Goal: Task Accomplishment & Management: Manage account settings

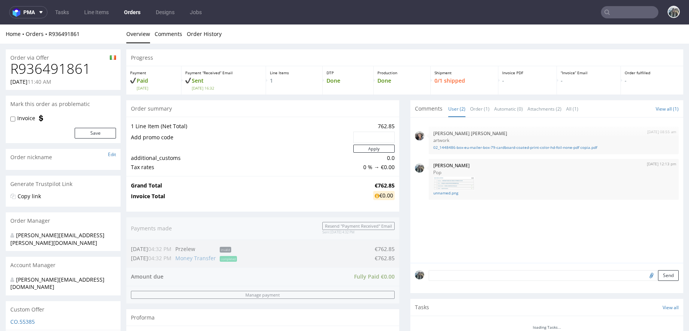
click at [65, 64] on h1 "R936491861" at bounding box center [63, 68] width 106 height 15
copy h1 "R936491861"
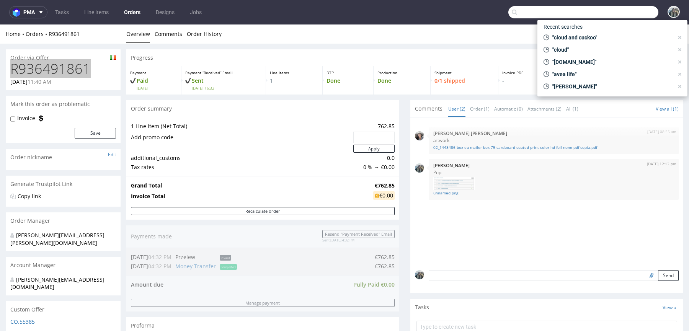
click at [625, 10] on input "text" at bounding box center [584, 12] width 150 height 12
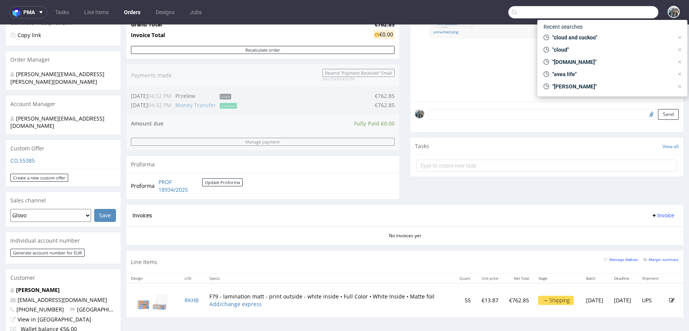
scroll to position [223, 0]
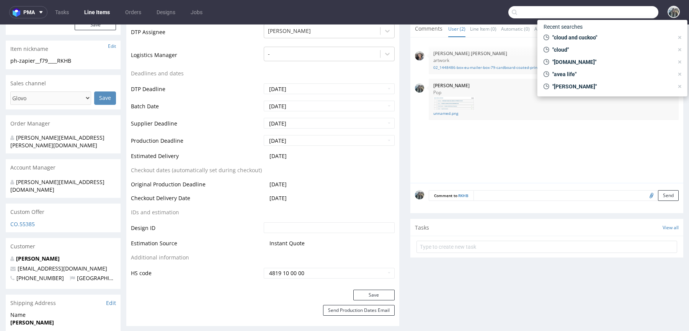
scroll to position [315, 0]
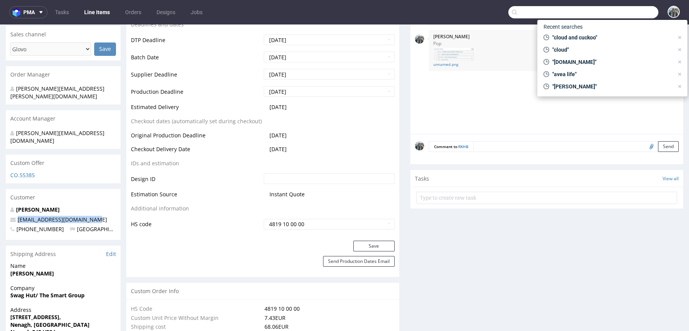
drag, startPoint x: 99, startPoint y: 205, endPoint x: 0, endPoint y: 205, distance: 99.2
copy span "productioncrew@swaghut.com"
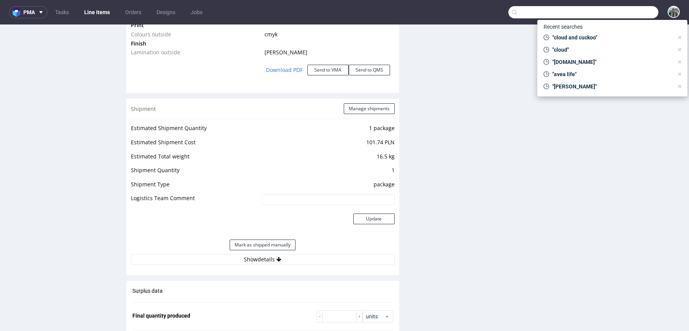
scroll to position [1003, 0]
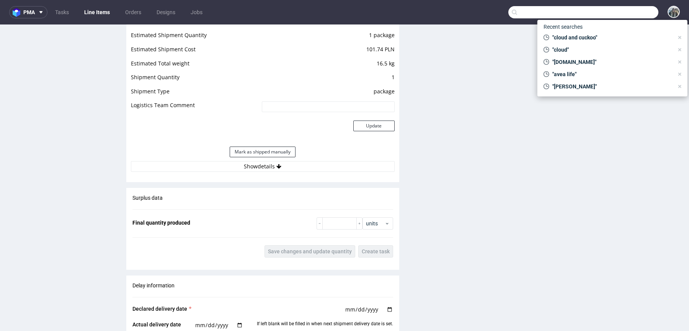
click at [233, 170] on div "Estimated Shipment Quantity 1 package Estimated Shipment Cost 101.74 PLN Estima…" at bounding box center [262, 101] width 273 height 151
click at [227, 165] on button "Show details" at bounding box center [263, 166] width 264 height 11
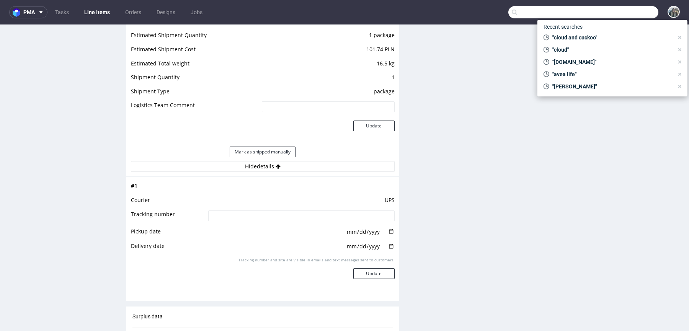
click at [604, 11] on input "text" at bounding box center [584, 12] width 150 height 12
paste input "smileep"
type input "smileep"
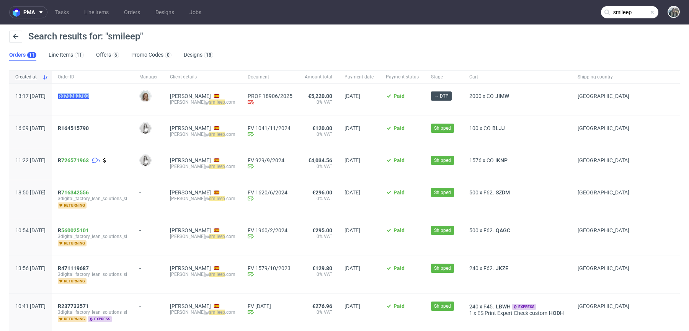
drag, startPoint x: 94, startPoint y: 106, endPoint x: 81, endPoint y: 96, distance: 16.7
click at [81, 97] on div "R070282703" at bounding box center [93, 100] width 82 height 32
copy span "R070282703"
click at [89, 95] on span "R070282703" at bounding box center [73, 96] width 31 height 6
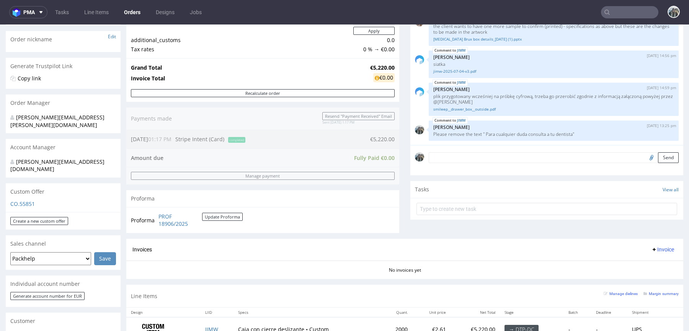
scroll to position [213, 0]
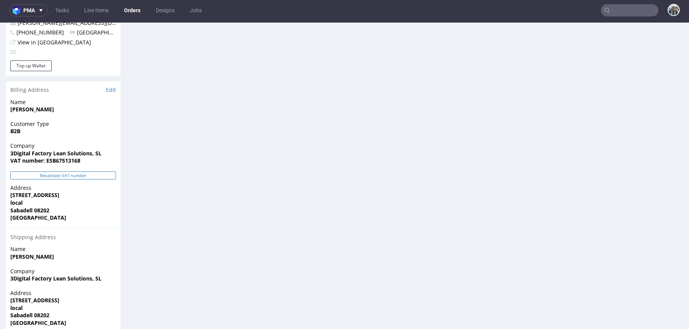
scroll to position [450, 0]
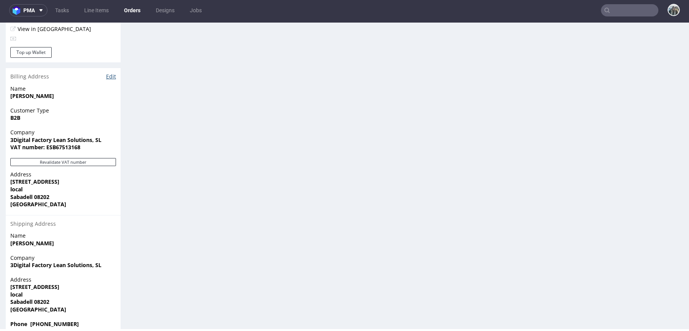
click at [110, 73] on link "Edit" at bounding box center [111, 77] width 10 height 8
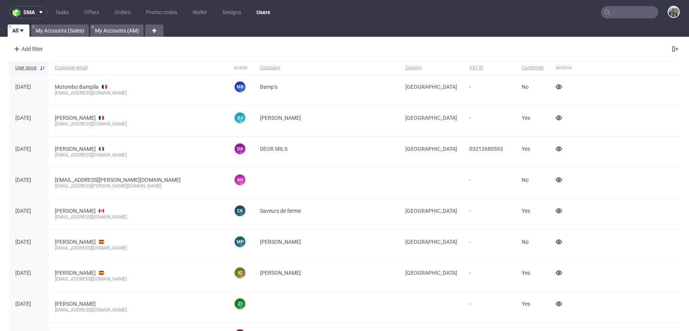
drag, startPoint x: 625, startPoint y: 13, endPoint x: 628, endPoint y: 6, distance: 7.2
click at [625, 13] on input "text" at bounding box center [629, 12] width 57 height 12
paste input "R936491861"
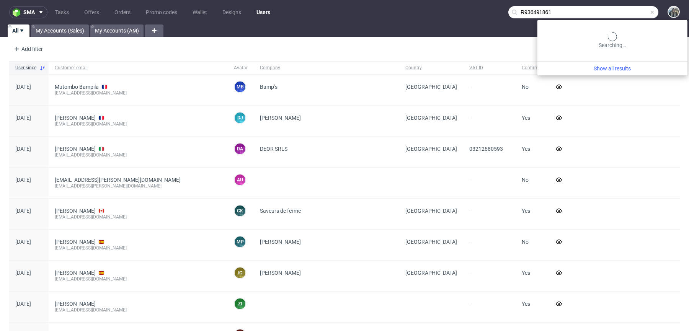
type input "R936491861"
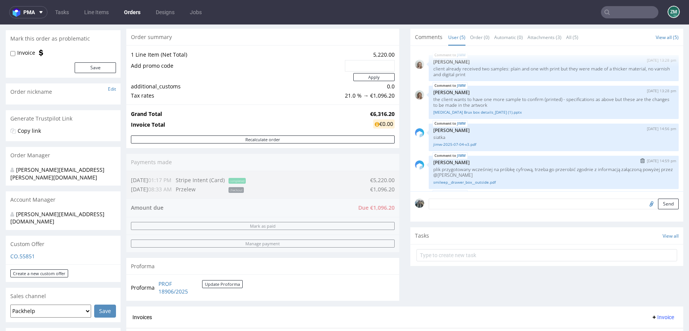
scroll to position [2, 0]
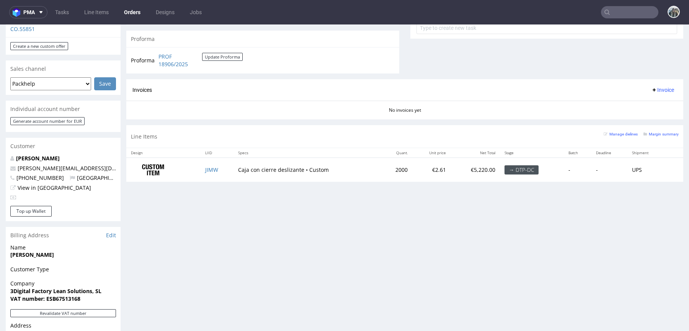
scroll to position [381, 0]
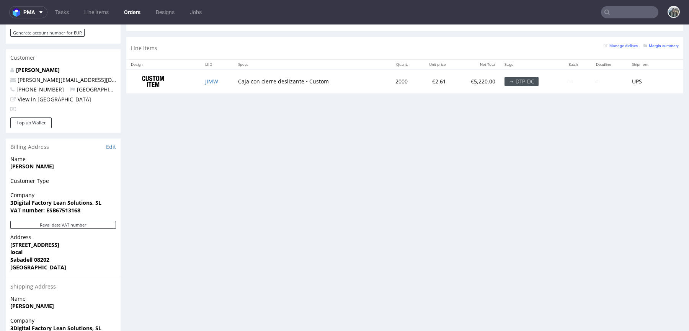
click at [73, 207] on strong "VAT number: ESB67513168" at bounding box center [45, 210] width 70 height 7
copy strong "ESB67513168"
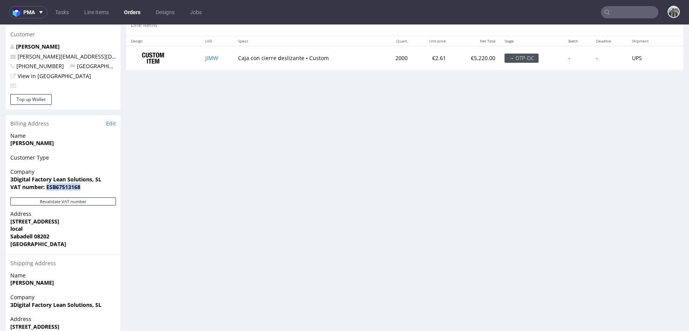
scroll to position [405, 0]
click at [111, 119] on link "Edit" at bounding box center [111, 123] width 10 height 8
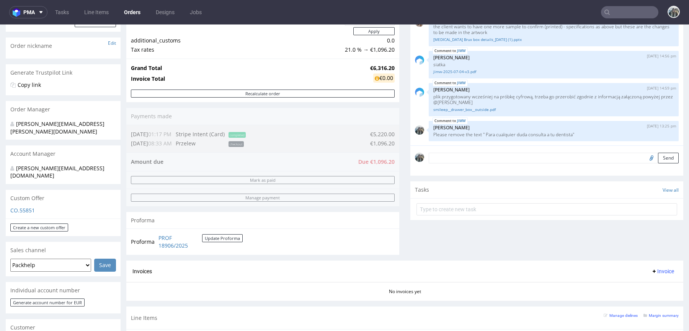
scroll to position [0, 0]
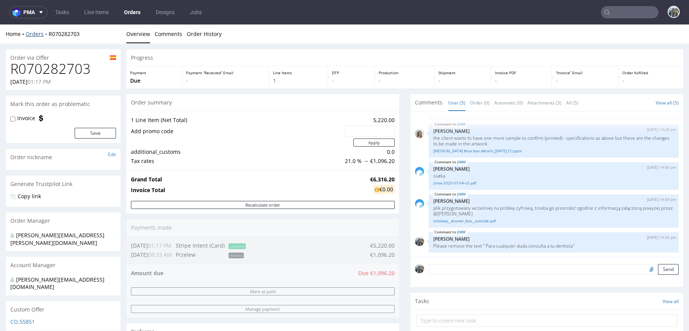
drag, startPoint x: 49, startPoint y: 37, endPoint x: 44, endPoint y: 31, distance: 7.4
click at [44, 31] on div "Home Orders R070282703" at bounding box center [63, 34] width 115 height 8
drag, startPoint x: 49, startPoint y: 41, endPoint x: 49, endPoint y: 37, distance: 4.2
click at [49, 37] on div "Home Orders R070282703 Overview Comments Order History" at bounding box center [344, 34] width 689 height 19
copy link "R070282703"
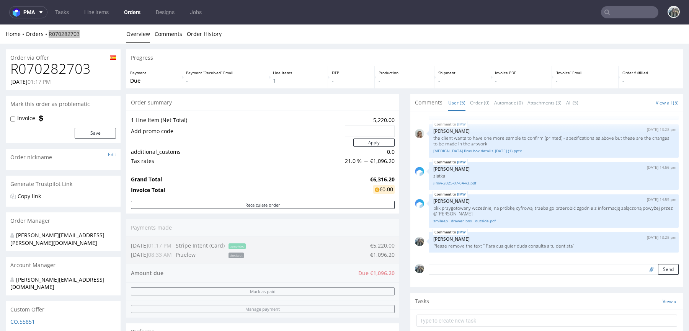
click at [621, 14] on input "text" at bounding box center [629, 12] width 57 height 12
paste input "catavassalo"
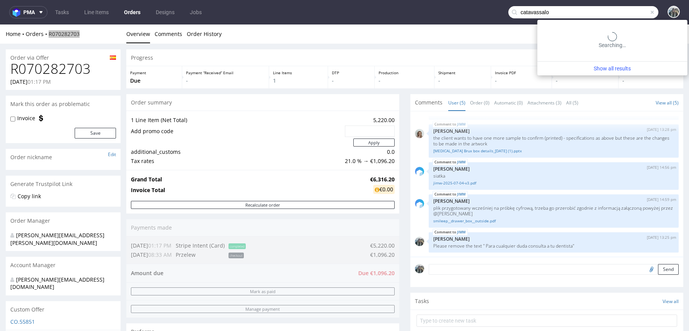
type input "catavassalo"
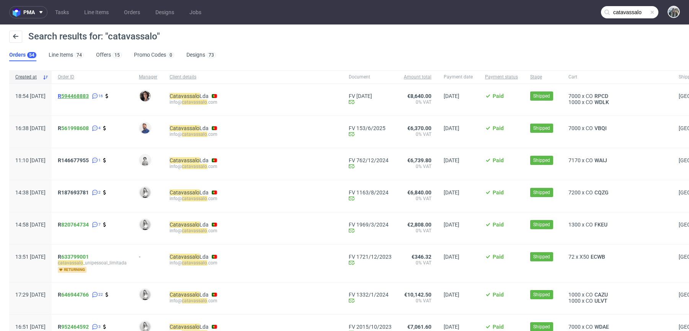
click at [86, 94] on link "594468883" at bounding box center [75, 96] width 28 height 6
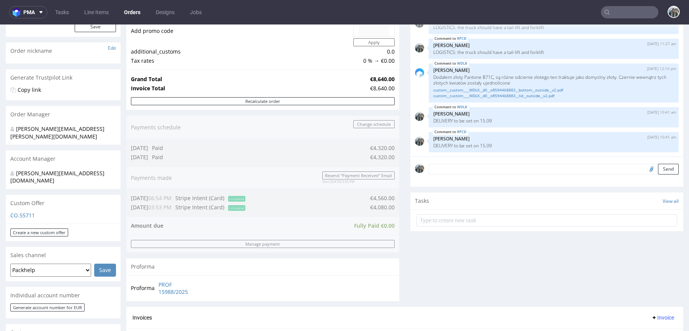
scroll to position [312, 0]
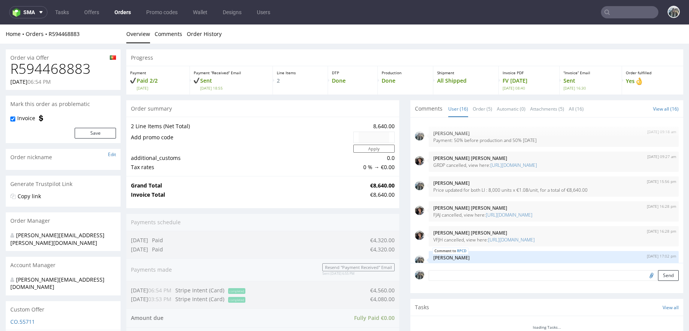
click at [66, 69] on h1 "R594468883" at bounding box center [63, 68] width 106 height 15
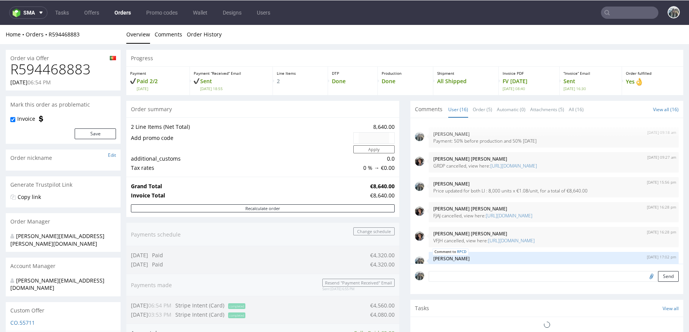
scroll to position [344, 0]
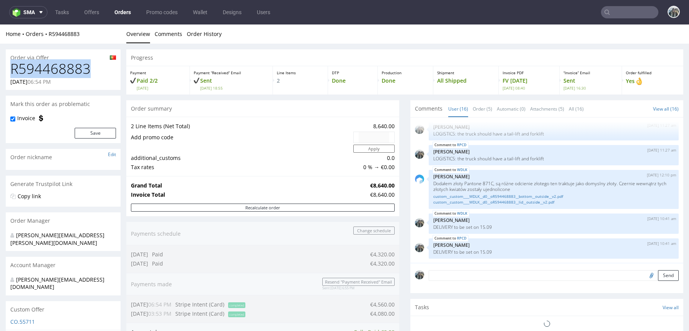
click at [65, 69] on h1 "R594468883" at bounding box center [63, 68] width 106 height 15
copy h1 "R594468883"
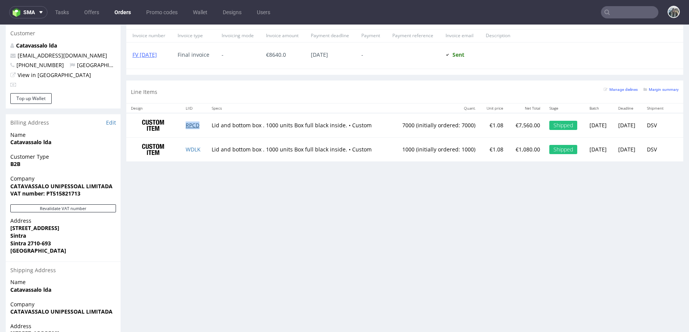
click at [192, 126] on link "RPCD" at bounding box center [193, 124] width 14 height 7
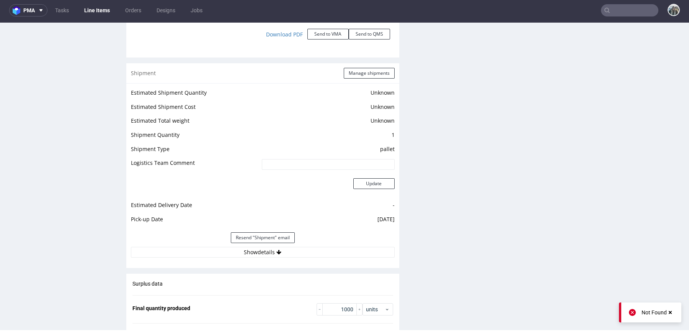
scroll to position [1191, 0]
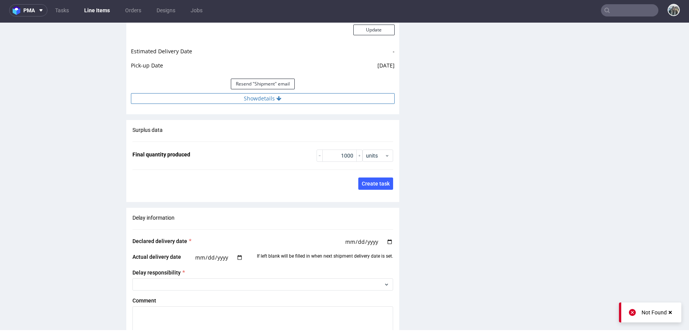
click at [308, 97] on button "Show details" at bounding box center [263, 98] width 264 height 11
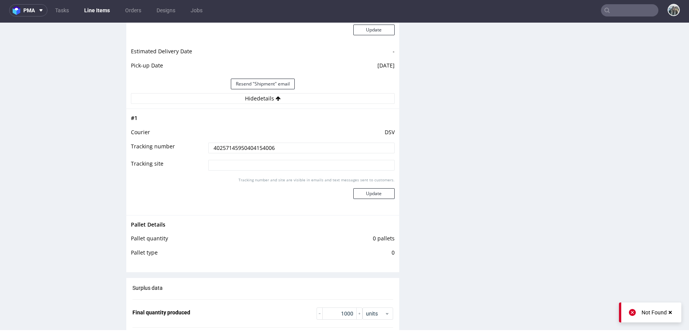
click at [272, 147] on input "40257145950404154006" at bounding box center [301, 147] width 186 height 11
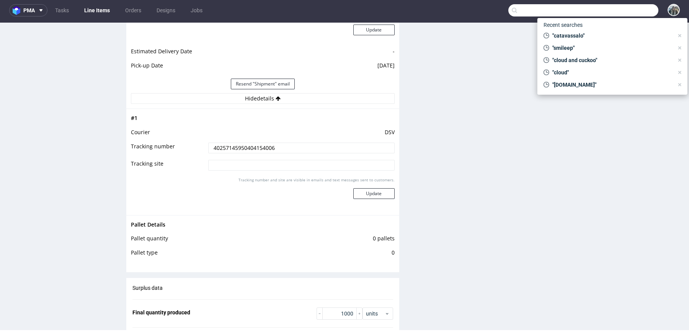
click at [614, 12] on input "text" at bounding box center [584, 10] width 150 height 12
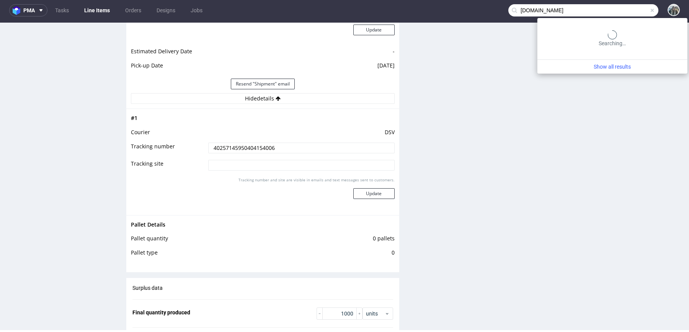
type input "noma.dk"
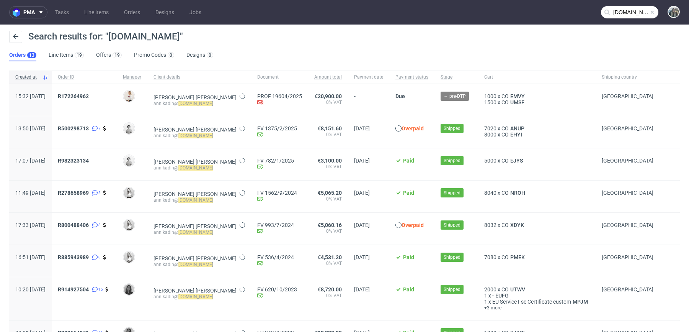
click at [92, 92] on div "R172264962" at bounding box center [84, 100] width 65 height 32
click at [106, 101] on span "R172264962" at bounding box center [84, 99] width 53 height 13
click at [89, 98] on span "R172264962" at bounding box center [73, 96] width 31 height 6
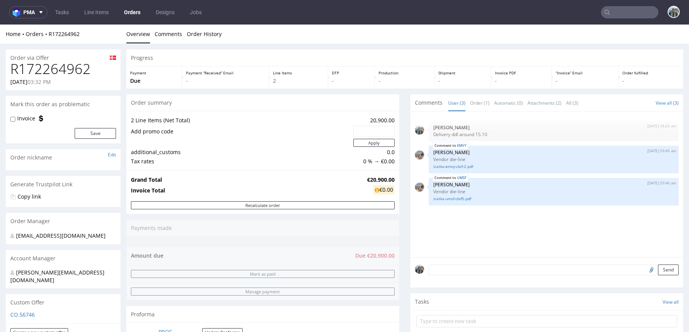
click at [615, 11] on input "text" at bounding box center [629, 12] width 57 height 12
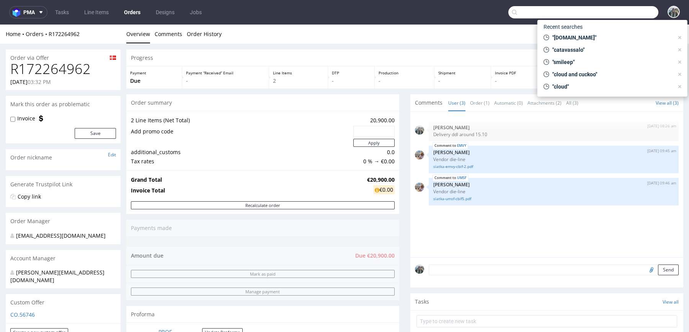
paste input "weareknitters"
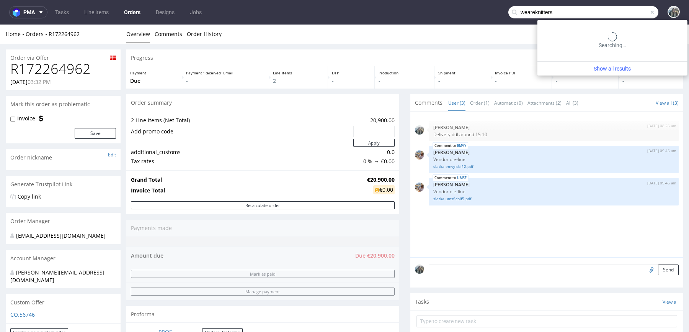
type input "weareknitters"
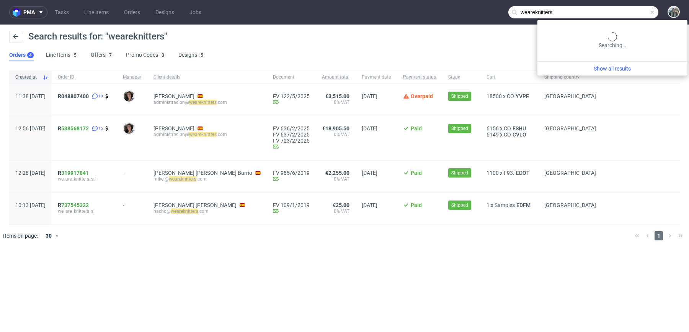
click at [623, 15] on input "weareknitters" at bounding box center [584, 12] width 150 height 12
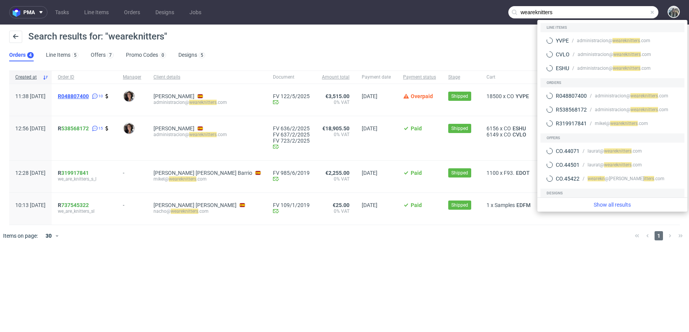
click at [89, 93] on span "R048807400" at bounding box center [73, 96] width 31 height 6
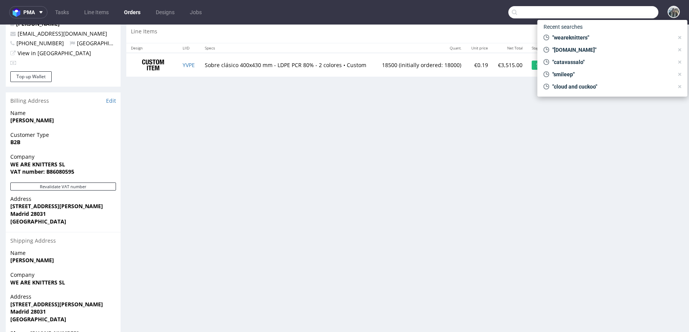
scroll to position [431, 0]
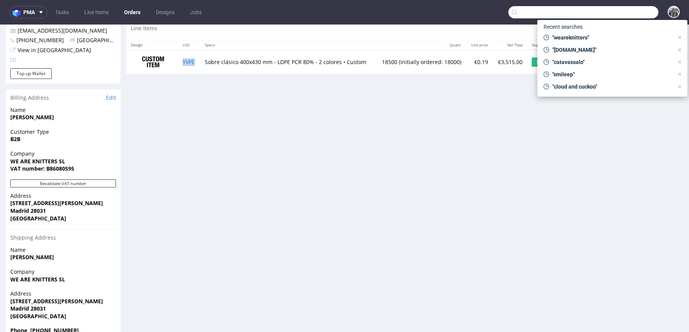
click at [179, 60] on td "YVPE" at bounding box center [189, 62] width 22 height 24
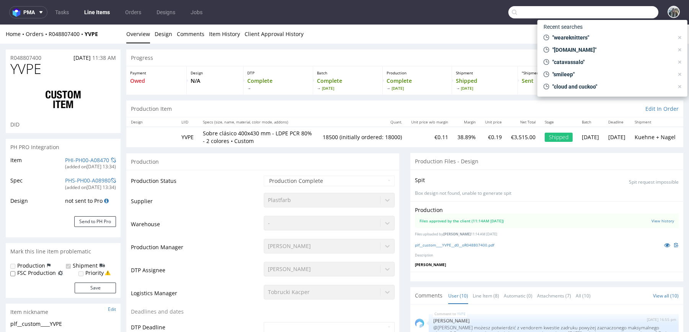
scroll to position [264, 0]
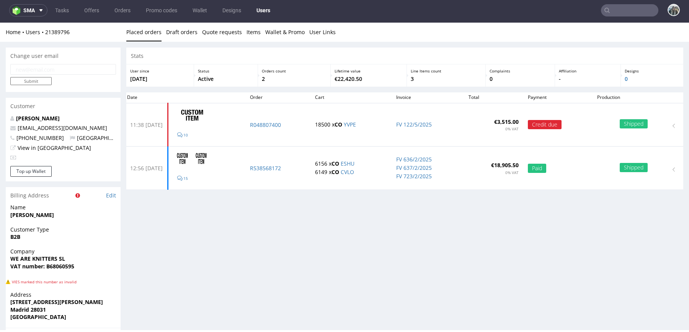
scroll to position [5, 0]
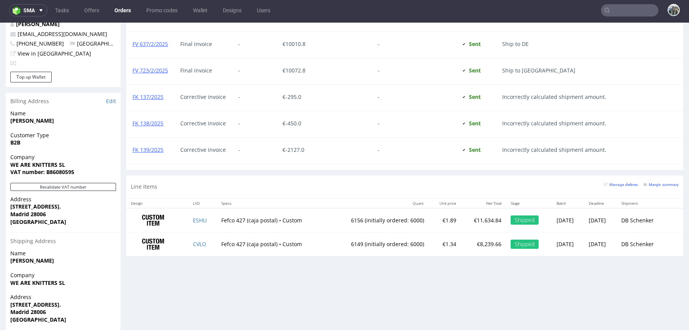
scroll to position [435, 0]
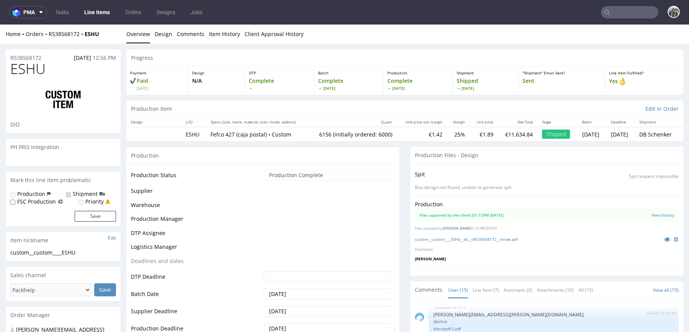
scroll to position [532, 0]
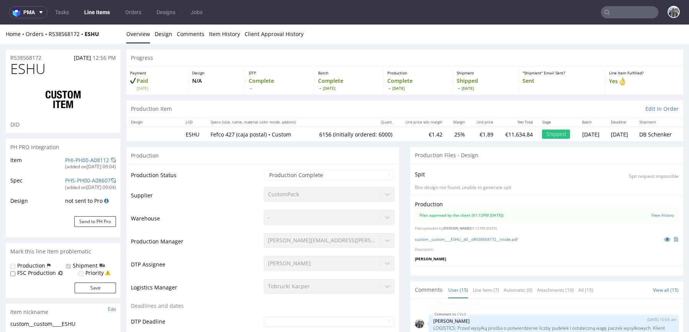
select select "in_progress"
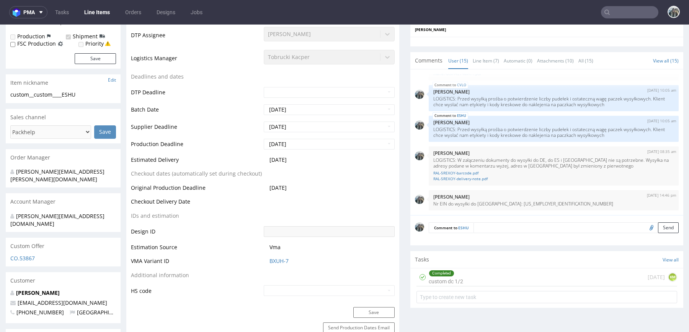
scroll to position [228, 0]
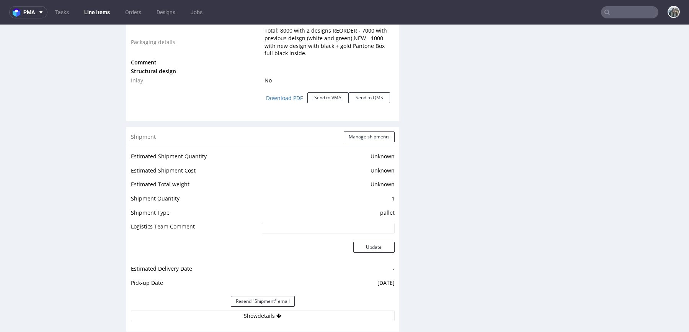
scroll to position [1217, 0]
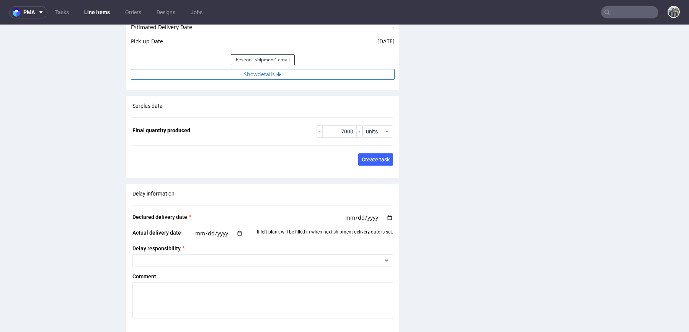
click at [301, 69] on button "Show details" at bounding box center [263, 74] width 264 height 11
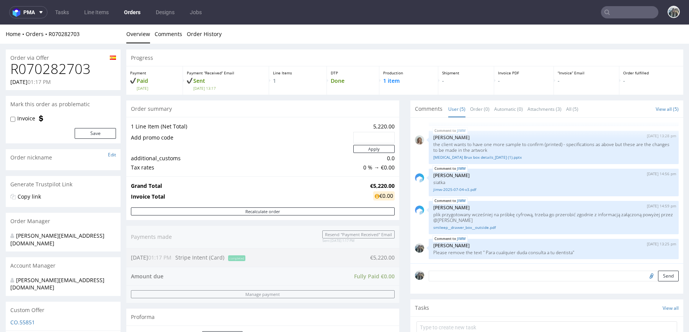
click at [70, 69] on h1 "R070282703" at bounding box center [63, 68] width 106 height 15
copy h1 "R070282703"
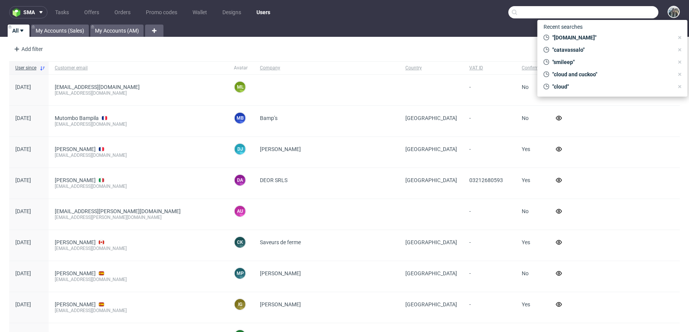
click at [607, 15] on input "text" at bounding box center [584, 12] width 150 height 12
paste input "R070282703"
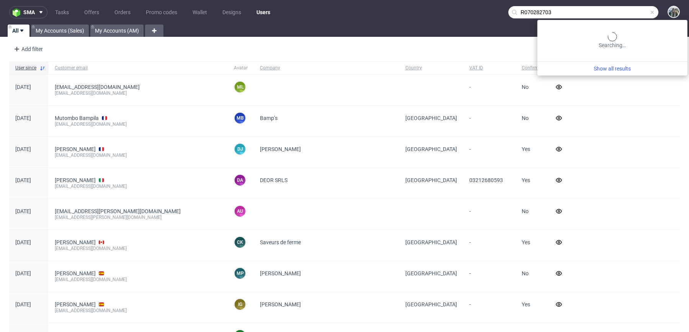
type input "R070282703"
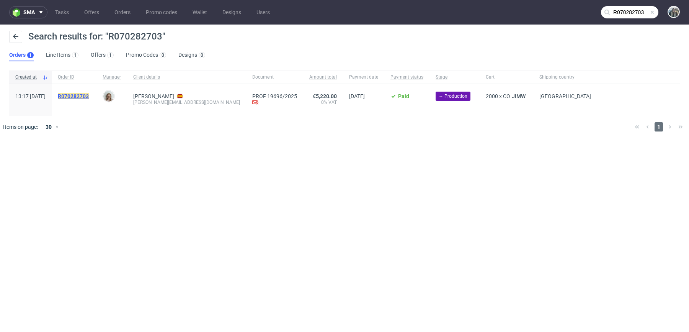
click at [89, 95] on mark "R070282703" at bounding box center [73, 96] width 31 height 6
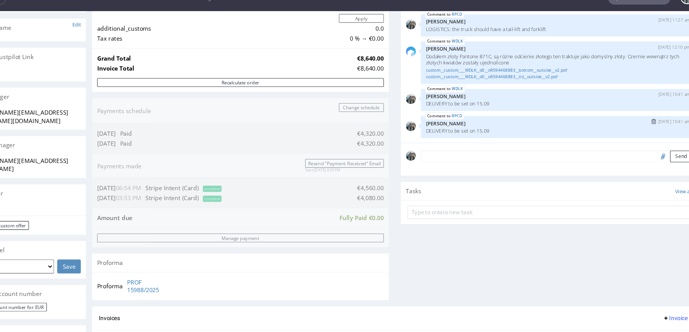
scroll to position [121, 0]
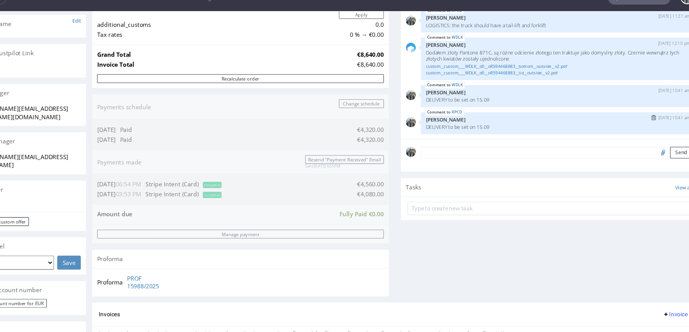
click at [596, 106] on img "submit" at bounding box center [598, 108] width 4 height 5
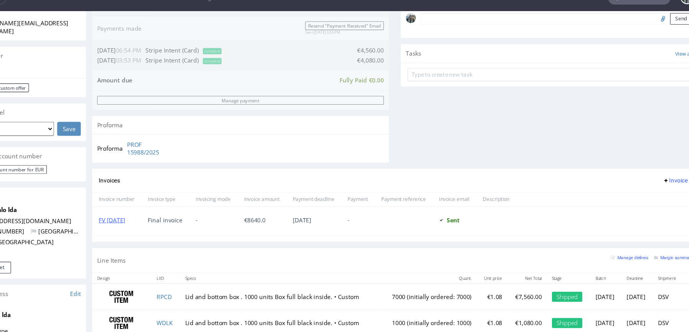
scroll to position [222, 0]
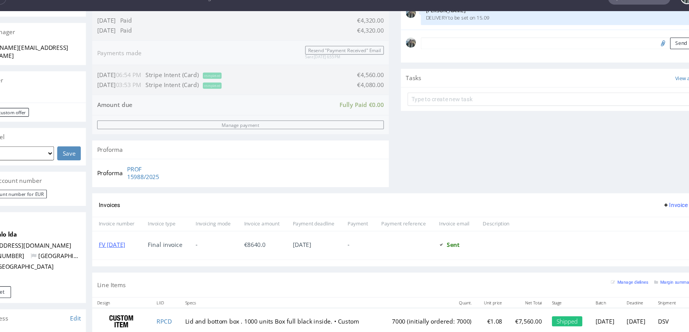
click at [630, 21] on nav "sma Tasks Offers Orders Promo codes Wallet Designs Users" at bounding box center [344, 12] width 689 height 25
click at [631, 20] on nav "sma Tasks Offers Orders Promo codes Wallet Designs Users" at bounding box center [344, 12] width 689 height 25
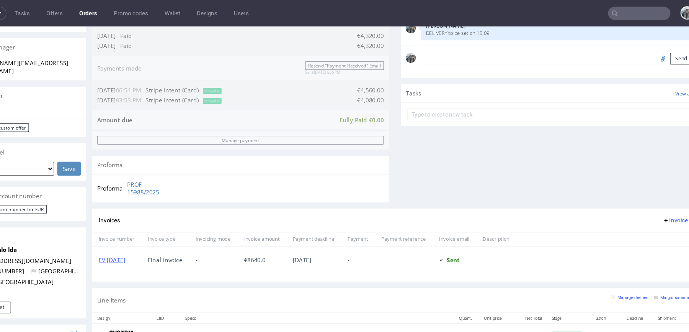
click at [626, 7] on input "text" at bounding box center [629, 12] width 57 height 12
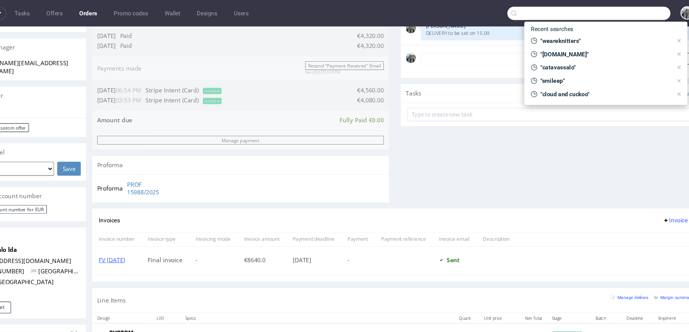
paste input "andopen"
type input "andopen"
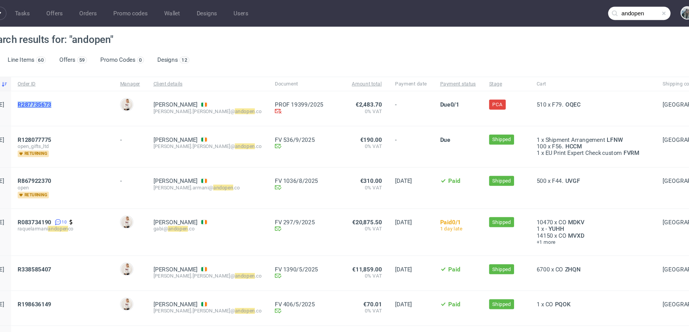
drag, startPoint x: 87, startPoint y: 106, endPoint x: 82, endPoint y: 95, distance: 11.5
click at [82, 95] on span "R287735673" at bounding box center [99, 99] width 82 height 13
copy span "R287735673"
click at [82, 95] on span "R287735673" at bounding box center [73, 96] width 31 height 6
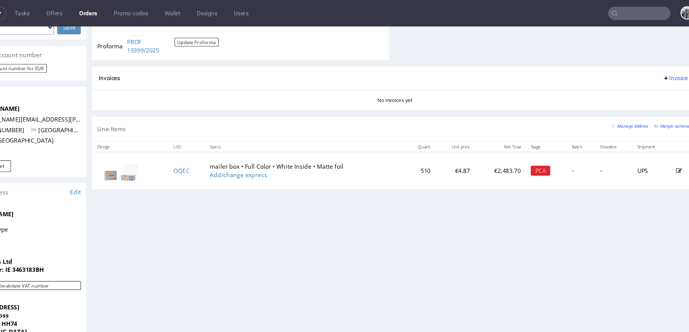
scroll to position [412, 0]
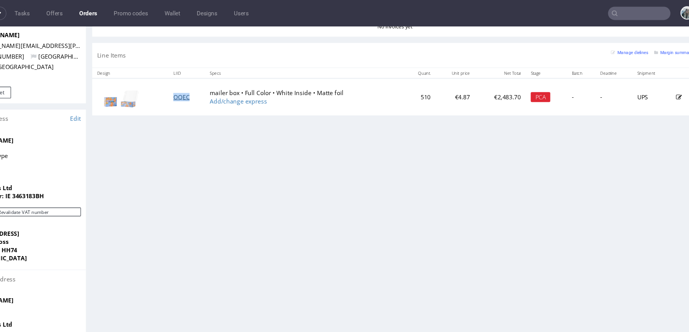
click at [164, 91] on link "OQEC" at bounding box center [163, 90] width 15 height 7
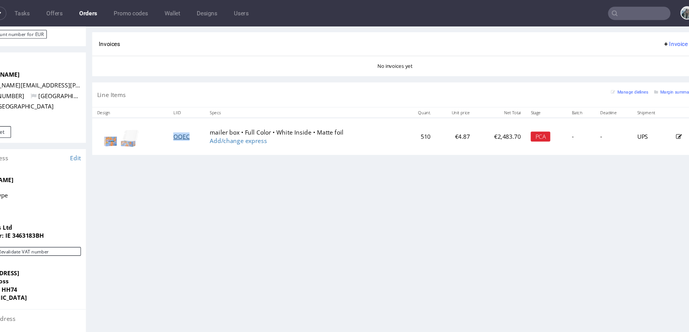
scroll to position [425, 0]
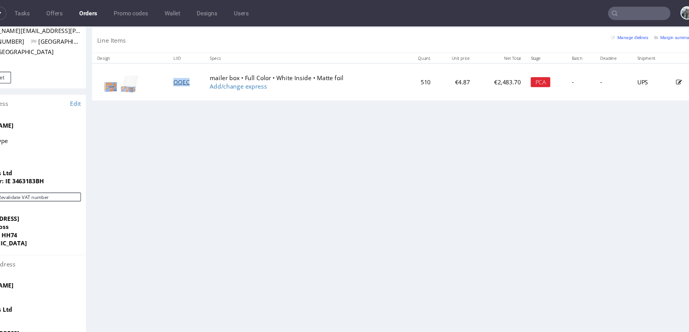
copy link "OQEC"
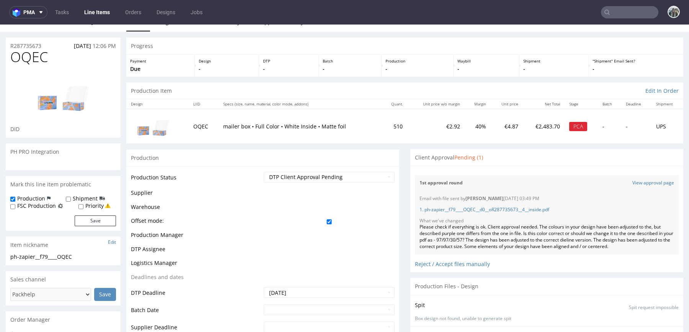
scroll to position [1, 0]
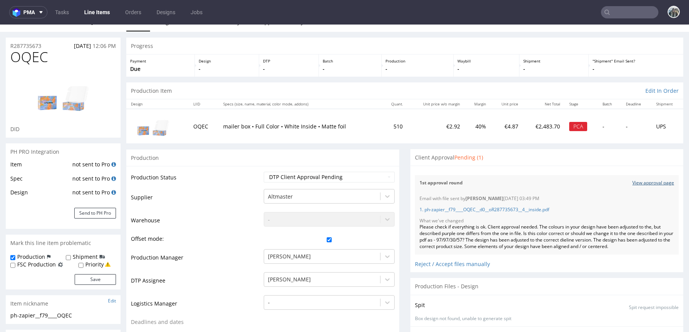
click at [639, 182] on link "View approval page" at bounding box center [654, 183] width 42 height 7
click at [509, 209] on link "1. ph-zapier__f79____OQEC__d0__oR287735673__4__inside.pdf" at bounding box center [485, 209] width 130 height 7
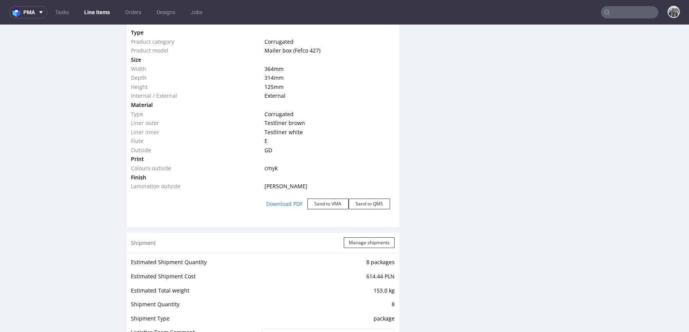
scroll to position [751, 0]
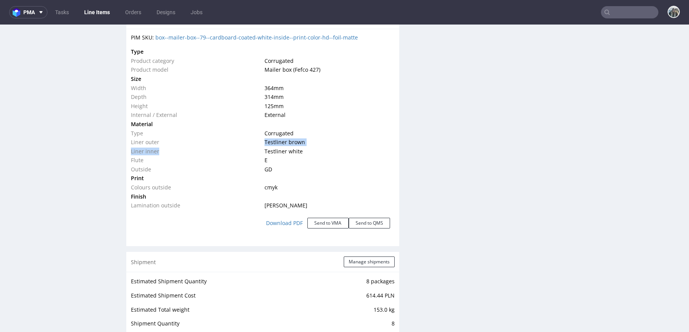
drag, startPoint x: 263, startPoint y: 136, endPoint x: 265, endPoint y: 158, distance: 21.9
click at [265, 157] on tbody "Type Product category Corrugated Product model Mailer box (Fefco 427) Size Widt…" at bounding box center [263, 128] width 264 height 163
drag, startPoint x: 153, startPoint y: 180, endPoint x: 278, endPoint y: 178, distance: 124.5
click at [276, 180] on tr "Print" at bounding box center [263, 177] width 264 height 9
drag, startPoint x: 281, startPoint y: 186, endPoint x: 131, endPoint y: 175, distance: 150.5
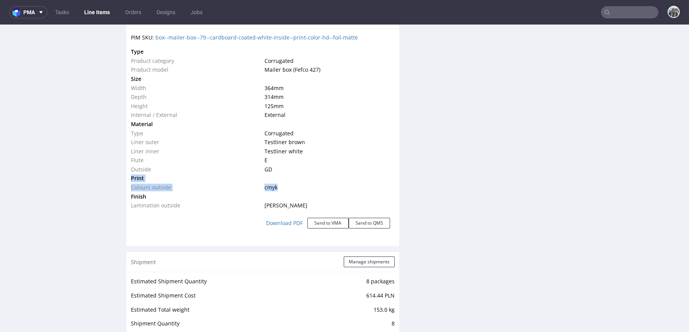
click at [131, 175] on tbody "Type Product category Corrugated Product model Mailer box (Fefco 427) Size Widt…" at bounding box center [263, 128] width 264 height 163
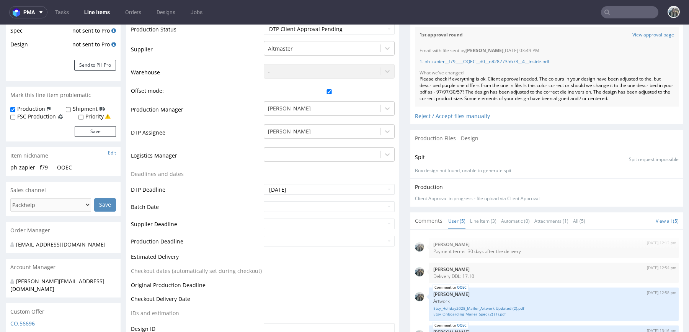
scroll to position [0, 0]
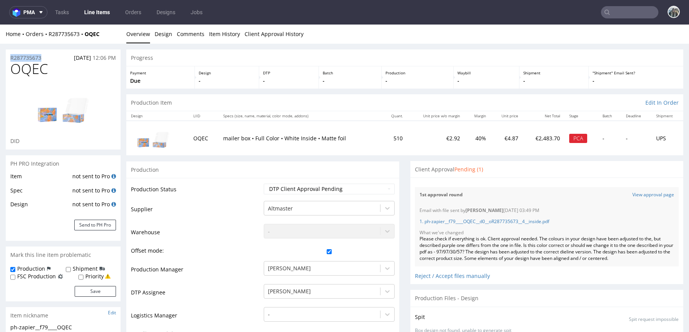
drag, startPoint x: 51, startPoint y: 60, endPoint x: 0, endPoint y: 59, distance: 50.6
copy p "R287735673"
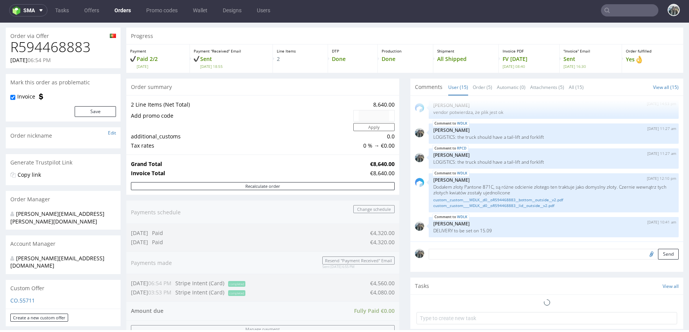
scroll to position [22, 0]
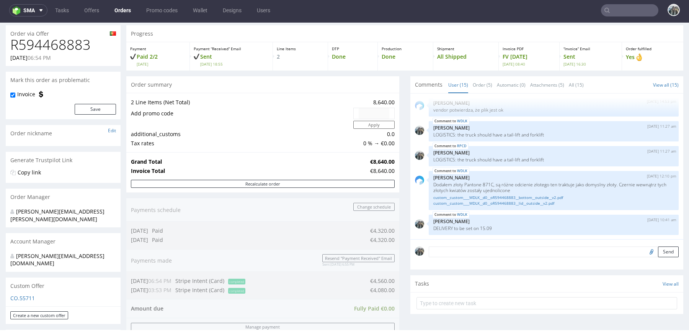
click at [76, 39] on h1 "R594468883" at bounding box center [63, 44] width 106 height 15
copy h1 "R594468883"
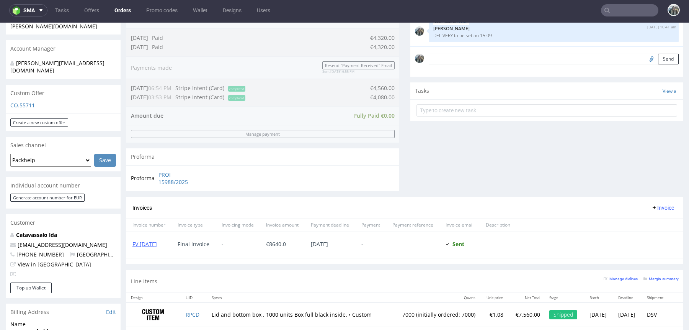
scroll to position [294, 0]
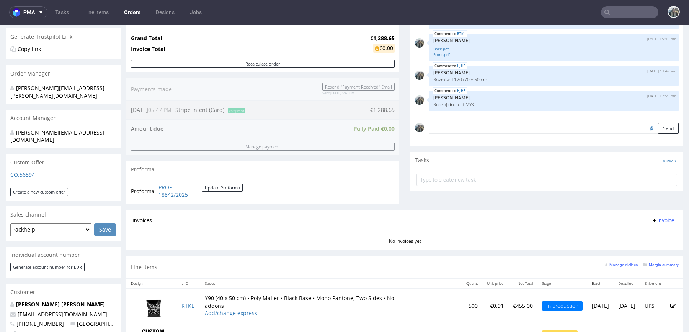
scroll to position [363, 0]
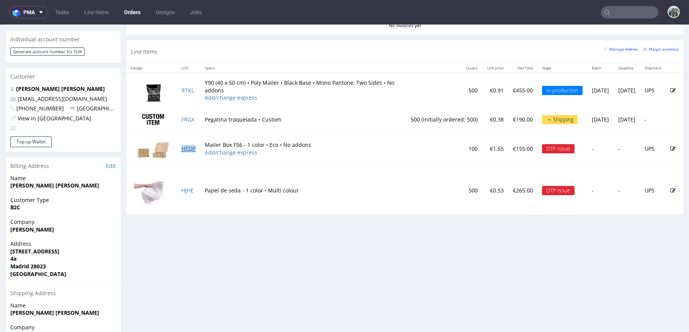
click at [185, 146] on link "HTQP" at bounding box center [189, 148] width 14 height 7
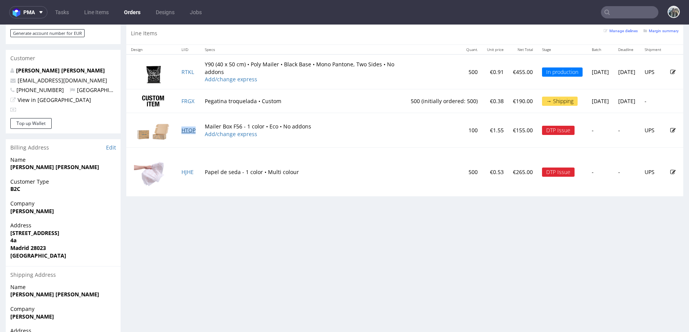
scroll to position [397, 0]
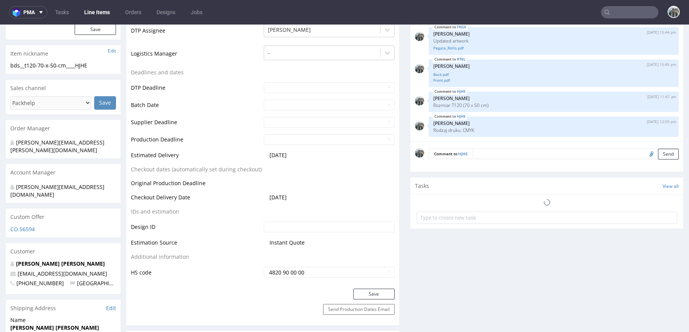
scroll to position [344, 0]
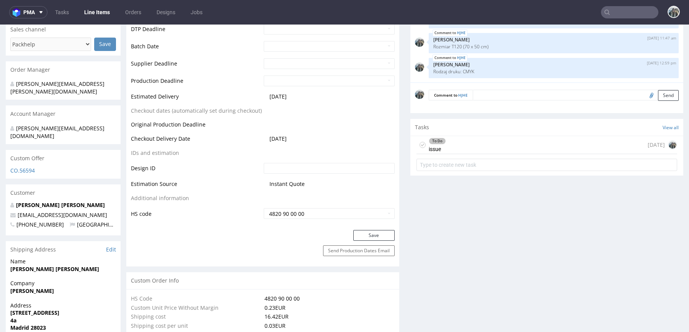
click at [450, 144] on div "To Do issue [DATE]" at bounding box center [547, 145] width 261 height 18
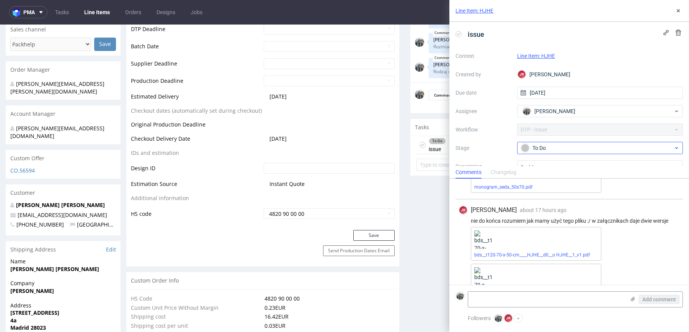
scroll to position [243, 0]
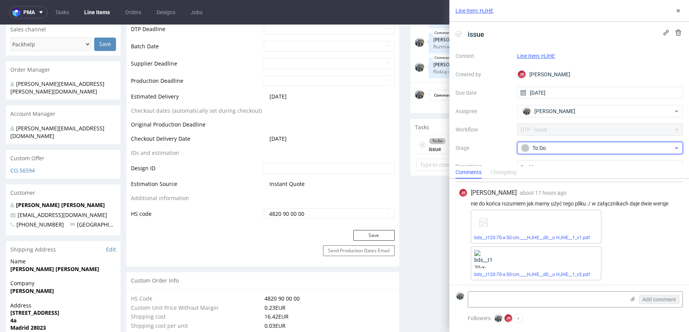
click at [533, 151] on div "To Do" at bounding box center [597, 148] width 152 height 8
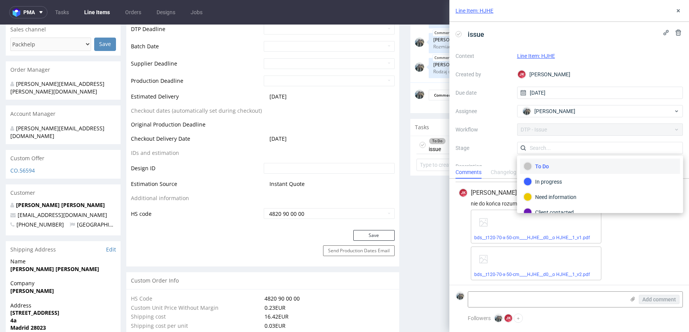
scroll to position [3, 0]
click at [543, 187] on div "Need information" at bounding box center [600, 193] width 160 height 15
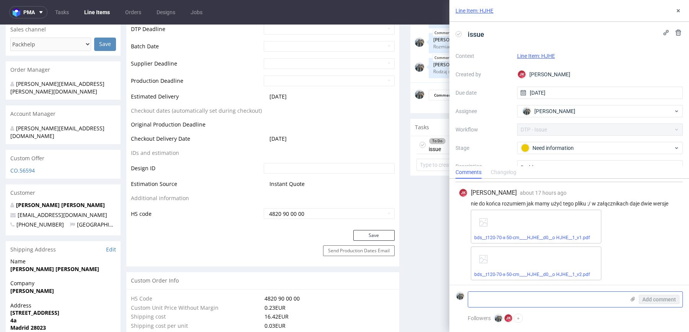
drag, startPoint x: 525, startPoint y: 296, endPoint x: 438, endPoint y: 163, distance: 158.9
click at [525, 296] on textarea at bounding box center [546, 298] width 157 height 15
click at [602, 292] on textarea at bounding box center [546, 298] width 157 height 15
paste textarea ":29 Klient napisał, że ten plik który podesłał to skalowalny monogram, aby każd…"
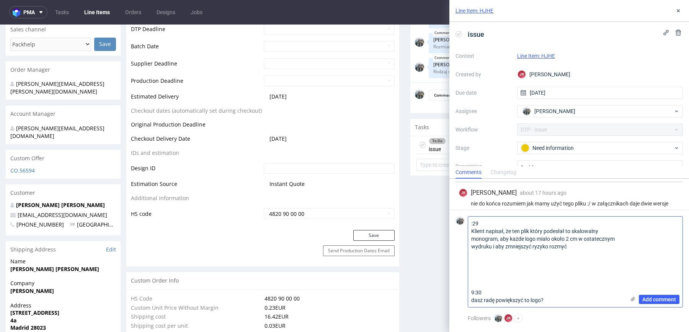
scroll to position [0, 0]
drag, startPoint x: 514, startPoint y: 257, endPoint x: 440, endPoint y: 211, distance: 87.0
click at [607, 232] on textarea "Klient twierdzi że ten plik który podesłał to skalowalny monogram, aby każde lo…" at bounding box center [546, 265] width 157 height 83
click at [605, 232] on textarea "Klient twierdzi że ten plik który podesłał to skalowalny monogram, aby każde lo…" at bounding box center [546, 265] width 157 height 83
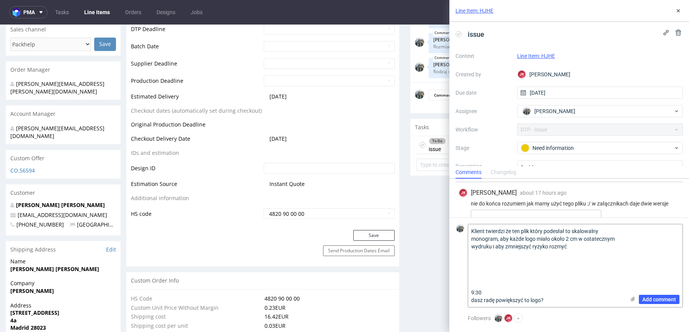
drag, startPoint x: 576, startPoint y: 249, endPoint x: 574, endPoint y: 342, distance: 93.1
click at [574, 331] on html "pma Tasks Line Items Orders Designs Jobs Line Item: HJHE issue Context Line Ite…" at bounding box center [344, 166] width 689 height 332
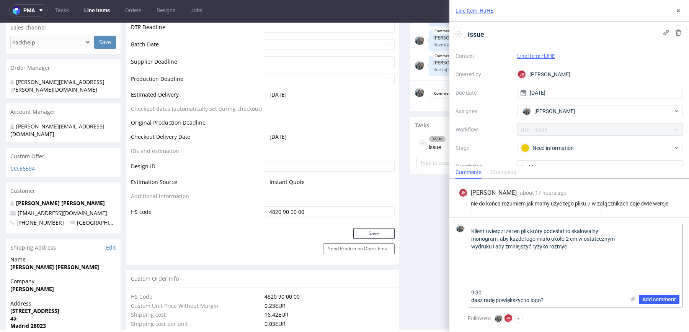
type textarea "Klient twierdzi że ten plik który podesłał to skalowalny monogram, aby każde lo…"
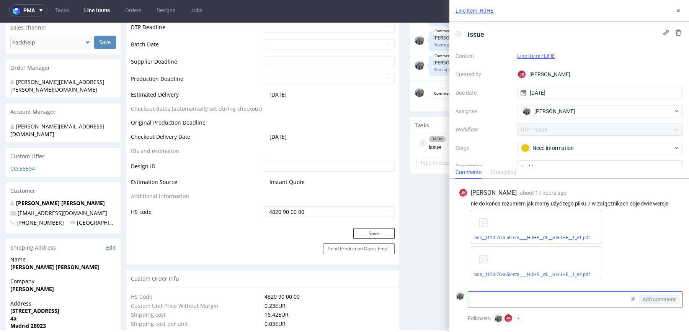
click at [509, 293] on textarea at bounding box center [546, 298] width 157 height 15
paste textarea "Klient twierdzi że ten plik który podesłał to skalowalny monogram, aby każde lo…"
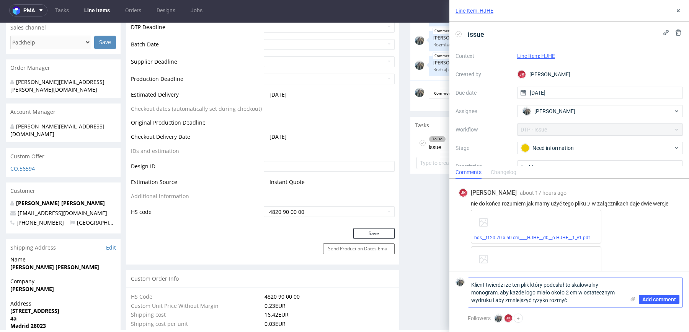
click at [499, 294] on textarea "Klient twierdzi że ten plik który podesłał to skalowalny monogram, aby każde lo…" at bounding box center [546, 292] width 157 height 29
drag, startPoint x: 527, startPoint y: 298, endPoint x: 544, endPoint y: 323, distance: 29.8
click at [527, 302] on textarea "Klient twierdzi że ten plik który podesłał to skalowalny monogram, prosi, aby k…" at bounding box center [546, 292] width 157 height 29
type textarea "Klient twierdzi że ten plik który podesłał to skalowalny monogram, prosi, aby k…"
click at [653, 298] on span "Add comment" at bounding box center [660, 298] width 34 height 5
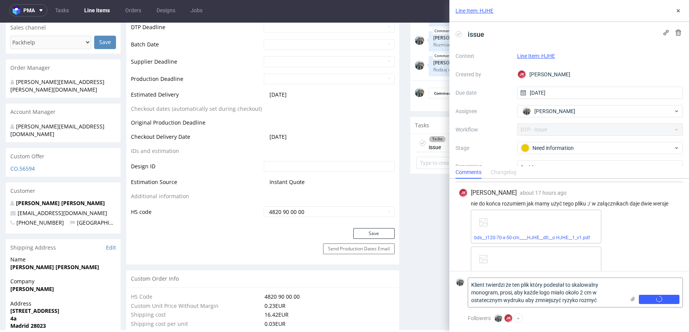
scroll to position [283, 0]
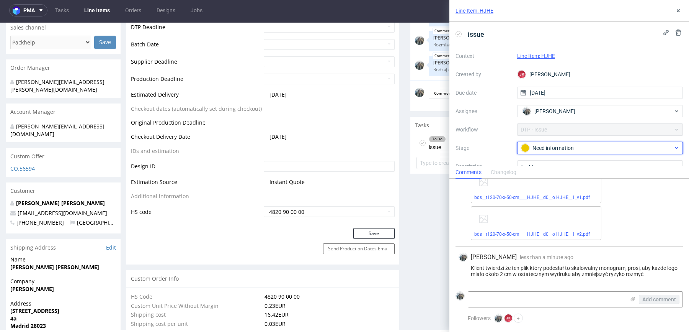
click at [545, 144] on div "Need information" at bounding box center [597, 148] width 152 height 8
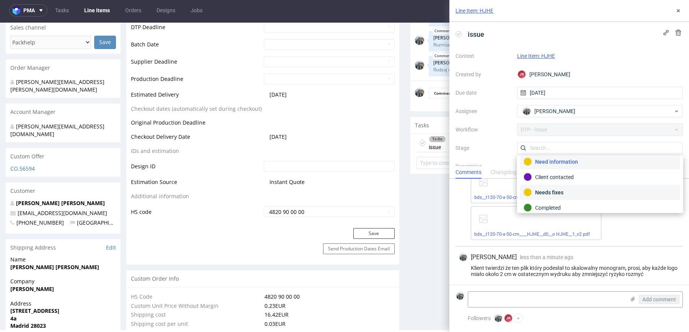
scroll to position [46, 0]
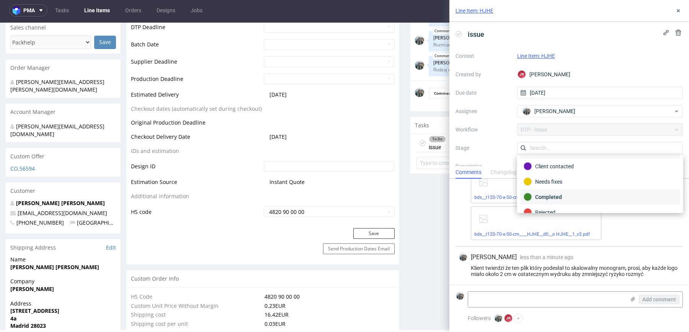
click at [561, 195] on div "Completed" at bounding box center [600, 197] width 153 height 8
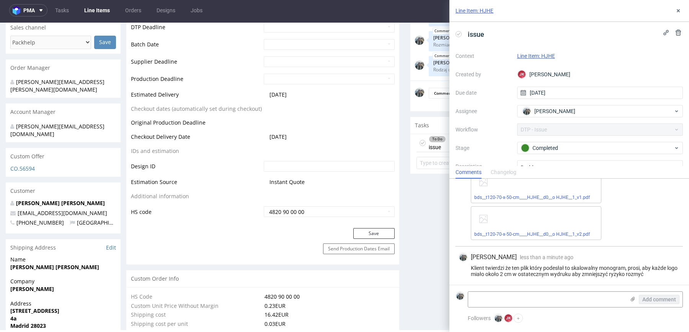
scroll to position [54, 0]
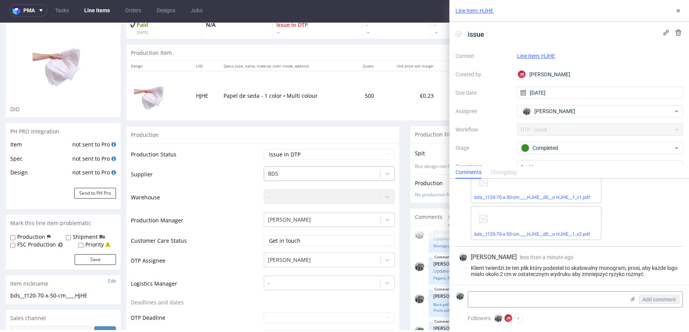
click at [293, 172] on div at bounding box center [322, 173] width 108 height 9
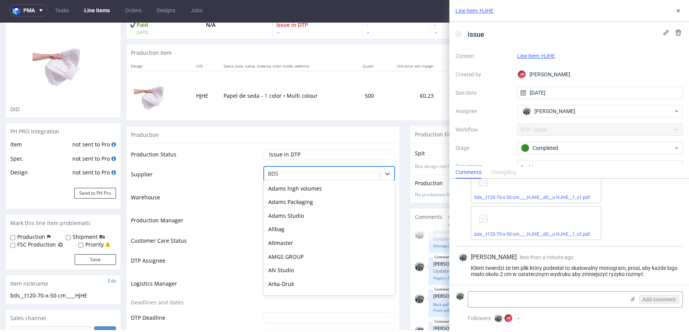
scroll to position [68, 0]
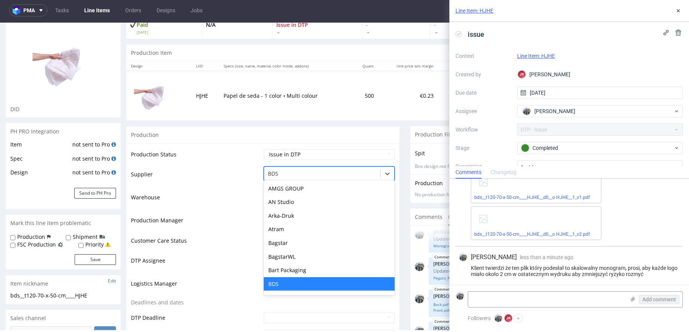
drag, startPoint x: 226, startPoint y: 247, endPoint x: 231, endPoint y: 245, distance: 5.0
click at [226, 247] on td "Customer Care Status" at bounding box center [196, 242] width 131 height 17
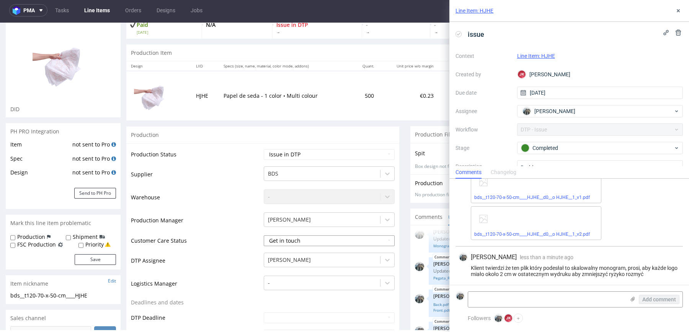
click at [288, 243] on select "Get in touch Waiting for reply Closed" at bounding box center [329, 240] width 131 height 11
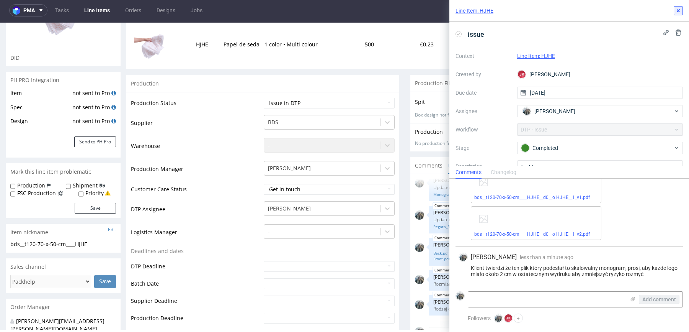
click at [677, 7] on button at bounding box center [678, 10] width 9 height 9
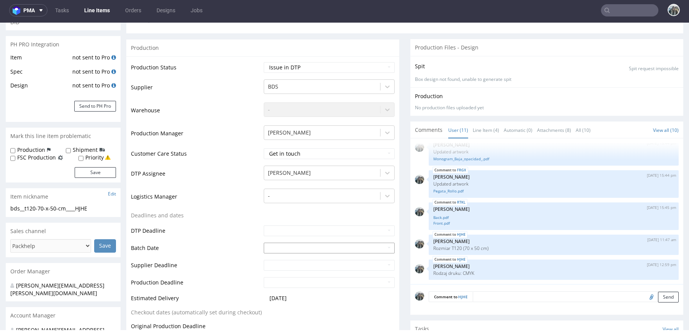
scroll to position [128, 0]
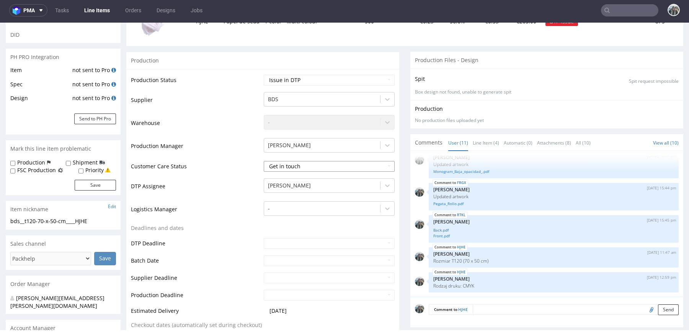
click at [290, 163] on select "Get in touch Waiting for reply Closed" at bounding box center [329, 166] width 131 height 11
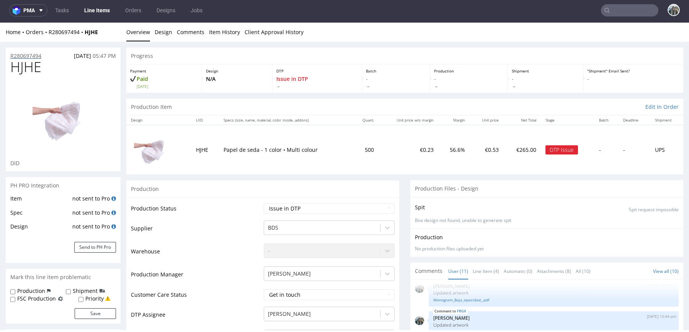
click at [33, 56] on p "R280697494" at bounding box center [25, 56] width 31 height 8
click at [276, 203] on select "Waiting for Artwork Waiting for Diecut Waiting for Mockup Waiting for DTP Waiti…" at bounding box center [329, 208] width 131 height 11
select select "back_for_dtp"
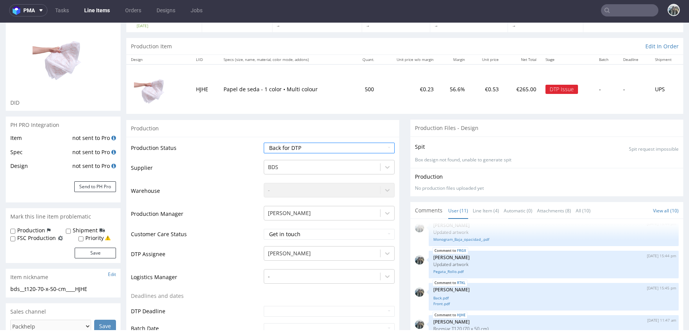
scroll to position [324, 0]
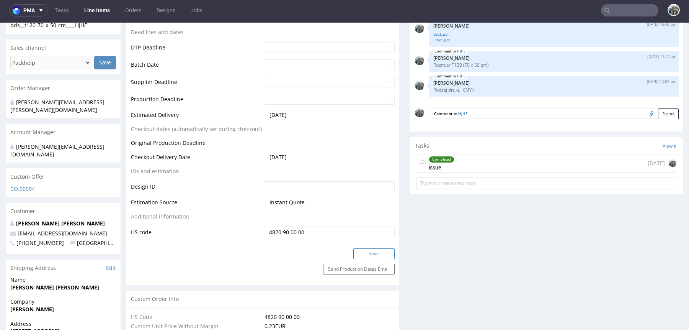
click at [369, 251] on button "Save" at bounding box center [373, 253] width 41 height 11
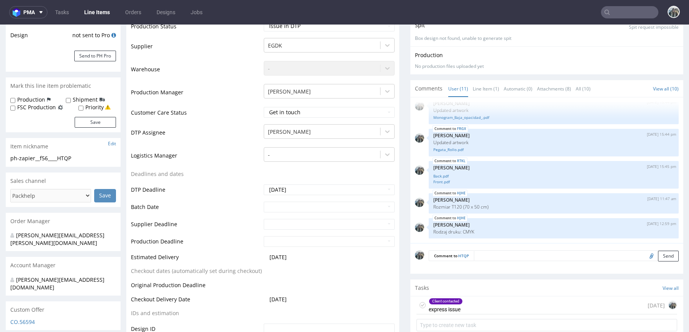
scroll to position [260, 0]
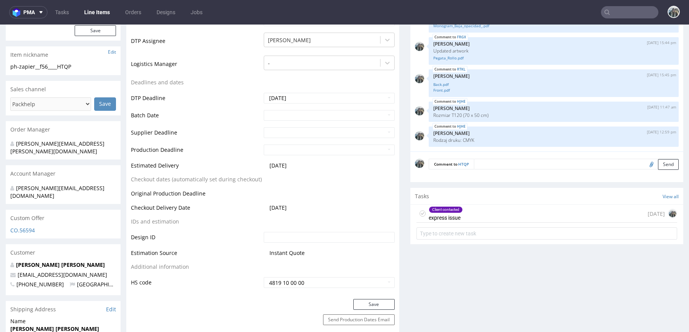
click at [448, 208] on div "Client contacted" at bounding box center [445, 209] width 33 height 6
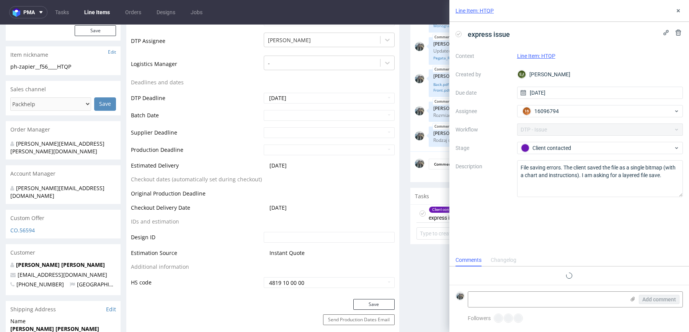
scroll to position [6, 0]
click at [633, 300] on icon at bounding box center [633, 299] width 6 height 6
click at [0, 0] on input "file" at bounding box center [0, 0] width 0 height 0
click at [632, 301] on icon at bounding box center [633, 299] width 6 height 6
click at [0, 0] on input "file" at bounding box center [0, 0] width 0 height 0
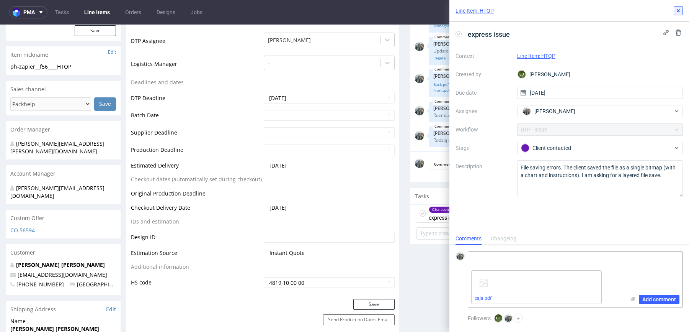
click at [682, 10] on button at bounding box center [678, 10] width 9 height 9
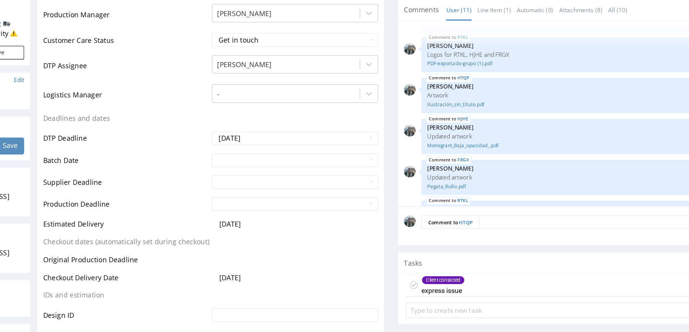
scroll to position [277, 0]
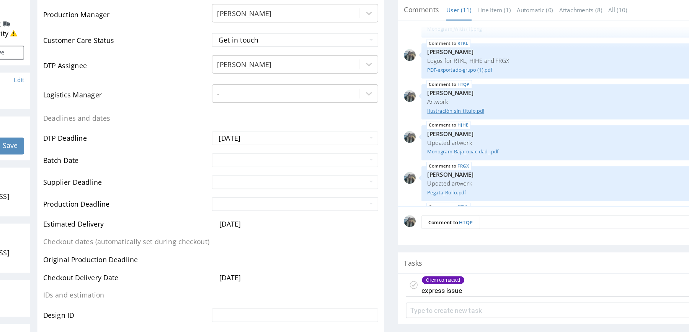
click at [337, 80] on link "Ilustración_sin_título.pdf" at bounding box center [430, 83] width 241 height 6
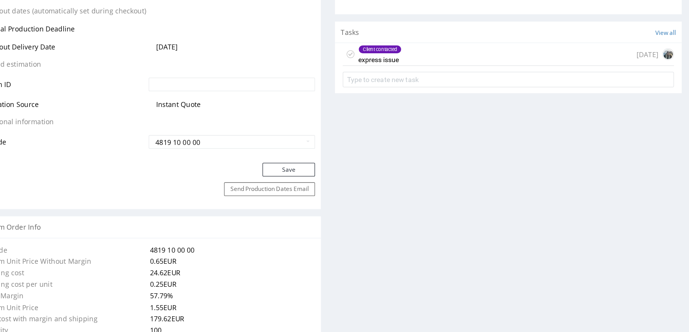
scroll to position [376, 0]
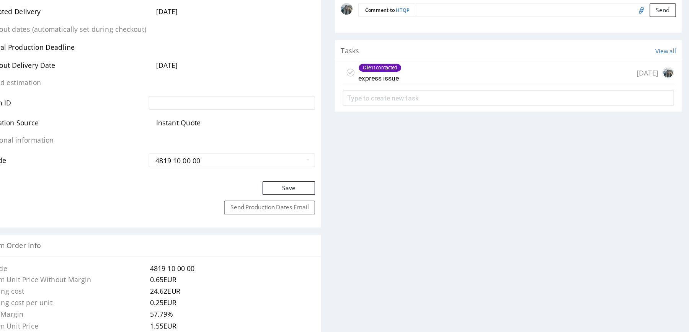
click at [358, 54] on div "Client contacted express issue 5 days ago" at bounding box center [361, 53] width 261 height 18
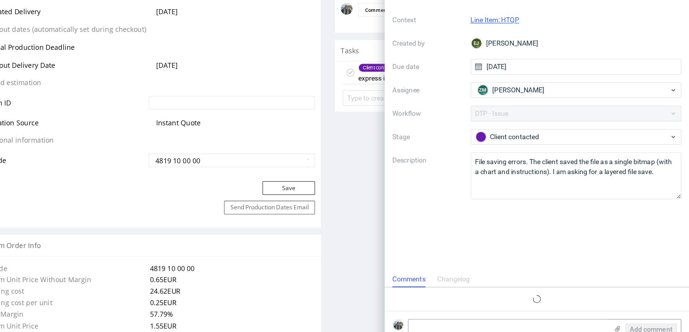
scroll to position [6, 0]
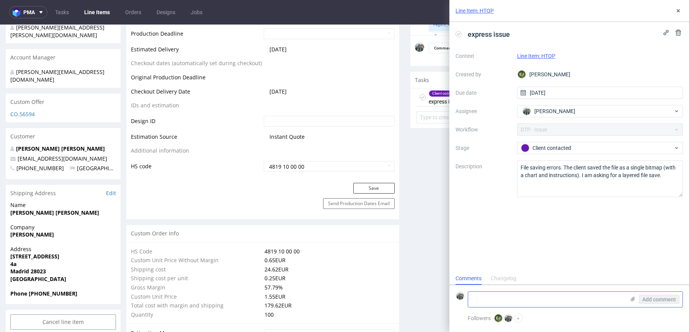
click at [636, 299] on div "Add comment" at bounding box center [653, 298] width 57 height 15
click at [633, 298] on icon at bounding box center [633, 299] width 6 height 6
click at [0, 0] on input "file" at bounding box center [0, 0] width 0 height 0
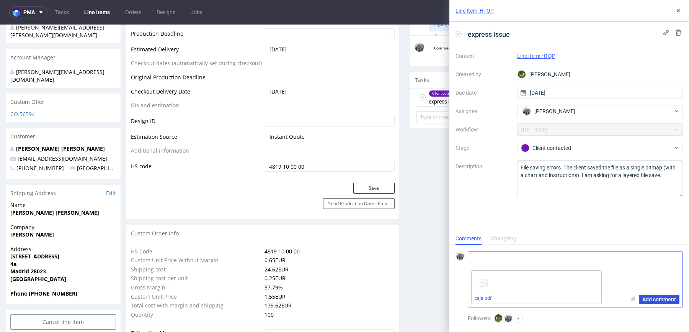
click at [651, 298] on span "Add comment" at bounding box center [660, 298] width 34 height 5
click at [542, 146] on div "Client contacted" at bounding box center [597, 148] width 152 height 8
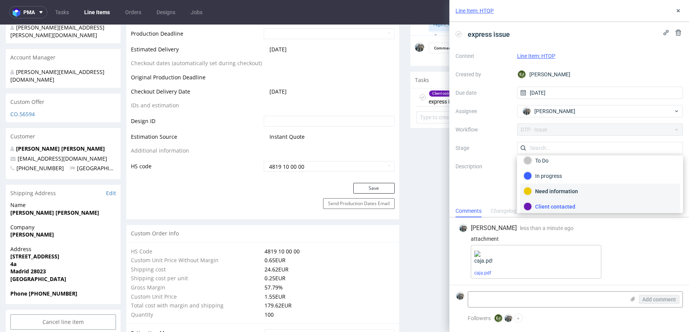
scroll to position [48, 0]
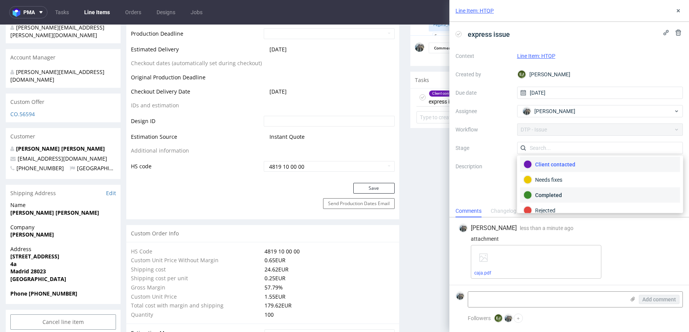
click at [552, 191] on div "Completed" at bounding box center [600, 195] width 153 height 8
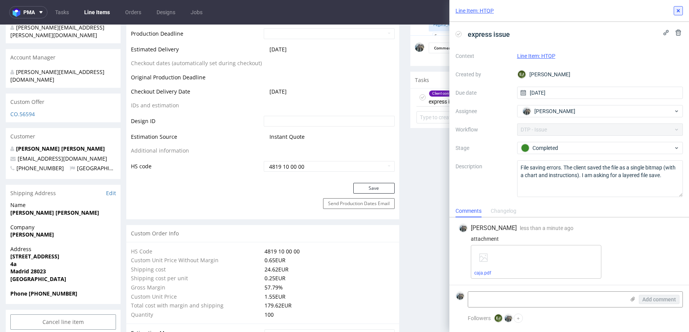
click at [678, 9] on icon at bounding box center [678, 11] width 6 height 6
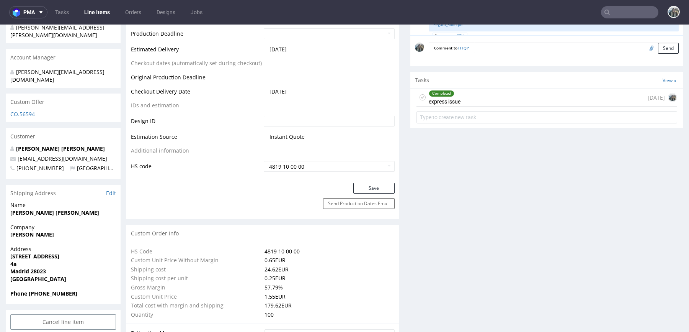
click at [451, 97] on div "Completed express issue" at bounding box center [445, 97] width 32 height 18
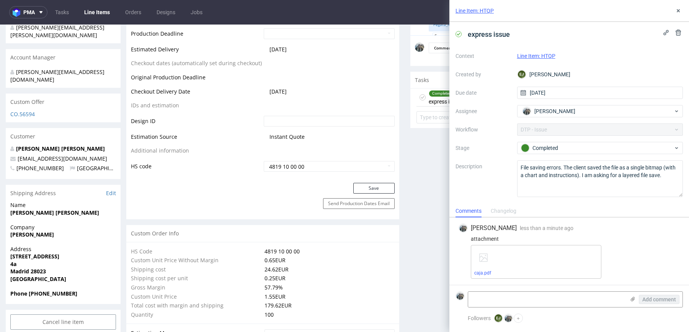
click at [487, 268] on div "caja.pdf" at bounding box center [536, 262] width 131 height 34
click at [487, 271] on link "caja.pdf" at bounding box center [482, 272] width 17 height 5
click at [683, 8] on div "Line Item: HTQP" at bounding box center [570, 11] width 240 height 22
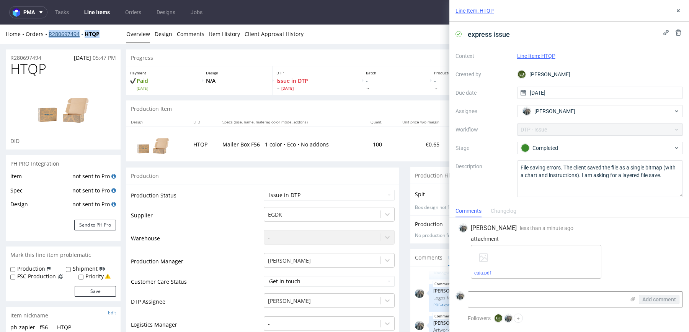
drag, startPoint x: 52, startPoint y: 39, endPoint x: 48, endPoint y: 34, distance: 5.7
click at [48, 34] on div "Home Orders R280697494 HTQP Overview Design Comments Item History Client Approv…" at bounding box center [344, 34] width 689 height 19
copy div "R280697494 HTQP"
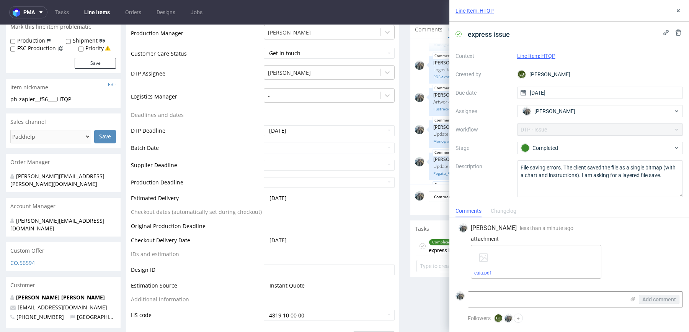
scroll to position [232, 0]
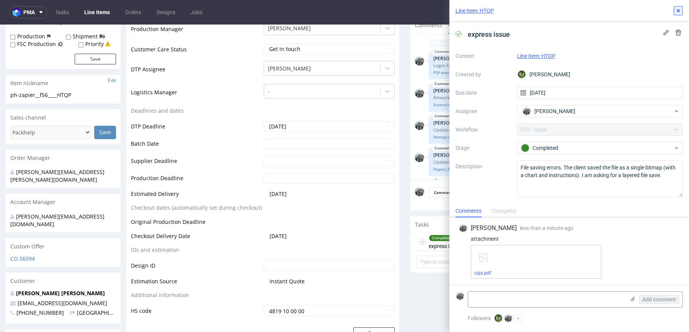
click at [679, 9] on icon at bounding box center [678, 11] width 6 height 6
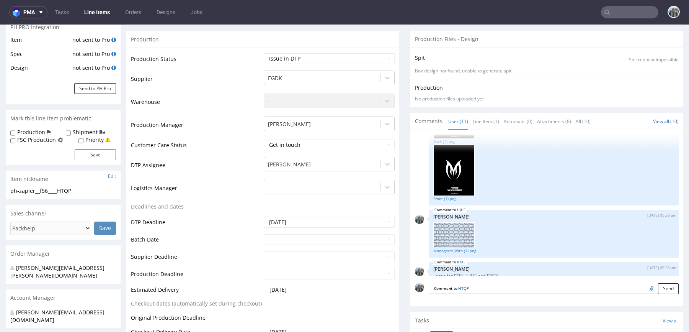
scroll to position [136, 0]
click at [289, 59] on select "Waiting for Artwork Waiting for Diecut Waiting for Mockup Waiting for DTP Waiti…" at bounding box center [329, 59] width 131 height 11
select select "back_for_dtp"
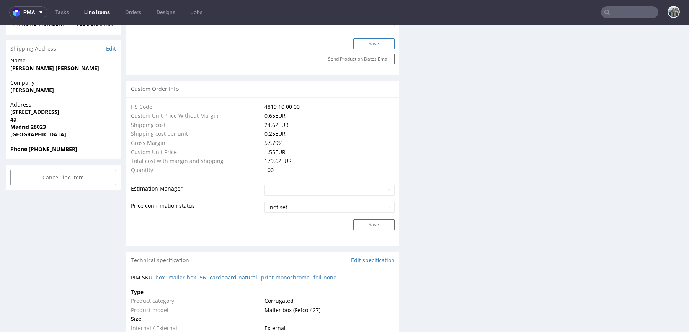
click at [370, 43] on button "Save" at bounding box center [373, 43] width 41 height 11
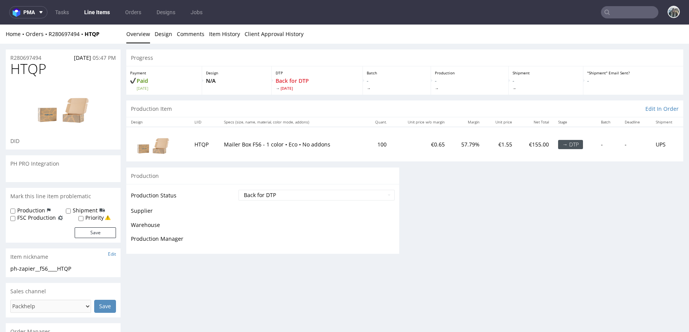
scroll to position [0, 0]
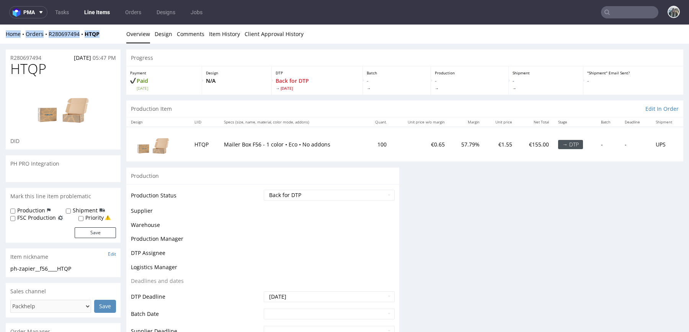
drag, startPoint x: 89, startPoint y: 39, endPoint x: 84, endPoint y: 28, distance: 12.9
click at [84, 29] on div "Home Orders R280697494 HTQP Overview Design Comments Item History Client Approv…" at bounding box center [344, 34] width 689 height 19
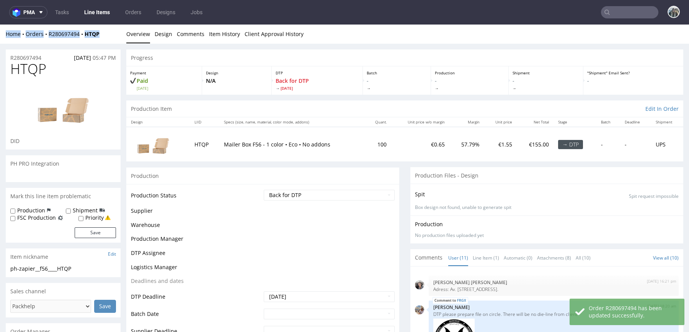
click at [113, 34] on div "Home Orders R280697494 HTQP" at bounding box center [63, 34] width 115 height 8
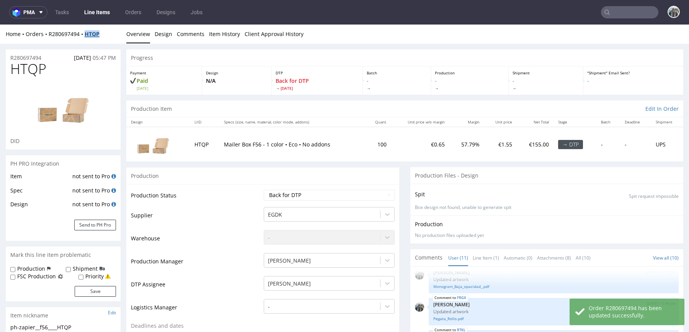
drag, startPoint x: 108, startPoint y: 36, endPoint x: 87, endPoint y: 36, distance: 20.7
click at [87, 36] on div "Home Orders R280697494 HTQP" at bounding box center [63, 34] width 115 height 8
copy strong "HTQP"
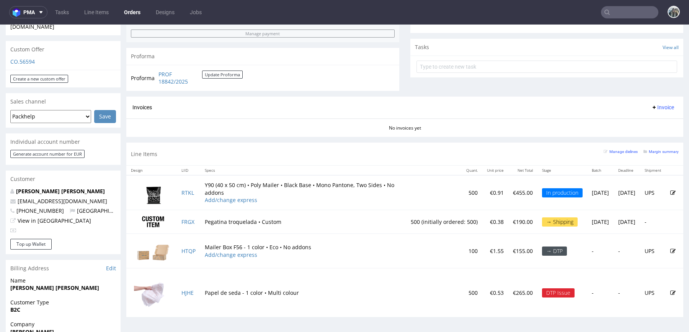
scroll to position [317, 0]
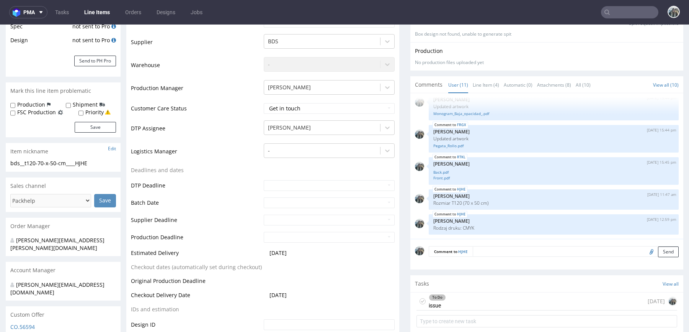
scroll to position [240, 0]
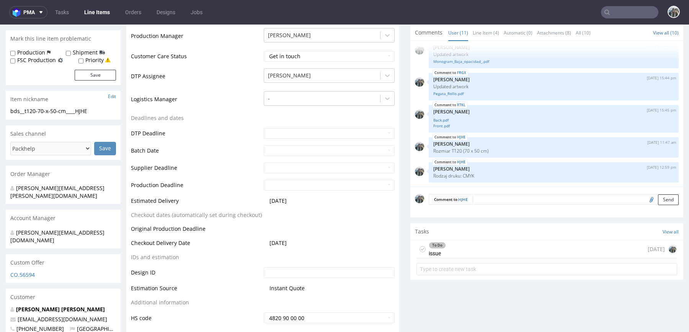
drag, startPoint x: 449, startPoint y: 243, endPoint x: 449, endPoint y: 268, distance: 24.9
click at [449, 243] on div "To Do issue 6 days ago" at bounding box center [547, 249] width 261 height 18
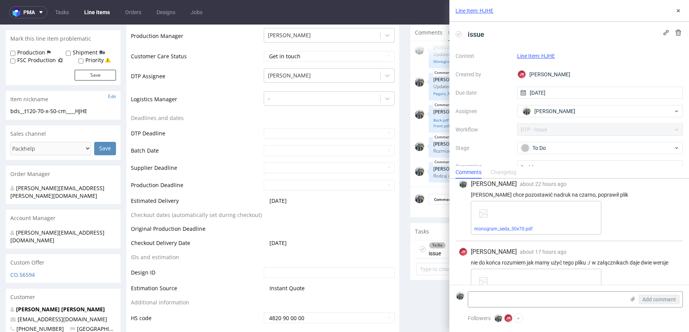
scroll to position [183, 0]
click at [516, 227] on link "monogram_seda_50x70.pdf" at bounding box center [503, 229] width 58 height 5
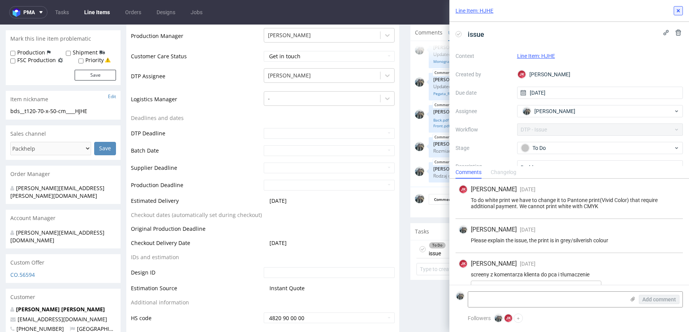
click at [679, 13] on icon at bounding box center [678, 11] width 6 height 6
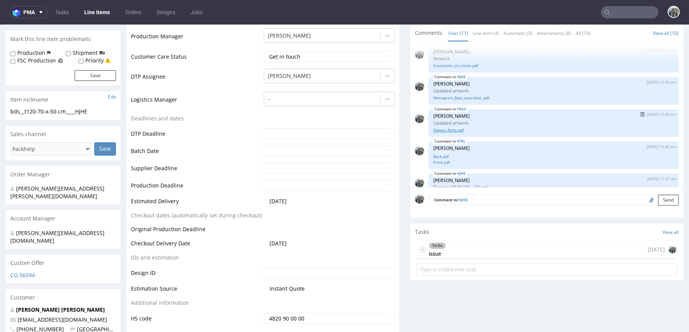
scroll to position [320, 0]
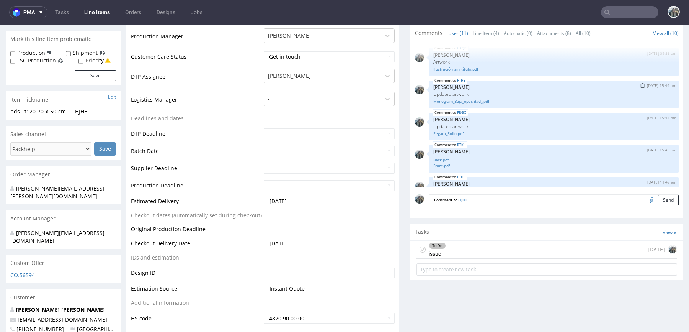
click at [456, 103] on div "HJHE 8th Sep 25 | 15:44 pm Zeniuk Magdalena Updated artwork Monogram_Baja_opaci…" at bounding box center [554, 94] width 250 height 28
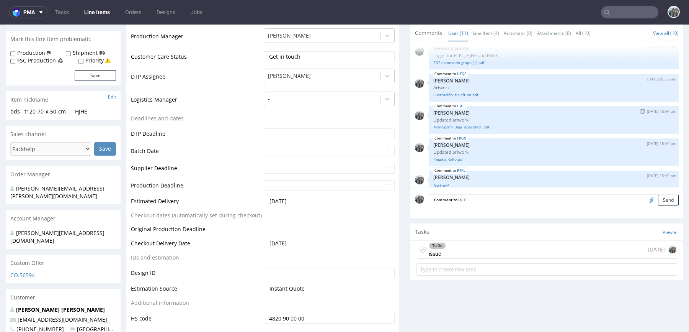
scroll to position [291, 0]
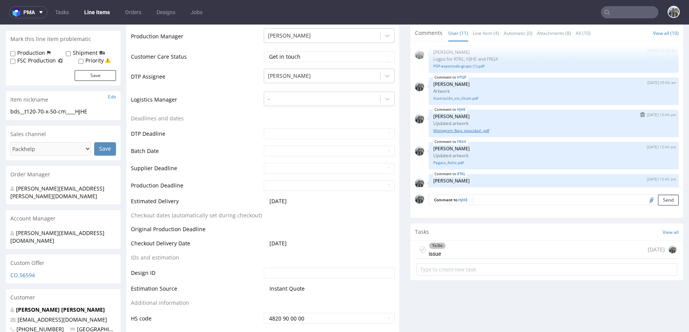
click at [462, 130] on link "Monogram_Baja_opacidad_.pdf" at bounding box center [553, 131] width 241 height 6
drag, startPoint x: 468, startPoint y: 247, endPoint x: 352, endPoint y: 29, distance: 247.5
click at [468, 247] on div "To Do issue 6 days ago" at bounding box center [547, 249] width 261 height 18
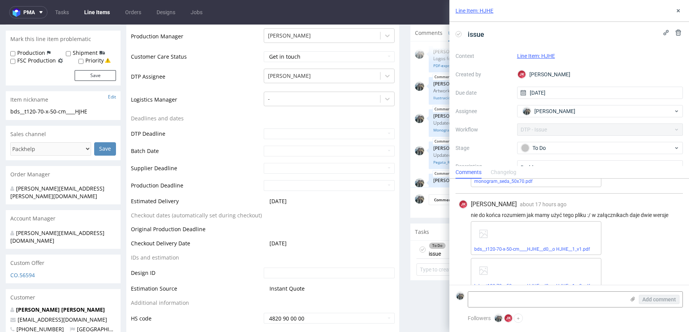
scroll to position [243, 0]
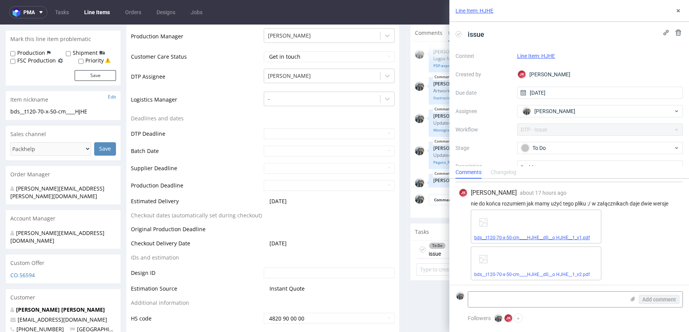
click at [504, 235] on link "bds__t120-70-x-50-cm____HJHE__d0__o HJHE__1_v1.pdf" at bounding box center [532, 237] width 116 height 5
click at [504, 275] on link "bds__t120-70-x-50-cm____HJHE__d0__o HJHE__1_v2.pdf" at bounding box center [532, 273] width 116 height 5
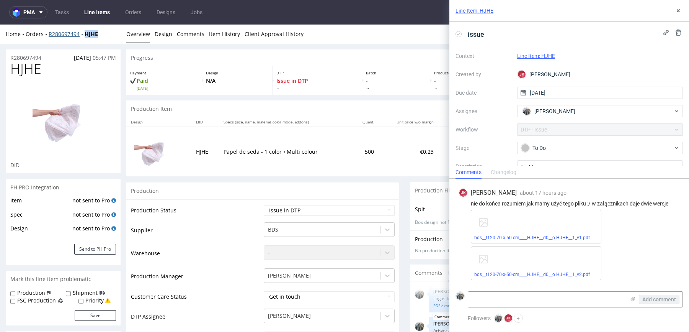
drag, startPoint x: 87, startPoint y: 41, endPoint x: 83, endPoint y: 34, distance: 7.7
click at [83, 34] on div "Home Orders R280697494 HJHE Overview Design Comments Item History Client Approv…" at bounding box center [344, 34] width 689 height 19
copy strong "HJHE"
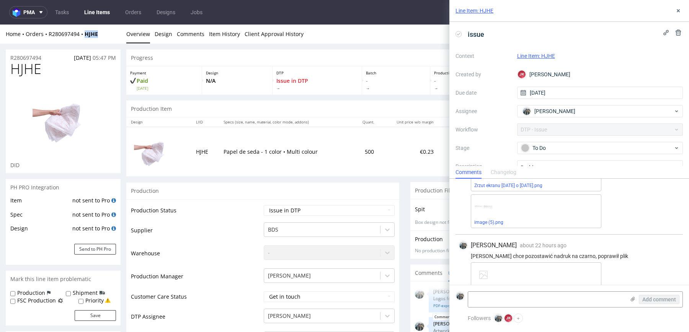
scroll to position [115, 0]
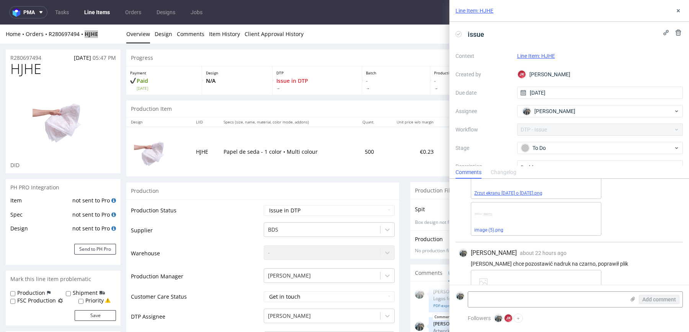
click at [506, 190] on link "Zrzut ekranu 2025-09-11 o 12.01.38.png" at bounding box center [508, 192] width 68 height 5
click at [497, 227] on link "image (5).png" at bounding box center [488, 229] width 29 height 5
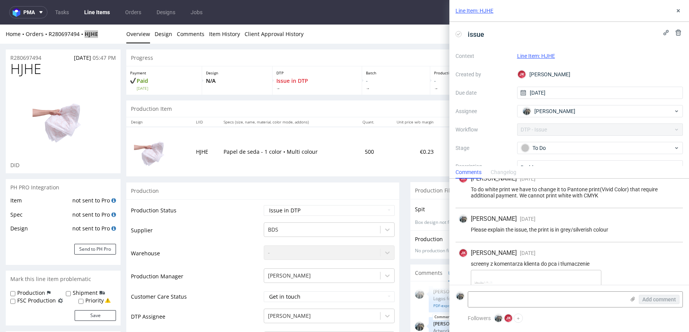
scroll to position [0, 0]
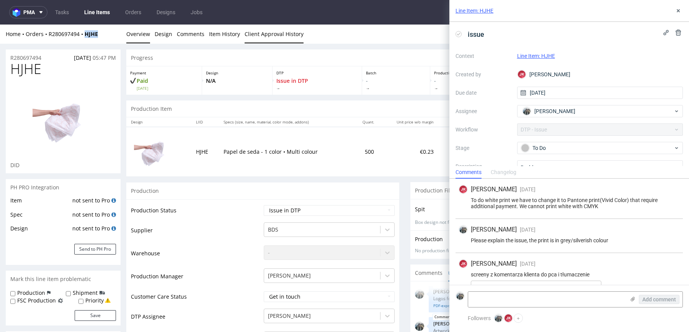
click at [255, 39] on link "Client Approval History" at bounding box center [274, 34] width 59 height 19
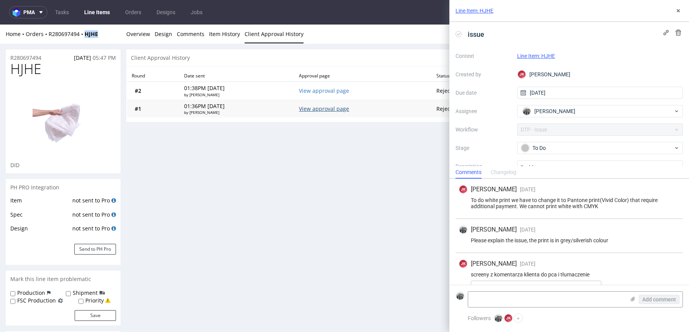
click at [334, 108] on link "View approval page" at bounding box center [324, 108] width 50 height 7
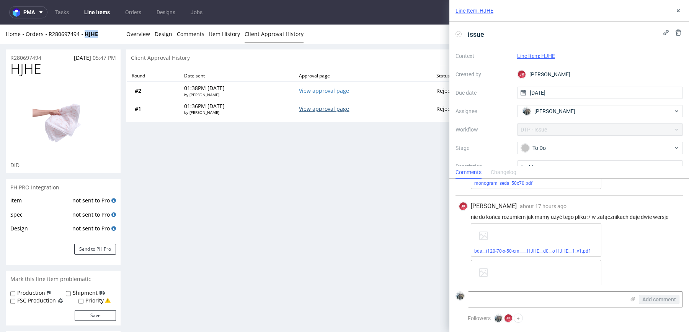
scroll to position [243, 0]
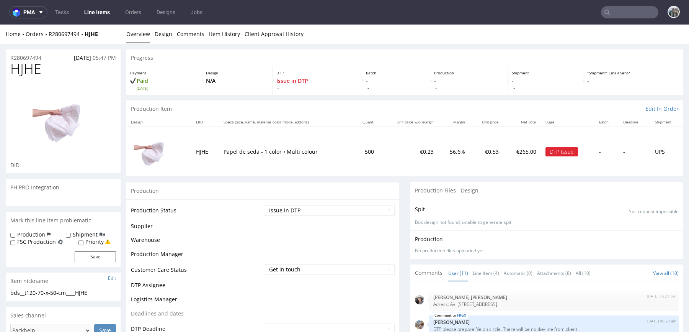
scroll to position [360, 0]
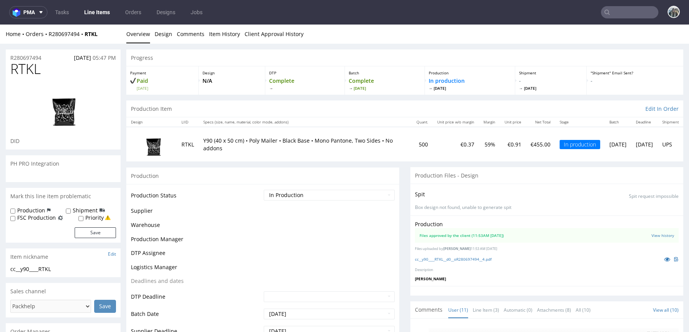
scroll to position [360, 0]
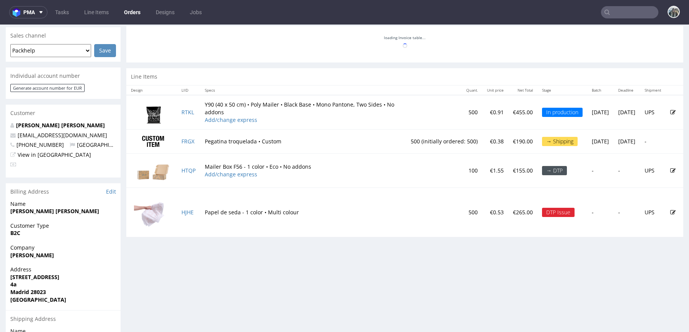
scroll to position [360, 0]
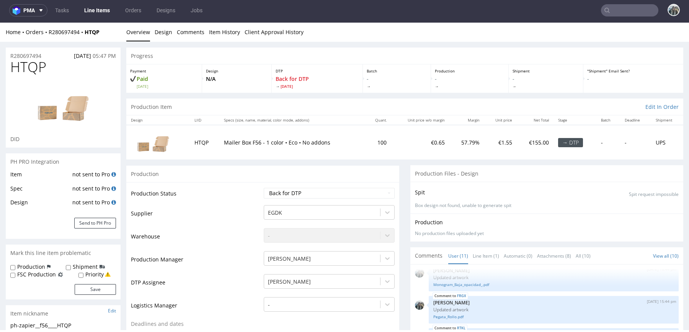
click at [42, 59] on span "HTQP" at bounding box center [28, 66] width 36 height 15
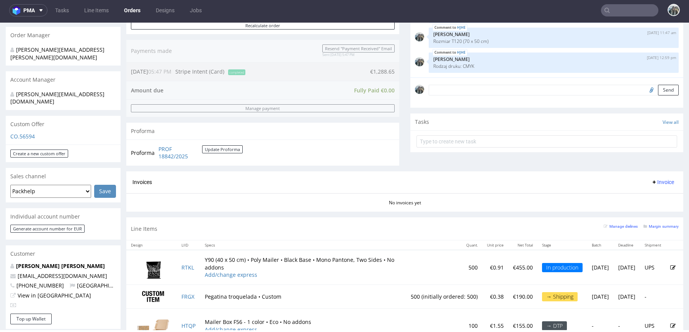
scroll to position [64, 0]
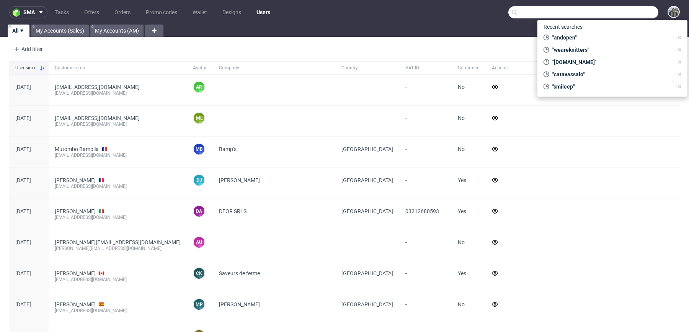
click at [637, 18] on input "text" at bounding box center [584, 12] width 150 height 12
paste input "weareknitters"
type input "weareknitters"
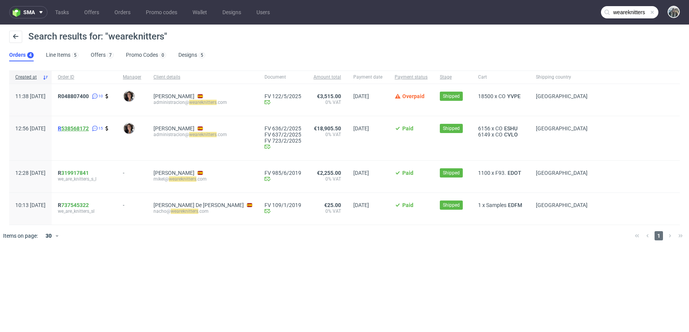
click at [89, 127] on link "538568172" at bounding box center [75, 128] width 28 height 6
click at [87, 98] on span "R048807400" at bounding box center [73, 96] width 31 height 6
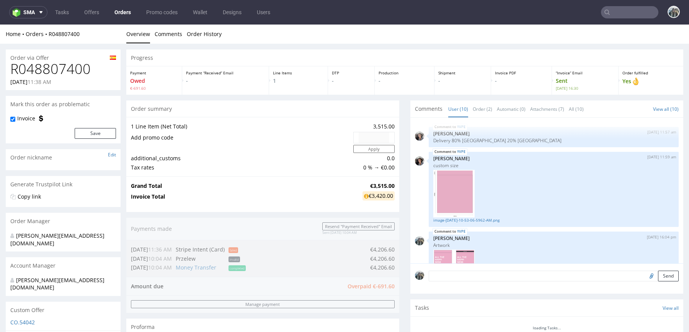
type input "weareknitters"
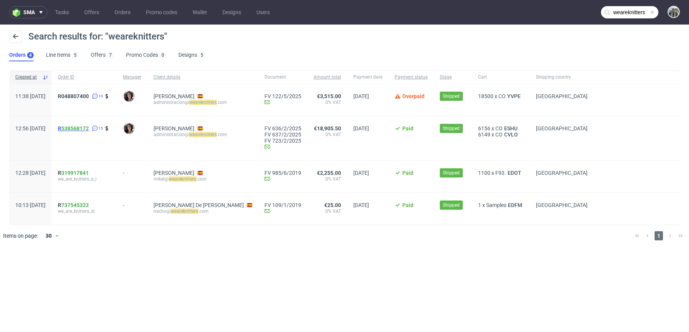
click at [83, 128] on span "R 538568172" at bounding box center [73, 128] width 31 height 6
click at [85, 101] on span "R048807400 10" at bounding box center [84, 99] width 53 height 13
click at [85, 99] on span "R048807400 10" at bounding box center [84, 99] width 53 height 13
click at [85, 98] on span "R048807400" at bounding box center [73, 96] width 31 height 6
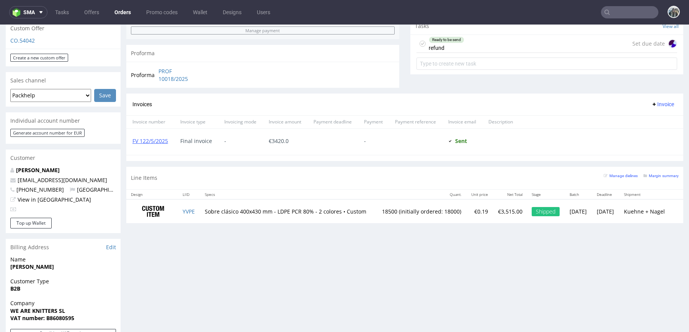
scroll to position [275, 0]
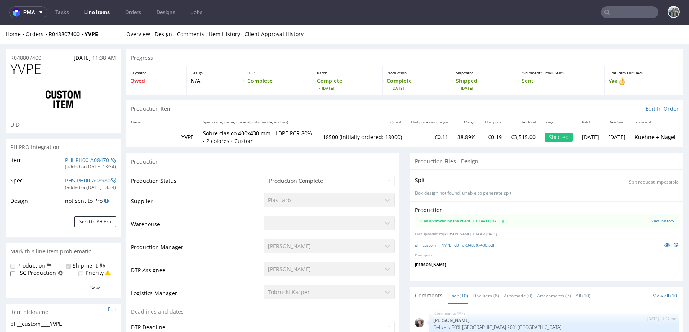
scroll to position [299, 0]
drag, startPoint x: 88, startPoint y: 39, endPoint x: 85, endPoint y: 31, distance: 8.6
click at [85, 33] on div "Home Orders R048807400 YVPE Overview Design Comments Item History Client Approv…" at bounding box center [344, 34] width 689 height 19
copy strong "YVPE"
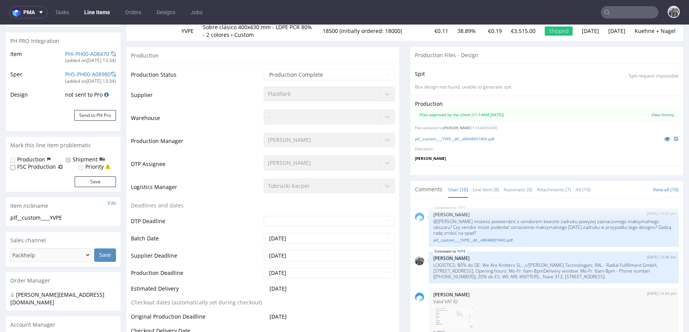
scroll to position [260, 0]
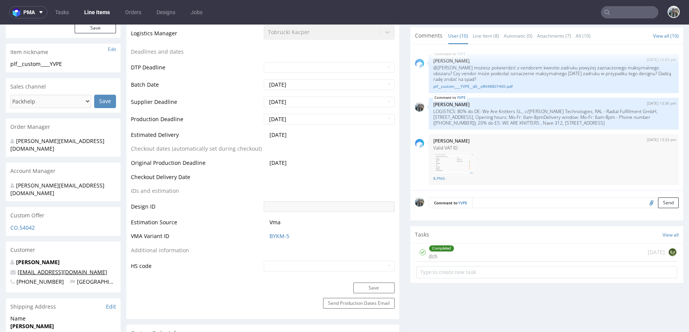
drag, startPoint x: 109, startPoint y: 257, endPoint x: 56, endPoint y: 257, distance: 53.6
click at [56, 268] on p "administracion@weareknitters.com" at bounding box center [63, 272] width 106 height 8
copy link "weareknitters.com"
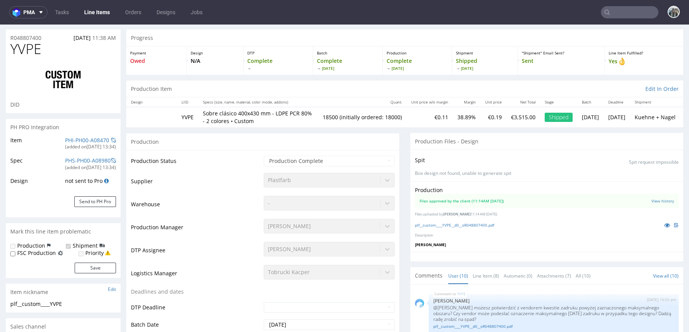
scroll to position [0, 0]
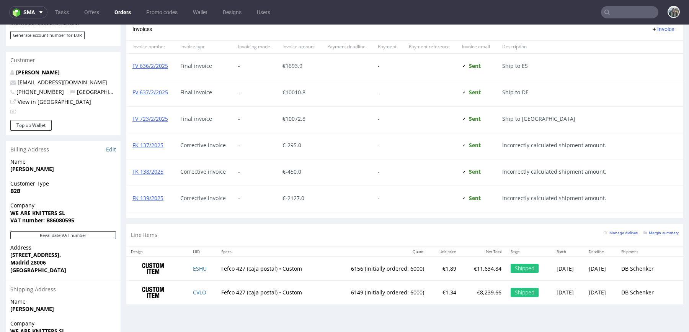
scroll to position [430, 0]
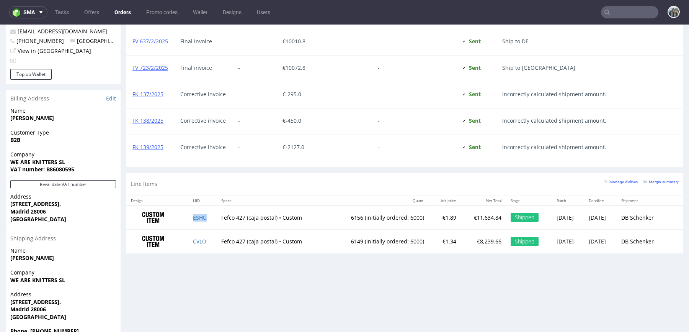
click at [198, 219] on td "ESHU" at bounding box center [202, 217] width 28 height 24
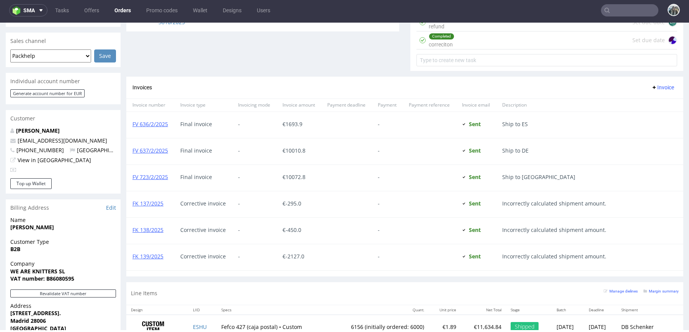
scroll to position [435, 0]
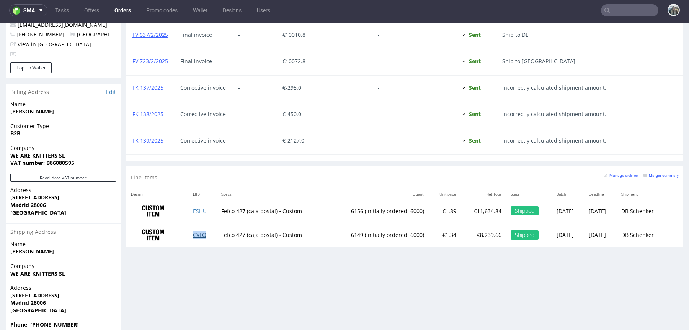
click at [193, 232] on link "CVLO" at bounding box center [199, 234] width 13 height 7
click at [196, 204] on td "ESHU" at bounding box center [202, 211] width 28 height 24
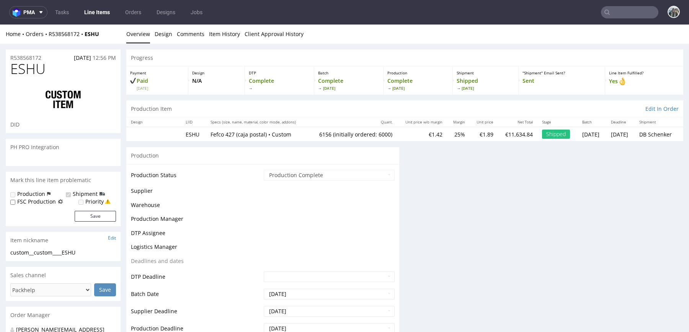
scroll to position [73, 0]
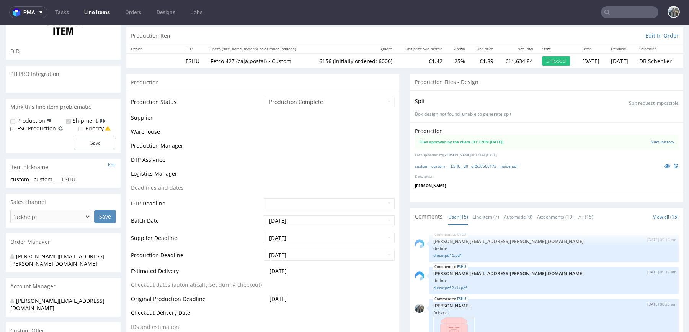
select select "in_progress"
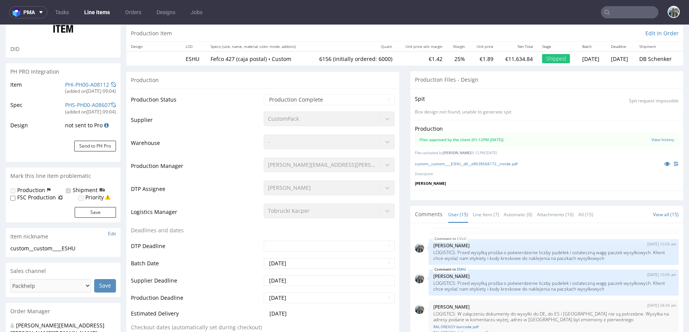
scroll to position [0, 0]
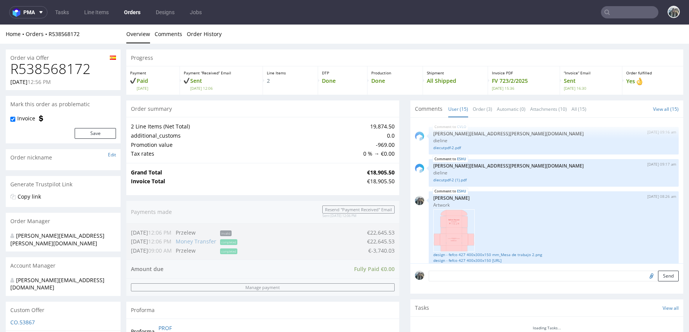
scroll to position [532, 0]
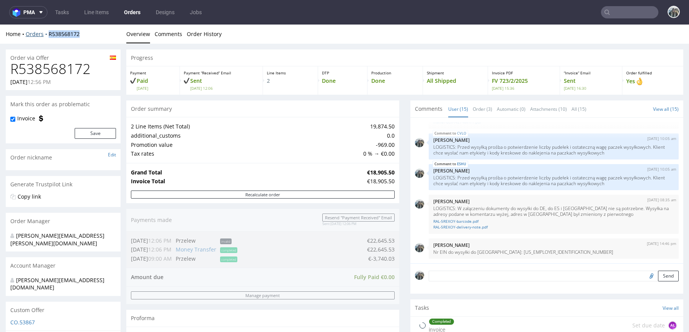
drag, startPoint x: 51, startPoint y: 39, endPoint x: 46, endPoint y: 32, distance: 8.7
click at [46, 32] on div "Home Orders R538568172 Overview Comments Order History" at bounding box center [344, 34] width 689 height 19
copy link "R538568172"
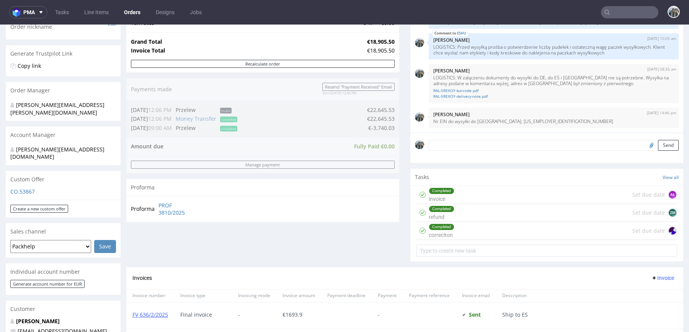
scroll to position [378, 0]
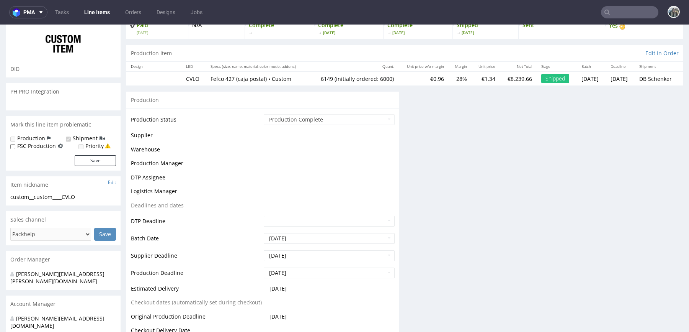
scroll to position [64, 0]
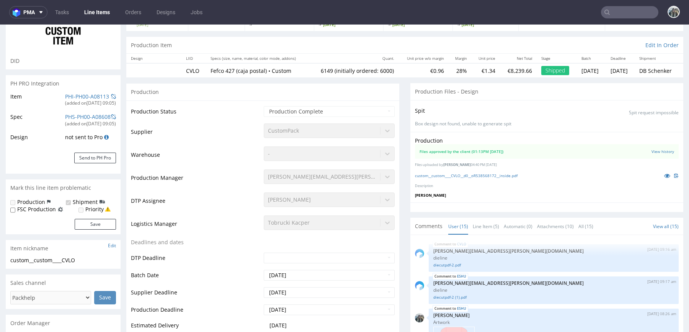
type input "6149"
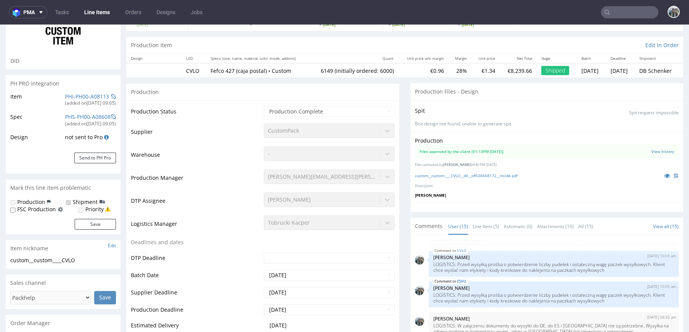
scroll to position [0, 0]
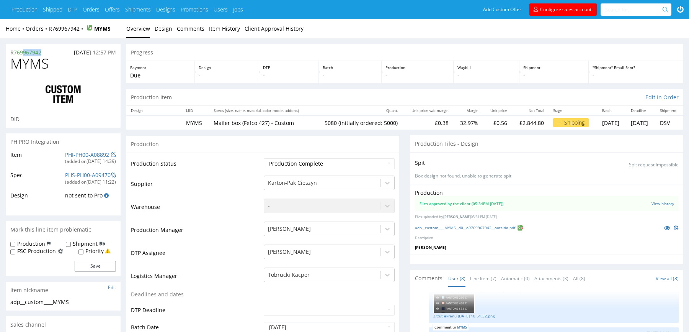
drag, startPoint x: 48, startPoint y: 51, endPoint x: 0, endPoint y: 51, distance: 47.9
copy p "R 769967942"
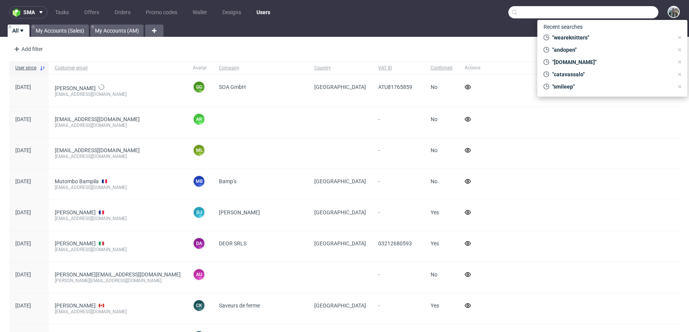
click at [623, 11] on input "text" at bounding box center [584, 12] width 150 height 12
paste input "R769967942"
type input "R769967942"
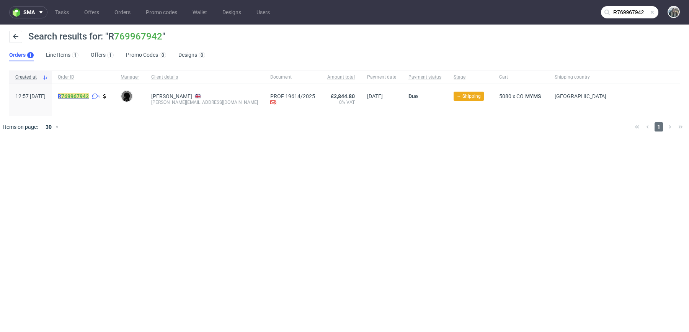
click at [79, 95] on mark "R 769967942" at bounding box center [73, 96] width 31 height 6
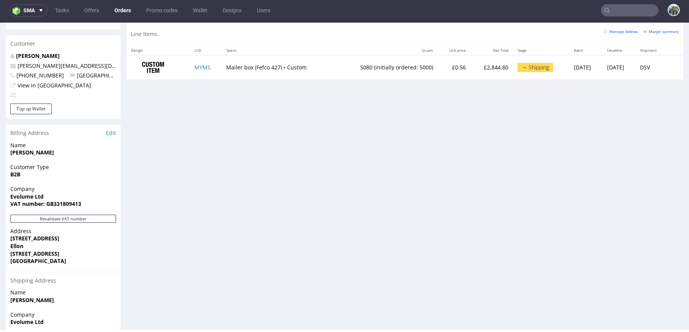
scroll to position [396, 0]
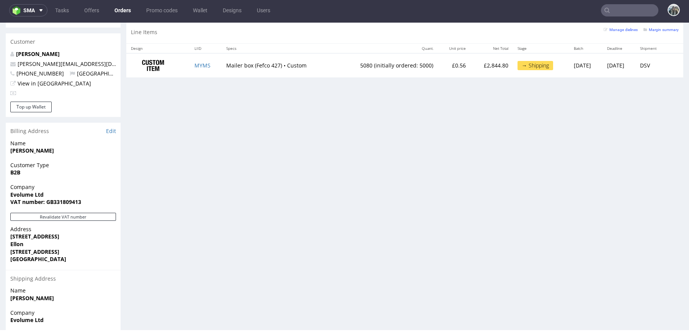
click at [70, 198] on strong "VAT number: GB331809413" at bounding box center [45, 201] width 71 height 7
copy strong "GB331809413"
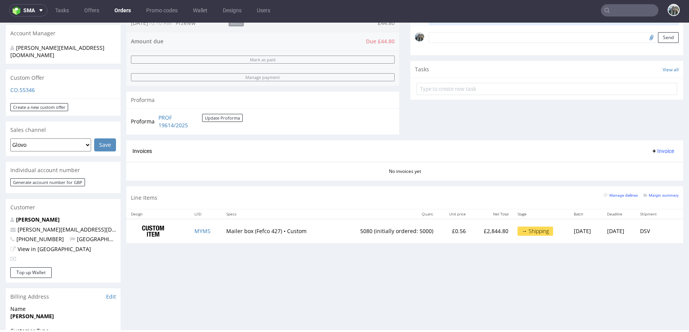
scroll to position [0, 0]
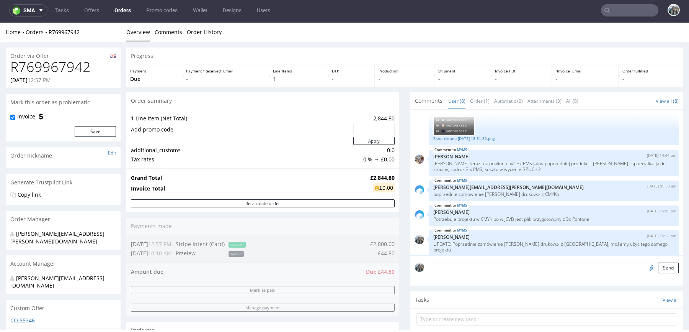
click at [75, 63] on h1 "R769967942" at bounding box center [63, 66] width 106 height 15
copy h1 "R769967942"
click at [335, 0] on nav "sma Tasks Offers Orders Promo codes Wallet Designs Users" at bounding box center [344, 10] width 689 height 25
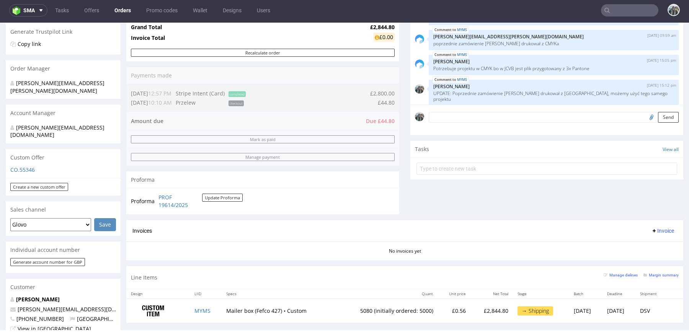
scroll to position [152, 0]
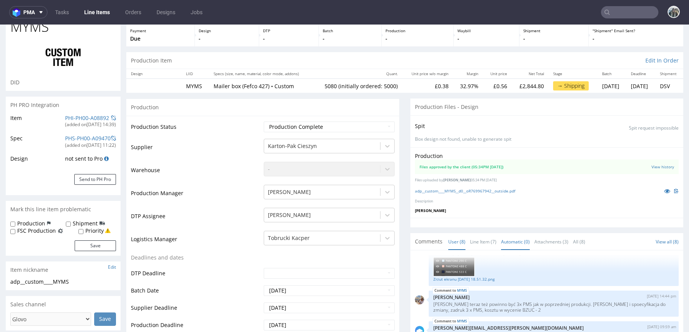
scroll to position [43, 0]
click at [664, 188] on icon at bounding box center [667, 190] width 6 height 5
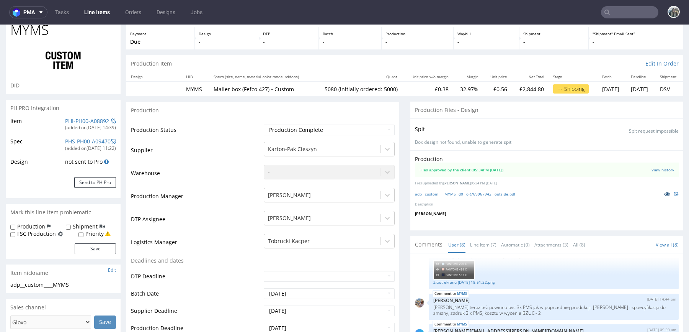
scroll to position [0, 0]
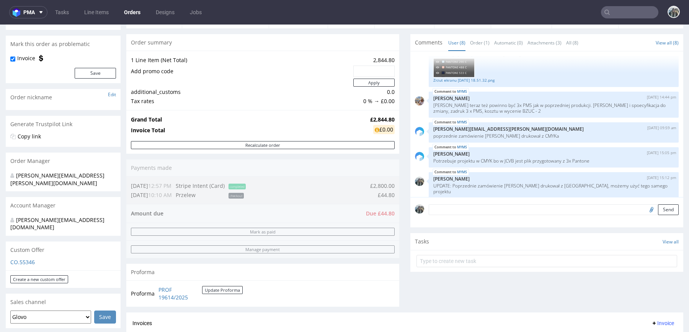
scroll to position [129, 0]
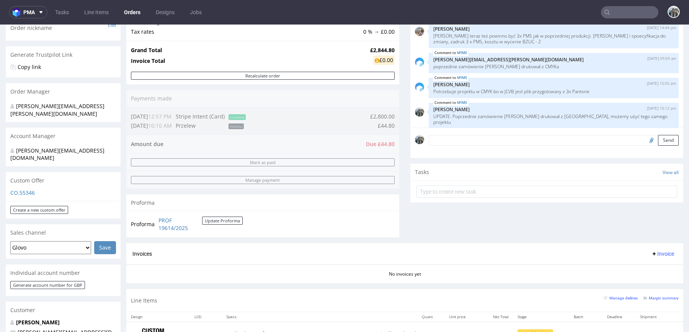
click at [41, 318] on p "[PERSON_NAME]" at bounding box center [63, 322] width 106 height 8
click at [41, 318] on link "[PERSON_NAME]" at bounding box center [38, 321] width 44 height 7
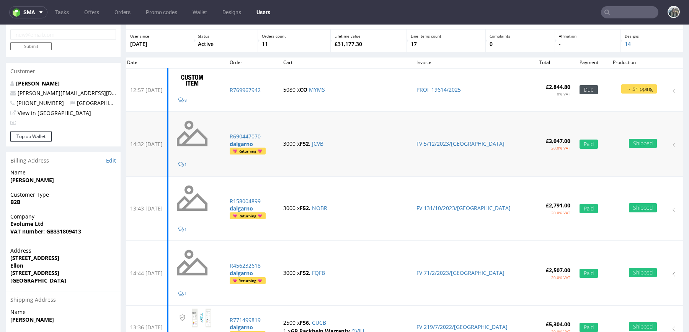
scroll to position [54, 0]
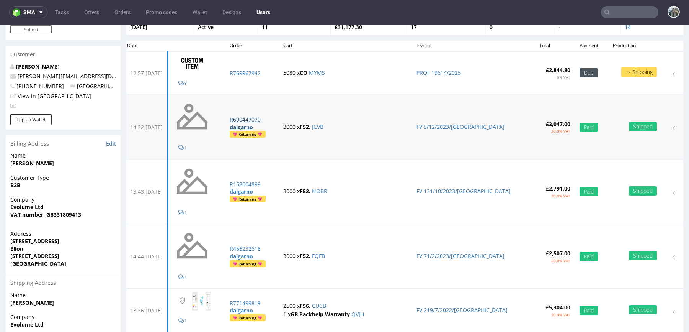
click at [272, 118] on p "R690447070" at bounding box center [252, 120] width 44 height 8
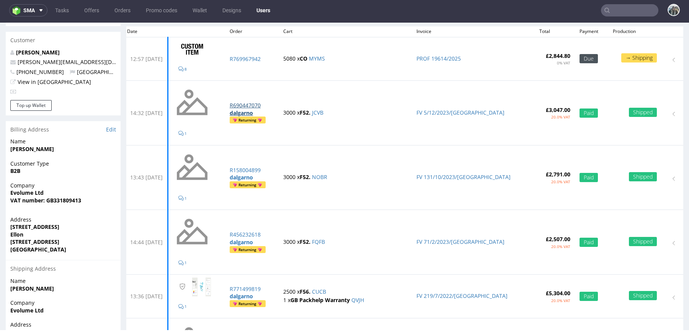
scroll to position [0, 0]
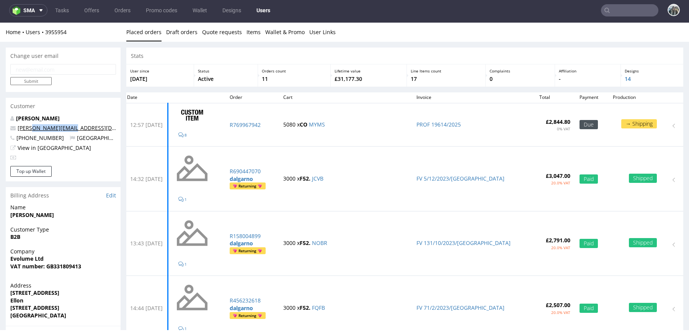
drag, startPoint x: 74, startPoint y: 129, endPoint x: 32, endPoint y: 129, distance: 42.1
click at [32, 129] on p "craig@evolume.co.uk" at bounding box center [63, 128] width 106 height 8
copy link "@evolume.co.uk"
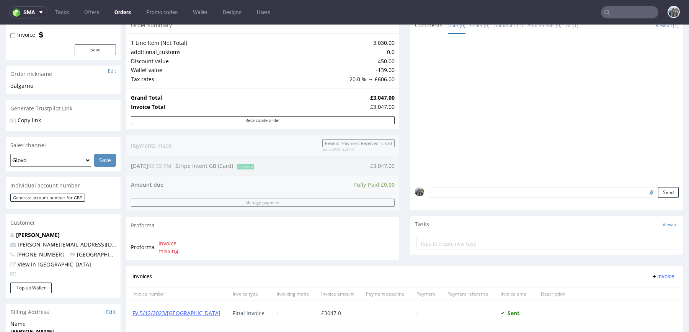
scroll to position [311, 0]
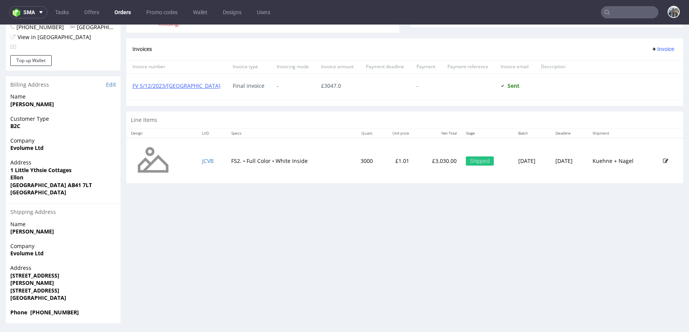
click at [621, 20] on nav "sma Tasks Offers Orders Promo codes Wallet Designs Users" at bounding box center [344, 12] width 689 height 25
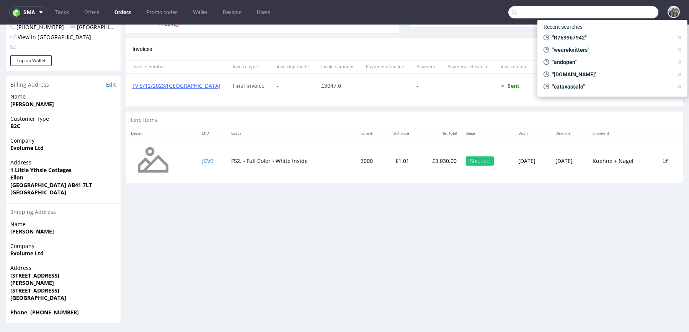
click at [620, 11] on input "text" at bounding box center [584, 12] width 150 height 12
paste input "@[DOMAIN_NAME]"
type input "@[DOMAIN_NAME]"
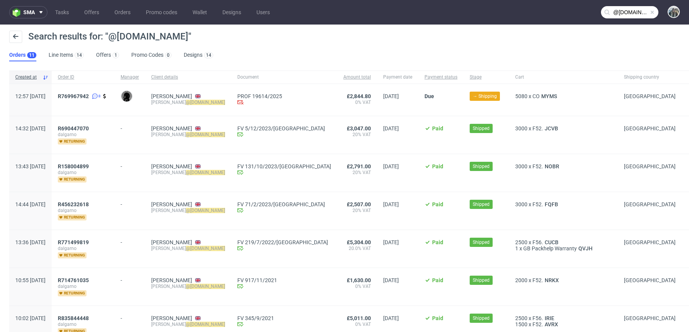
scroll to position [190, 0]
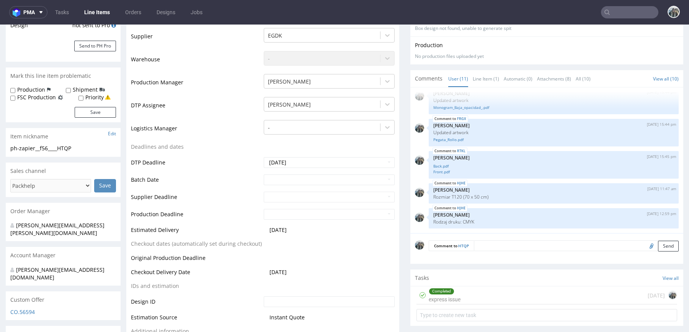
scroll to position [223, 0]
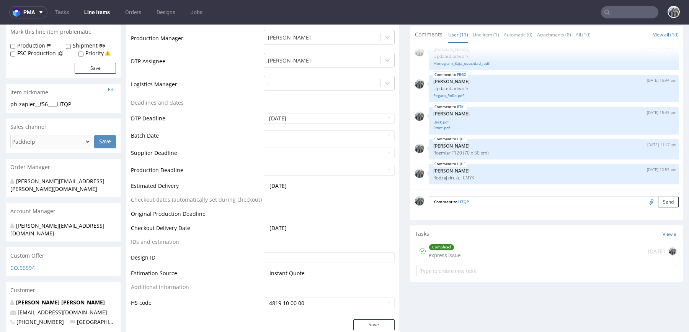
click at [545, 238] on div "Tasks View all" at bounding box center [547, 233] width 273 height 17
click at [519, 252] on div "Completed express issue 5 days ago" at bounding box center [547, 251] width 261 height 18
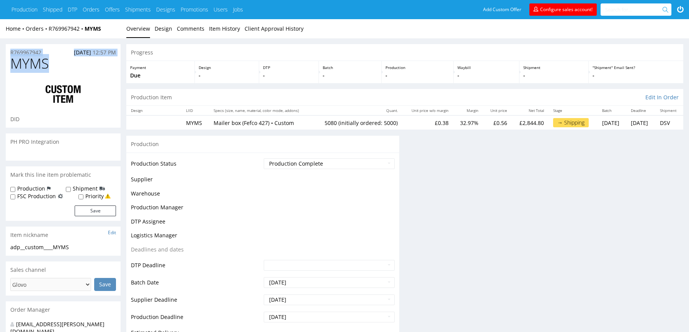
drag, startPoint x: 46, startPoint y: 56, endPoint x: 0, endPoint y: 55, distance: 46.3
click at [0, 56] on div "R769967942 [DATE] 12:57 PM MYMS DID PH PRO Integration Mark this line item prob…" at bounding box center [344, 337] width 689 height 598
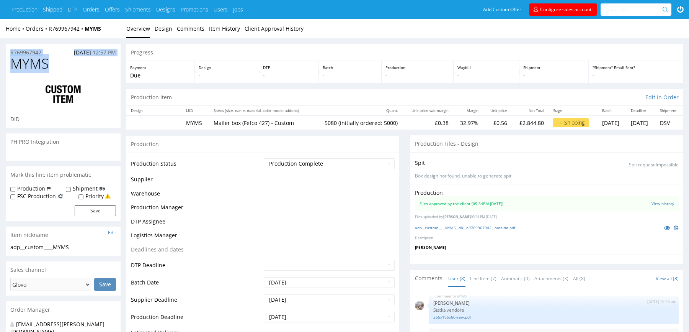
click at [54, 54] on div "R769967942 [DATE] 12:57 PM" at bounding box center [63, 50] width 115 height 12
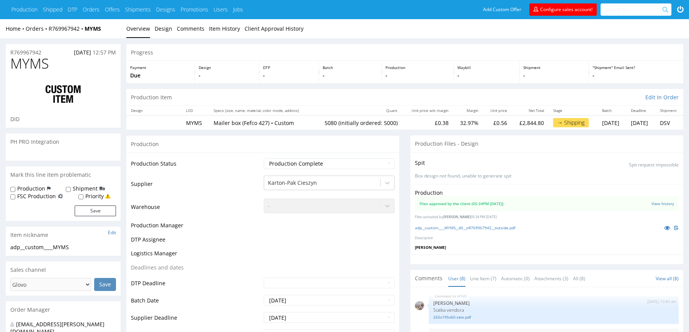
scroll to position [104, 0]
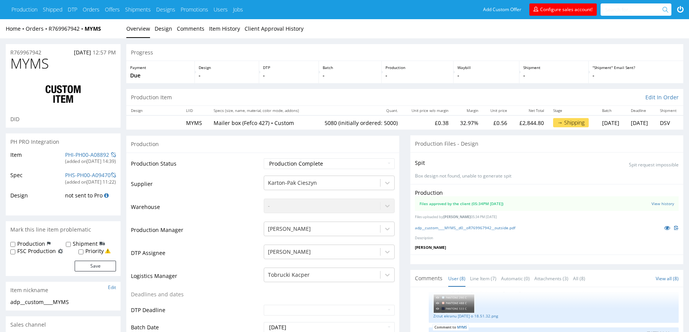
click at [43, 52] on div "R769967942 05.08.2025 12:57 PM" at bounding box center [63, 50] width 115 height 12
drag, startPoint x: 51, startPoint y: 52, endPoint x: 0, endPoint y: 52, distance: 50.5
copy p "R 769967942"
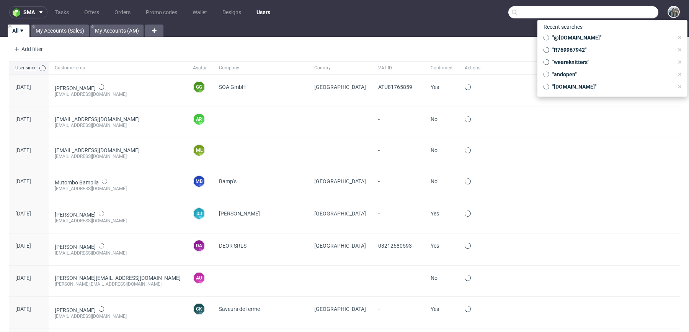
click at [622, 14] on input "text" at bounding box center [584, 12] width 150 height 12
paste input "R769967942"
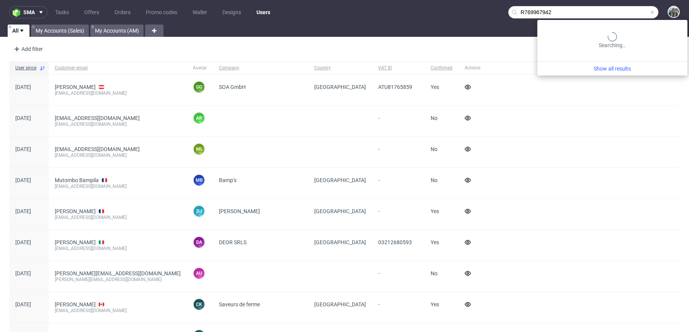
type input "R769967942"
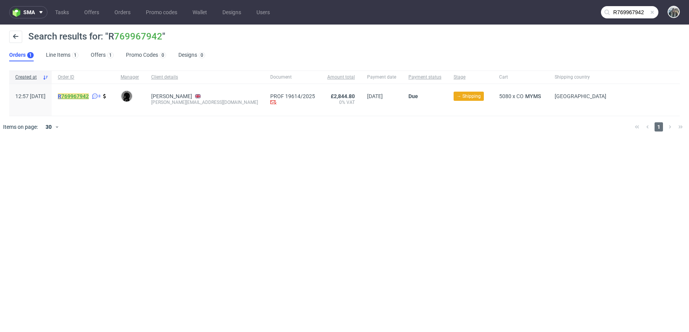
click at [84, 97] on link "769967942" at bounding box center [75, 96] width 28 height 6
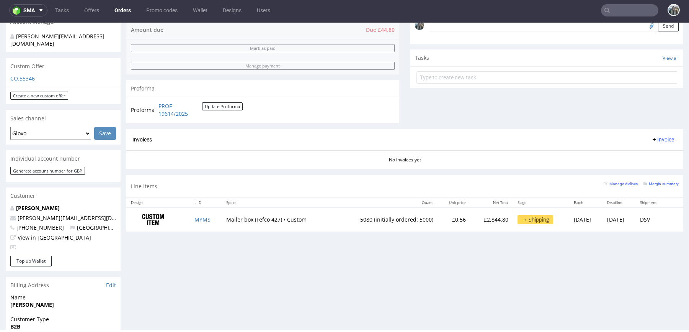
scroll to position [255, 0]
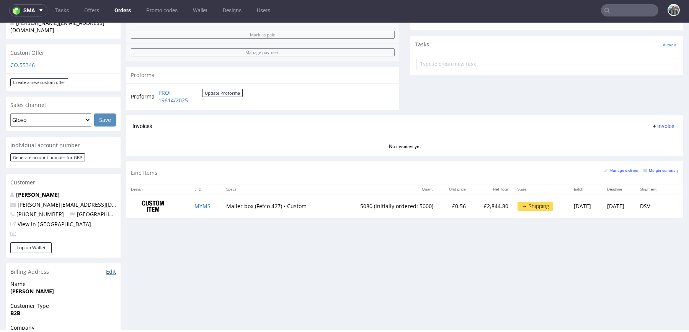
click at [110, 268] on link "Edit" at bounding box center [111, 272] width 10 height 8
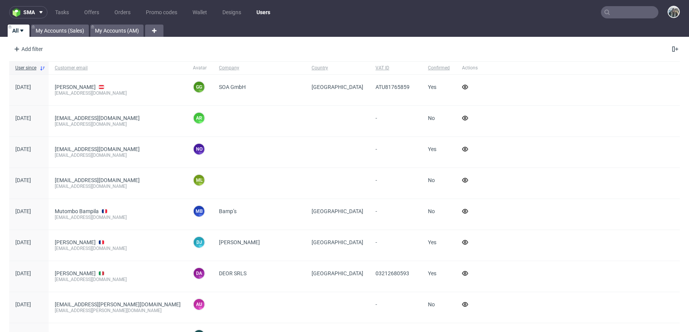
click at [626, 7] on input "text" at bounding box center [629, 12] width 57 height 12
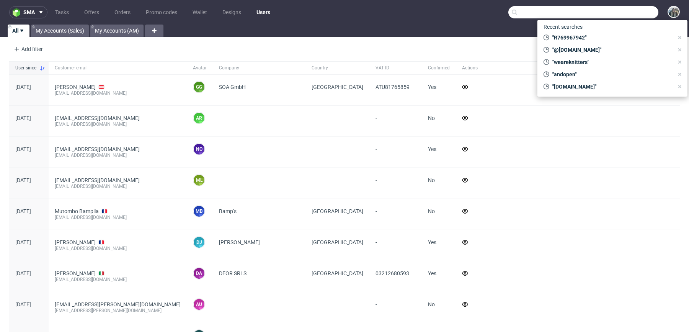
paste input "miaburton"
type input "miaburton"
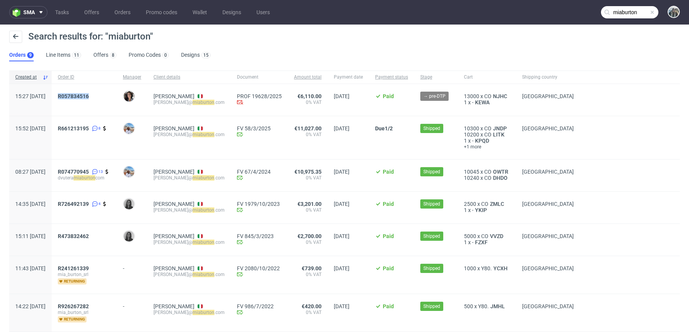
drag, startPoint x: 96, startPoint y: 107, endPoint x: 74, endPoint y: 98, distance: 24.0
click at [74, 98] on div "15:27 Fri 05.09.2025 R057834516 Moreno Martinez Cristina Daniela Vutera d.vuter…" at bounding box center [344, 100] width 671 height 32
copy div "R057834516"
click at [89, 97] on span "R057834516" at bounding box center [73, 96] width 31 height 6
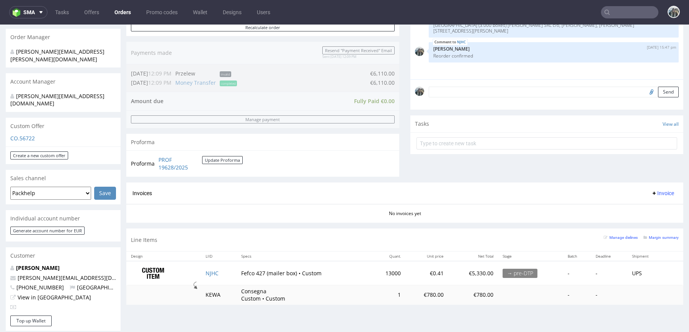
scroll to position [183, 0]
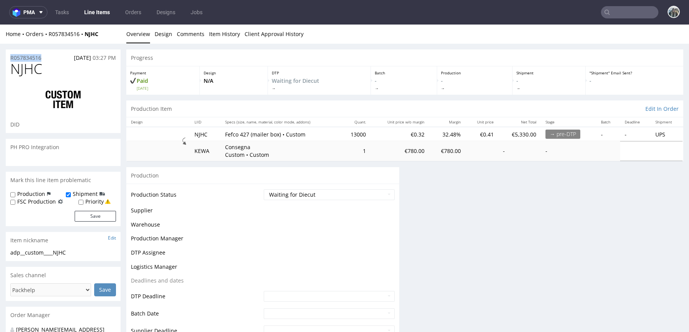
drag, startPoint x: 47, startPoint y: 58, endPoint x: 0, endPoint y: 58, distance: 46.7
copy p "R057834516"
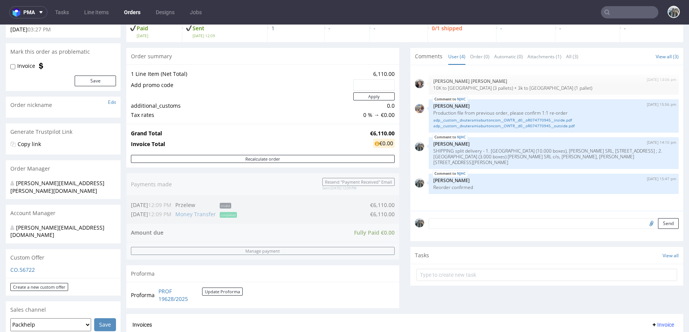
scroll to position [244, 0]
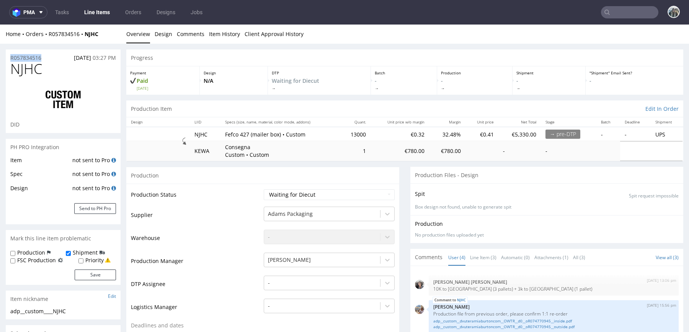
drag, startPoint x: 56, startPoint y: 60, endPoint x: 0, endPoint y: 60, distance: 55.5
copy p "R057834516"
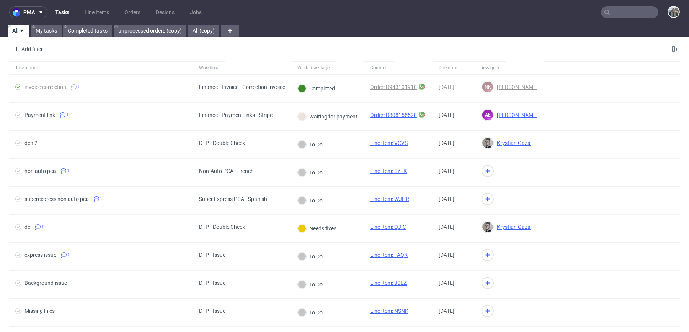
click at [608, 5] on nav "pma Tasks Line Items Orders Designs Jobs" at bounding box center [344, 12] width 689 height 25
click at [608, 19] on nav "pma Tasks Line Items Orders Designs Jobs" at bounding box center [344, 12] width 689 height 25
click at [610, 15] on input "text" at bounding box center [629, 12] width 57 height 12
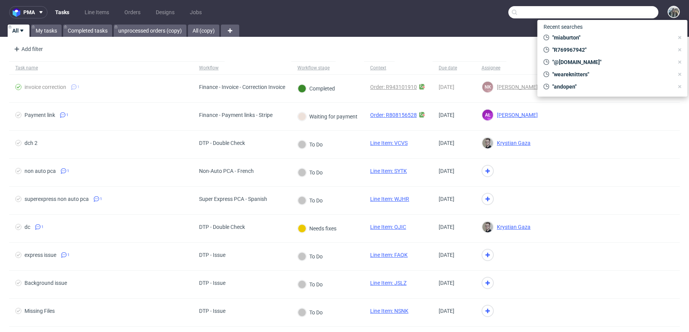
paste input "[PERSON_NAME][EMAIL_ADDRESS][PERSON_NAME][DOMAIN_NAME]"
type input "[PERSON_NAME][EMAIL_ADDRESS][PERSON_NAME][DOMAIN_NAME]"
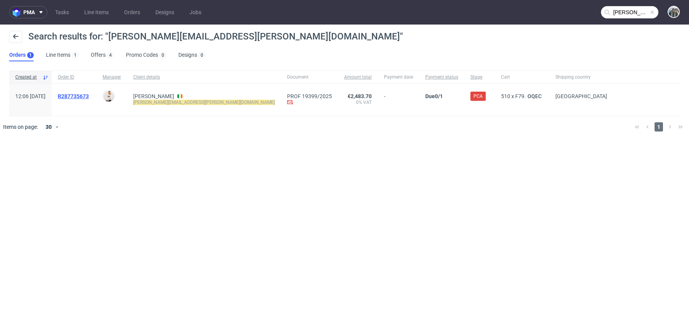
click at [89, 95] on span "R287735673" at bounding box center [73, 96] width 31 height 6
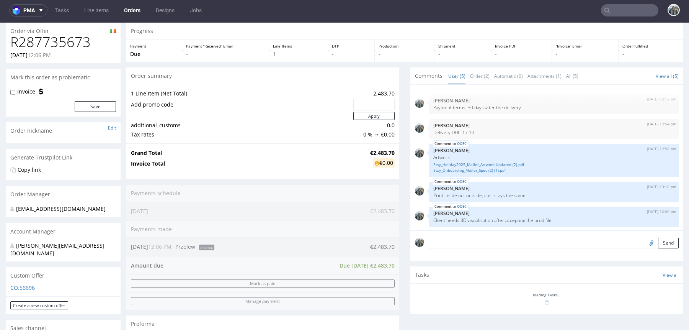
scroll to position [33, 0]
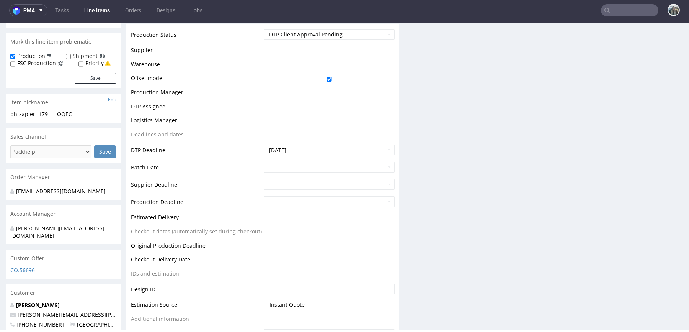
scroll to position [80, 0]
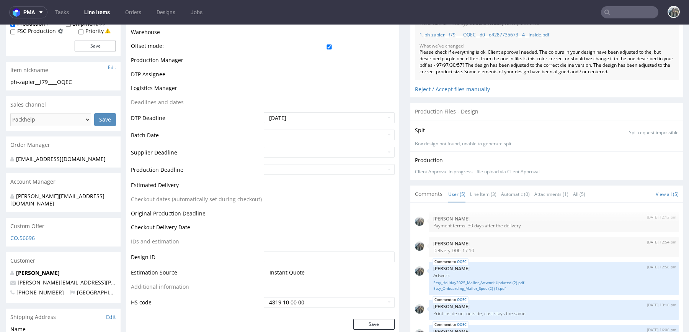
scroll to position [289, 0]
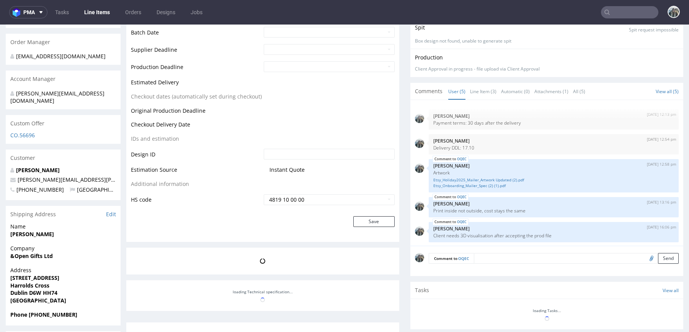
click at [645, 256] on input "file" at bounding box center [650, 258] width 11 height 10
type input "C:\fakepath\1736_1_F427 (OQEC)_3D.pdf"
click at [508, 257] on textarea at bounding box center [576, 258] width 205 height 11
type textarea "3D visuals"
click at [658, 254] on button "Send" at bounding box center [668, 258] width 21 height 11
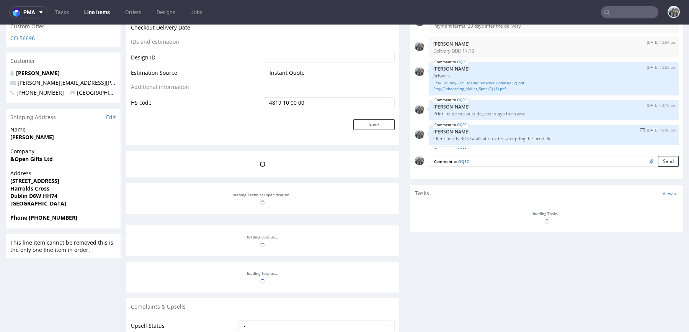
scroll to position [33, 0]
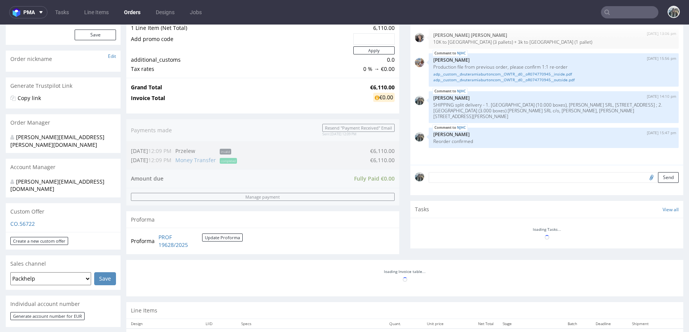
scroll to position [193, 0]
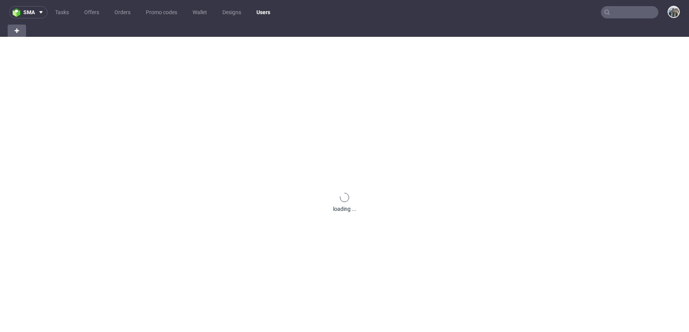
click at [627, 12] on input "text" at bounding box center [629, 12] width 57 height 12
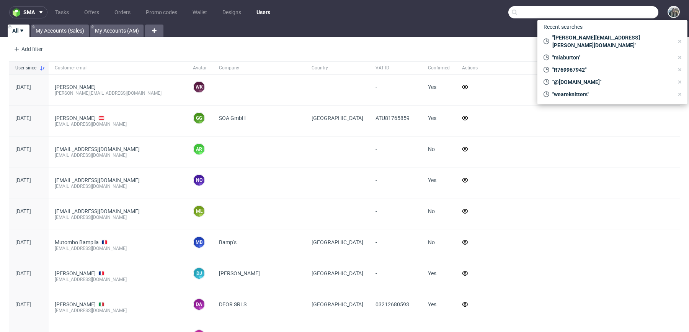
paste input "R873633043"
type input "R873633043"
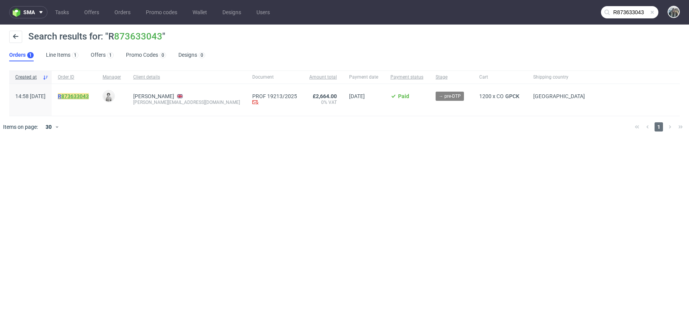
click at [89, 93] on link "873633043" at bounding box center [75, 96] width 28 height 6
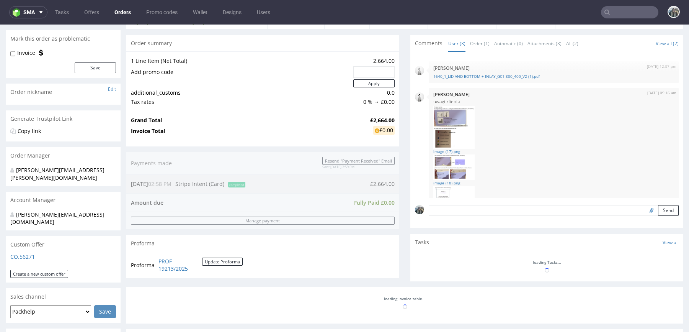
scroll to position [197, 0]
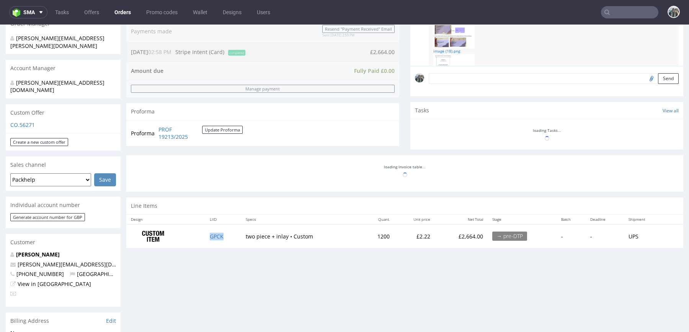
click at [223, 237] on td "GPCK" at bounding box center [223, 236] width 36 height 24
click at [216, 228] on td "GPCK" at bounding box center [223, 236] width 36 height 24
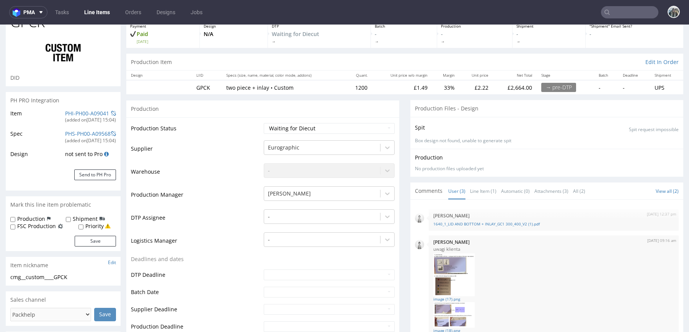
scroll to position [71, 0]
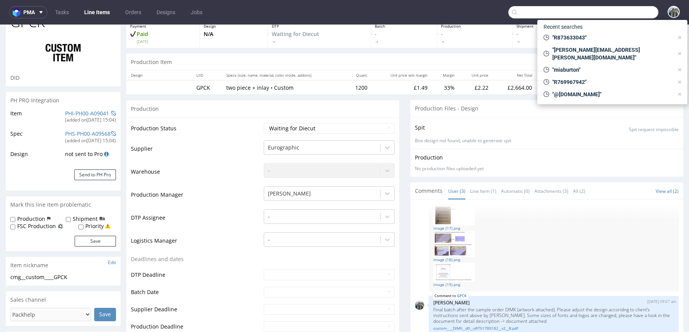
click at [630, 15] on input "text" at bounding box center [584, 12] width 150 height 12
paste input "R334661616"
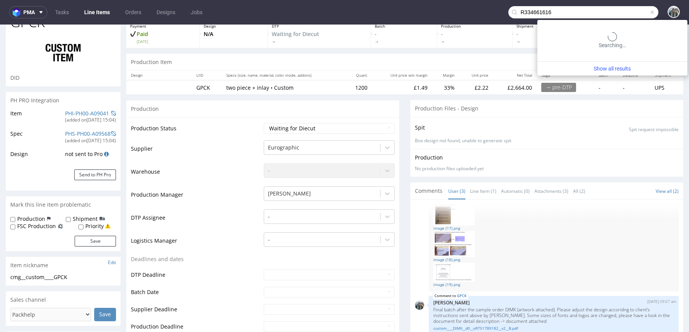
type input "R334661616"
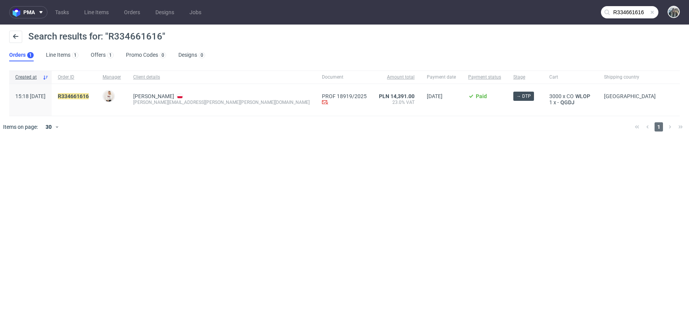
click at [629, 18] on input "R334661616" at bounding box center [629, 12] width 57 height 12
click at [88, 98] on mark "R334661616" at bounding box center [73, 96] width 31 height 6
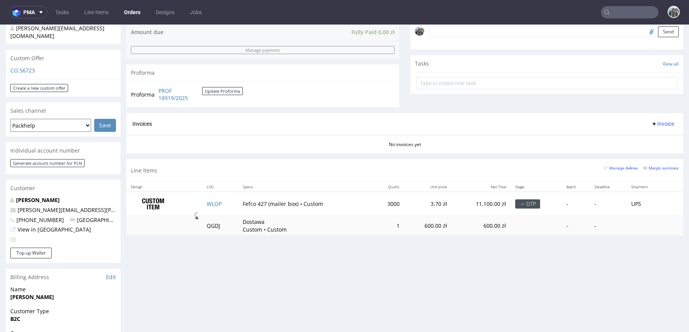
scroll to position [180, 0]
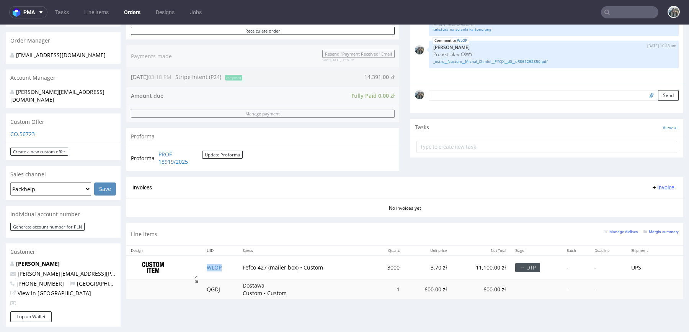
click at [225, 264] on td "WLOP" at bounding box center [220, 267] width 36 height 24
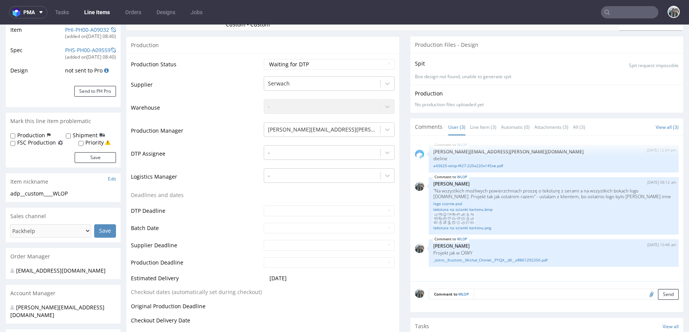
scroll to position [131, 0]
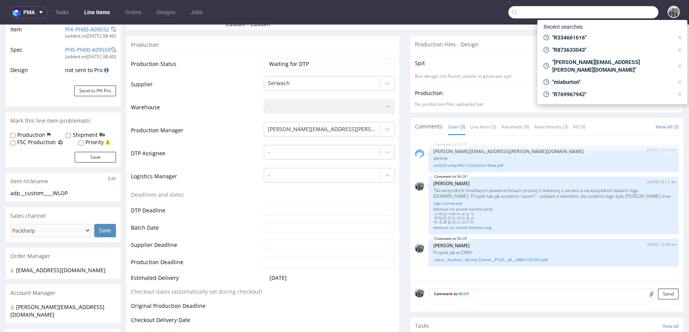
click at [617, 15] on input "text" at bounding box center [584, 12] width 150 height 12
paste input "R536974792"
type input "R536974792"
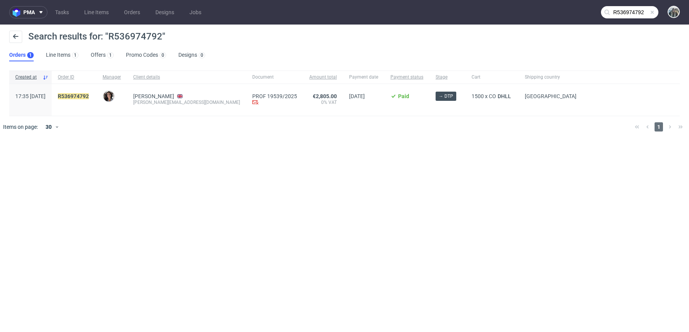
click at [90, 100] on span "R536974792" at bounding box center [74, 99] width 33 height 13
click at [96, 92] on div "R536974792" at bounding box center [74, 100] width 45 height 32
click at [87, 95] on mark "R536974792" at bounding box center [73, 96] width 31 height 6
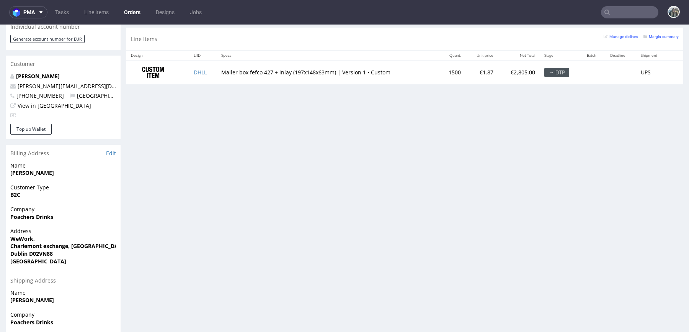
scroll to position [294, 0]
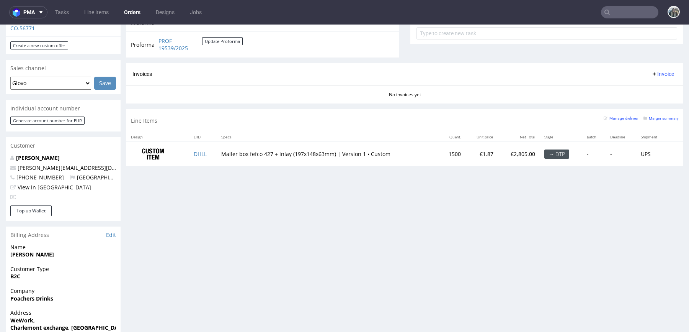
click at [218, 150] on td "Mailer box fefco 427 + inlay (197x148x63mm) | Version 1 • Custom" at bounding box center [328, 154] width 222 height 24
click at [213, 152] on td "DHLL" at bounding box center [203, 154] width 28 height 24
copy link "DHLL"
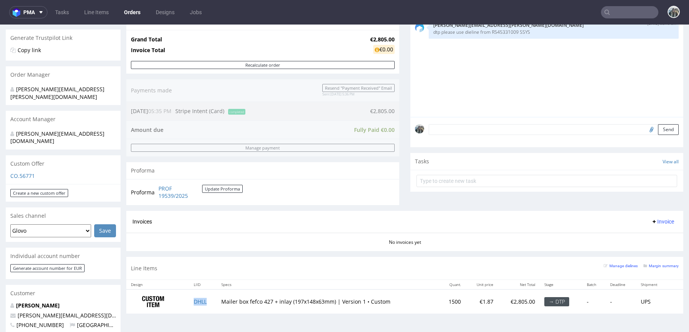
scroll to position [0, 0]
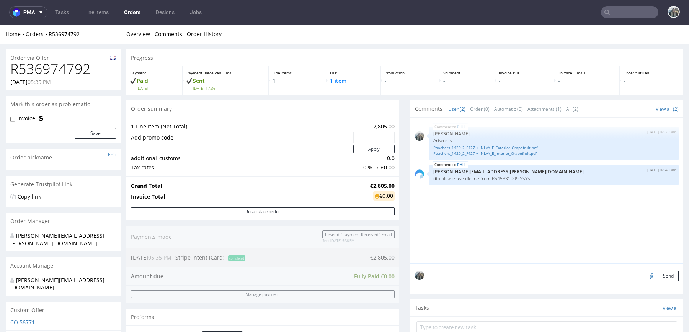
click at [624, 18] on input "text" at bounding box center [629, 12] width 57 height 12
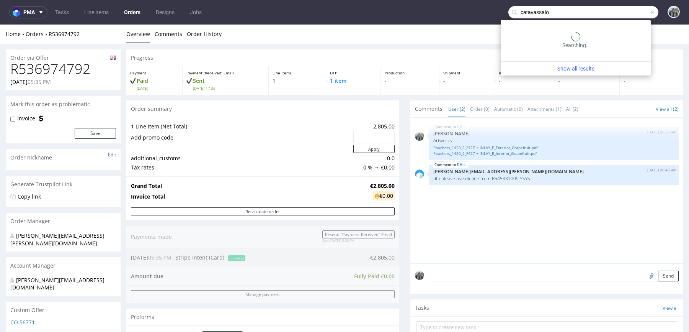
type input "catavassalo"
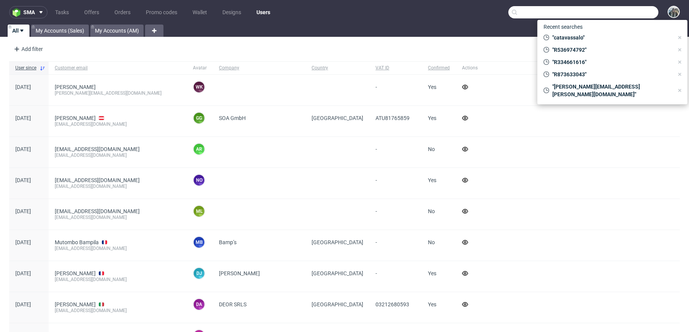
click at [609, 10] on input "text" at bounding box center [584, 12] width 150 height 12
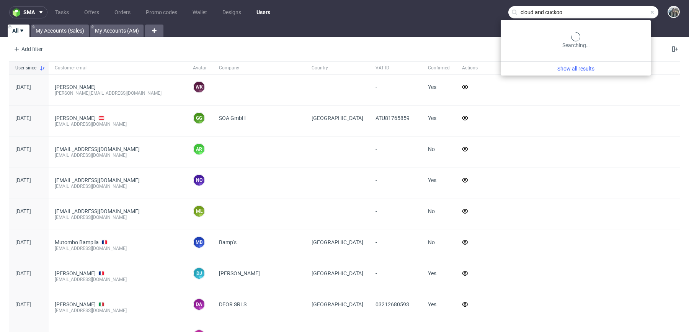
type input "cloud and cuckoo"
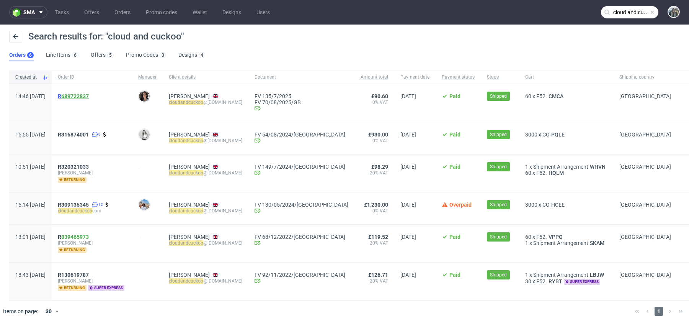
click at [86, 95] on link "689722837" at bounding box center [75, 96] width 28 height 6
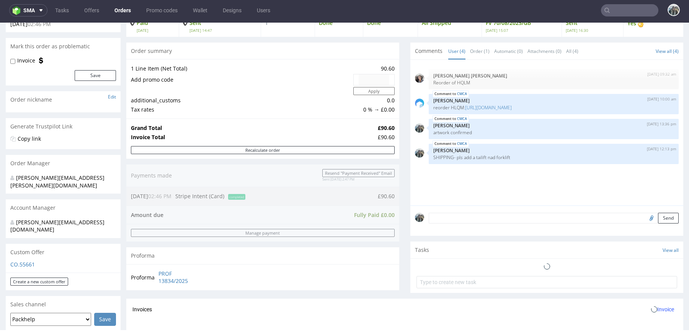
scroll to position [283, 0]
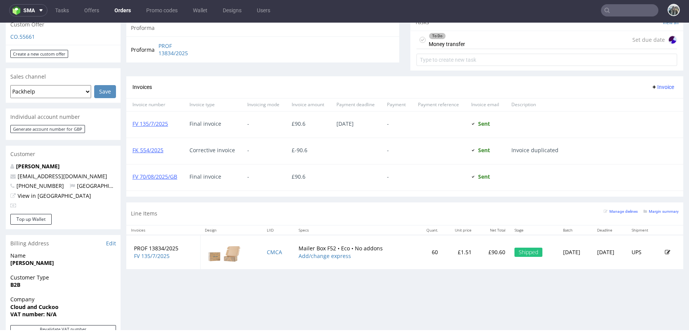
type input "cloud and cuckoo"
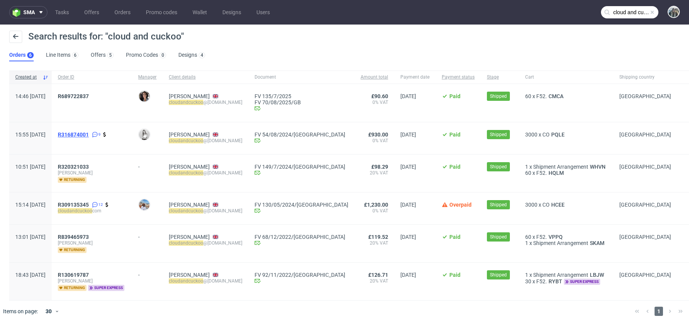
click at [89, 131] on span "R316874001" at bounding box center [73, 134] width 31 height 6
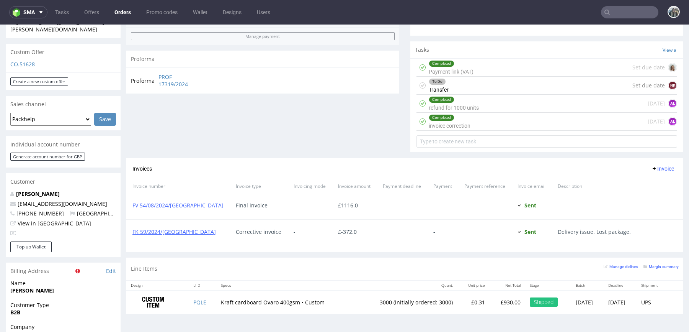
scroll to position [345, 0]
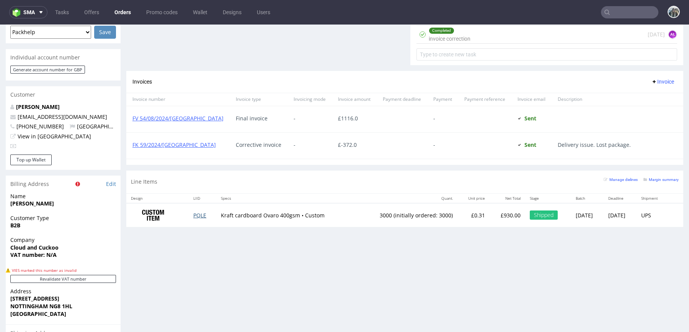
click at [198, 208] on td "PQLE" at bounding box center [203, 215] width 28 height 24
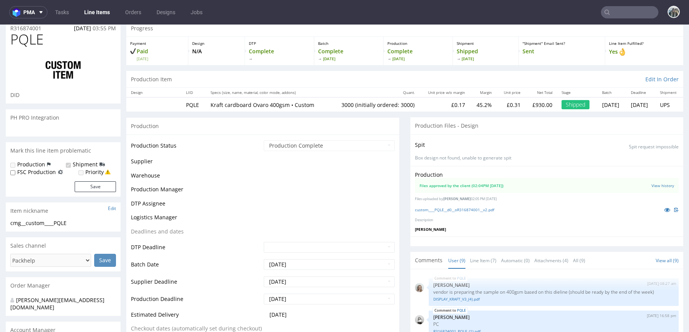
scroll to position [117, 0]
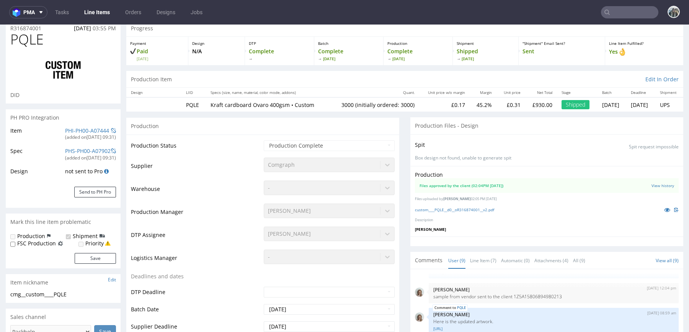
select select "in_progress"
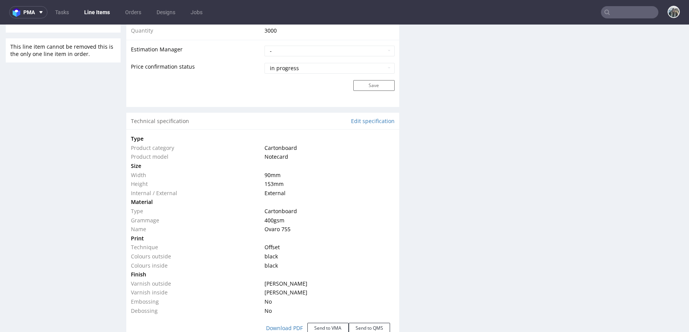
scroll to position [639, 0]
click at [611, 15] on input "text" at bounding box center [629, 12] width 57 height 12
paste input "camachofabricaciontextil"
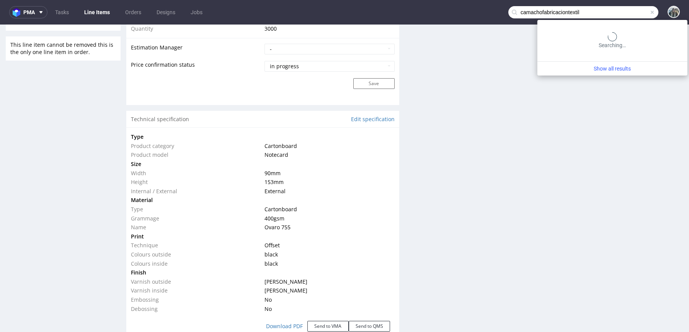
type input "camachofabricaciontextil"
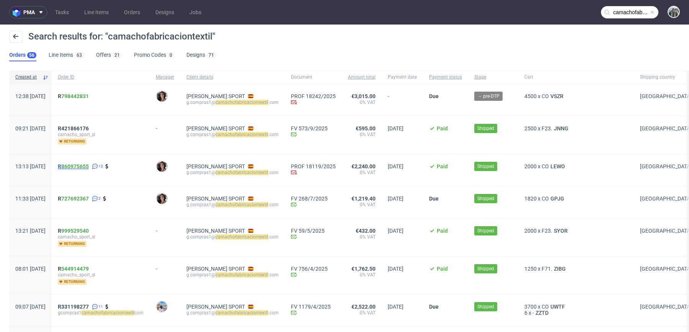
click at [82, 166] on span "R 860975655" at bounding box center [73, 166] width 31 height 6
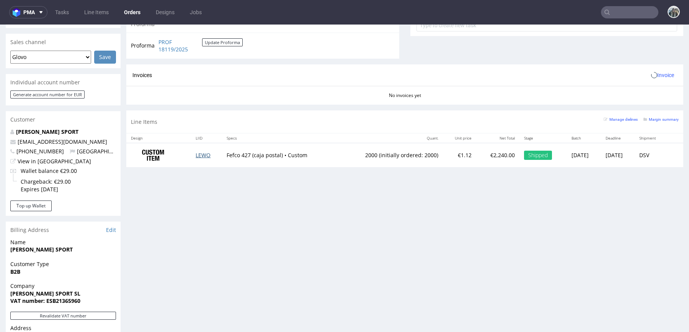
scroll to position [532, 0]
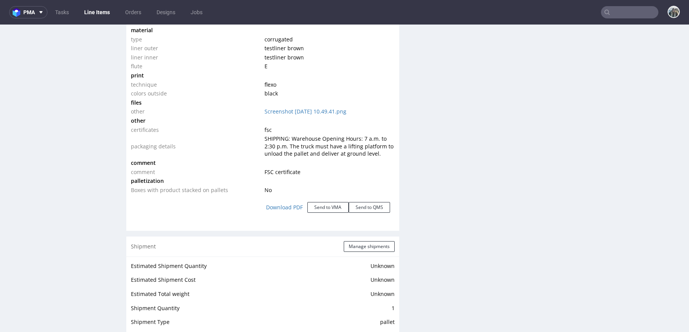
scroll to position [1008, 0]
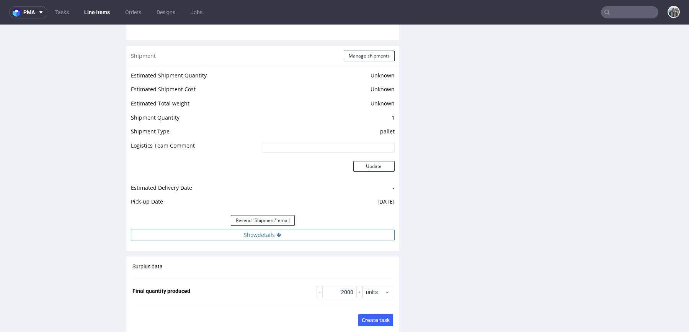
click at [251, 237] on button "Show details" at bounding box center [263, 234] width 264 height 11
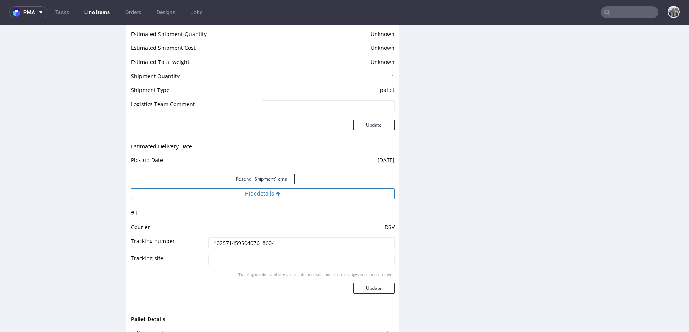
scroll to position [1065, 0]
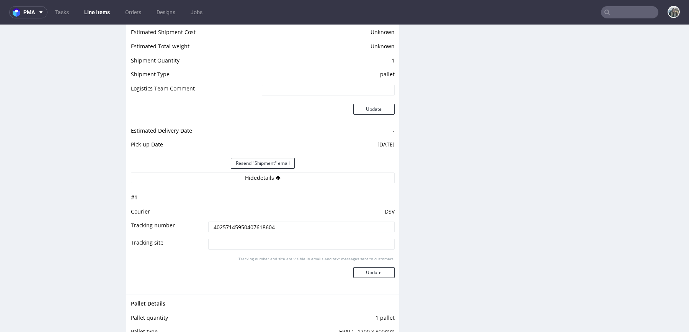
click at [255, 228] on input "40257145950407618604" at bounding box center [301, 226] width 186 height 11
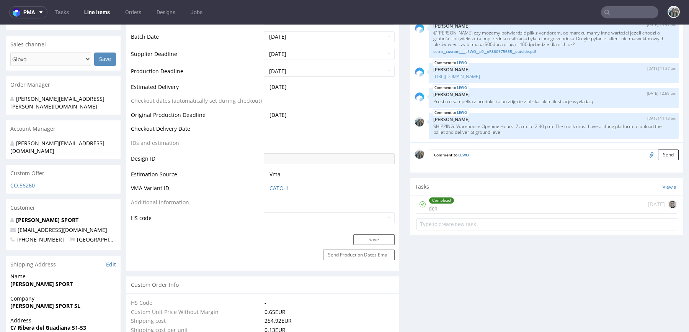
scroll to position [236, 0]
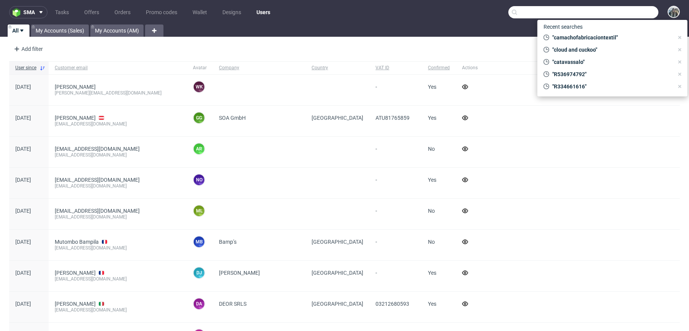
click at [626, 17] on input "text" at bounding box center [584, 12] width 150 height 12
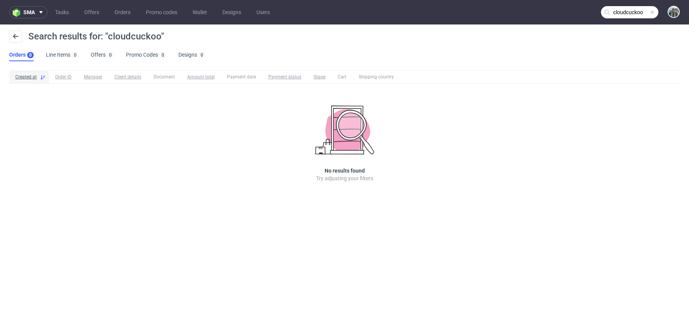
click at [620, 15] on input "cloudcuckoo" at bounding box center [629, 12] width 57 height 12
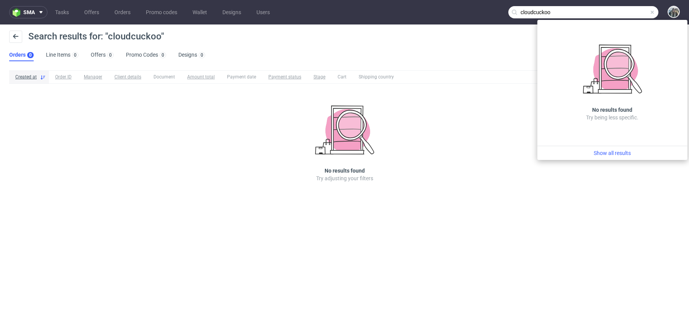
click at [532, 8] on input "cloudcuckoo" at bounding box center [584, 12] width 150 height 12
drag, startPoint x: 533, startPoint y: 13, endPoint x: 534, endPoint y: 40, distance: 27.6
click at [533, 13] on input "cloudcuckoo" at bounding box center [584, 12] width 150 height 12
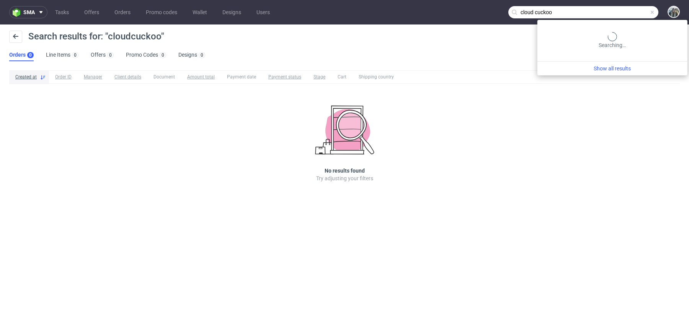
type input "cloud cuckoo"
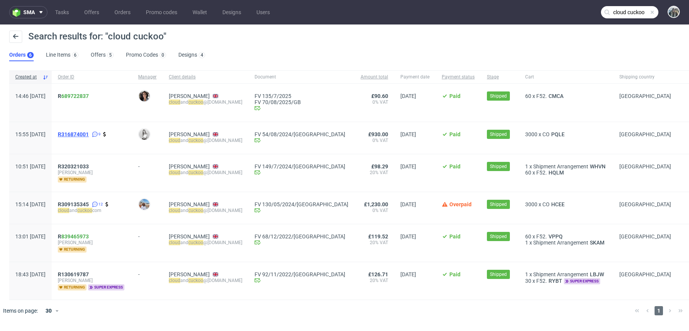
click at [89, 134] on span "R316874001" at bounding box center [73, 134] width 31 height 6
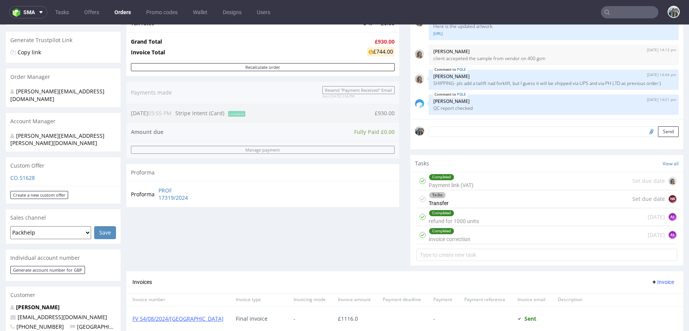
scroll to position [303, 0]
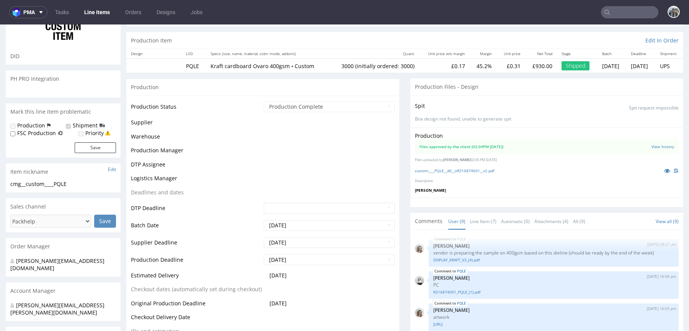
scroll to position [117, 0]
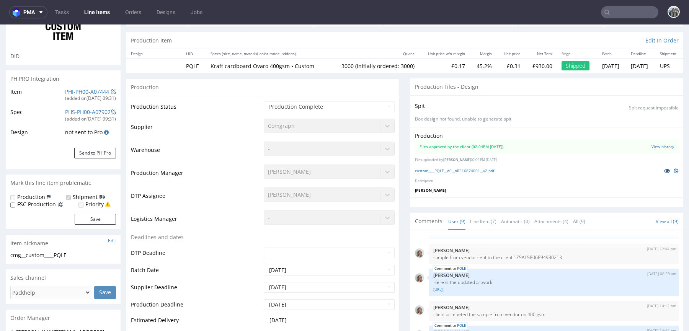
click at [664, 168] on icon at bounding box center [667, 170] width 6 height 5
select select "in_progress"
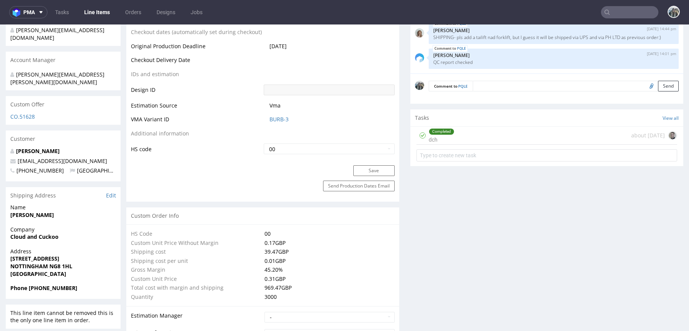
scroll to position [375, 0]
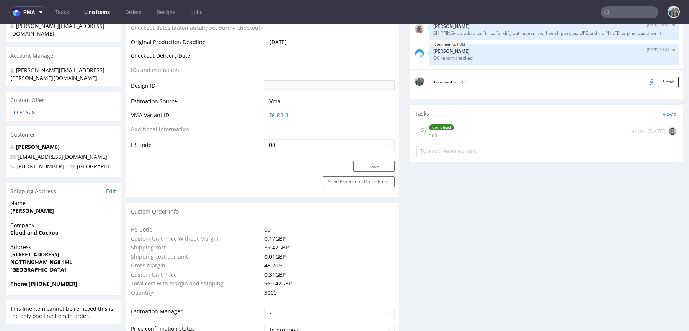
click at [25, 109] on link "CO.51628" at bounding box center [22, 112] width 25 height 7
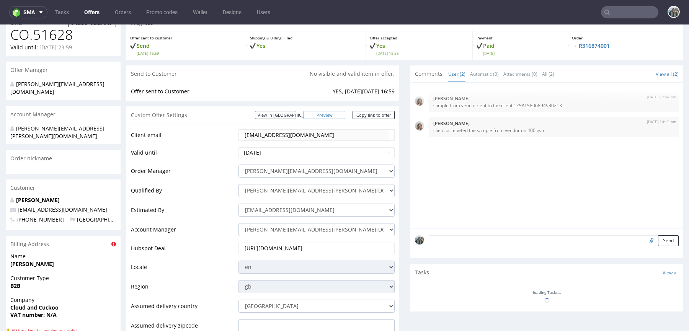
scroll to position [54, 0]
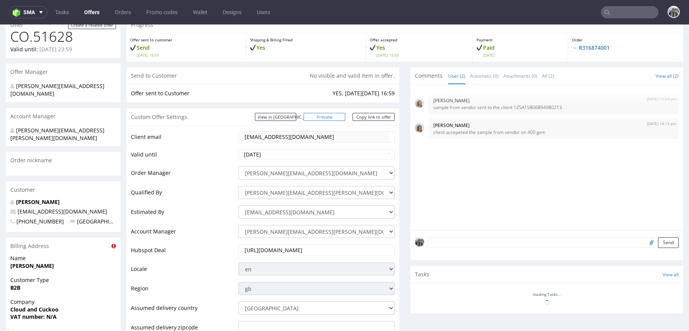
click at [337, 115] on link "Preview" at bounding box center [325, 117] width 42 height 8
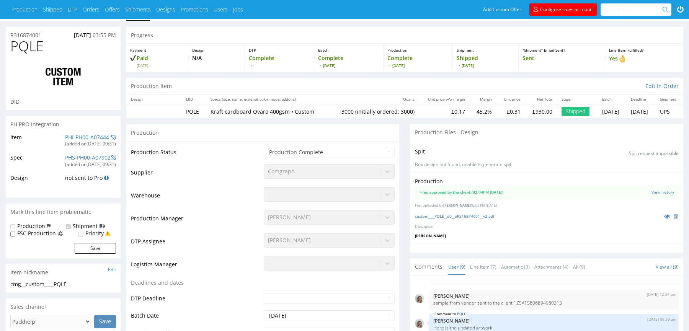
scroll to position [31, 0]
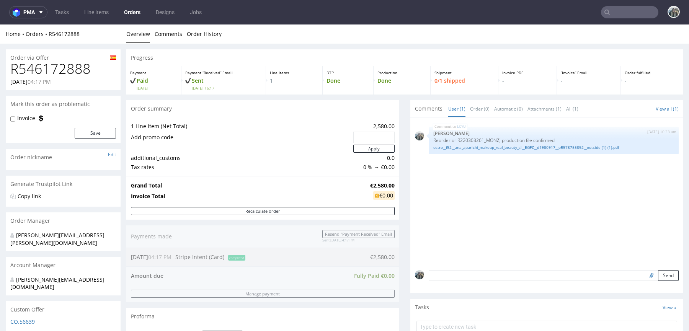
click at [65, 67] on h1 "R546172888" at bounding box center [63, 68] width 106 height 15
click at [64, 67] on h1 "R546172888" at bounding box center [63, 68] width 106 height 15
copy h1 "R546172888"
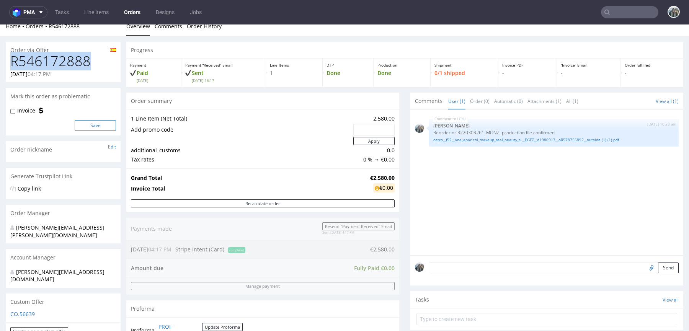
scroll to position [20, 0]
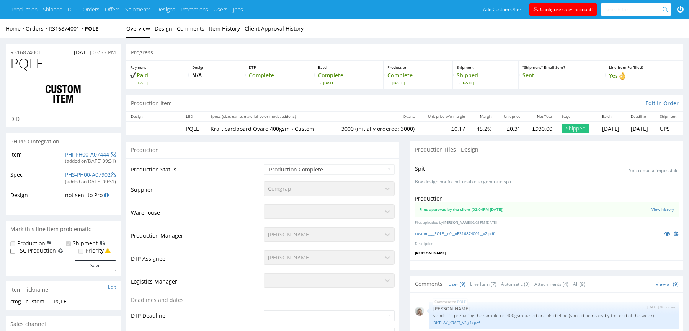
type input "3000"
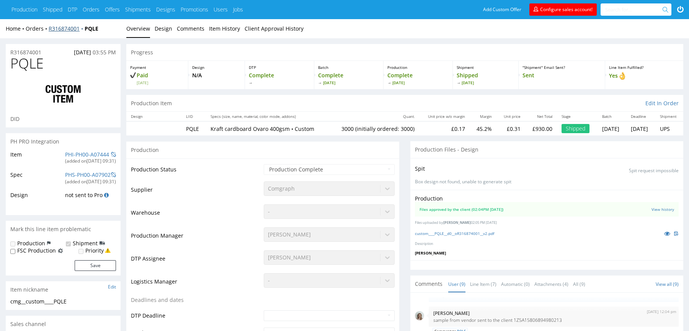
drag, startPoint x: 85, startPoint y: 37, endPoint x: 84, endPoint y: 31, distance: 5.6
click at [84, 31] on div "Home Orders R316874001 PQLE Overview Design Comments Item History Client Approv…" at bounding box center [344, 28] width 689 height 19
copy strong "PQLE"
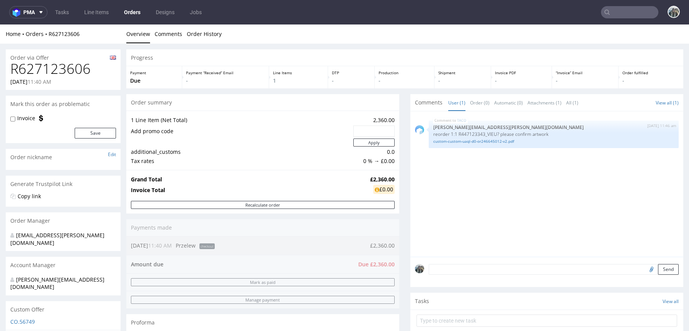
click at [54, 72] on h1 "R627123606" at bounding box center [63, 68] width 106 height 15
click at [54, 71] on h1 "R627123606" at bounding box center [63, 68] width 106 height 15
copy h1 "R627123606"
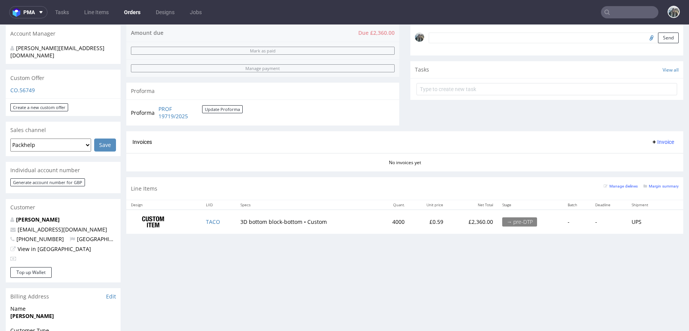
scroll to position [240, 0]
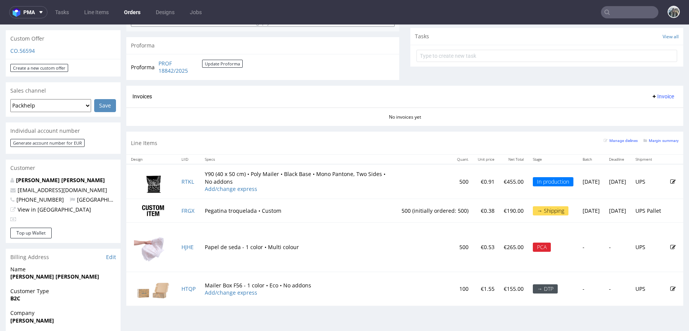
scroll to position [322, 0]
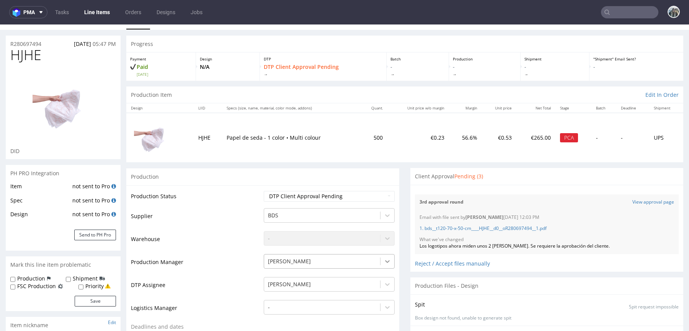
scroll to position [20, 0]
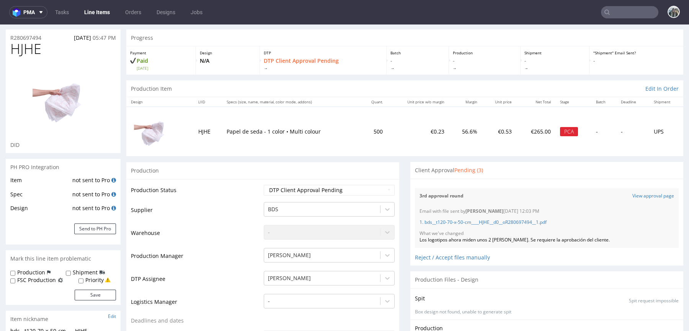
click at [630, 199] on div "3rd approval round View approval page" at bounding box center [547, 196] width 264 height 16
click at [633, 196] on link "View approval page" at bounding box center [654, 196] width 42 height 7
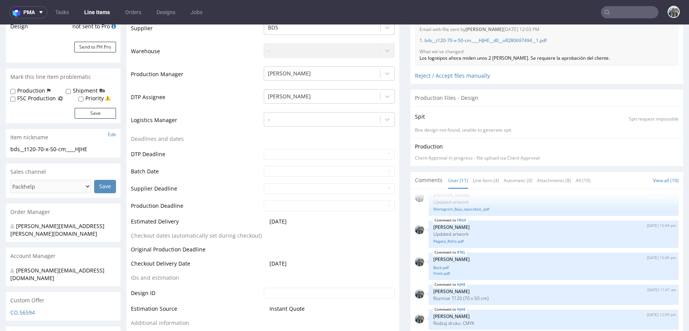
scroll to position [334, 0]
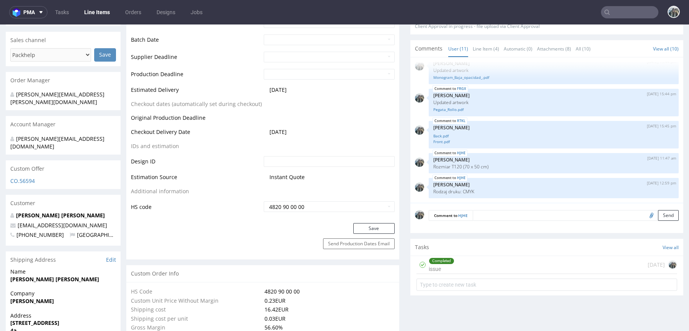
drag, startPoint x: 107, startPoint y: 214, endPoint x: 0, endPoint y: 213, distance: 107.2
copy span "robertsantosgonzalez@gmail.com"
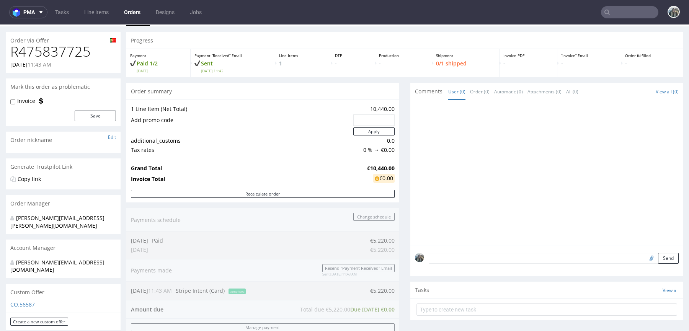
scroll to position [98, 0]
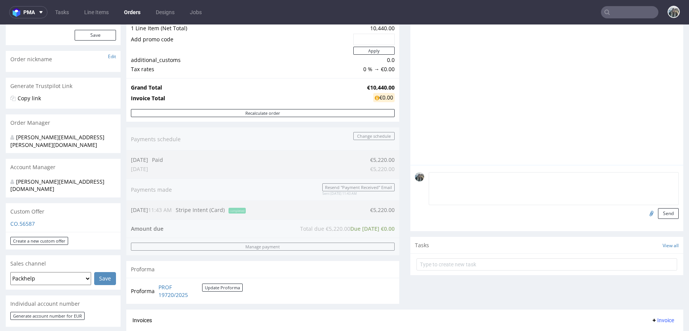
click at [456, 179] on textarea at bounding box center [554, 188] width 250 height 33
paste textarea "50% now and 50% [DATE]"
click at [442, 178] on textarea "PYAMNET: 50% now and 50% [DATE]" at bounding box center [554, 188] width 250 height 33
click at [441, 178] on textarea "PYAMNET: 50% now and 50% [DATE]" at bounding box center [554, 188] width 250 height 33
type textarea "PAYMENT: 50% now and 50% [DATE]"
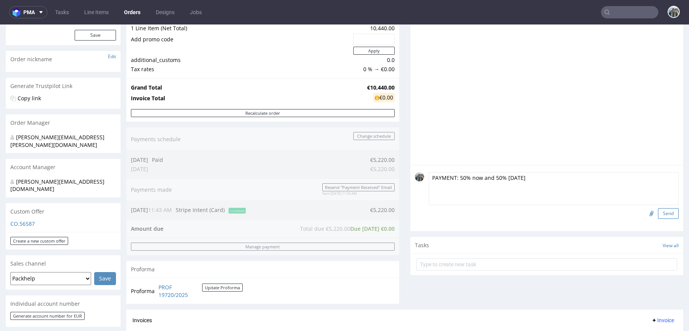
click at [661, 215] on button "Send" at bounding box center [668, 213] width 21 height 11
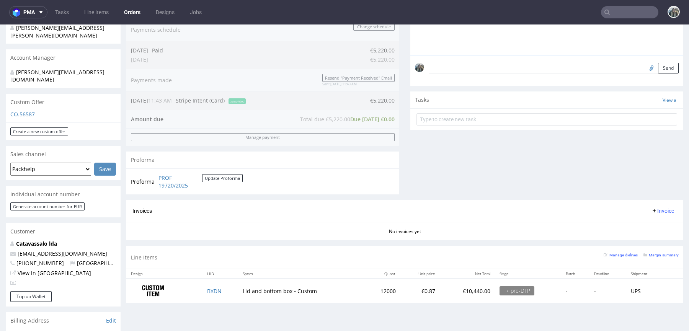
scroll to position [239, 0]
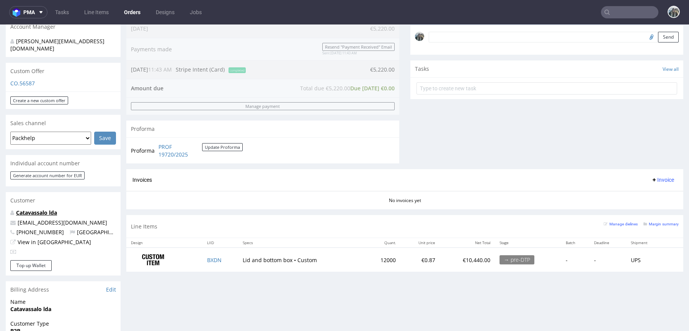
click at [47, 209] on link "Catavassalo lda" at bounding box center [36, 212] width 41 height 7
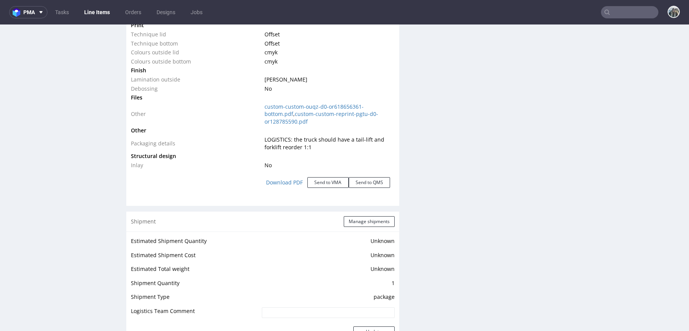
scroll to position [709, 0]
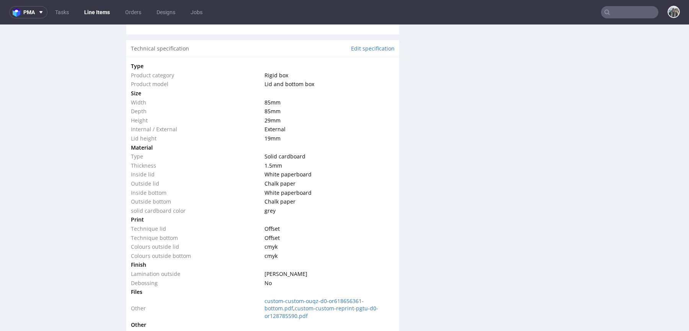
click at [452, 119] on div "Production Files - Design Spit Spit request impossible Box design not found, un…" at bounding box center [547, 193] width 273 height 1512
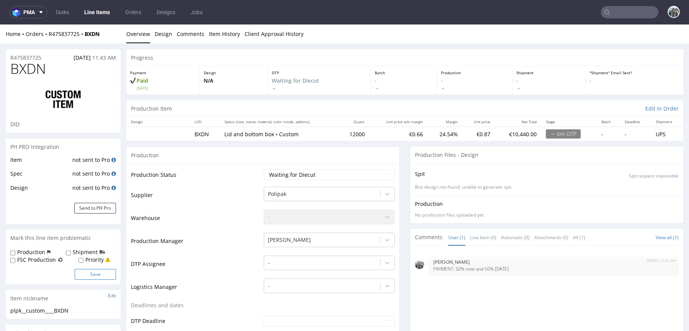
scroll to position [8, 0]
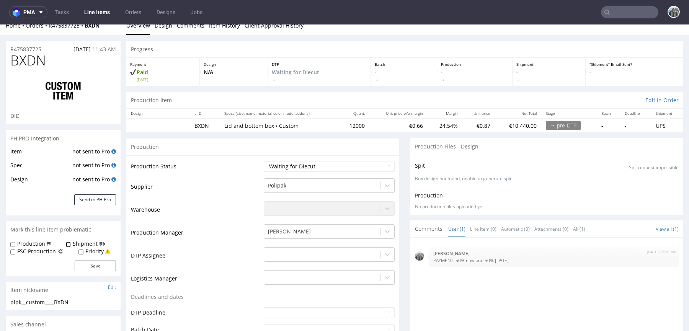
click at [69, 245] on input "Shipment" at bounding box center [68, 245] width 5 height 6
checkbox input "true"
click at [82, 263] on button "Save" at bounding box center [95, 266] width 41 height 11
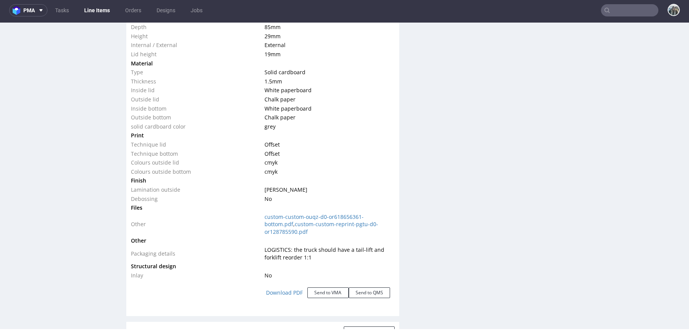
scroll to position [795, 0]
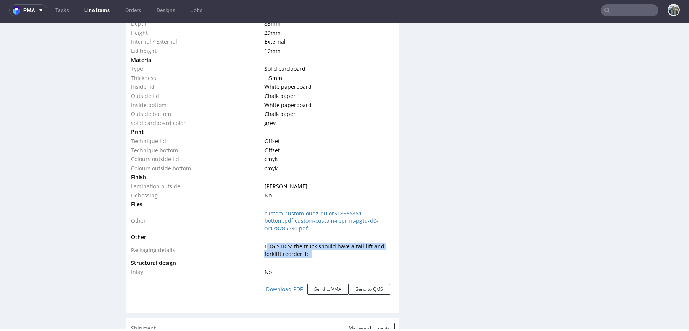
drag, startPoint x: 309, startPoint y: 253, endPoint x: 268, endPoint y: 245, distance: 42.4
click at [268, 245] on td "LOGISTICS: the truck should have a tail-lift and forklift reorder 1:1" at bounding box center [329, 250] width 132 height 16
click at [277, 214] on link "custom-custom-ouqz-d0-or618656361-bottom.pdf" at bounding box center [314, 217] width 99 height 15
click at [283, 227] on link "custom-custom-reprint-pgtu-d0-or128785590.pdf" at bounding box center [322, 224] width 114 height 15
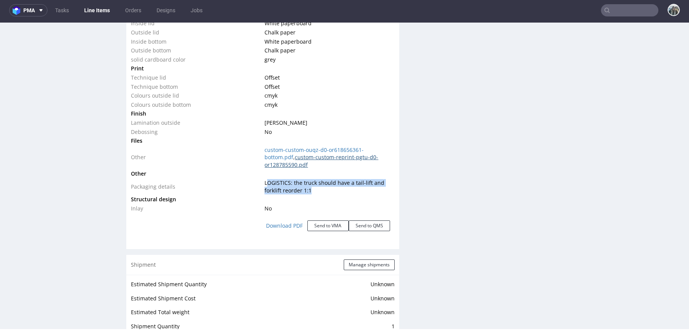
scroll to position [859, 0]
click at [360, 169] on td at bounding box center [329, 173] width 132 height 9
drag, startPoint x: 354, startPoint y: 163, endPoint x: 268, endPoint y: 164, distance: 85.8
click at [268, 164] on td "custom-custom-ouqz-d0-or618656361-bottom.pdf , custom-custom-reprint-pgtu-d0-or…" at bounding box center [329, 157] width 132 height 24
click at [347, 170] on td at bounding box center [329, 173] width 132 height 9
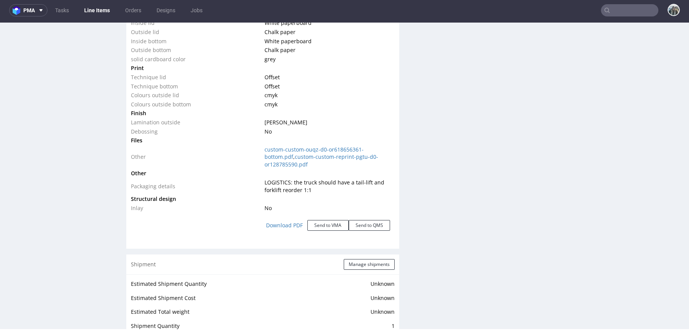
click at [617, 7] on input "text" at bounding box center [629, 10] width 57 height 12
paste input "andopen"
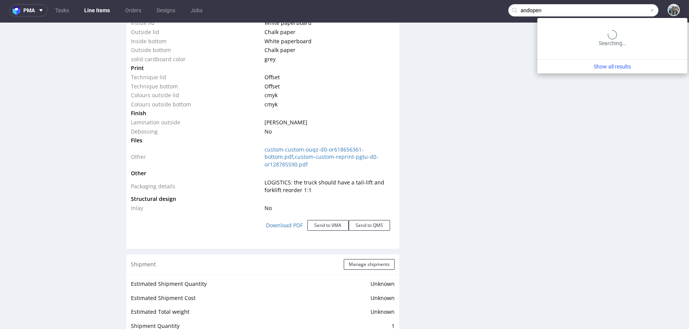
type input "andopen"
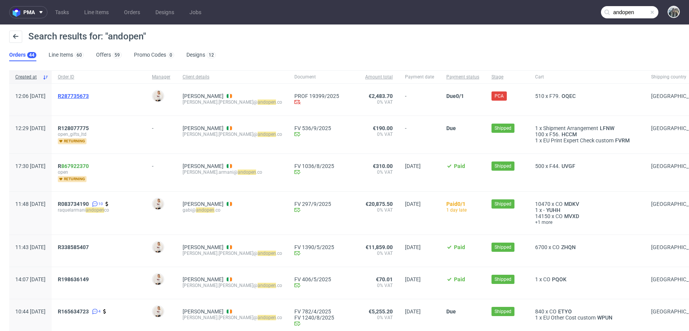
click at [85, 97] on span "R287735673" at bounding box center [73, 96] width 31 height 6
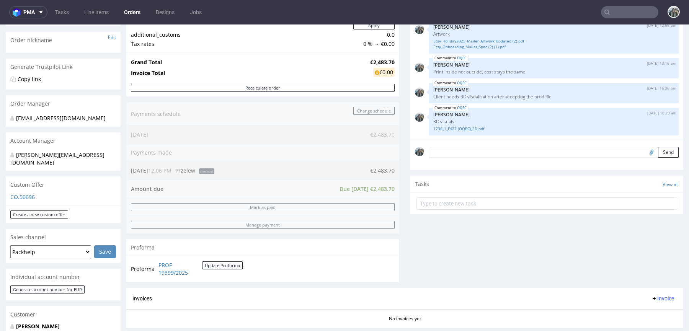
scroll to position [318, 0]
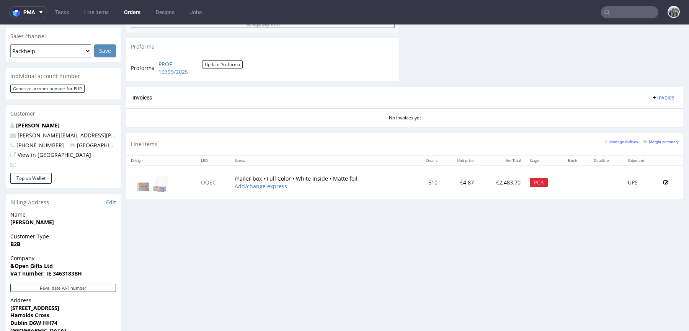
click at [206, 184] on td "OQEC" at bounding box center [213, 182] width 34 height 34
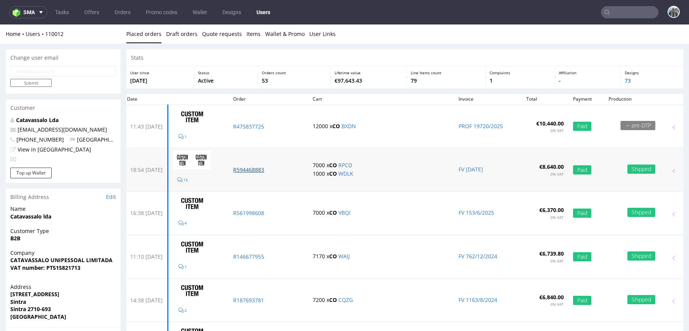
click at [275, 167] on p "R594468883" at bounding box center [268, 170] width 70 height 8
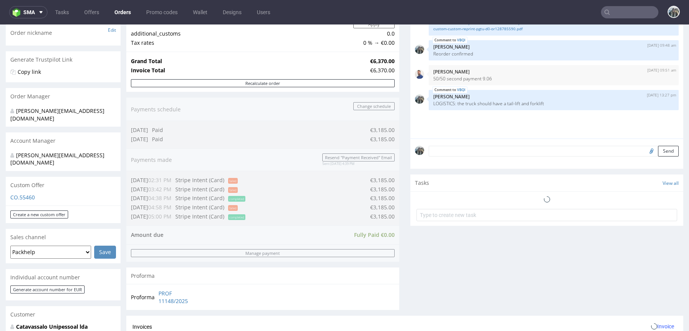
scroll to position [324, 0]
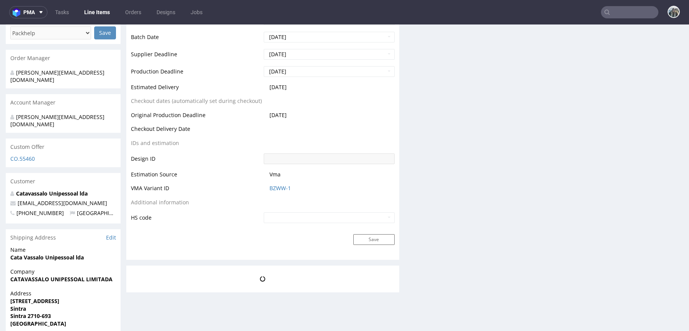
scroll to position [208, 0]
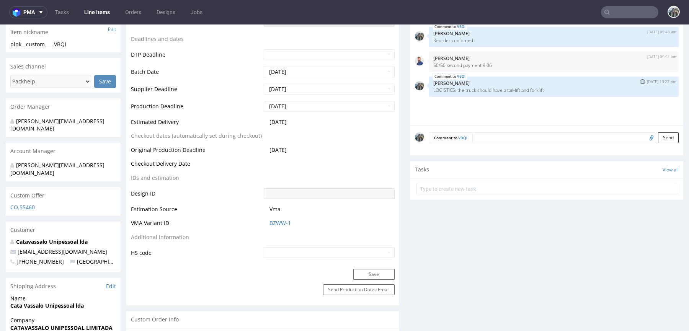
select select "in_progress"
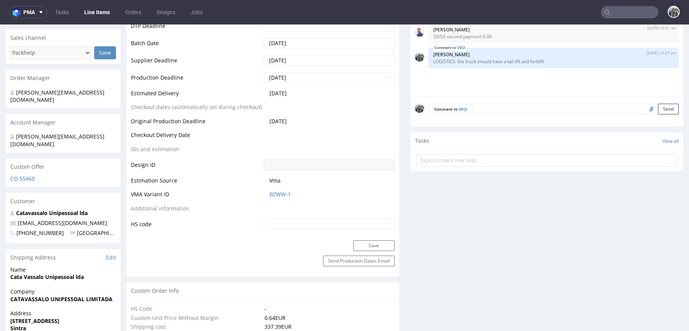
scroll to position [275, 0]
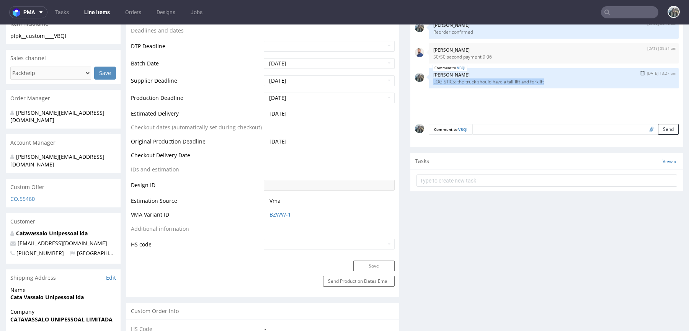
drag, startPoint x: 432, startPoint y: 87, endPoint x: 428, endPoint y: 81, distance: 6.8
click at [429, 82] on div "VBQI [DATE] 13:27 pm [PERSON_NAME] LOGISTICS: the truck should have a tail-lift…" at bounding box center [554, 78] width 250 height 20
copy p "LOGISTICS: the truck should have a tail-lift and forklift"
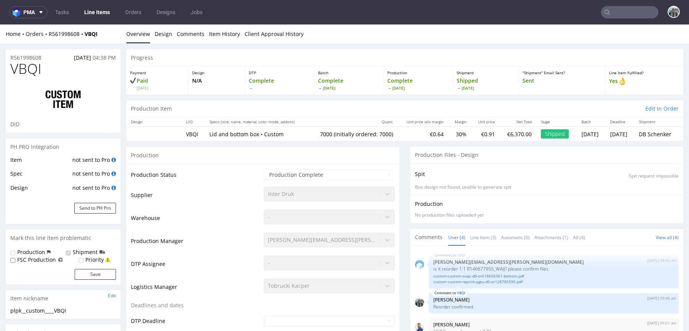
scroll to position [1, 0]
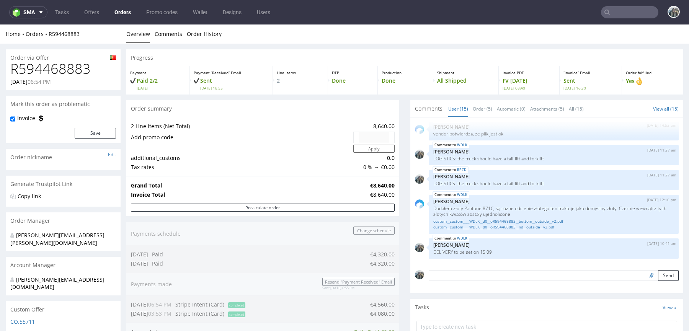
scroll to position [2, 0]
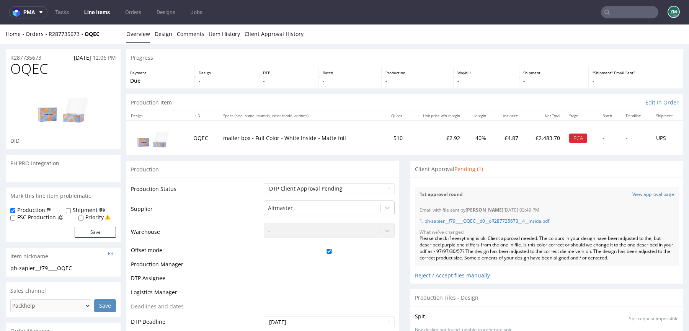
scroll to position [33, 0]
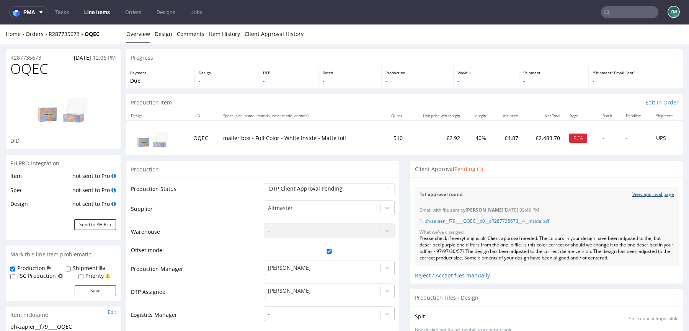
click at [635, 193] on link "View approval page" at bounding box center [654, 194] width 42 height 7
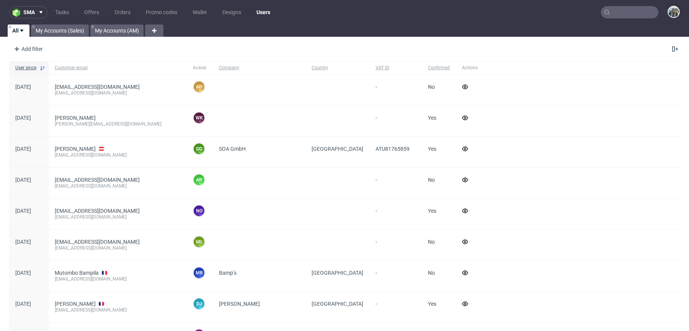
click at [616, 15] on input "text" at bounding box center [629, 12] width 57 height 12
paste input "R475837725"
type input "R475837725"
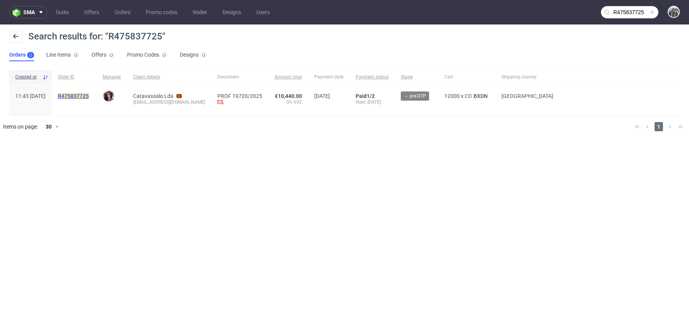
click at [89, 98] on mark "R475837725" at bounding box center [73, 96] width 31 height 6
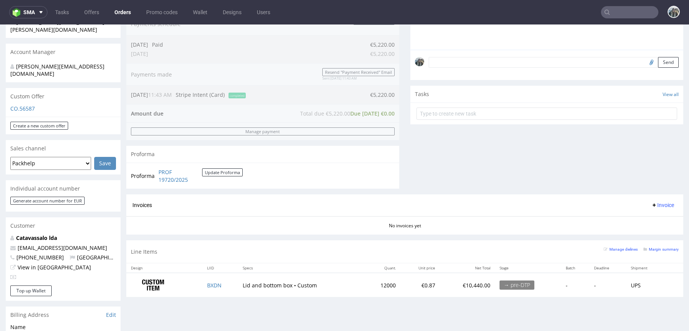
scroll to position [288, 0]
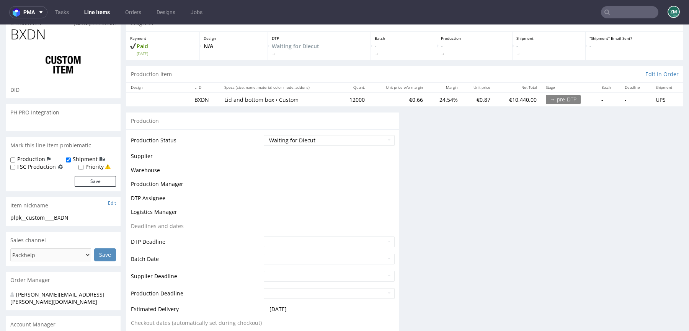
scroll to position [139, 0]
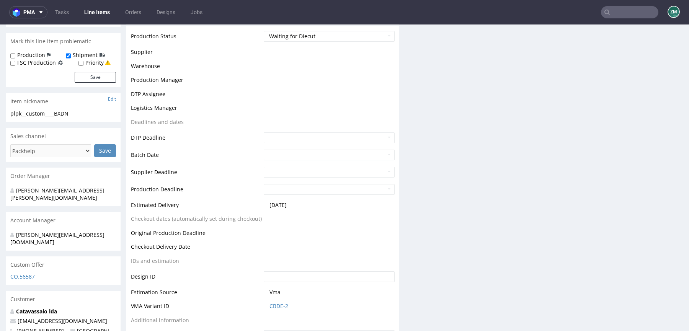
click at [47, 308] on link "Catavassalo lda" at bounding box center [36, 311] width 41 height 7
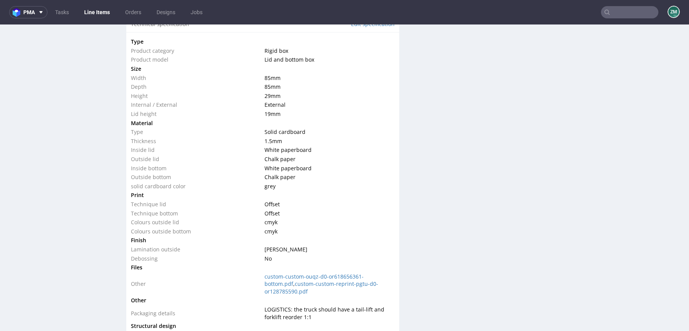
scroll to position [834, 0]
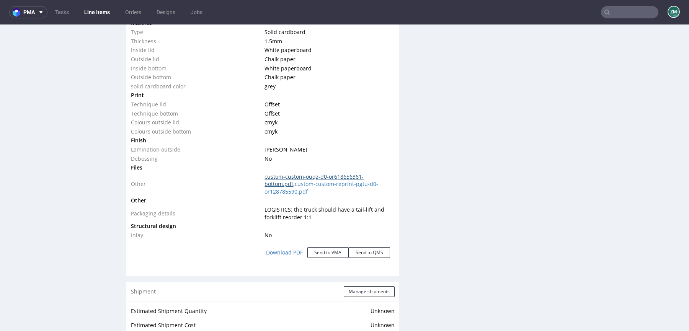
click at [287, 178] on link "custom-custom-ouqz-d0-or618656361-bottom.pdf" at bounding box center [314, 180] width 99 height 15
click at [294, 188] on link "custom-custom-reprint-pgtu-d0-or128785590.pdf" at bounding box center [322, 187] width 114 height 15
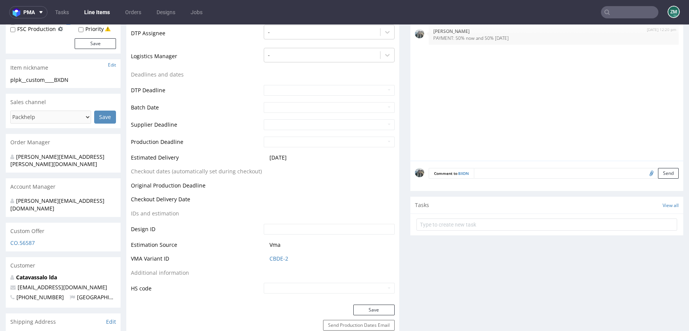
scroll to position [162, 0]
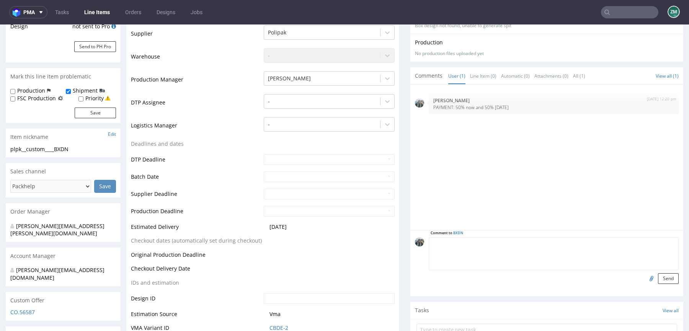
click at [482, 243] on textarea at bounding box center [554, 253] width 250 height 33
paste textarea "RPCD"
click at [483, 240] on textarea "Reorder RPCD confirmed" at bounding box center [554, 253] width 250 height 33
click at [480, 241] on textarea "Reorder RPCD confirmed" at bounding box center [554, 253] width 250 height 33
click at [480, 242] on textarea "Reorder RPCD confirmed" at bounding box center [554, 253] width 250 height 33
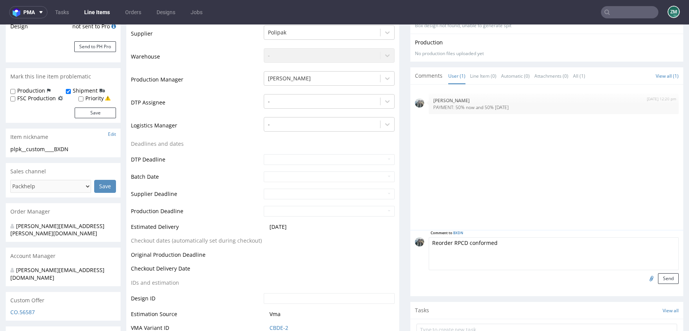
click at [476, 243] on textarea "Reorder RPCD conformed" at bounding box center [554, 253] width 250 height 33
click at [645, 281] on input "file" at bounding box center [650, 278] width 11 height 10
click at [465, 241] on textarea "Reorder RPCD confirmed" at bounding box center [554, 253] width 250 height 33
type textarea "Reorder RPCD, files to be confirmed"
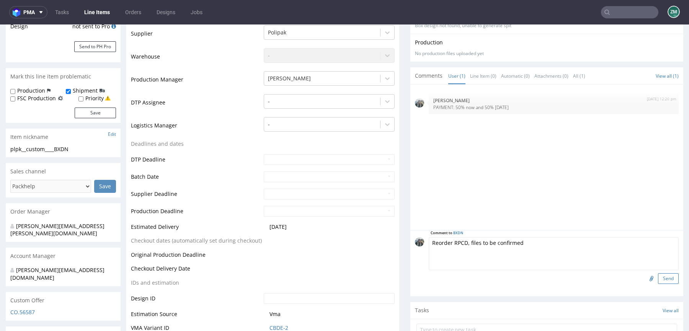
click at [669, 273] on button "Send" at bounding box center [668, 278] width 21 height 11
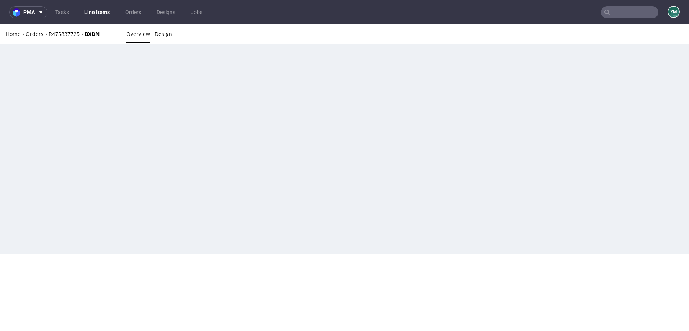
scroll to position [0, 0]
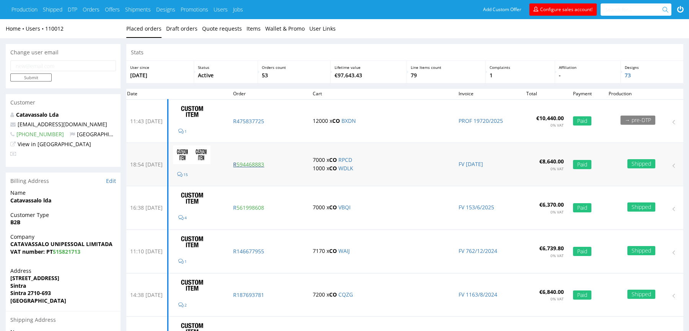
click at [256, 164] on p "R 594468883" at bounding box center [268, 165] width 70 height 8
click at [256, 206] on p "R 561998608" at bounding box center [268, 208] width 70 height 8
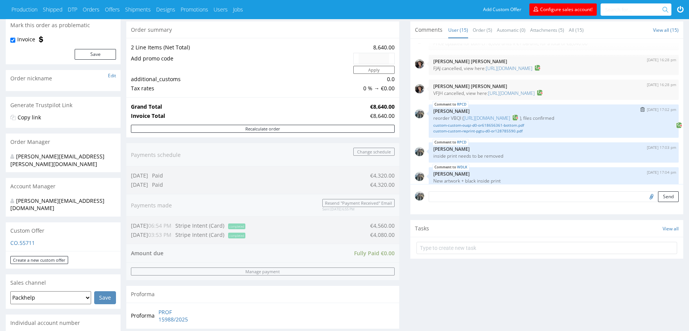
scroll to position [68, 0]
click at [466, 104] on link "RPCD" at bounding box center [462, 104] width 10 height 6
click at [462, 104] on link "RPCD" at bounding box center [462, 104] width 10 height 6
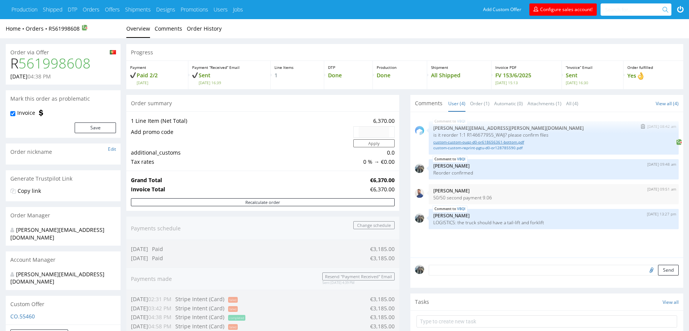
click at [510, 142] on link "custom-custom-ouqz-d0-or618656361-bottom.pdf" at bounding box center [553, 142] width 241 height 6
click at [510, 148] on link "custom-custom-reprint-pgtu-d0-or128785590.pdf" at bounding box center [553, 148] width 241 height 6
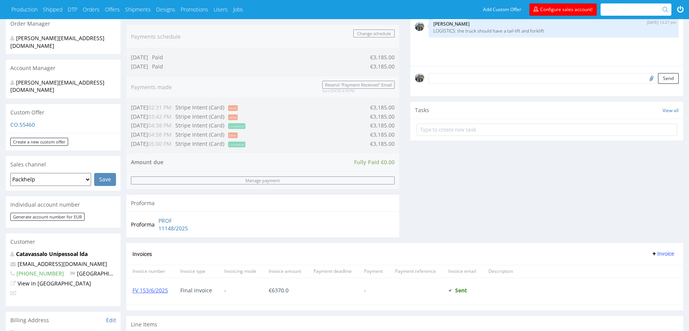
scroll to position [446, 0]
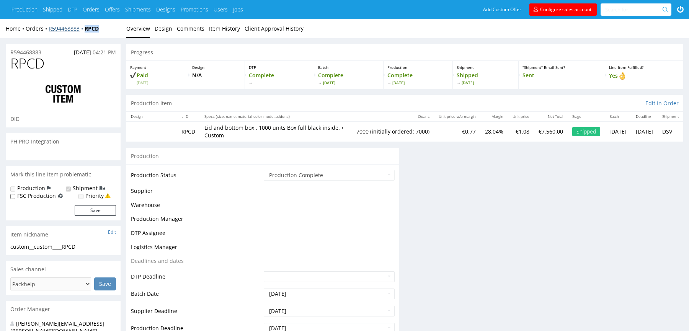
drag, startPoint x: 88, startPoint y: 35, endPoint x: 84, endPoint y: 30, distance: 7.1
click at [84, 30] on div "Home Orders R594468883 RPCD Overview Design Comments Item History Client Approv…" at bounding box center [344, 28] width 689 height 19
copy strong "RPCD"
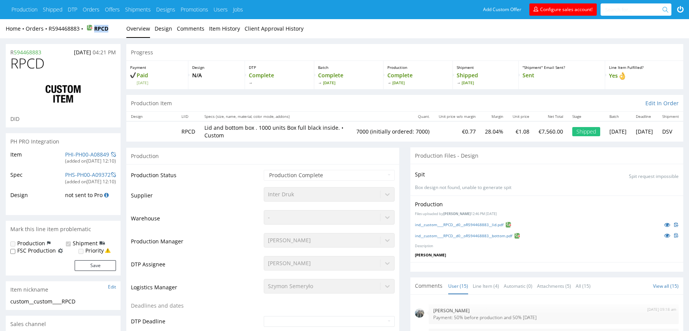
scroll to position [319, 0]
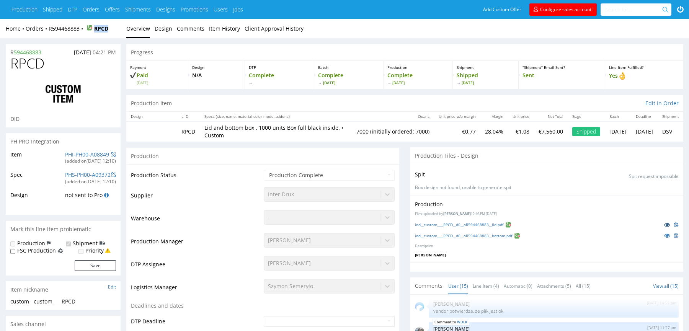
click at [667, 226] on icon at bounding box center [667, 224] width 6 height 5
click at [667, 231] on link at bounding box center [668, 235] width 14 height 8
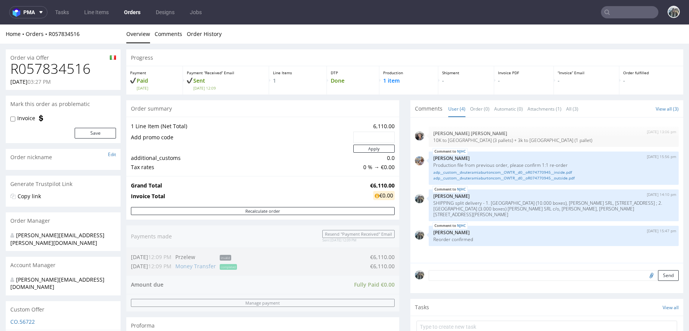
click at [54, 67] on h1 "R057834516" at bounding box center [63, 68] width 106 height 15
copy h1 "R057834516"
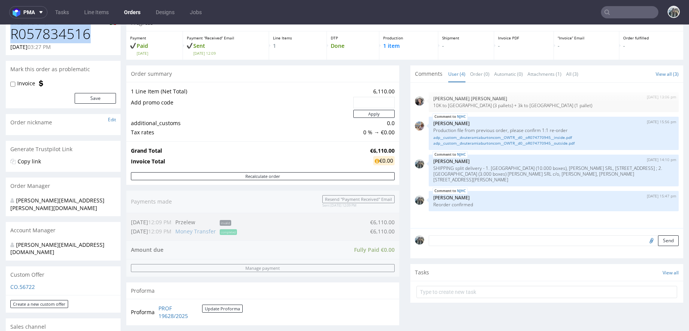
scroll to position [192, 0]
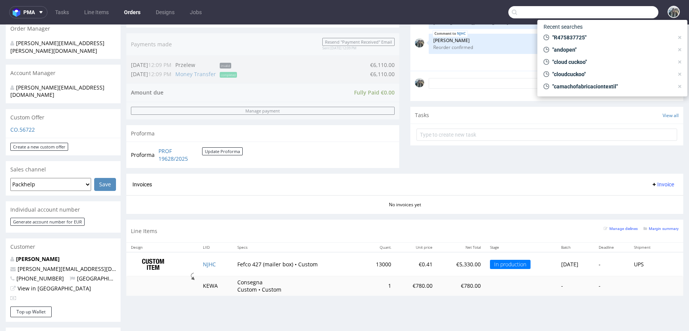
click at [620, 10] on input "text" at bounding box center [584, 12] width 150 height 12
paste input "RPCD"
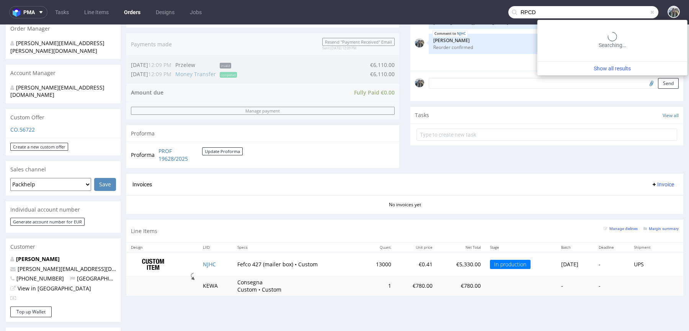
type input "RPCD"
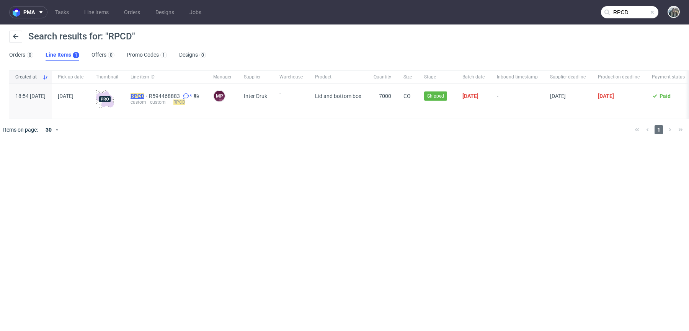
click at [144, 93] on mark "RPCD" at bounding box center [138, 96] width 14 height 6
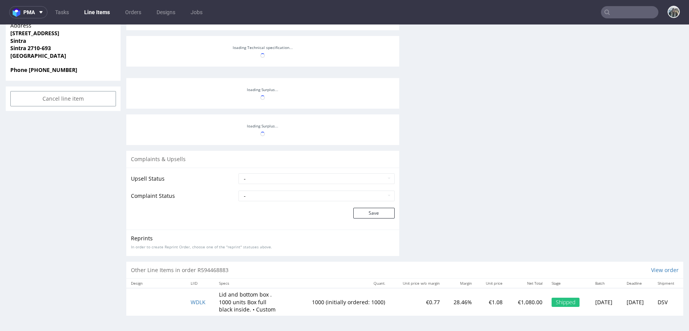
scroll to position [2, 0]
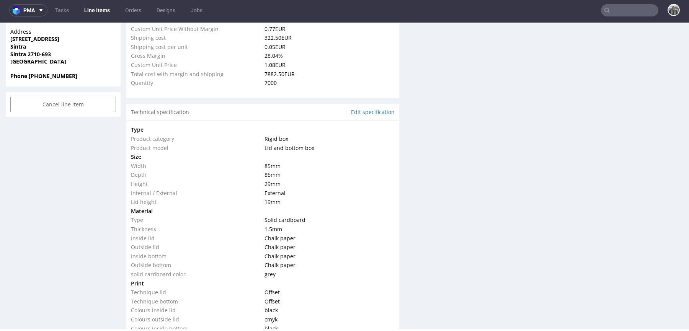
type input "7000"
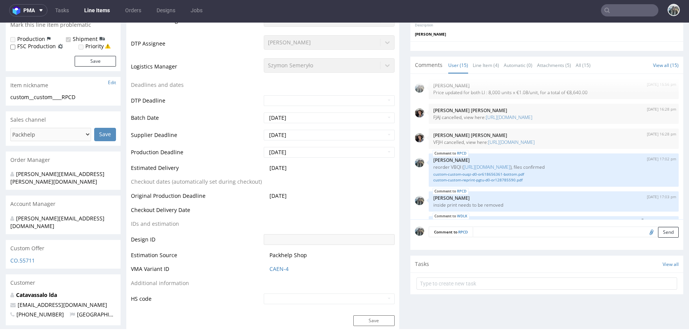
scroll to position [46, 0]
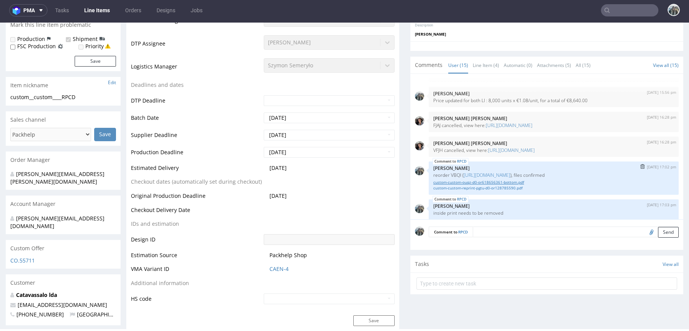
click at [495, 181] on link "custom-custom-ouqz-d0-or618656361-bottom.pdf" at bounding box center [553, 183] width 241 height 6
click at [495, 186] on link "custom-custom-reprint-pgtu-d0-or128785590.pdf" at bounding box center [553, 188] width 241 height 6
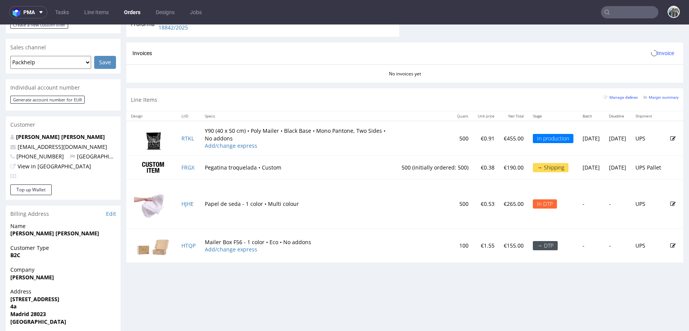
scroll to position [322, 0]
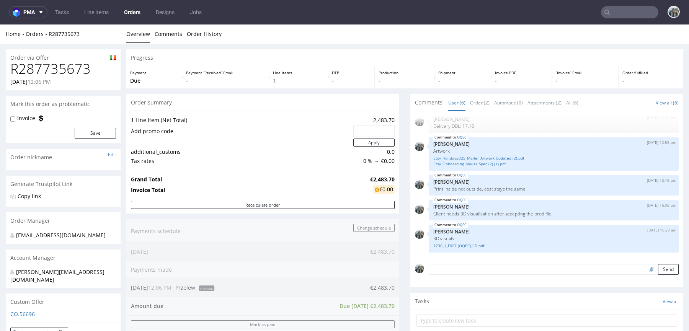
click at [47, 71] on h1 "R287735673" at bounding box center [63, 68] width 106 height 15
click at [48, 70] on h1 "R287735673" at bounding box center [63, 68] width 106 height 15
copy h1 "R287735673"
click at [613, 15] on input "text" at bounding box center [629, 12] width 57 height 12
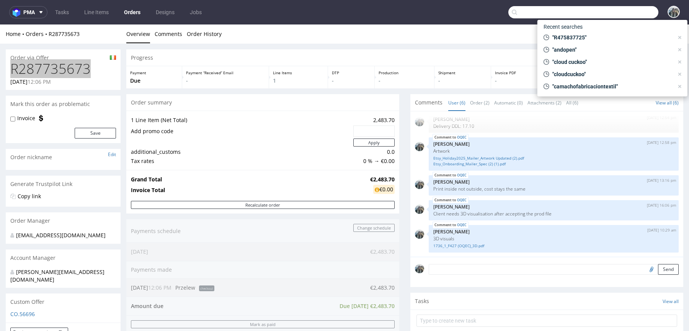
paste input "R287735673"
type input "R287735673"
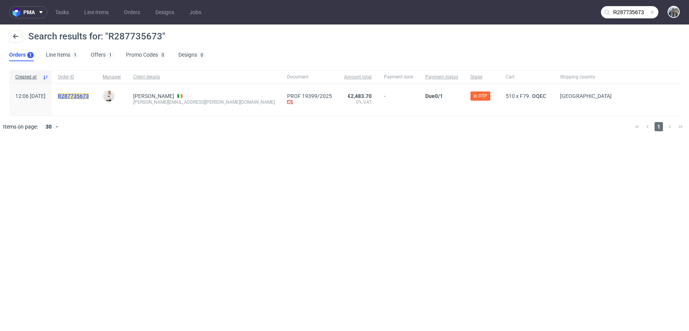
click at [89, 95] on mark "R287735673" at bounding box center [73, 96] width 31 height 6
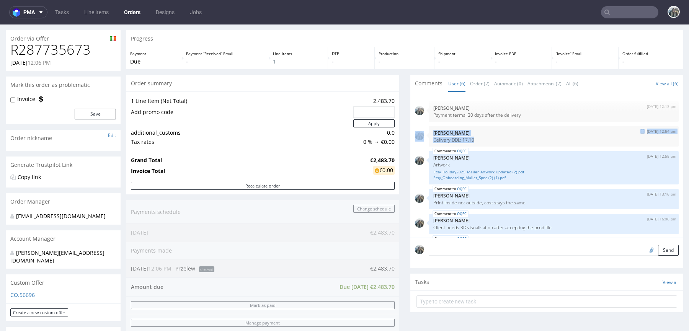
drag, startPoint x: 473, startPoint y: 141, endPoint x: 415, endPoint y: 141, distance: 57.1
click at [415, 141] on div "[DATE] 12:54 pm [PERSON_NAME] DDL: 17.10" at bounding box center [547, 136] width 264 height 20
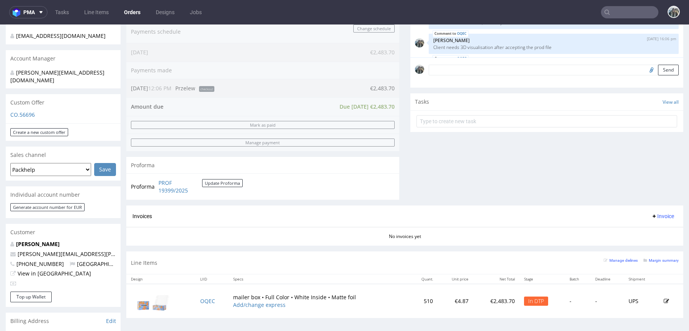
scroll to position [426, 0]
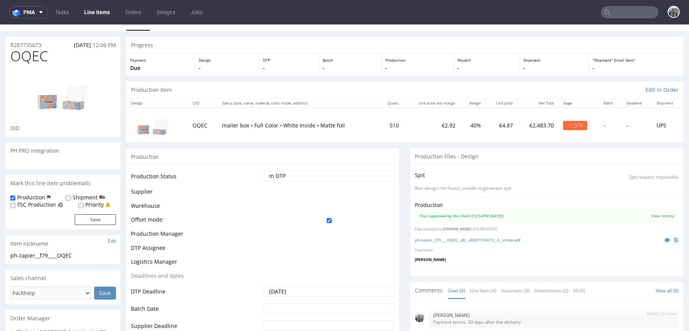
scroll to position [33, 0]
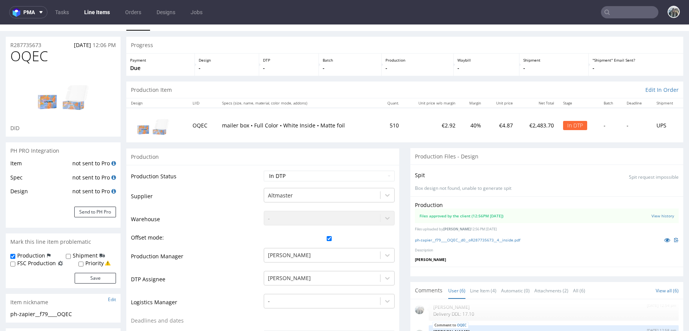
click at [612, 10] on input "text" at bounding box center [629, 12] width 57 height 12
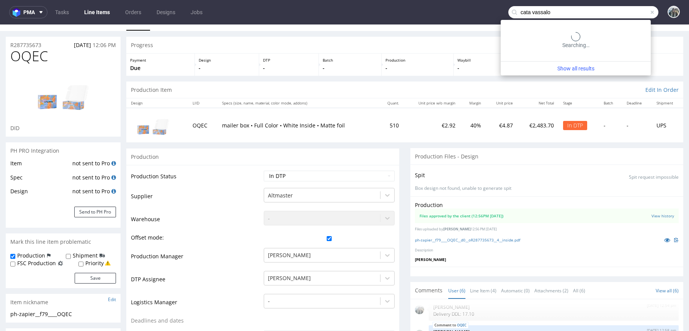
type input "cata vassalo"
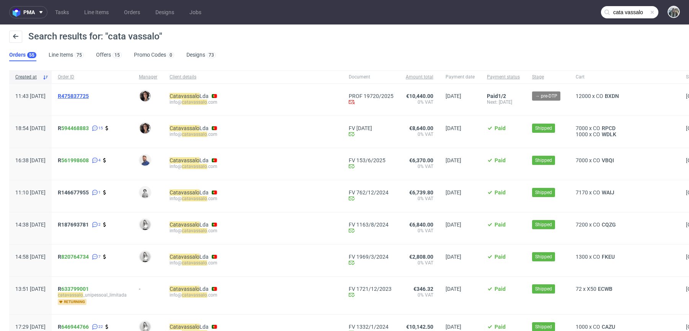
click at [85, 97] on span "R475837725" at bounding box center [73, 96] width 31 height 6
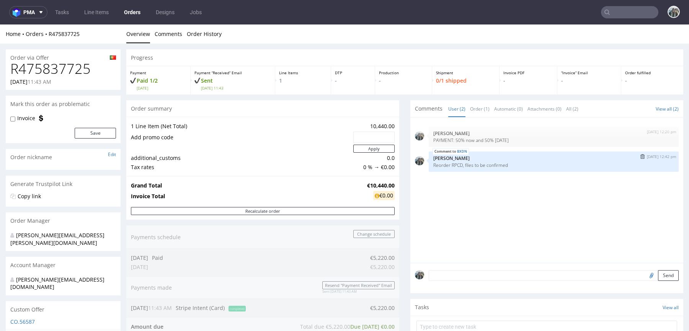
click at [451, 164] on p "Reorder RPCD, files to be confirmed" at bounding box center [553, 165] width 241 height 6
copy p "RPCD"
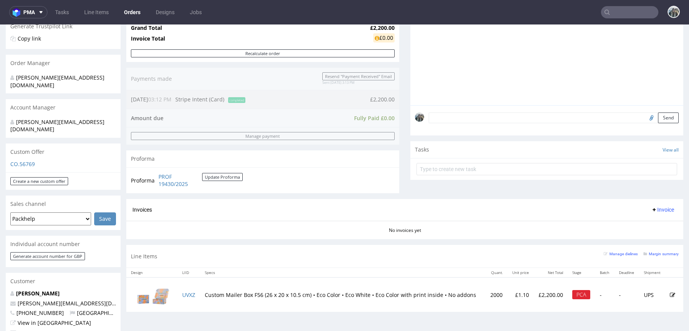
scroll to position [339, 0]
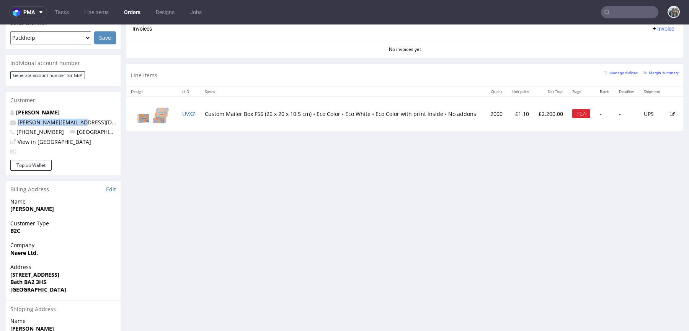
drag, startPoint x: 101, startPoint y: 105, endPoint x: 0, endPoint y: 105, distance: 100.7
click at [0, 105] on div "Order via Offer R533881129 [DATE] 03:12 PM Mark this order as problematic Invoi…" at bounding box center [344, 73] width 689 height 736
copy span "[PERSON_NAME][EMAIL_ADDRESS][DOMAIN_NAME]"
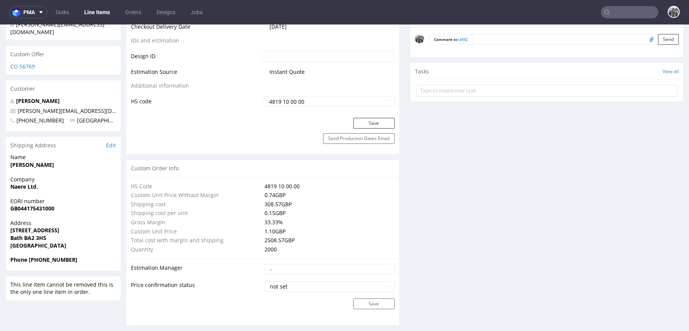
scroll to position [425, 0]
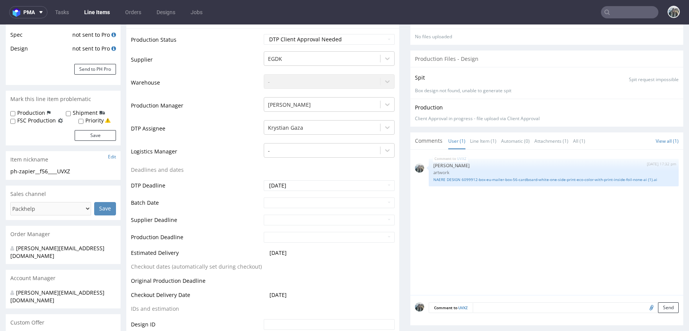
scroll to position [118, 0]
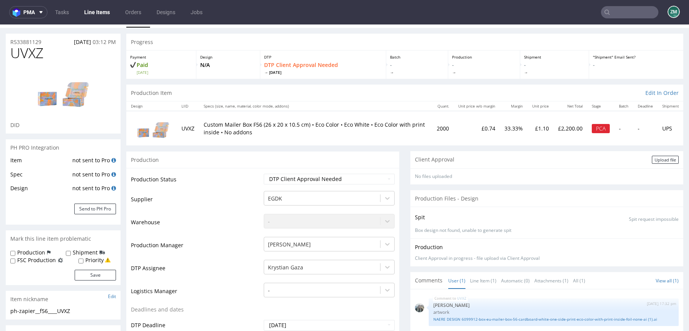
scroll to position [39, 0]
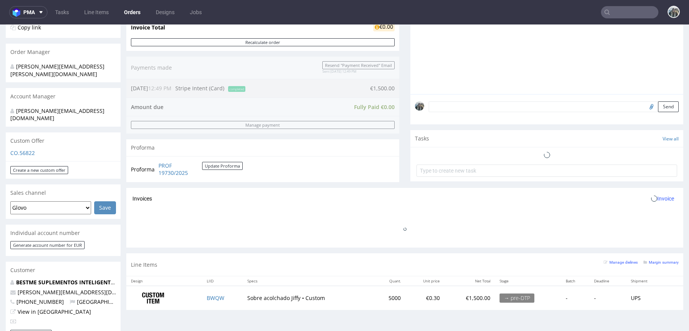
scroll to position [196, 0]
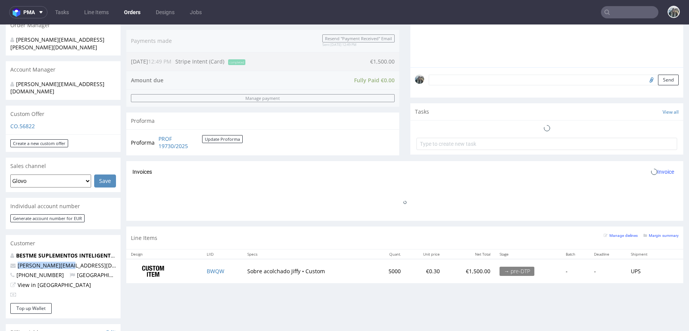
drag, startPoint x: 79, startPoint y: 249, endPoint x: 0, endPoint y: 249, distance: 79.3
click at [0, 249] on div "Order via Offer R029965577 [DATE] 12:49 PM [PERSON_NAME] this order as problema…" at bounding box center [344, 218] width 689 height 741
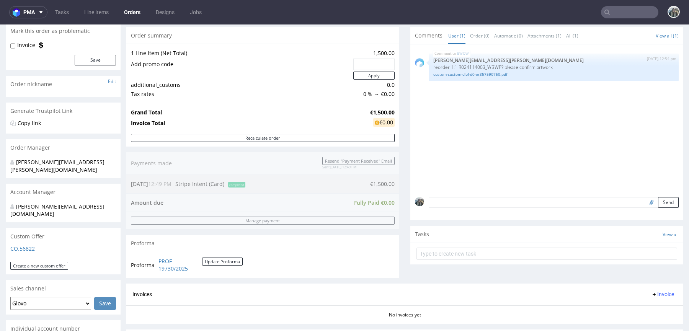
scroll to position [61, 0]
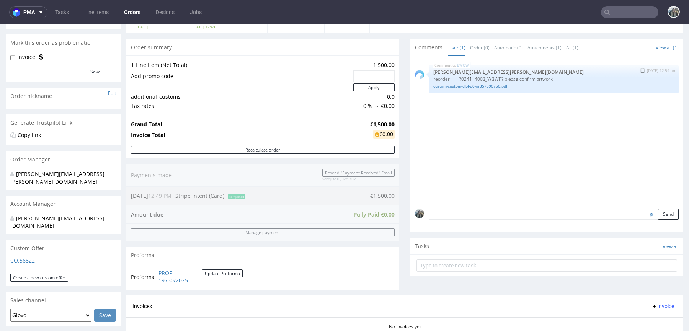
click at [496, 85] on link "custom-custom-clbf-d0-or357590750.pdf" at bounding box center [553, 86] width 241 height 6
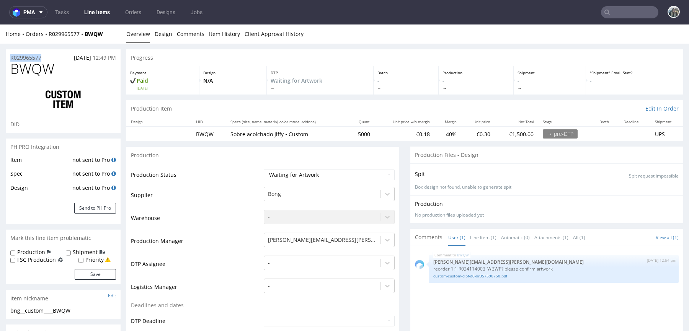
drag, startPoint x: 46, startPoint y: 56, endPoint x: 0, endPoint y: 56, distance: 46.3
copy p "R029965577"
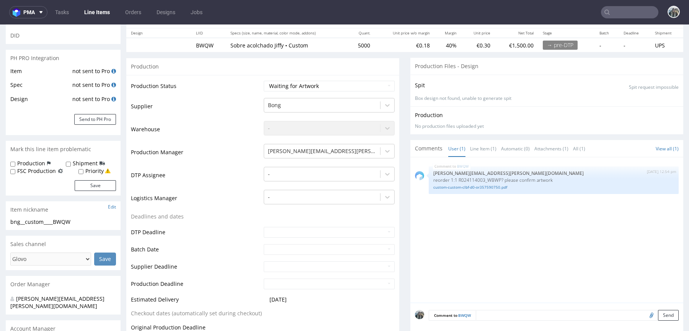
scroll to position [138, 0]
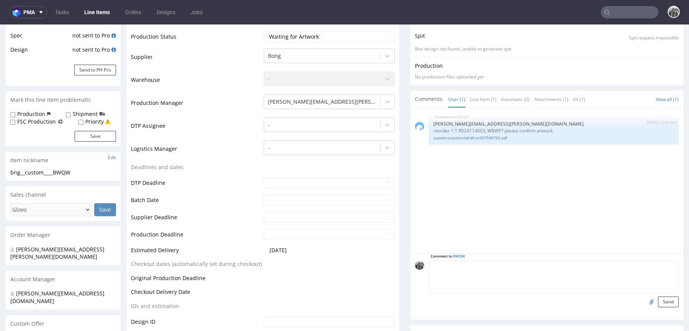
click at [482, 267] on textarea at bounding box center [554, 277] width 250 height 33
type textarea "r"
type textarea "Reorder confirmed"
click at [658, 301] on button "Send" at bounding box center [668, 302] width 21 height 11
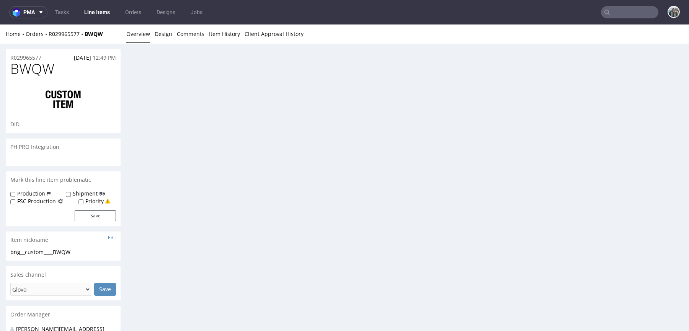
scroll to position [0, 0]
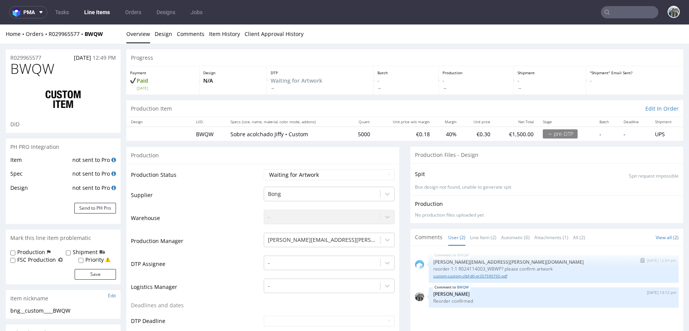
click at [498, 275] on link "custom-custom-clbf-d0-or357590750.pdf" at bounding box center [553, 276] width 241 height 6
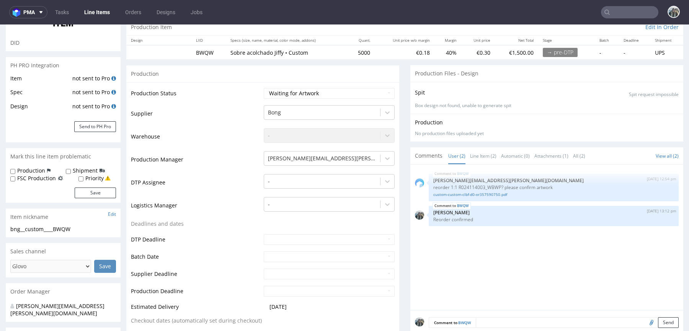
scroll to position [67, 0]
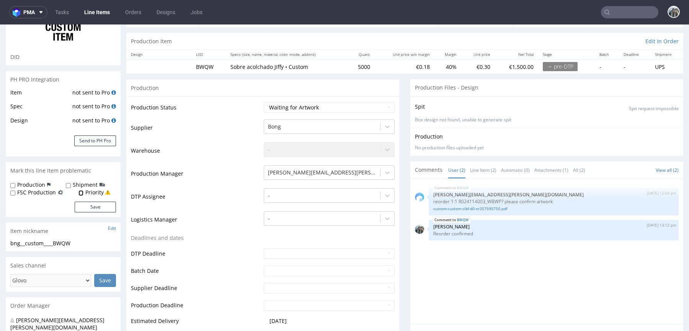
click at [83, 193] on input "Priority" at bounding box center [81, 193] width 5 height 6
checkbox input "true"
click at [83, 212] on button "Save" at bounding box center [95, 207] width 41 height 11
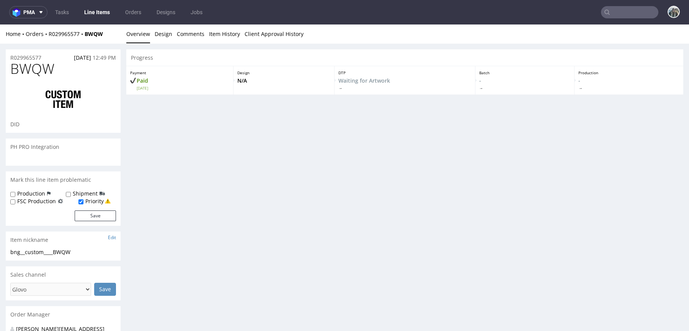
scroll to position [0, 0]
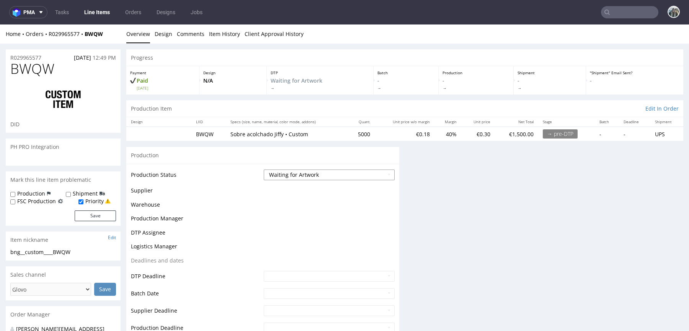
click at [272, 172] on select "Waiting for Artwork Waiting for Diecut Waiting for Mockup Waiting for DTP Waiti…" at bounding box center [329, 175] width 131 height 11
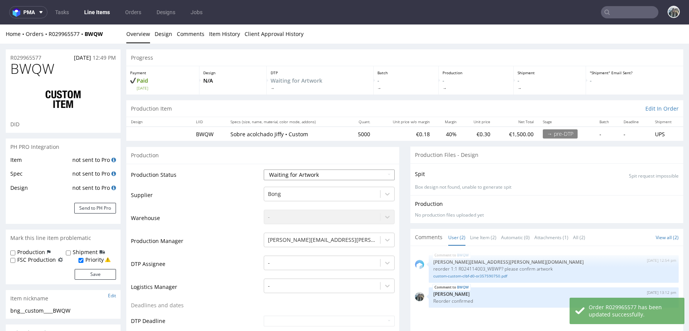
select select "pre_dtp_waiting_for_diecut"
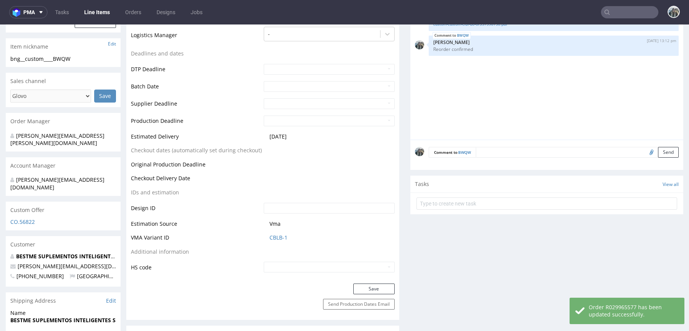
scroll to position [348, 0]
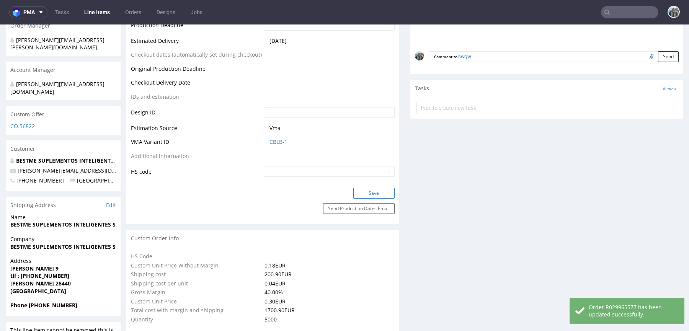
click at [375, 196] on button "Save" at bounding box center [373, 193] width 41 height 11
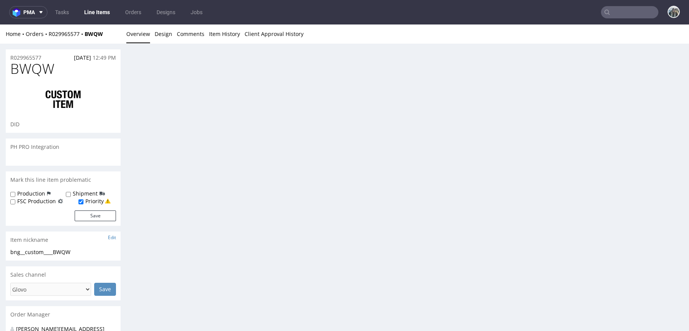
scroll to position [13, 0]
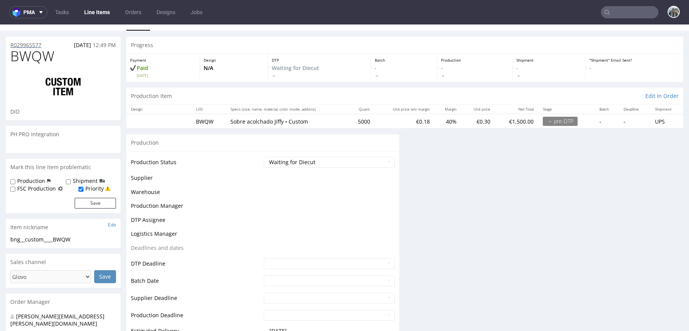
click at [29, 47] on p "R029965577" at bounding box center [25, 45] width 31 height 8
click at [29, 44] on p "R029965577" at bounding box center [25, 45] width 31 height 8
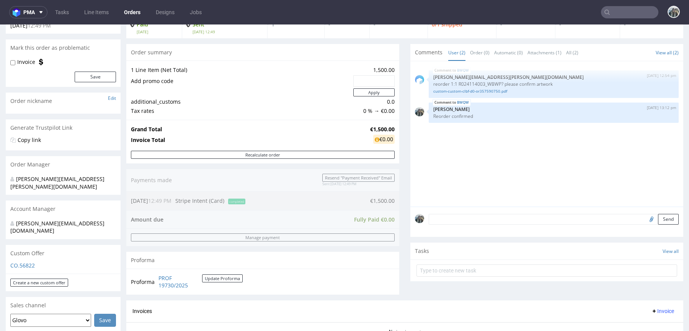
scroll to position [157, 0]
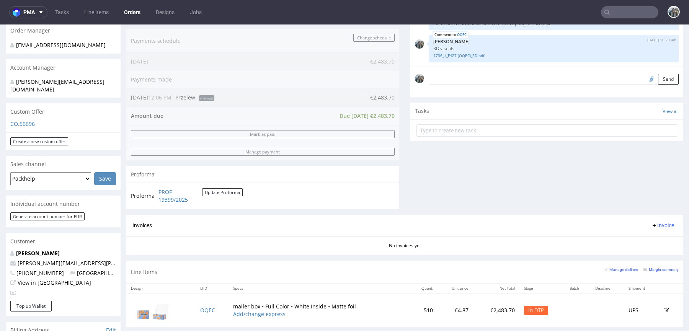
scroll to position [248, 0]
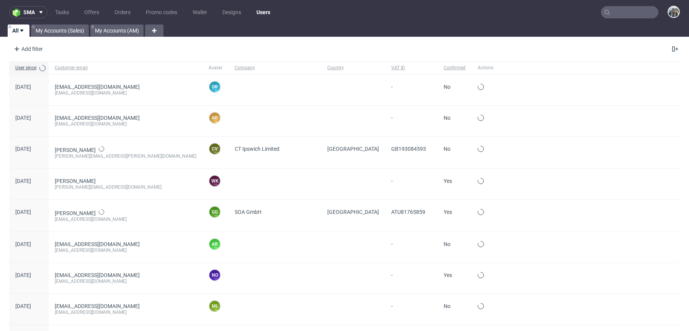
click at [607, 9] on input "text" at bounding box center [629, 12] width 57 height 12
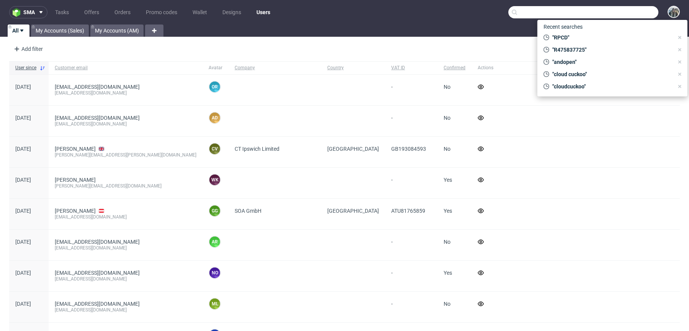
paste input "avea"
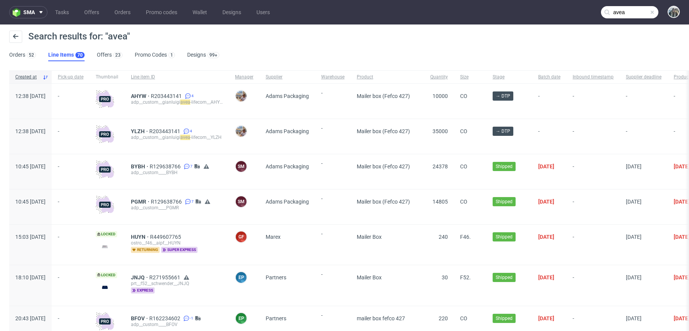
click at [619, 20] on nav "sma Tasks Offers Orders Promo codes Wallet Designs Users avea" at bounding box center [344, 12] width 689 height 25
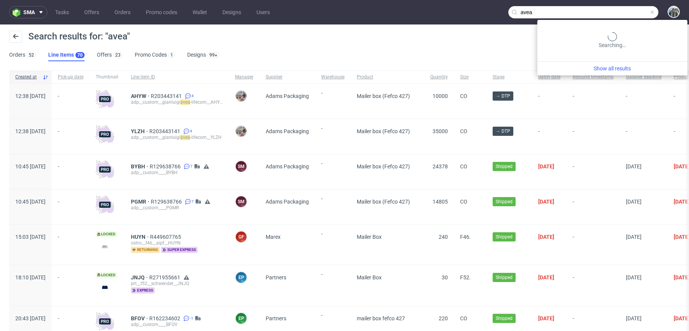
click at [624, 16] on input "avea" at bounding box center [584, 12] width 150 height 12
type input "avea life"
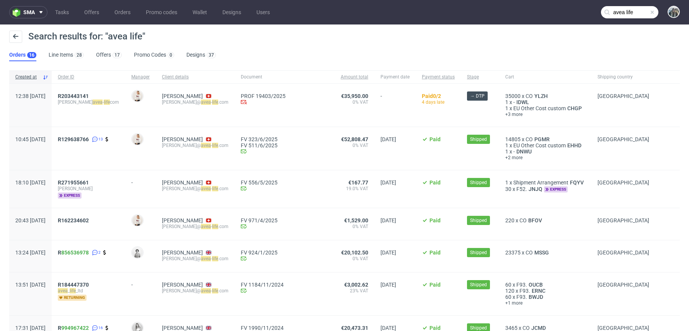
drag, startPoint x: 122, startPoint y: 93, endPoint x: 80, endPoint y: 93, distance: 41.7
click at [80, 93] on div "R203443141 gianluigi avea - life com" at bounding box center [89, 105] width 74 height 43
drag, startPoint x: 71, startPoint y: 95, endPoint x: 113, endPoint y: 95, distance: 42.5
click at [113, 95] on div "12:38 Thu 11.09.2025 R203443141 gianluigi avea - life com Mari Fok Nigro Gianlu…" at bounding box center [344, 105] width 671 height 43
copy div "R203443141"
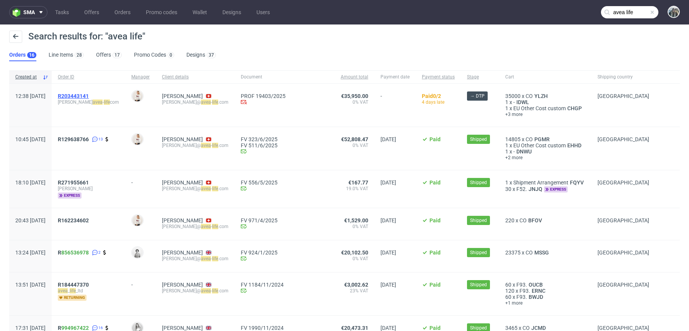
click at [89, 95] on span "R203443141" at bounding box center [73, 96] width 31 height 6
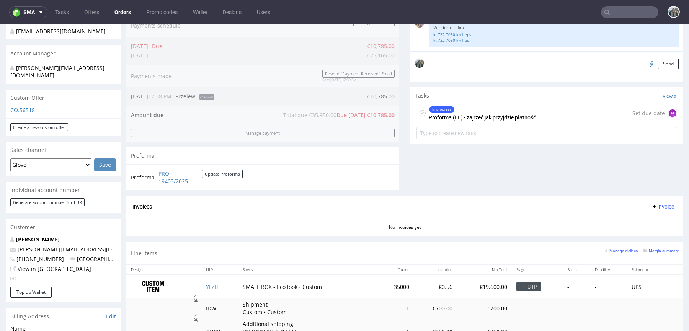
scroll to position [213, 0]
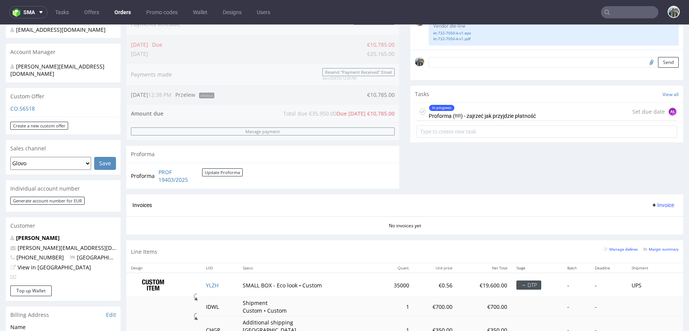
click at [616, 14] on input "text" at bounding box center [629, 12] width 57 height 12
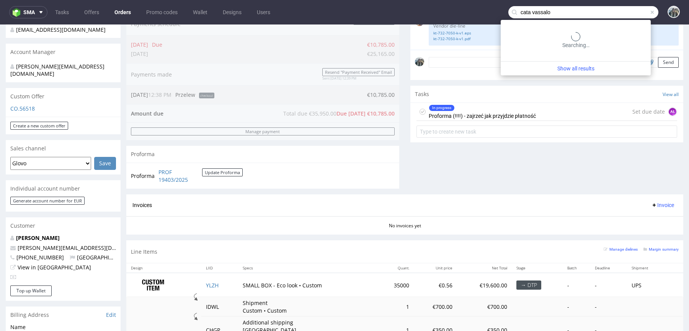
type input "cata vassalo"
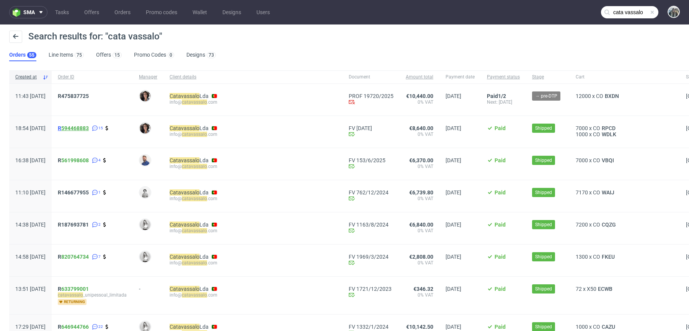
click at [84, 127] on link "594468883" at bounding box center [75, 128] width 28 height 6
click at [81, 163] on span "R 561998608" at bounding box center [73, 160] width 31 height 6
click at [89, 98] on span "R475837725" at bounding box center [73, 96] width 31 height 6
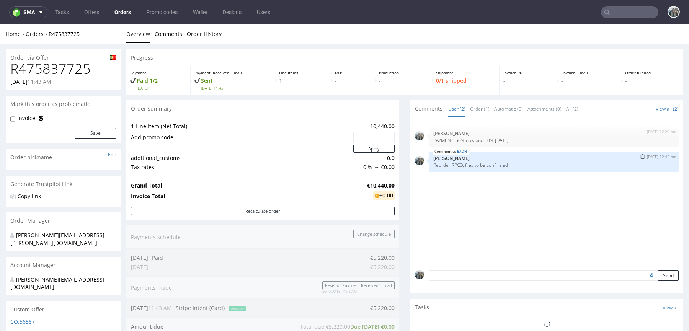
click at [451, 167] on p "Reorder RPCD, files to be confirmed" at bounding box center [553, 165] width 241 height 6
copy p "RPCD"
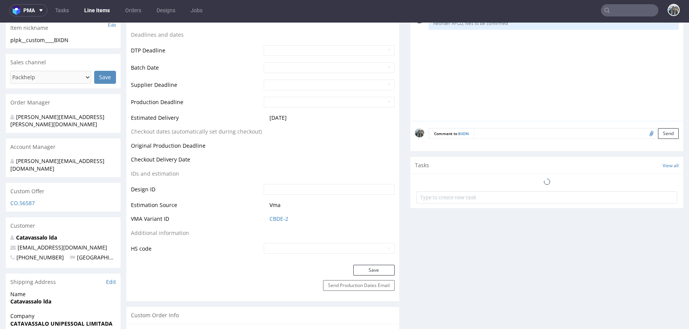
scroll to position [264, 0]
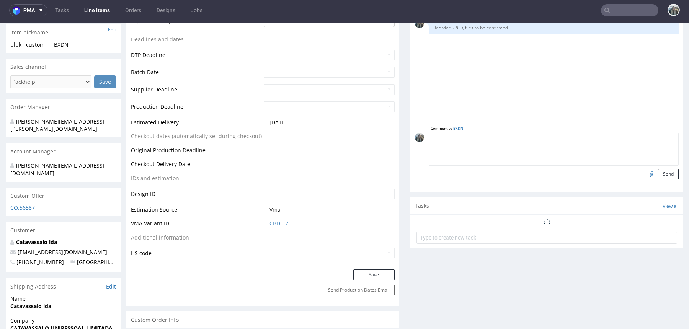
click at [483, 139] on textarea at bounding box center [554, 149] width 250 height 33
type textarea "Reorder confirmed"
click at [667, 178] on div "Comment to BXDN Reorder confirmed Send" at bounding box center [547, 159] width 273 height 66
click at [658, 173] on button "Send" at bounding box center [668, 174] width 21 height 11
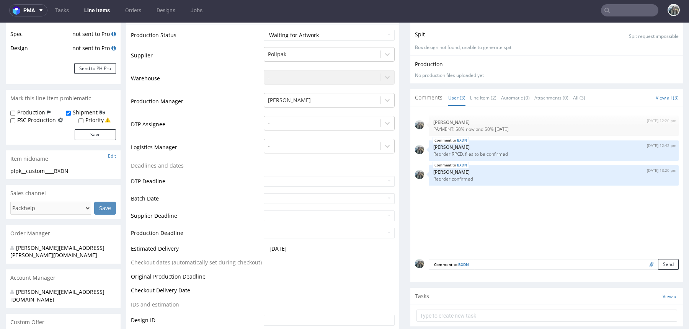
scroll to position [58, 0]
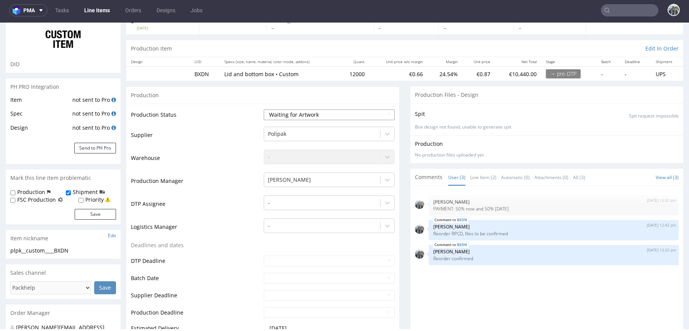
click at [283, 110] on select "Waiting for Artwork Waiting for Diecut Waiting for Mockup Waiting for DTP Waiti…" at bounding box center [329, 115] width 131 height 11
select select "pre_dtp_waiting_for_diecut"
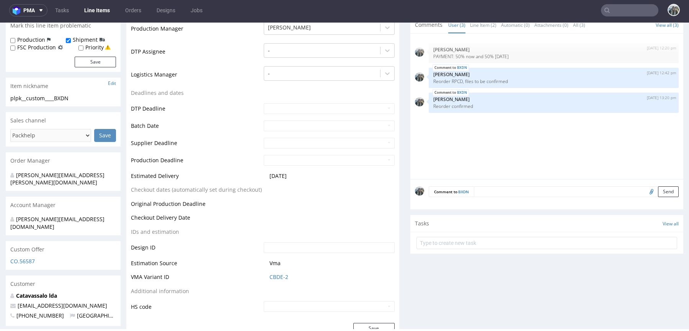
scroll to position [282, 0]
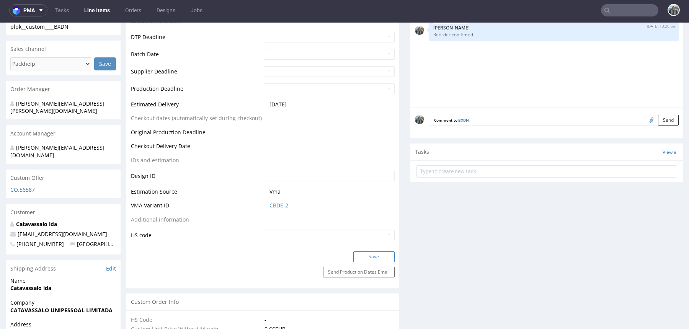
click at [369, 256] on button "Save" at bounding box center [373, 257] width 41 height 11
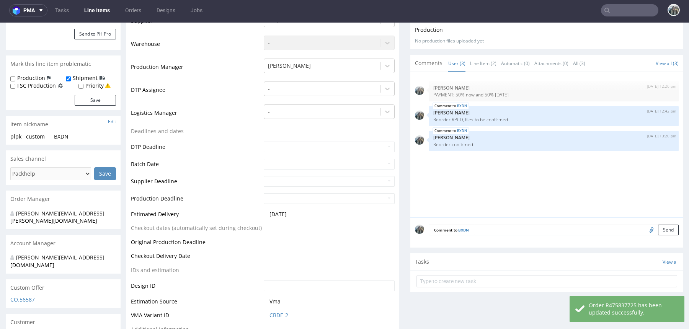
scroll to position [231, 0]
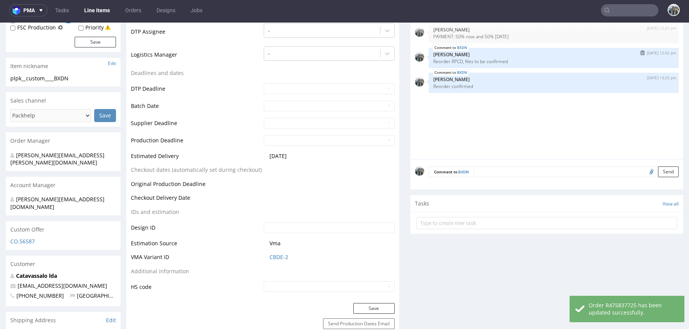
click at [454, 55] on p "[PERSON_NAME]" at bounding box center [553, 55] width 241 height 6
click at [452, 62] on p "Reorder RPCD, files to be confirmed" at bounding box center [553, 62] width 241 height 6
copy p "RPCD"
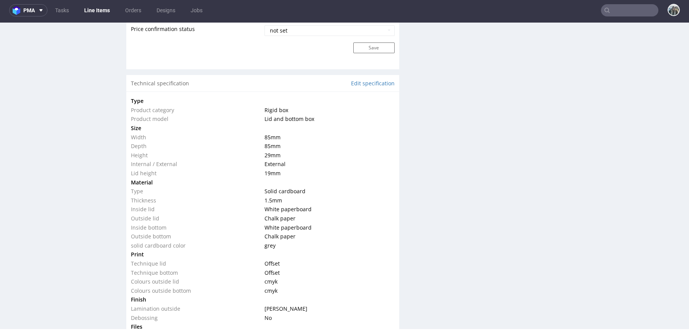
scroll to position [709, 0]
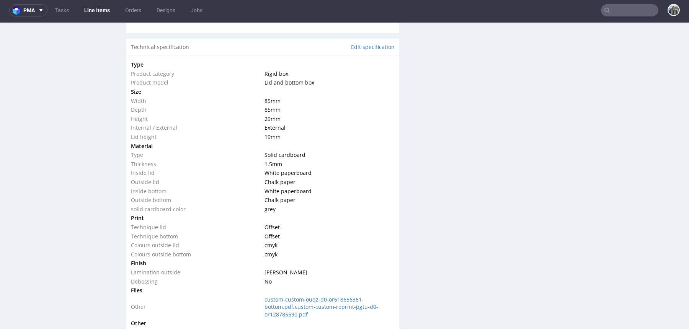
drag, startPoint x: 280, startPoint y: 135, endPoint x: 260, endPoint y: 135, distance: 19.1
click at [260, 135] on tr "Lid height 19 mm" at bounding box center [263, 136] width 264 height 9
drag, startPoint x: 262, startPoint y: 98, endPoint x: 280, endPoint y: 138, distance: 44.2
click at [280, 138] on tbody "Type Product category Rigid box Product model Lid and bottom box Size Width 85 …" at bounding box center [263, 211] width 264 height 303
copy tbody "85 mm Depth 85 mm Height 29 mm Internal / External External Lid height 19 mm"
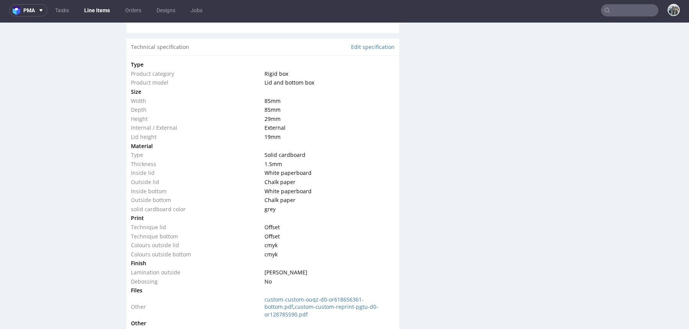
click at [267, 114] on td "29 mm" at bounding box center [329, 118] width 132 height 9
drag, startPoint x: 285, startPoint y: 118, endPoint x: 128, endPoint y: 120, distance: 156.6
click at [128, 120] on div "Type Product category Rigid box Product model Lid and bottom box Size Width 85 …" at bounding box center [262, 224] width 273 height 338
click at [138, 123] on td "Internal / External" at bounding box center [197, 127] width 132 height 9
drag, startPoint x: 281, startPoint y: 119, endPoint x: 132, endPoint y: 119, distance: 149.7
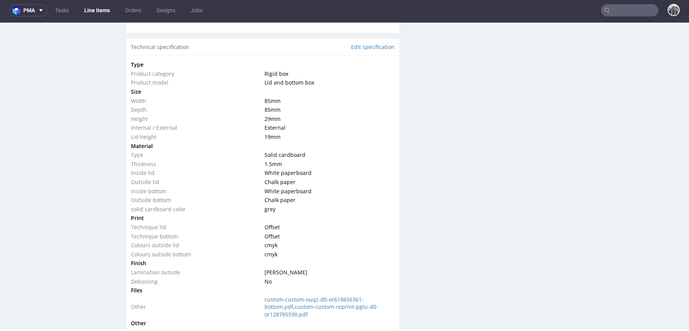
click at [132, 119] on tr "Height 29 mm" at bounding box center [263, 118] width 264 height 9
copy tr "Height 29 mm"
drag, startPoint x: 284, startPoint y: 134, endPoint x: 132, endPoint y: 135, distance: 152.0
click at [132, 136] on tr "Lid height 19 mm" at bounding box center [263, 136] width 264 height 9
copy tr "Lid height 19 mm"
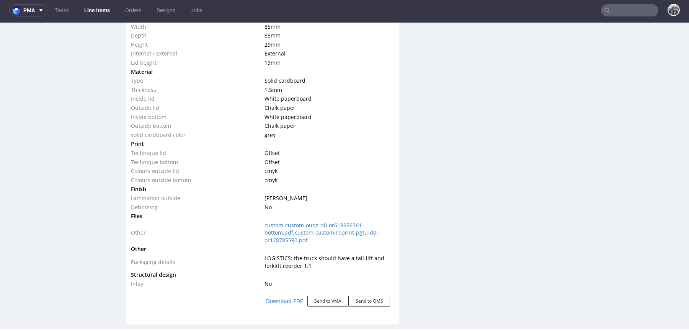
scroll to position [823, 0]
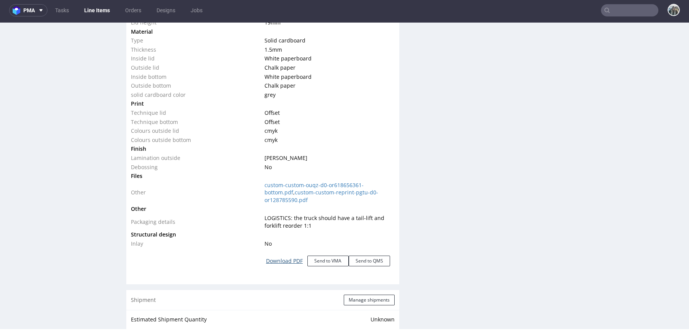
click at [283, 260] on link "Download PDF" at bounding box center [285, 261] width 46 height 17
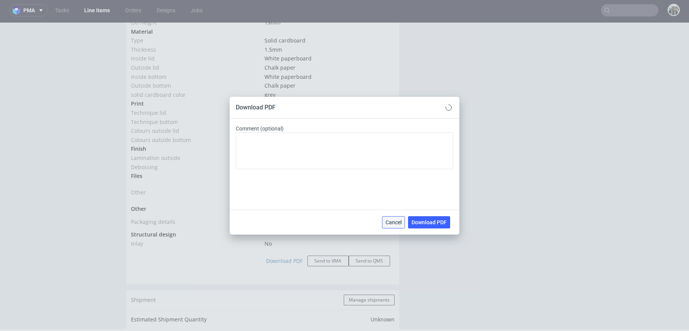
click at [401, 220] on span "Cancel" at bounding box center [394, 222] width 16 height 5
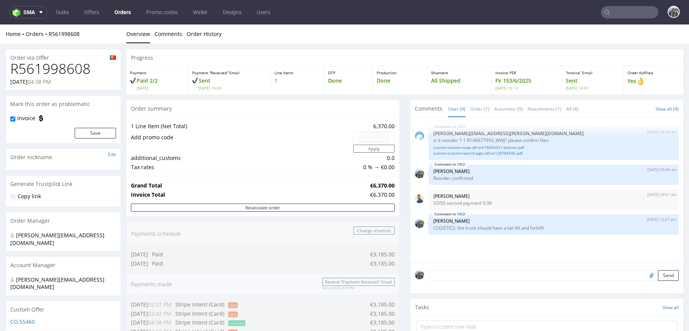
click at [613, 13] on input "text" at bounding box center [629, 12] width 57 height 12
paste input "RPCD"
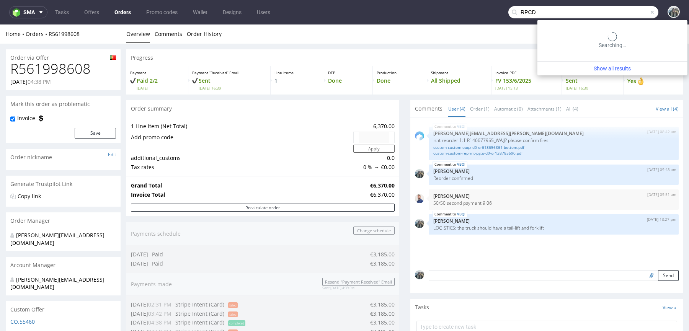
type input "RPCD"
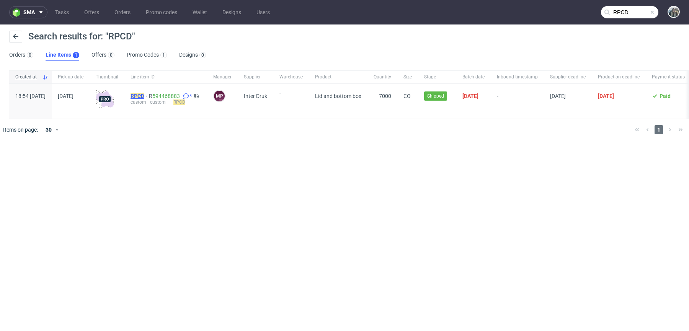
click at [144, 98] on mark "RPCD" at bounding box center [138, 96] width 14 height 6
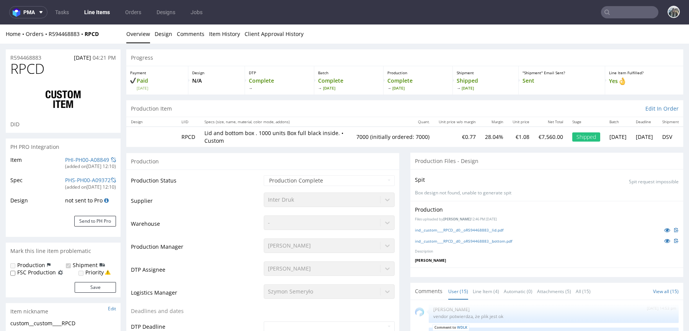
scroll to position [156, 0]
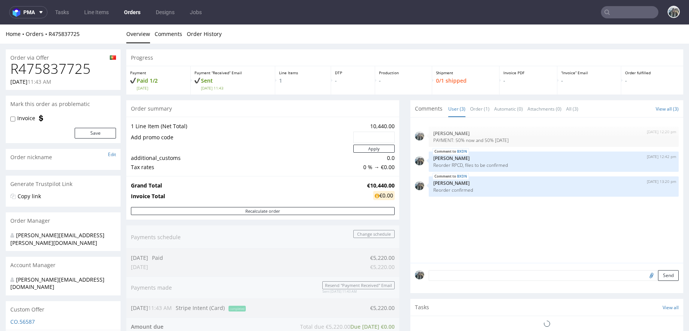
click at [79, 65] on h1 "R475837725" at bounding box center [63, 68] width 106 height 15
click at [70, 63] on h1 "R475837725" at bounding box center [63, 68] width 106 height 15
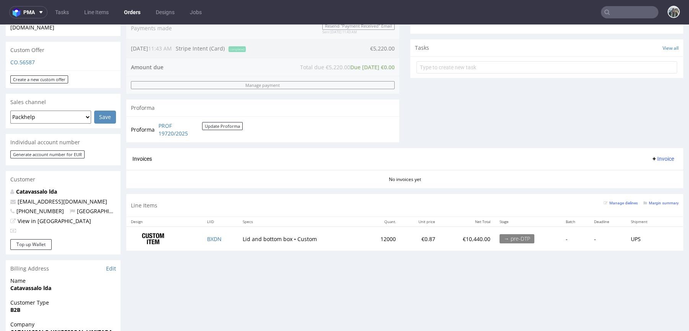
scroll to position [121, 0]
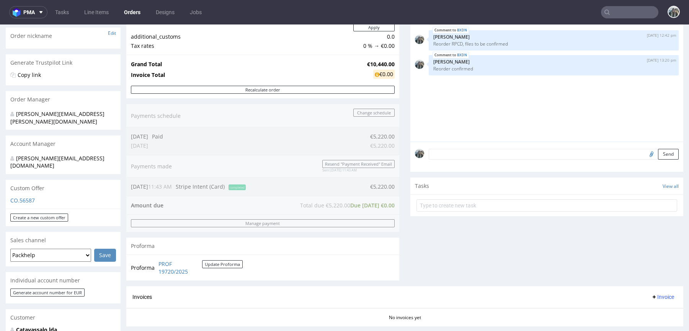
click at [614, 11] on input "text" at bounding box center [629, 12] width 57 height 12
paste input "R029965577"
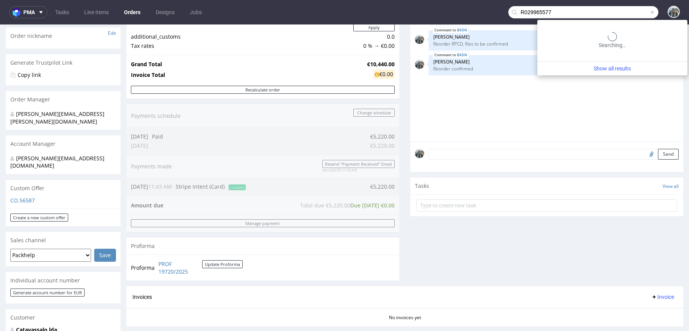
type input "R029965577"
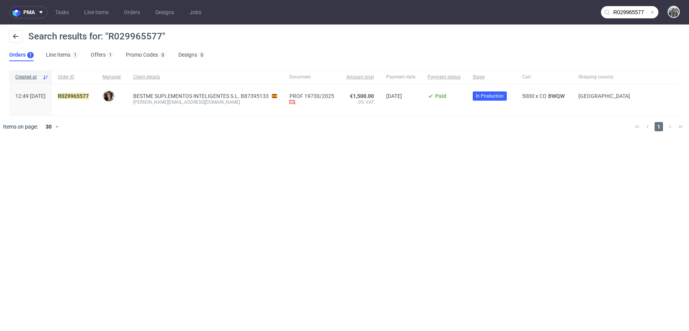
drag, startPoint x: 90, startPoint y: 99, endPoint x: 79, endPoint y: 107, distance: 14.3
drag, startPoint x: 79, startPoint y: 107, endPoint x: 79, endPoint y: 93, distance: 14.2
click at [79, 93] on div "R029965577" at bounding box center [74, 100] width 45 height 32
click at [84, 97] on mark "R029965577" at bounding box center [73, 96] width 31 height 6
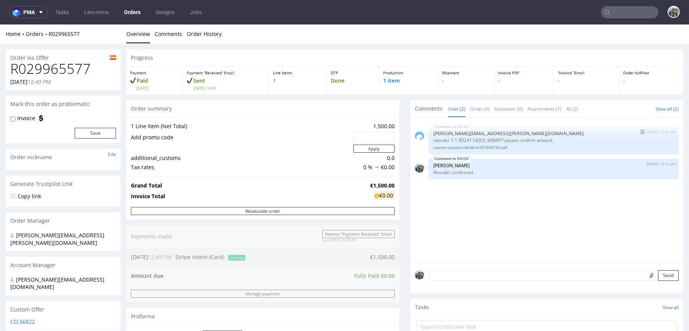
scroll to position [147, 0]
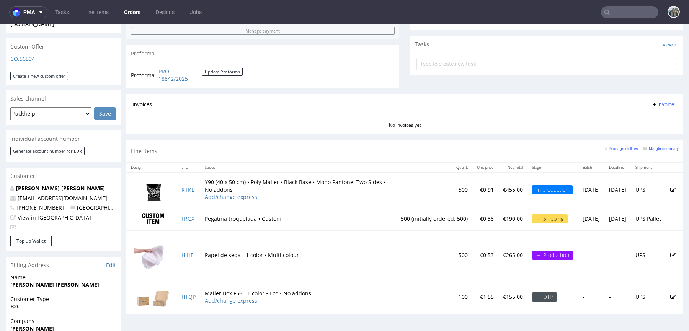
scroll to position [272, 0]
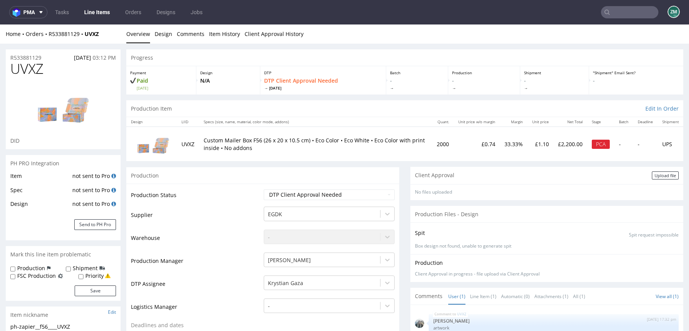
click at [37, 65] on span "UVXZ" at bounding box center [26, 68] width 33 height 15
click at [36, 65] on span "UVXZ" at bounding box center [26, 68] width 33 height 15
copy span "UVXZ"
drag, startPoint x: 86, startPoint y: 40, endPoint x: 86, endPoint y: 35, distance: 5.4
click at [86, 35] on div "Home Orders R533881129 UVXZ Overview Design Comments Item History Client Approv…" at bounding box center [344, 34] width 689 height 19
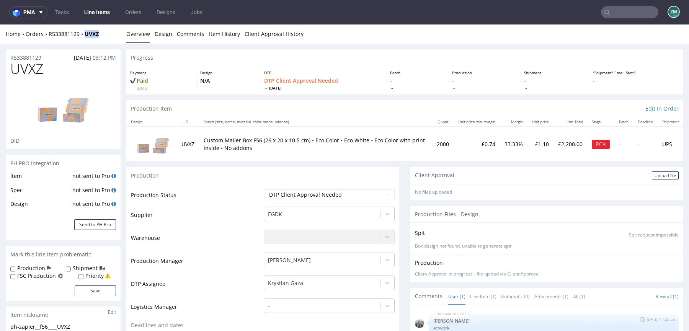
copy strong "UVXZ"
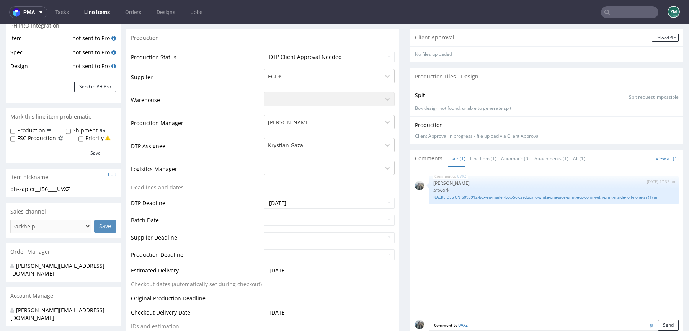
scroll to position [98, 0]
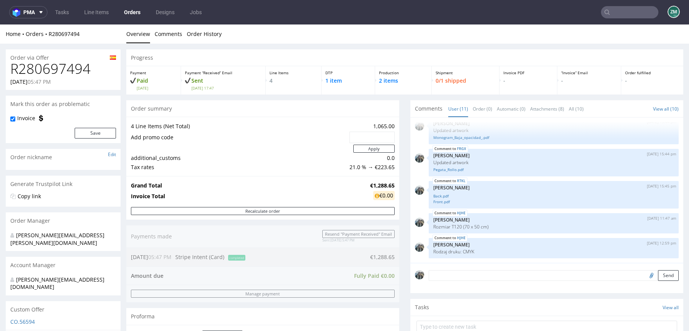
click at [64, 72] on h1 "R280697494" at bounding box center [63, 68] width 106 height 15
copy h1 "R280697494"
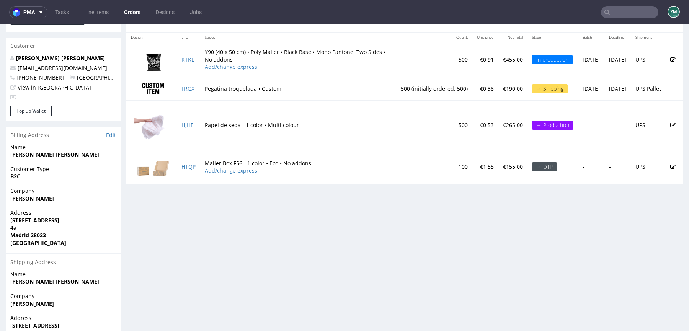
scroll to position [347, 0]
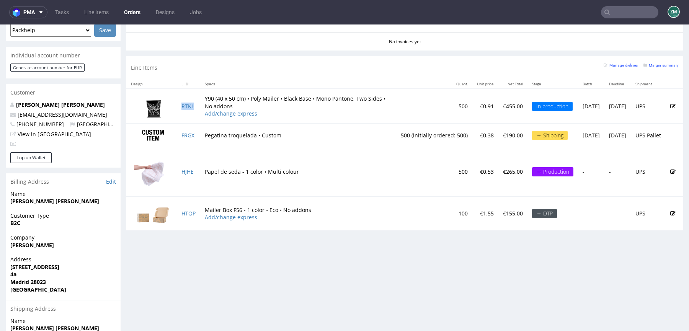
click at [196, 107] on td "RTKL" at bounding box center [188, 106] width 23 height 34
copy link "RTKL"
click at [220, 244] on div "Progress Payment Paid Thu 04 Sep Payment “Received” Email Sent Thu 4 Sep 17:47 …" at bounding box center [404, 61] width 557 height 717
click at [198, 109] on td "RTKL" at bounding box center [188, 106] width 23 height 34
copy link "RTKL"
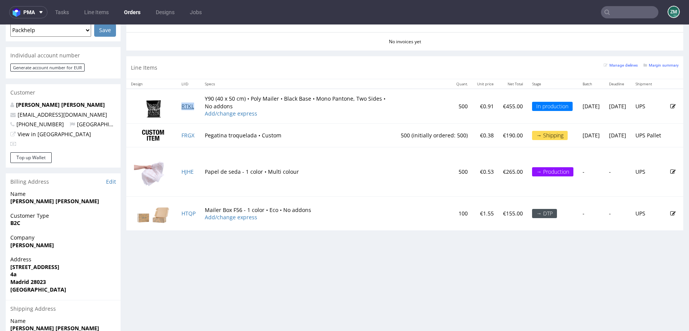
click at [191, 106] on link "RTKL" at bounding box center [188, 106] width 13 height 7
click at [192, 132] on link "FRGX" at bounding box center [188, 135] width 13 height 7
click at [200, 137] on td "FRGX" at bounding box center [188, 135] width 23 height 24
click at [197, 139] on td "FRGX" at bounding box center [188, 135] width 23 height 24
copy link "FRGX"
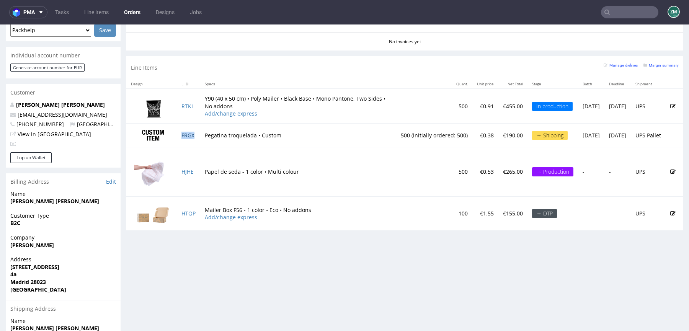
click at [189, 134] on link "FRGX" at bounding box center [188, 135] width 13 height 7
click at [199, 168] on td "HJHE" at bounding box center [188, 171] width 23 height 49
click at [187, 173] on td "HJHE" at bounding box center [188, 171] width 23 height 49
click at [197, 217] on td "HTQP" at bounding box center [188, 214] width 23 height 34
copy link "HTQP"
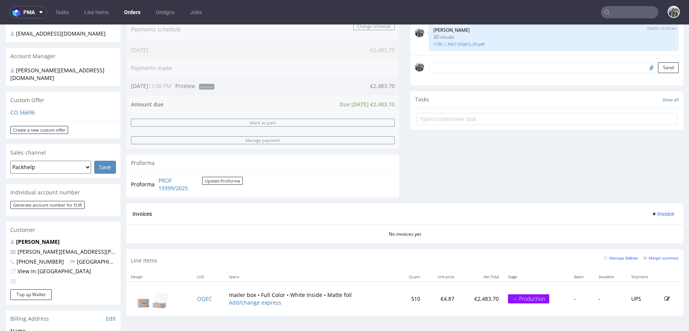
scroll to position [196, 0]
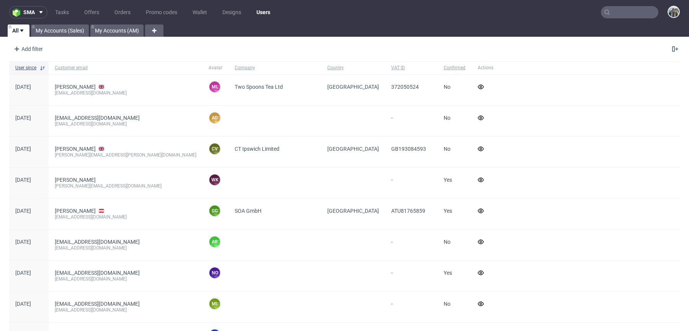
click at [617, 12] on input "text" at bounding box center [629, 12] width 57 height 12
paste input "RPCD"
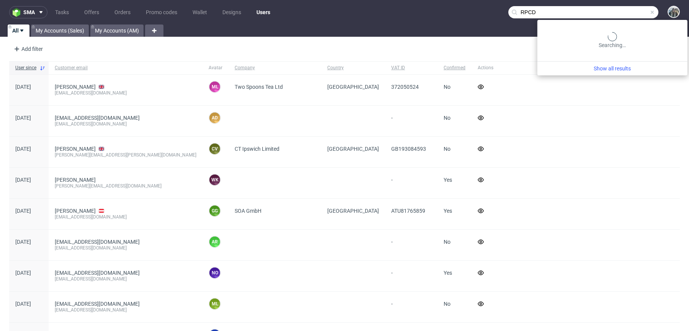
type input "RPCD"
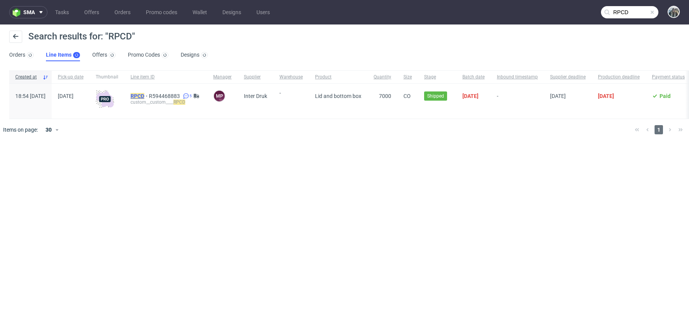
click at [144, 98] on mark "RPCD" at bounding box center [138, 96] width 14 height 6
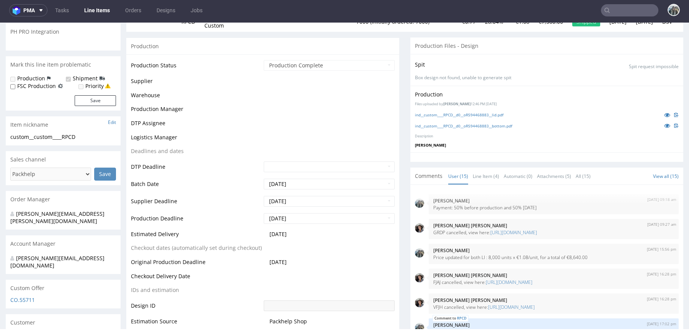
scroll to position [115, 0]
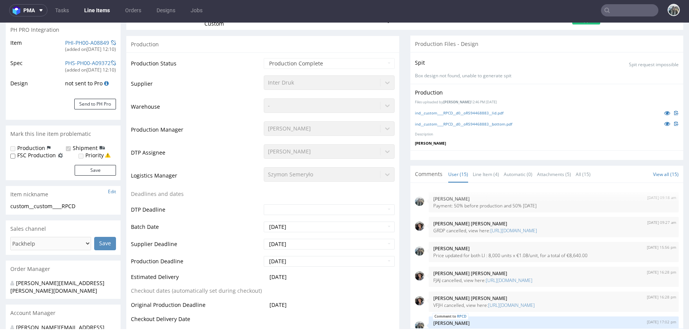
type input "7000"
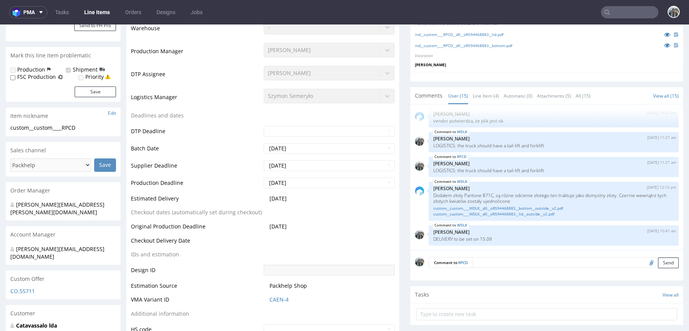
scroll to position [212, 0]
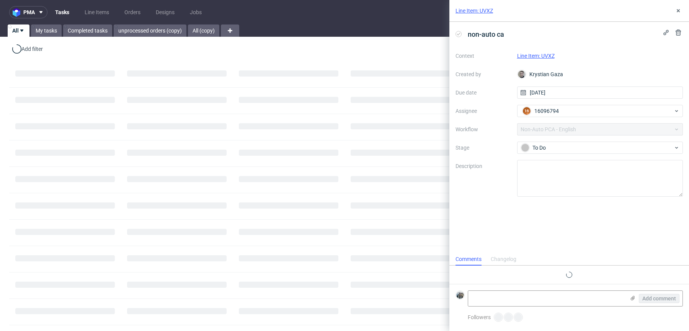
click at [550, 56] on link "Line Item: UVXZ" at bounding box center [536, 56] width 38 height 6
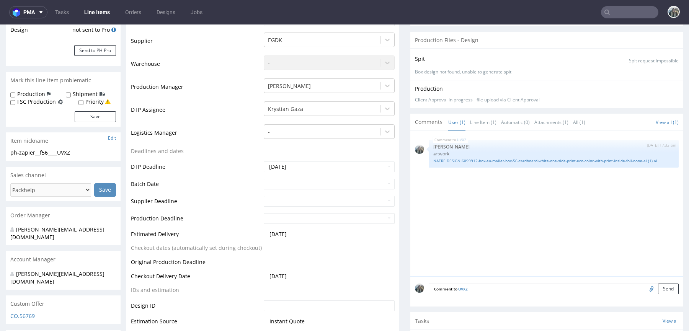
scroll to position [282, 0]
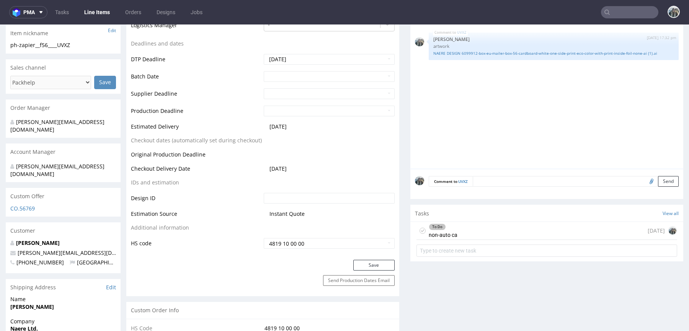
click at [448, 222] on div "To Do non-auto ca" at bounding box center [443, 231] width 29 height 18
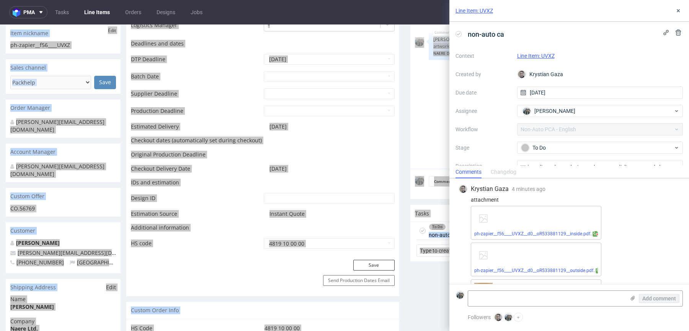
click at [628, 212] on div "ph-zapier__f56____UVXZ__d0__oR533881129__inside.pdf ph-zapier__f56____UVXZ__d0_…" at bounding box center [575, 259] width 209 height 107
click at [525, 234] on link "ph-zapier__f56____UVXZ__d0__oR533881129__inside.pdf" at bounding box center [532, 233] width 116 height 5
click at [527, 271] on link "ph-zapier__f56____UVXZ__d0__oR533881129__outside.pdf" at bounding box center [533, 270] width 119 height 5
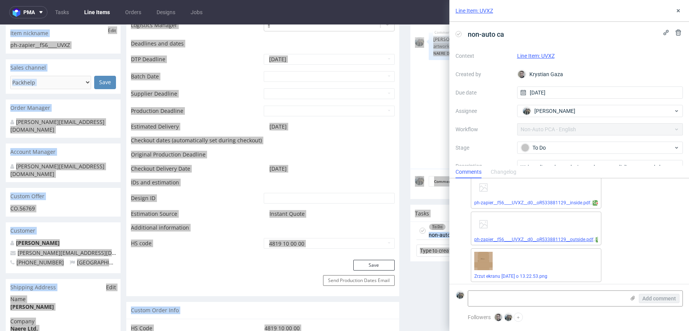
scroll to position [34, 0]
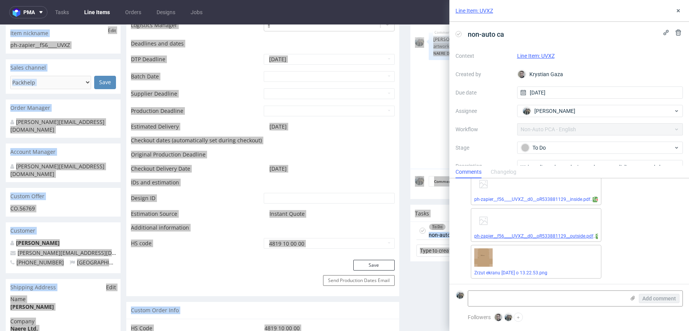
click at [527, 271] on link "Zrzut ekranu 2025-09-16 o 13.22.53.png" at bounding box center [510, 272] width 73 height 5
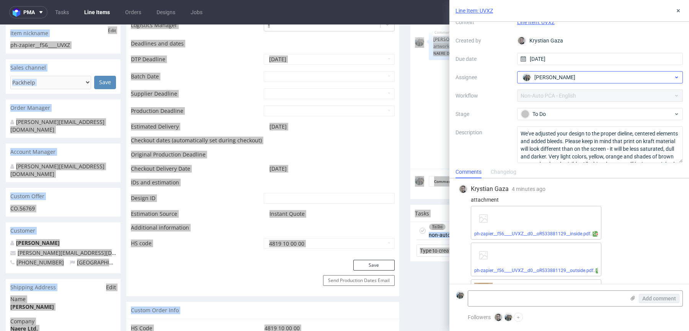
scroll to position [37, 0]
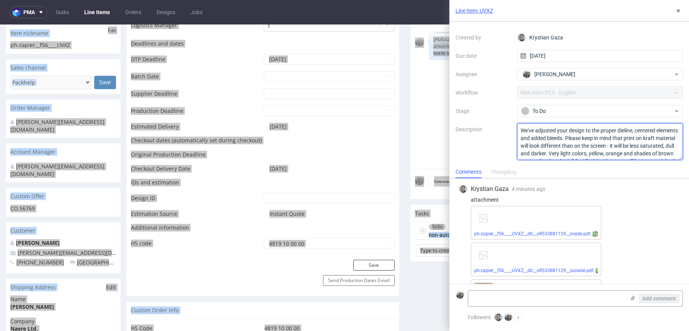
click at [554, 141] on textarea "We've adjusted your design to the proper dieline, centered elements and added b…" at bounding box center [600, 141] width 166 height 37
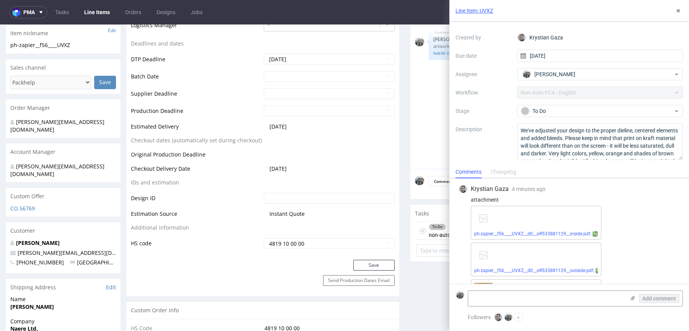
click at [297, 166] on td "2025-10-07" at bounding box center [328, 171] width 133 height 14
click at [555, 108] on div "To Do" at bounding box center [597, 111] width 152 height 8
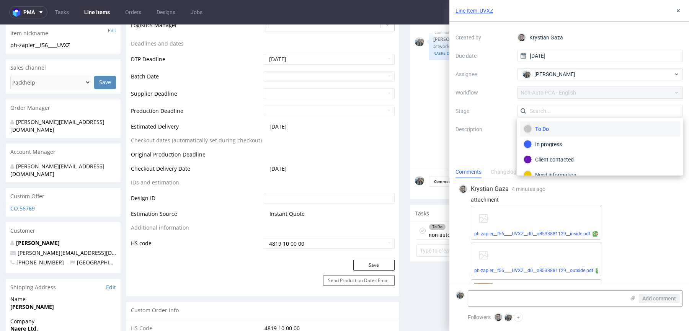
scroll to position [35, 0]
click at [572, 128] on div "Client contacted" at bounding box center [600, 125] width 153 height 8
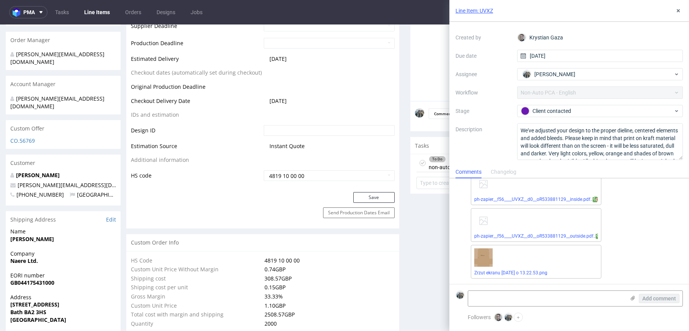
scroll to position [350, 0]
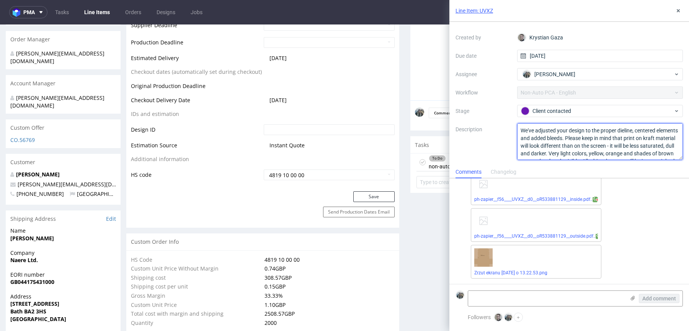
click at [586, 141] on textarea "We've adjusted your design to the proper dieline, centered elements and added b…" at bounding box center [600, 141] width 166 height 37
drag, startPoint x: 594, startPoint y: 150, endPoint x: 592, endPoint y: 144, distance: 6.3
click at [593, 146] on textarea "We've adjusted your design to the proper dieline, centered elements and added b…" at bounding box center [600, 141] width 166 height 37
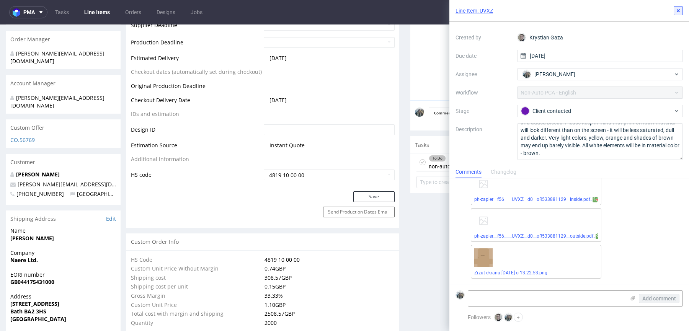
click at [679, 7] on button at bounding box center [678, 10] width 9 height 9
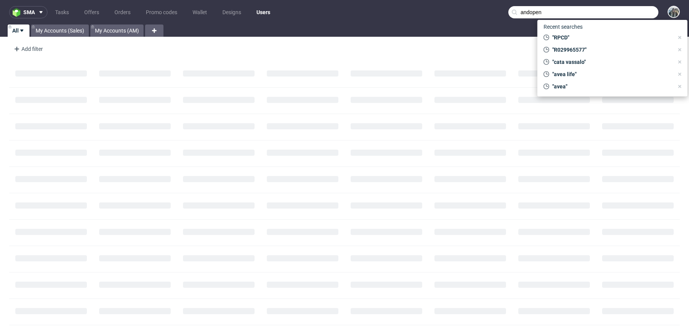
type input "andopen"
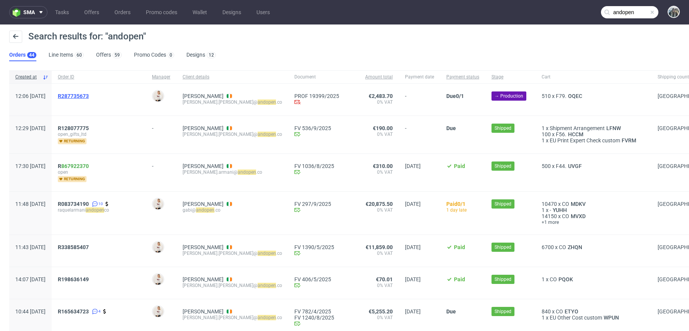
click at [83, 96] on span "R287735673" at bounding box center [73, 96] width 31 height 6
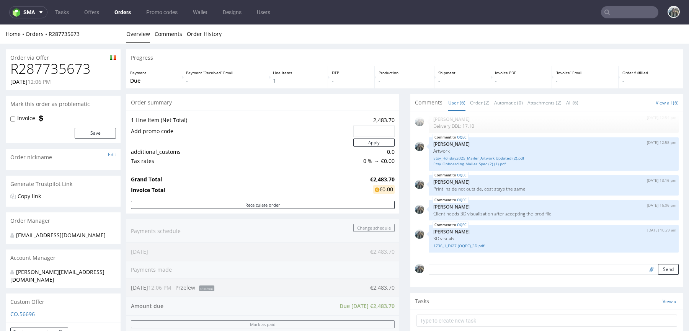
scroll to position [207, 0]
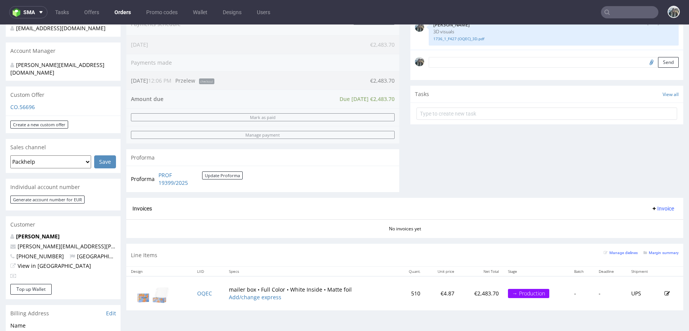
type input "andopen"
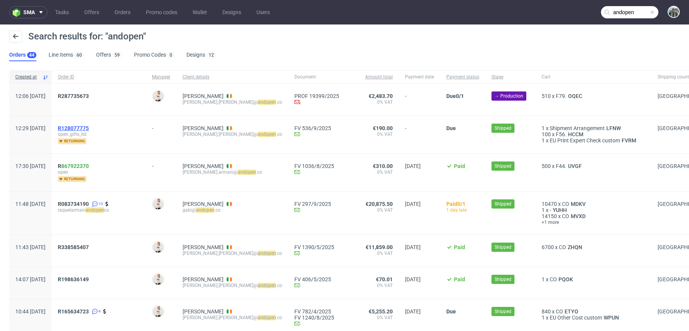
click at [89, 125] on span "R128077775" at bounding box center [73, 128] width 31 height 6
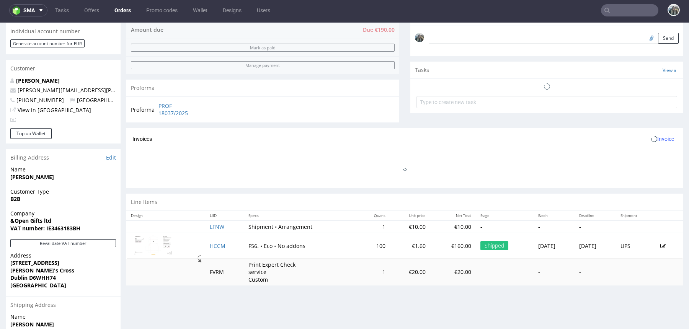
scroll to position [246, 0]
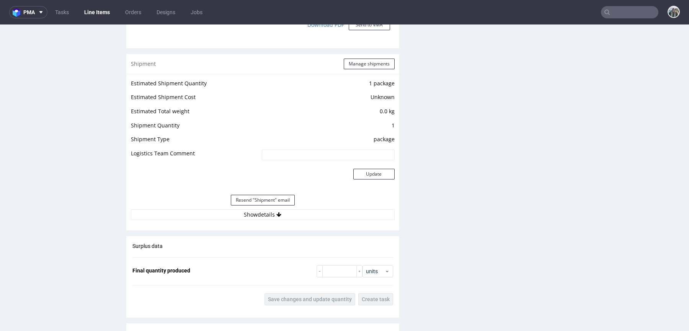
scroll to position [760, 0]
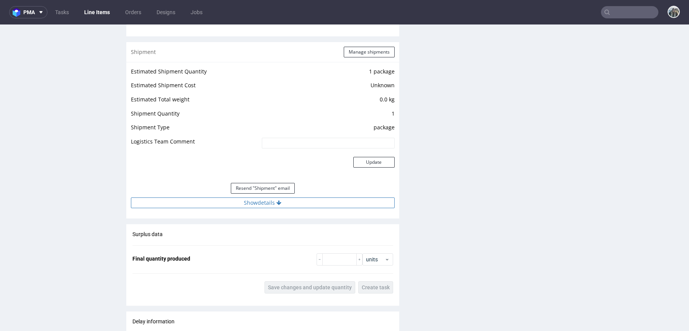
drag, startPoint x: 270, startPoint y: 196, endPoint x: 270, endPoint y: 201, distance: 5.0
click at [270, 196] on div "Estimated Shipment Quantity 1 package Estimated Shipment Cost Unknown Estimated…" at bounding box center [262, 137] width 273 height 151
click at [270, 206] on button "Show details" at bounding box center [263, 203] width 264 height 11
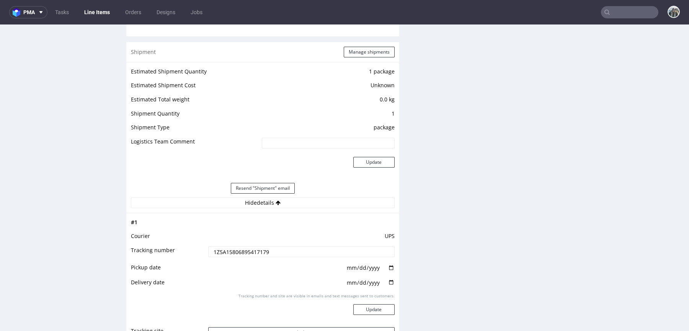
scroll to position [841, 0]
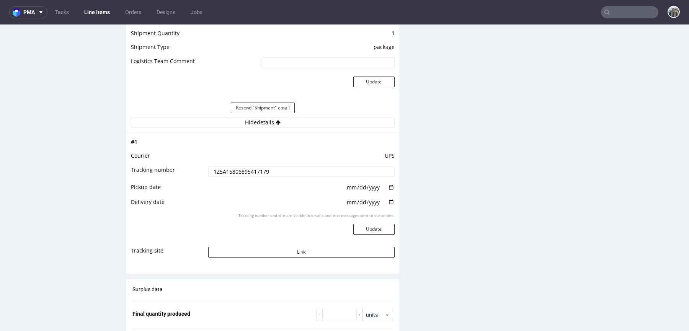
click at [266, 173] on input "1Z5A15806895417179" at bounding box center [301, 171] width 186 height 11
click at [267, 243] on td "Tracking number and site are visible in emails and text messages sent to custom…" at bounding box center [300, 229] width 188 height 34
click at [267, 247] on button "Link" at bounding box center [301, 252] width 186 height 11
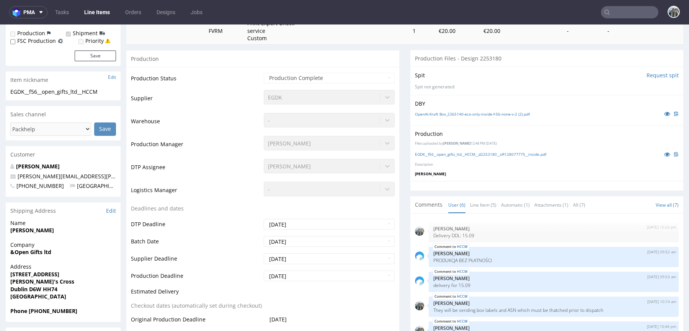
scroll to position [0, 0]
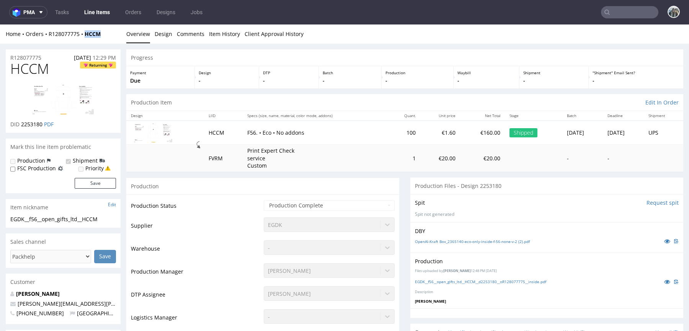
drag, startPoint x: 111, startPoint y: 41, endPoint x: 89, endPoint y: 39, distance: 22.7
click at [83, 37] on div "Home Orders R128077775 HCCM Overview Design Comments Item History Client Approv…" at bounding box center [344, 34] width 689 height 19
copy strong "HCCM"
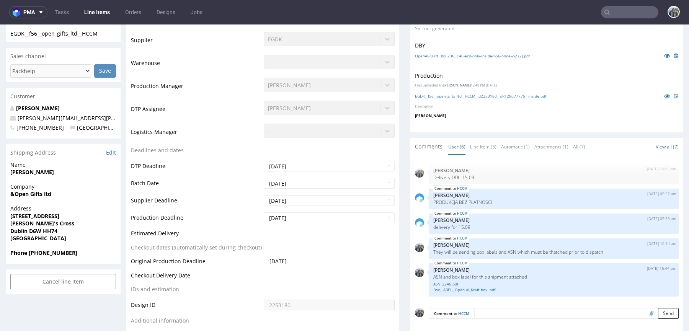
scroll to position [284, 0]
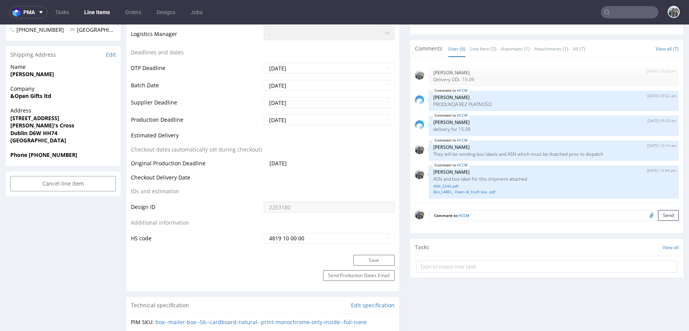
click at [613, 17] on input "text" at bounding box center [629, 12] width 57 height 12
paste input "bellavistasg"
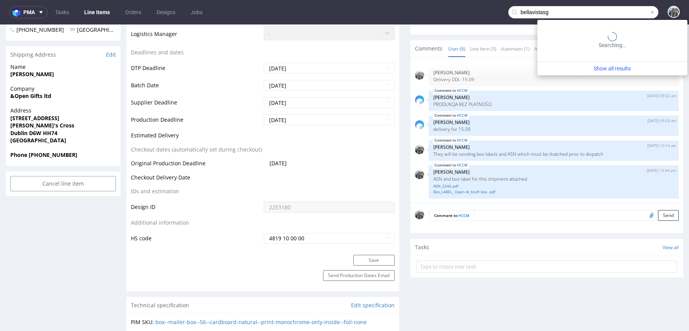
type input "bellavistasg"
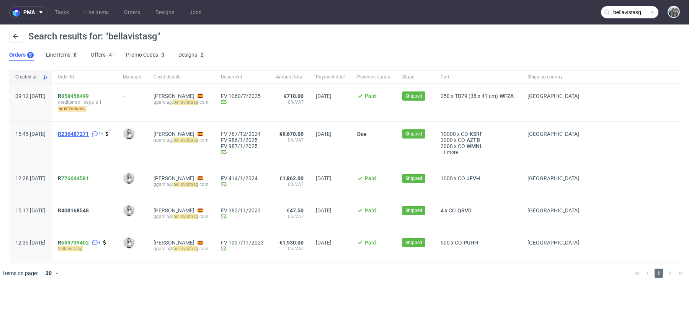
click at [84, 133] on span "R236487271" at bounding box center [73, 134] width 31 height 6
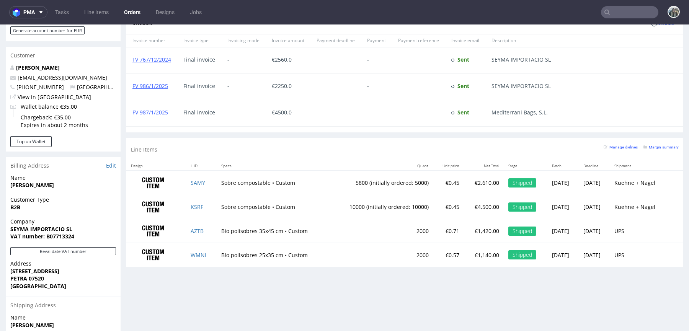
scroll to position [395, 0]
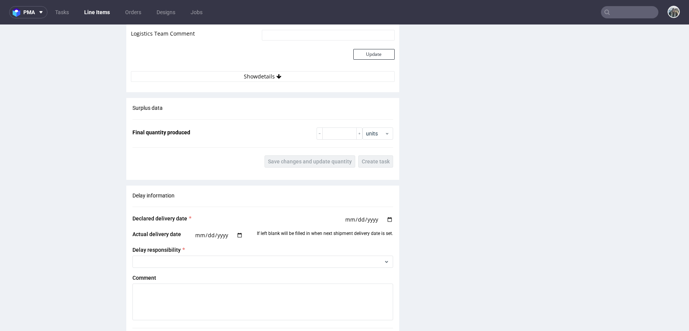
scroll to position [1047, 0]
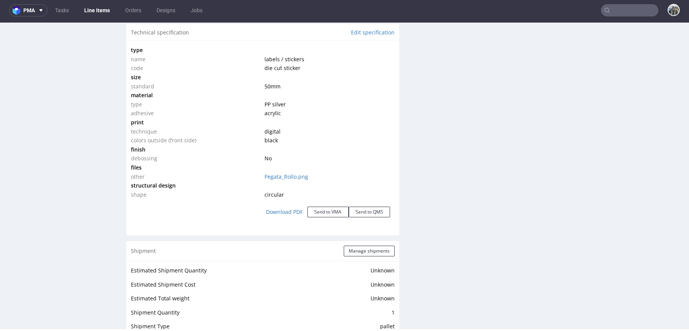
scroll to position [902, 0]
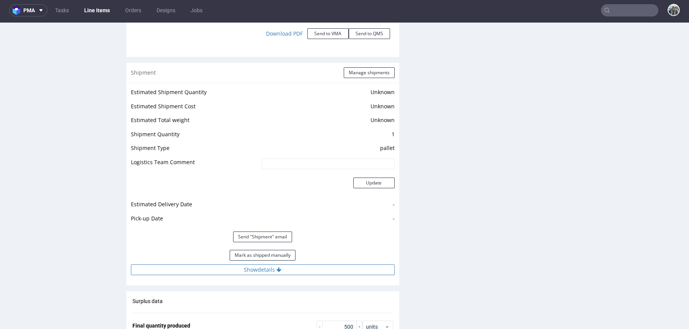
click at [233, 269] on button "Show details" at bounding box center [263, 270] width 264 height 11
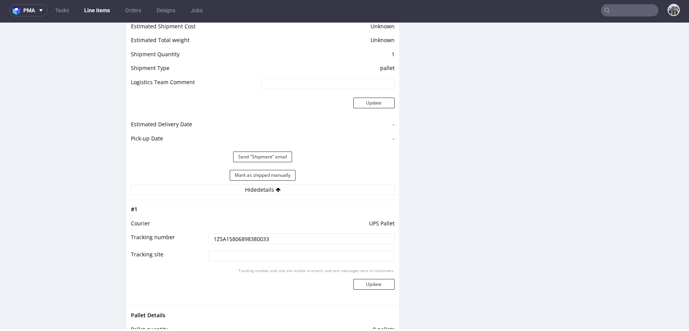
click at [242, 242] on input "1Z5A15806898380033" at bounding box center [301, 239] width 186 height 11
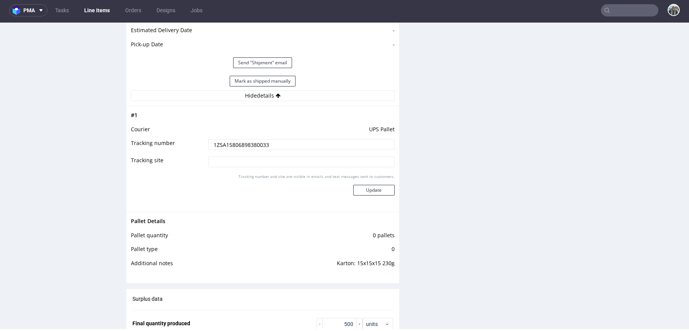
scroll to position [1110, 0]
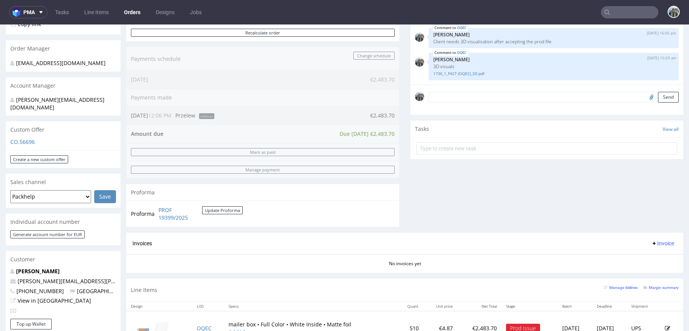
scroll to position [207, 0]
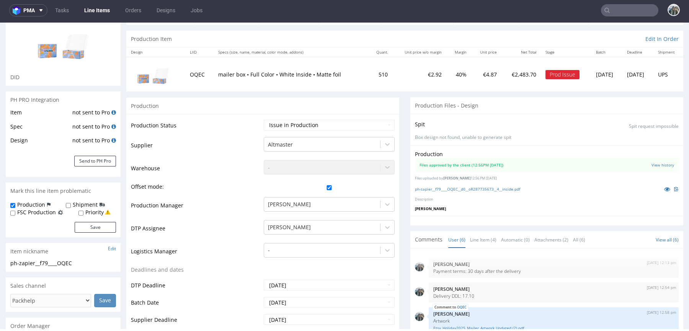
scroll to position [116, 0]
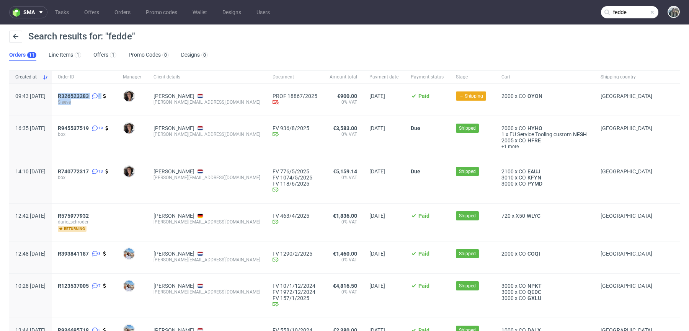
drag, startPoint x: 85, startPoint y: 106, endPoint x: 79, endPoint y: 93, distance: 13.9
click at [79, 93] on div "R326523283 3 Sleeve" at bounding box center [84, 100] width 65 height 32
click at [52, 83] on div "Created at" at bounding box center [30, 76] width 43 height 13
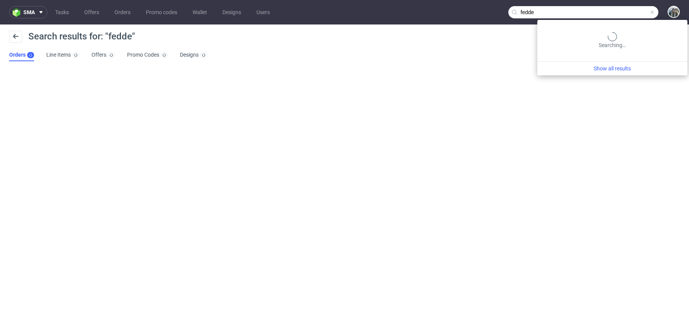
click at [631, 12] on input "fedde" at bounding box center [584, 12] width 150 height 12
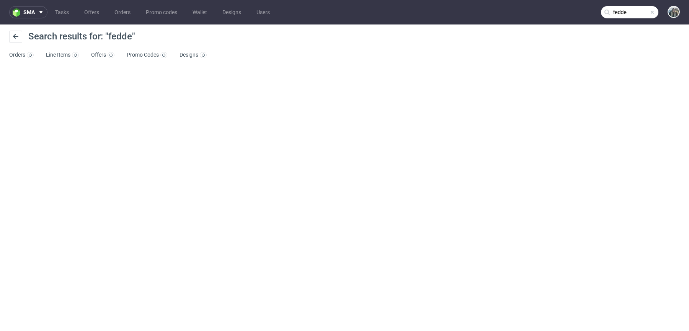
click at [628, 19] on nav "sma Tasks Offers Orders Promo codes Wallet Designs Users fedde" at bounding box center [344, 12] width 689 height 25
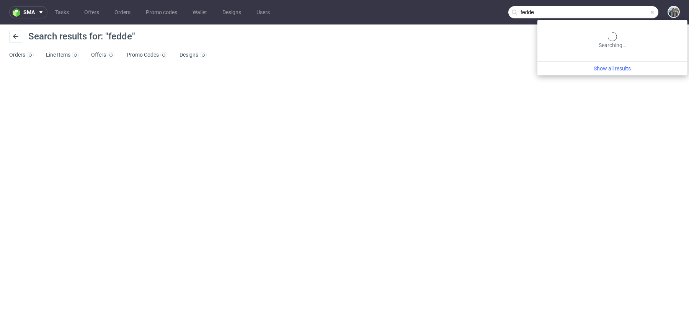
click at [628, 16] on input "fedde" at bounding box center [584, 12] width 150 height 12
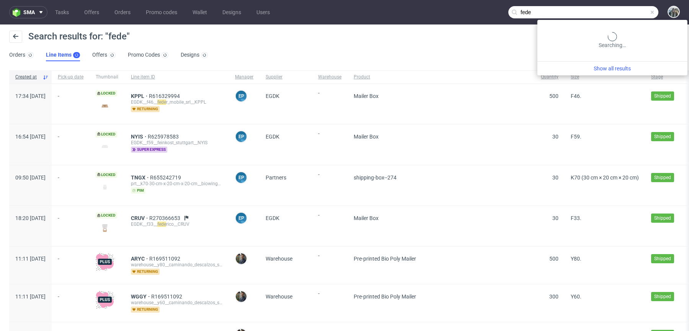
click at [614, 15] on input "fede" at bounding box center [584, 12] width 150 height 12
type input "fedde"
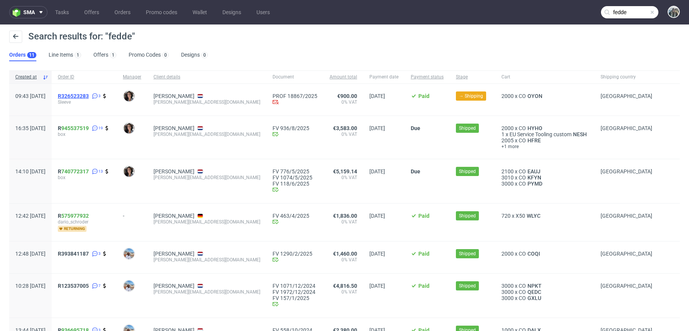
click at [89, 97] on span "R326523283" at bounding box center [73, 96] width 31 height 6
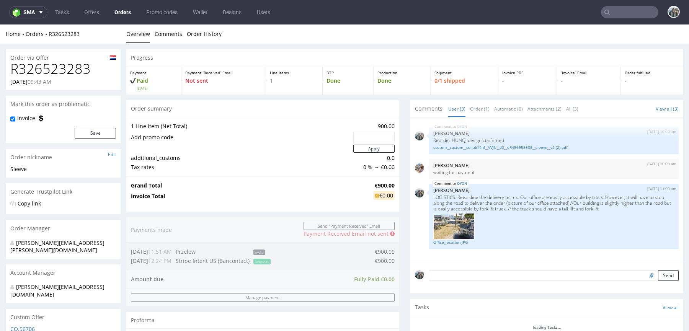
click at [62, 56] on div "Order via Offer" at bounding box center [63, 55] width 115 height 12
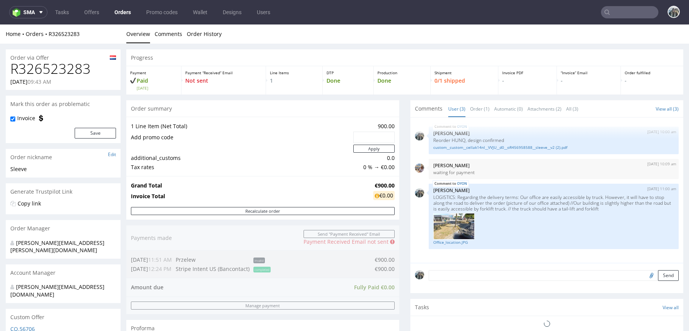
click at [62, 64] on h1 "R326523283" at bounding box center [63, 68] width 106 height 15
copy h1 "R326523283"
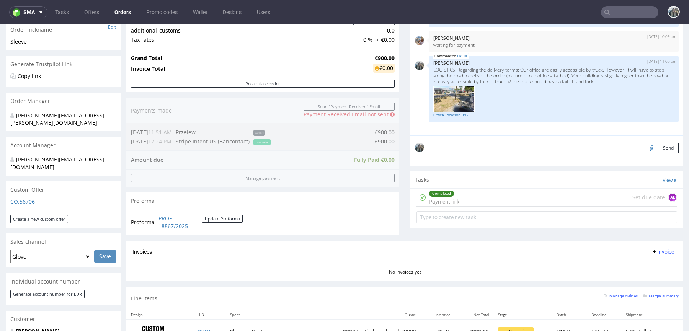
scroll to position [183, 0]
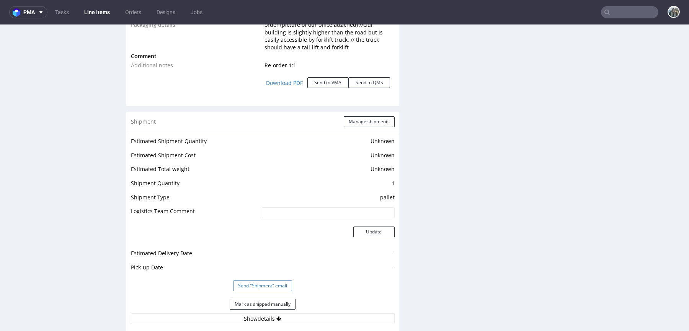
scroll to position [1157, 0]
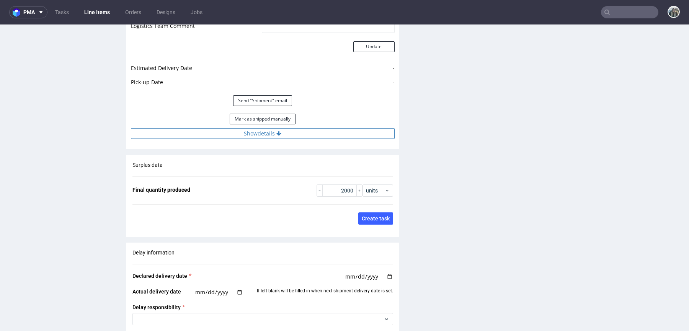
click at [261, 131] on button "Show details" at bounding box center [263, 133] width 264 height 11
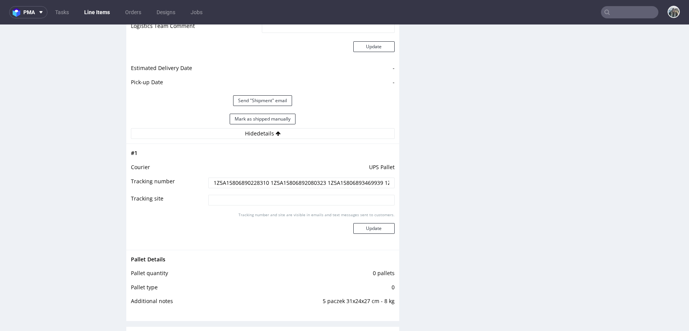
click at [256, 178] on input "1Z5A15806890228310 1Z5A15806892080323 1Z5A15806893469939 1Z5A15806890573143 1Z5…" at bounding box center [301, 183] width 186 height 11
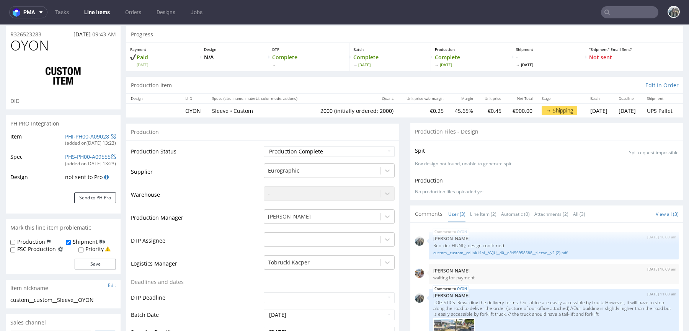
scroll to position [0, 0]
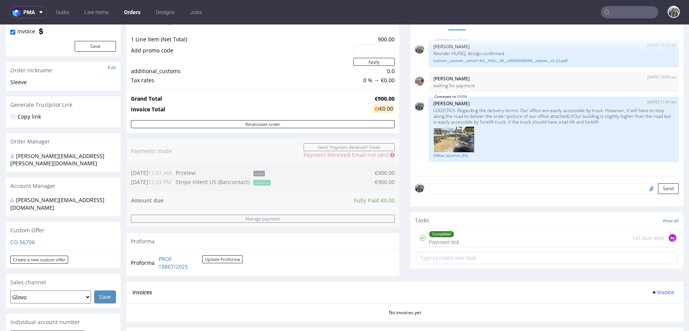
scroll to position [219, 0]
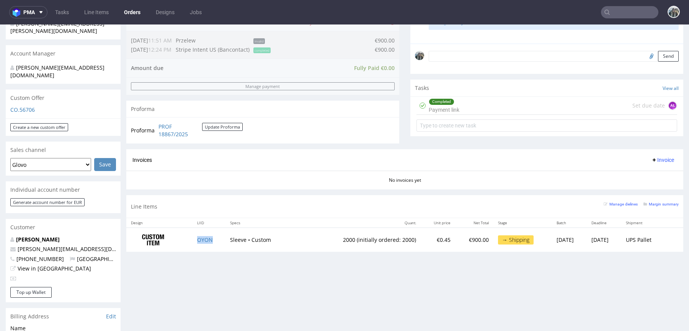
click at [214, 241] on td "OYON" at bounding box center [209, 240] width 33 height 24
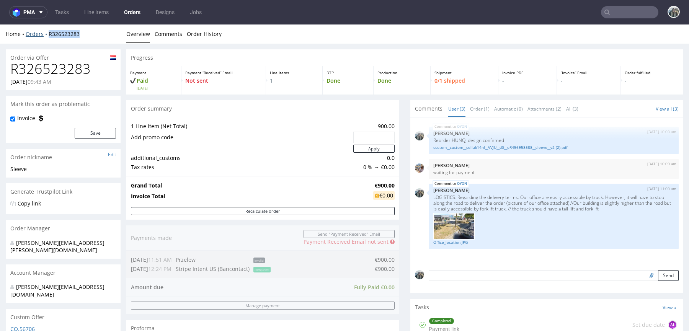
drag, startPoint x: 67, startPoint y: 40, endPoint x: 47, endPoint y: 34, distance: 21.5
click at [47, 34] on div "Home Orders R326523283 Overview Comments Order History" at bounding box center [344, 34] width 689 height 19
copy link "R326523283"
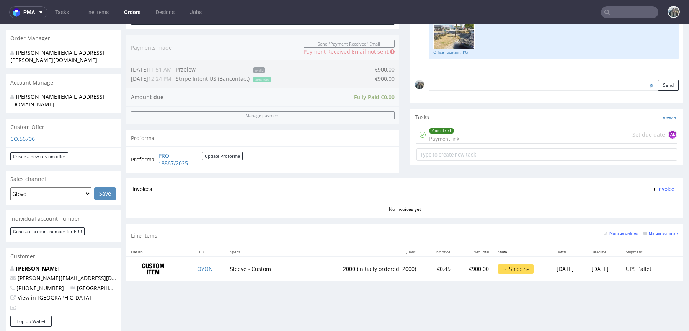
scroll to position [221, 0]
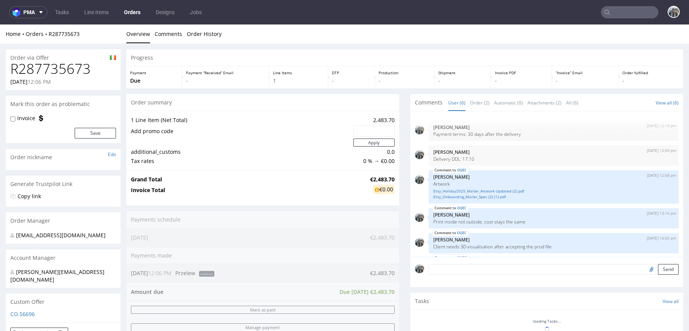
scroll to position [33, 0]
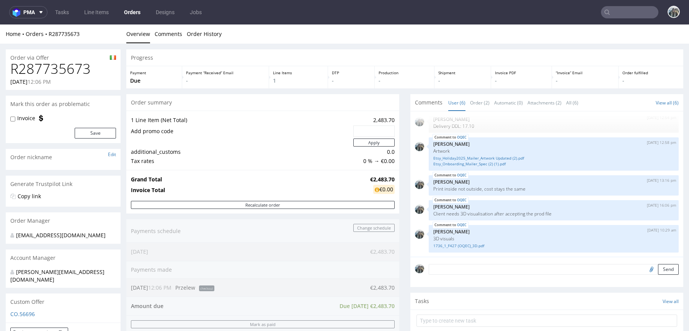
click at [55, 62] on h1 "R287735673" at bounding box center [63, 68] width 106 height 15
click at [56, 62] on h1 "R287735673" at bounding box center [63, 68] width 106 height 15
copy h1 "R287735673"
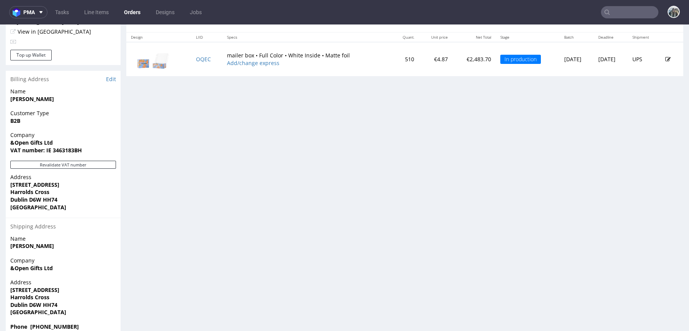
scroll to position [450, 0]
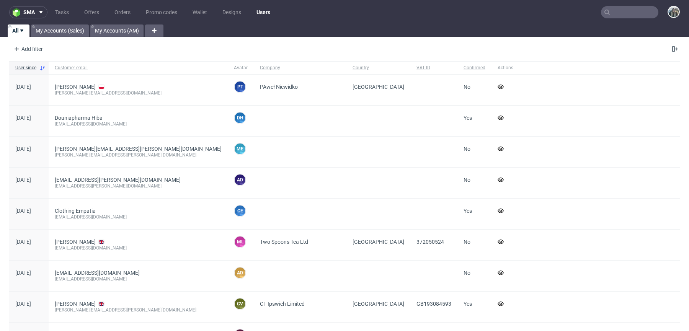
click at [615, 2] on nav "sma Tasks Offers Orders Promo codes Wallet Designs Users" at bounding box center [344, 12] width 689 height 25
click at [614, 8] on input "text" at bounding box center [629, 12] width 57 height 12
paste input "R287735673"
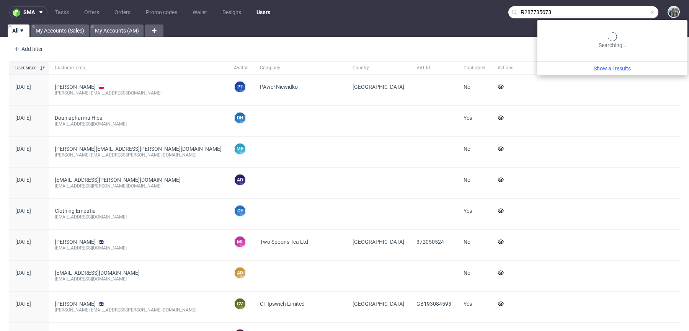
type input "R287735673"
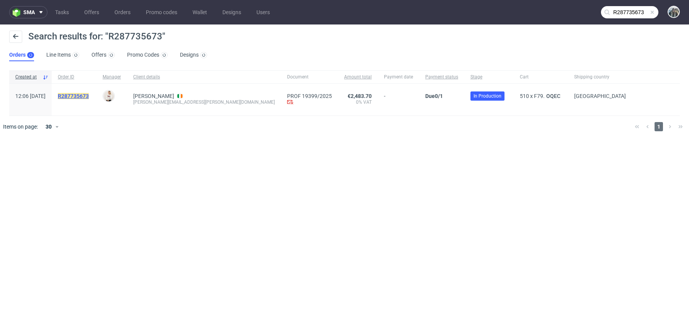
click at [87, 95] on mark "R287735673" at bounding box center [73, 96] width 31 height 6
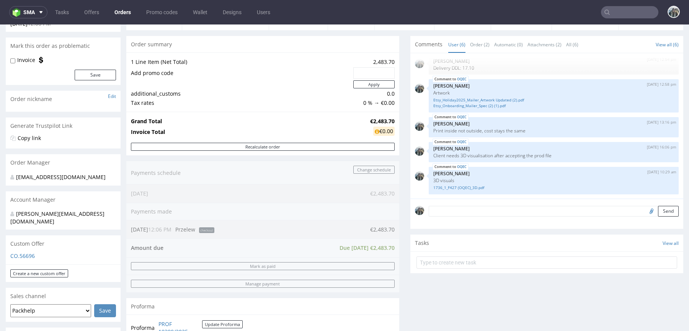
scroll to position [326, 0]
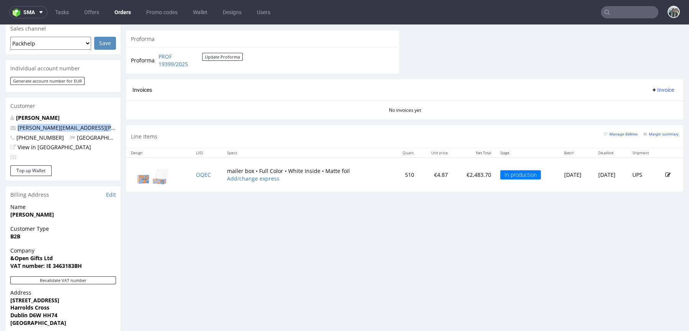
drag, startPoint x: 85, startPoint y: 125, endPoint x: 0, endPoint y: 119, distance: 85.6
click at [2, 119] on div "Order via Offer R287735673 11.09.2025 12:06 PM Mark this order as problematic I…" at bounding box center [344, 88] width 689 height 741
copy span "alison.mulligan@andopen.co"
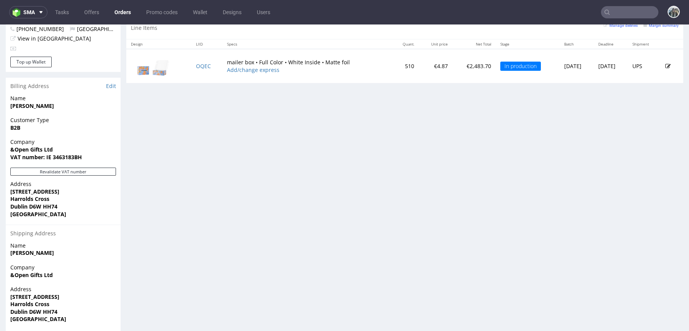
scroll to position [445, 0]
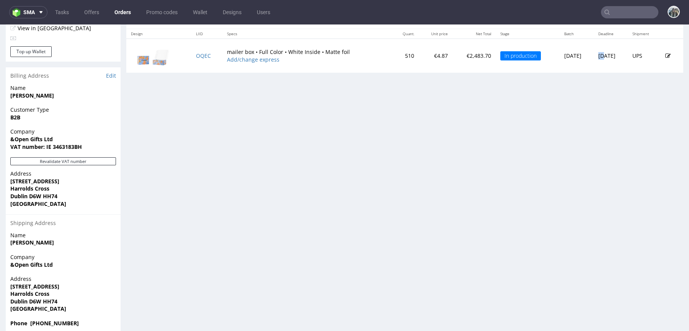
drag, startPoint x: 582, startPoint y: 55, endPoint x: 563, endPoint y: 49, distance: 20.4
click at [594, 55] on td "Thu 25 Sep" at bounding box center [611, 56] width 34 height 34
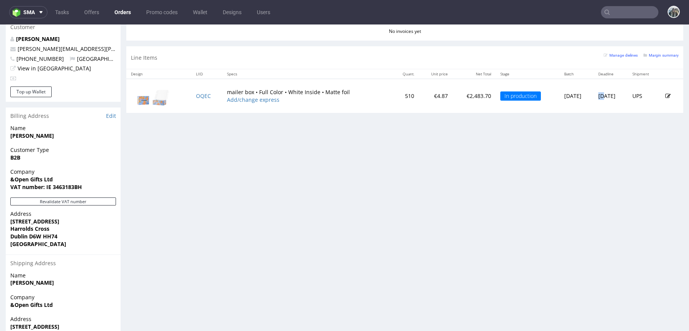
scroll to position [293, 0]
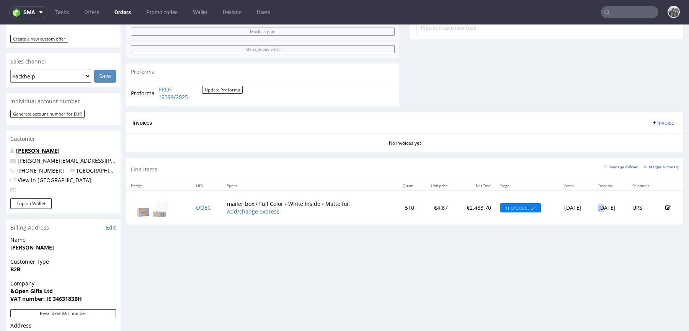
click at [40, 147] on link "Mulligan Alison" at bounding box center [38, 150] width 44 height 7
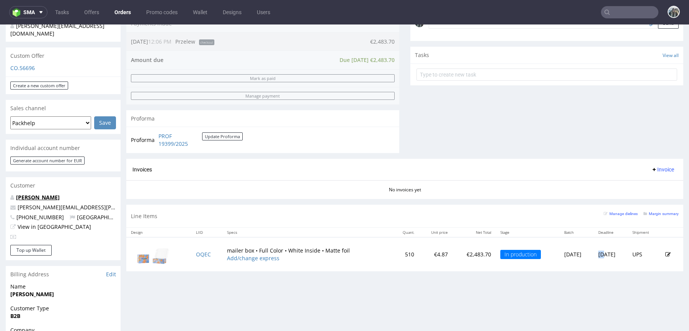
scroll to position [283, 0]
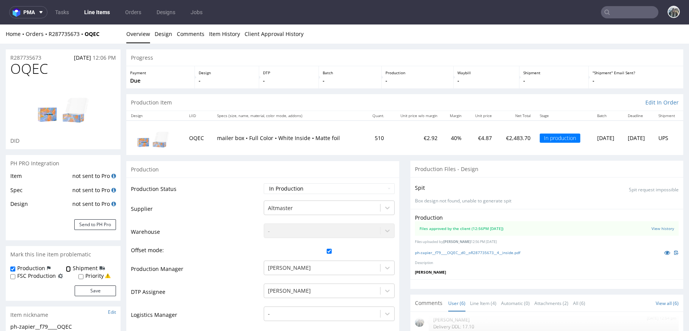
click at [67, 268] on input "Shipment" at bounding box center [68, 269] width 5 height 6
checkbox input "true"
click at [85, 293] on button "Save" at bounding box center [95, 291] width 41 height 11
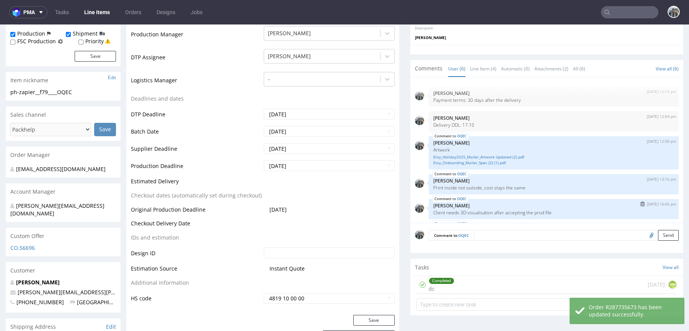
scroll to position [33, 0]
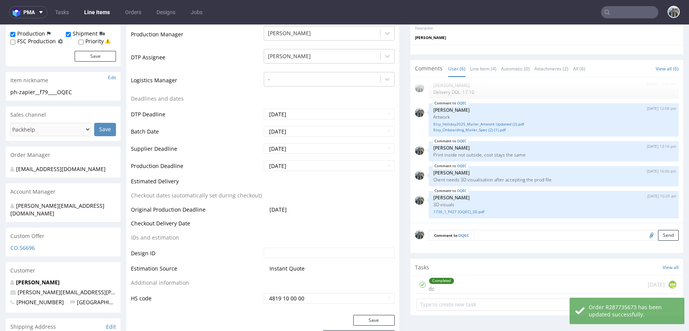
click at [539, 234] on textarea at bounding box center [576, 235] width 205 height 11
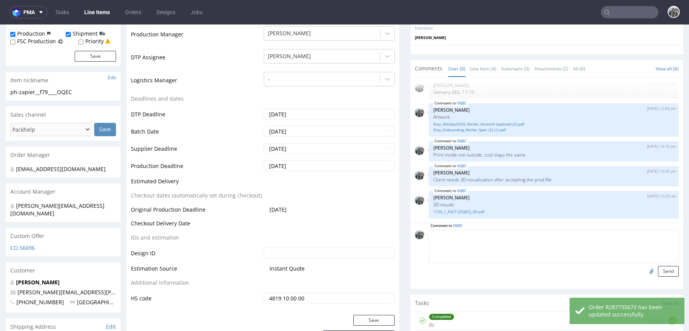
paste textarea "LOGISTICS: the truck should have a tail-lift and forklift"
type textarea "LOGISTICS: the truck should have a tail-lift and forklift"
click at [660, 268] on button "Send" at bounding box center [668, 271] width 21 height 11
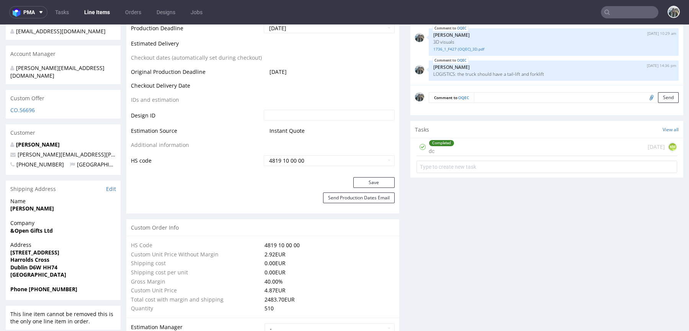
scroll to position [584, 0]
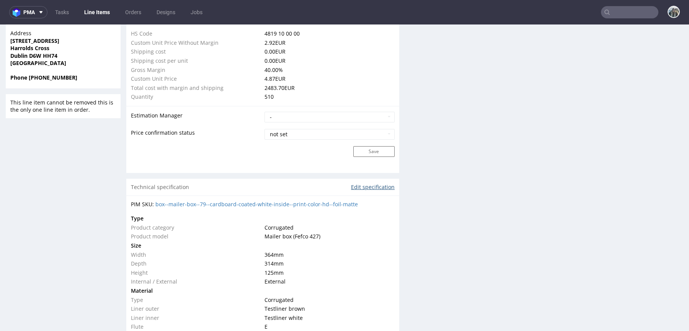
click at [376, 186] on link "Edit specification" at bounding box center [373, 187] width 44 height 8
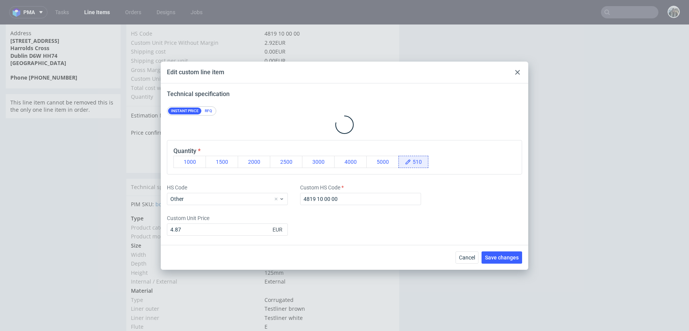
click at [516, 77] on div "Edit custom line item" at bounding box center [345, 73] width 368 height 22
drag, startPoint x: 516, startPoint y: 74, endPoint x: 464, endPoint y: 94, distance: 55.9
click at [516, 74] on use at bounding box center [517, 72] width 5 height 5
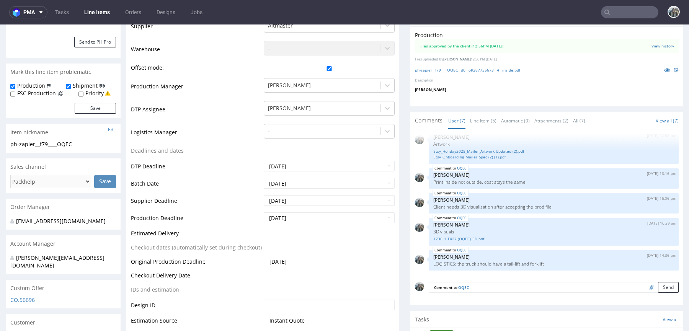
scroll to position [179, 0]
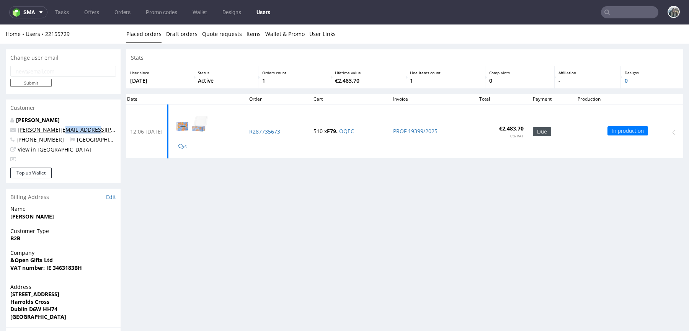
drag, startPoint x: 94, startPoint y: 129, endPoint x: 56, endPoint y: 131, distance: 37.9
click at [56, 131] on p "[PERSON_NAME][EMAIL_ADDRESS][PERSON_NAME][DOMAIN_NAME]" at bounding box center [63, 130] width 106 height 8
copy link "@[DOMAIN_NAME]"
click at [638, 8] on input "text" at bounding box center [629, 12] width 57 height 12
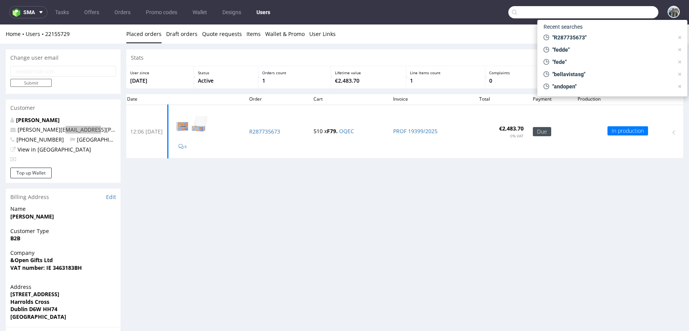
paste input "@[DOMAIN_NAME]"
type input "@[DOMAIN_NAME]"
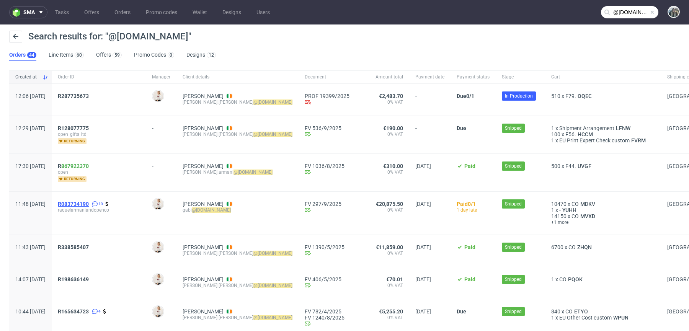
click at [85, 204] on span "R083734190" at bounding box center [73, 204] width 31 height 6
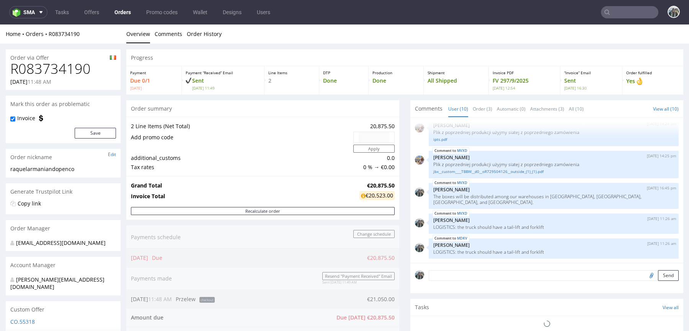
scroll to position [362, 0]
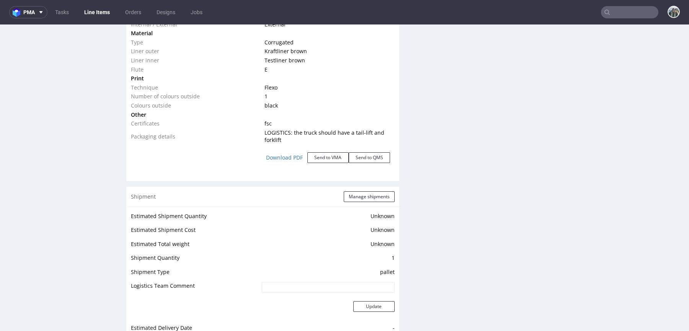
scroll to position [835, 0]
drag, startPoint x: 285, startPoint y: 146, endPoint x: 261, endPoint y: 136, distance: 26.1
click at [263, 136] on td "LOGISTICS: the truck should have a tail-lift and forklift" at bounding box center [329, 135] width 132 height 16
copy span "LOGISTICS: the truck should have a tail-lift and forklift"
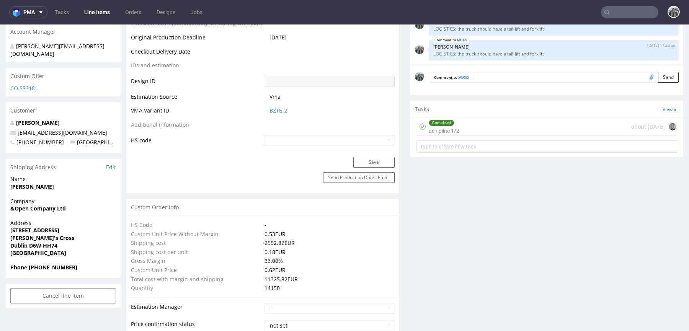
scroll to position [431, 0]
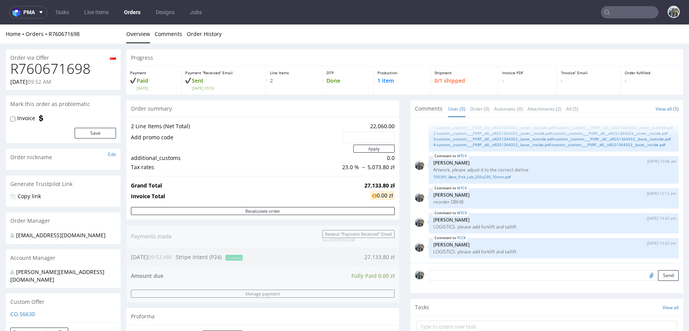
click at [66, 61] on h1 "R760671698" at bounding box center [63, 68] width 106 height 15
click at [66, 62] on h1 "R760671698" at bounding box center [63, 68] width 106 height 15
copy h1 "R760671698"
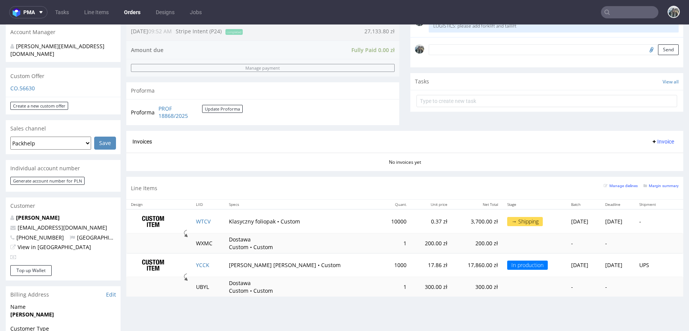
scroll to position [235, 0]
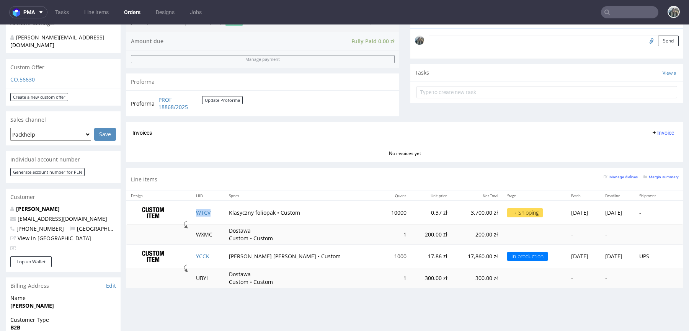
drag, startPoint x: 222, startPoint y: 211, endPoint x: 280, endPoint y: 183, distance: 64.0
click at [222, 211] on td "WTCV" at bounding box center [207, 213] width 33 height 24
copy link "WTCV"
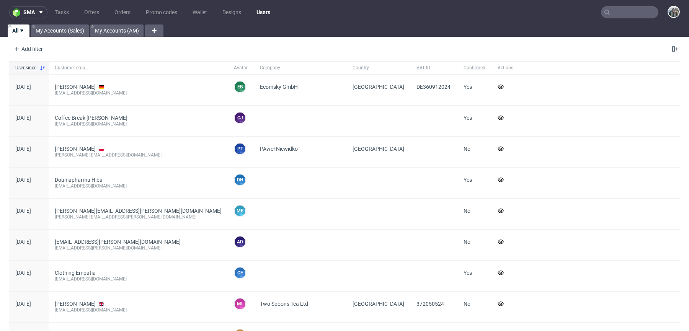
click at [609, 9] on input "text" at bounding box center [629, 12] width 57 height 12
paste input "R237771052"
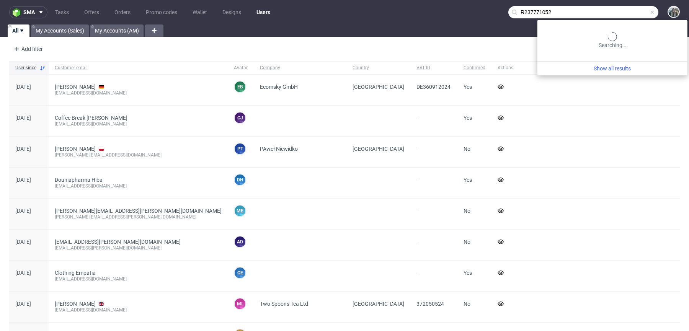
type input "R237771052"
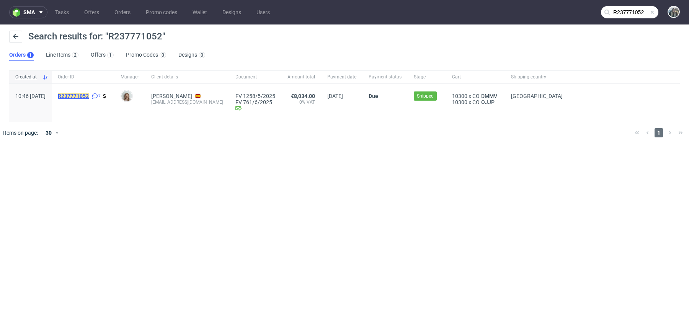
click at [89, 95] on mark "R237771052" at bounding box center [73, 96] width 31 height 6
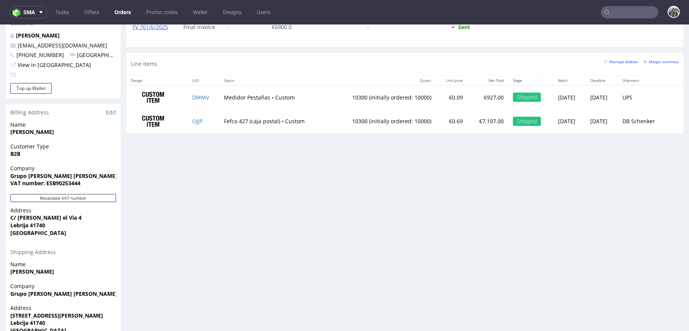
scroll to position [435, 0]
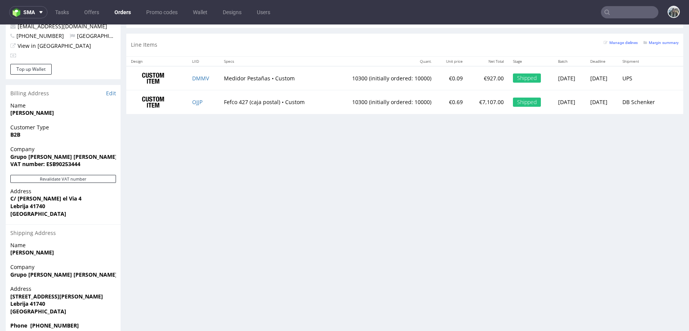
click at [105, 271] on span "Grupo Nyberg Galan S.L." at bounding box center [63, 275] width 106 height 8
click at [197, 105] on td "OJJP" at bounding box center [204, 102] width 32 height 24
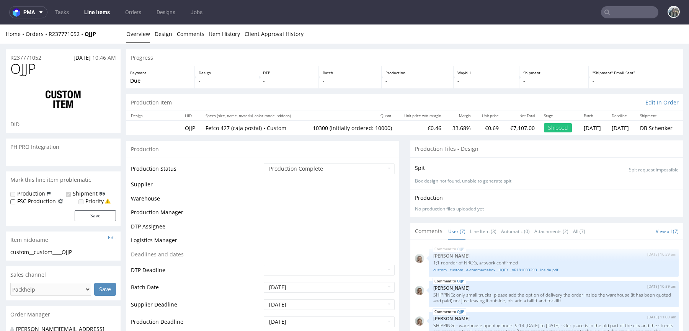
scroll to position [87, 0]
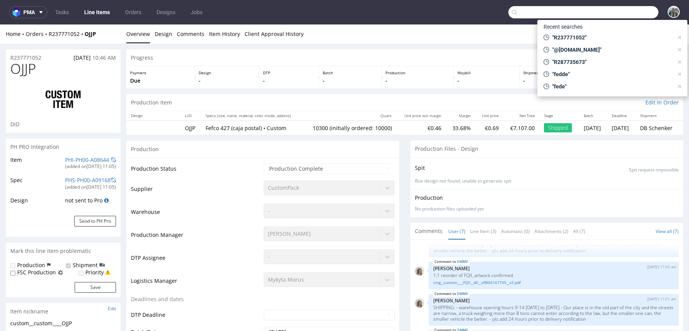
click at [637, 14] on input "text" at bounding box center [584, 12] width 150 height 12
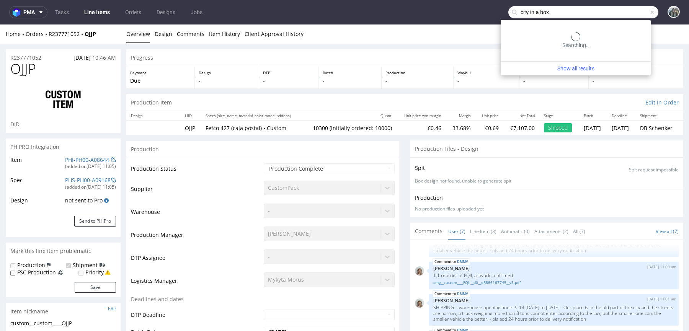
type input "city in a box"
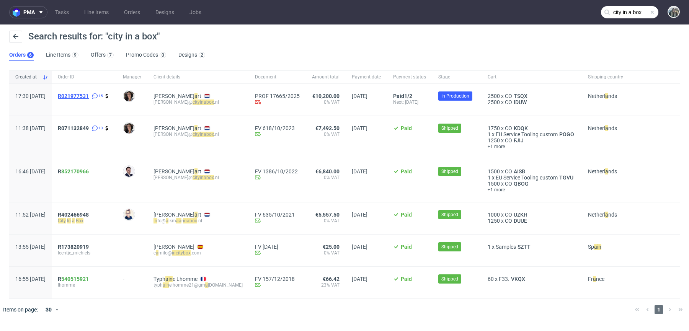
click at [89, 94] on span "R021977531" at bounding box center [73, 96] width 31 height 6
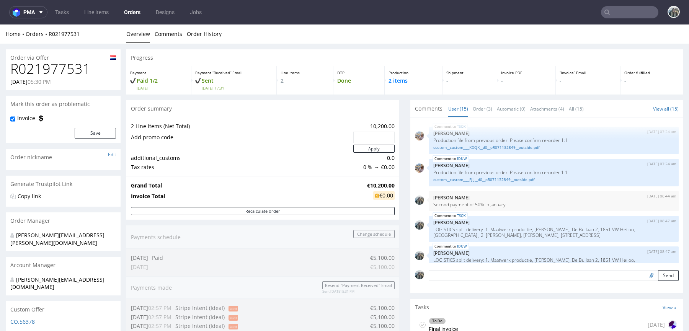
scroll to position [301, 0]
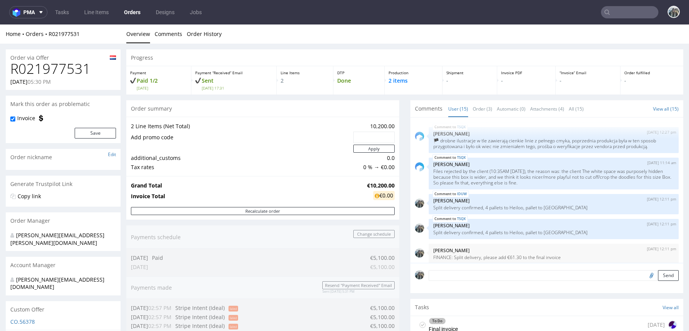
click at [71, 67] on h1 "R021977531" at bounding box center [63, 68] width 106 height 15
click at [70, 67] on h1 "R021977531" at bounding box center [63, 68] width 106 height 15
copy h1 "R021977531"
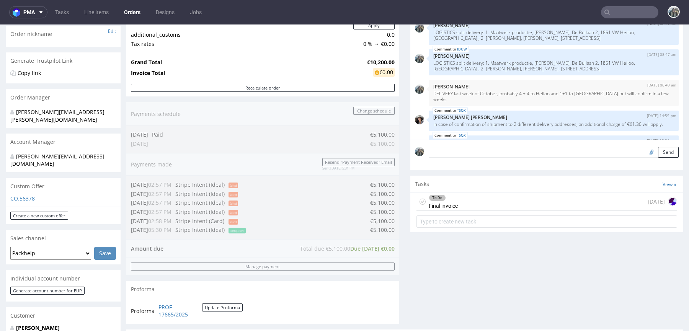
scroll to position [73, 0]
drag, startPoint x: 473, startPoint y: 91, endPoint x: 526, endPoint y: 91, distance: 53.2
click at [524, 92] on p "DELIVERY last week of October, probably 4 + 4 to Heiloo and 1+1 to Amsterdam bu…" at bounding box center [553, 97] width 241 height 11
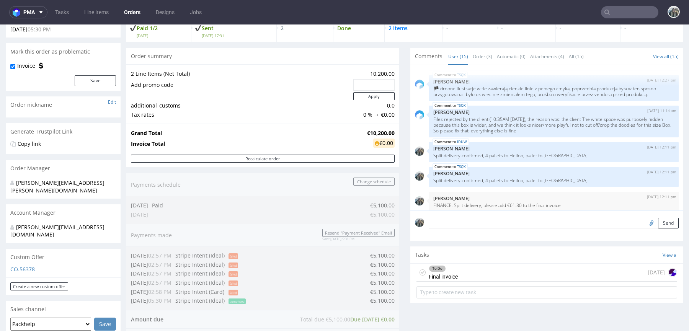
scroll to position [0, 0]
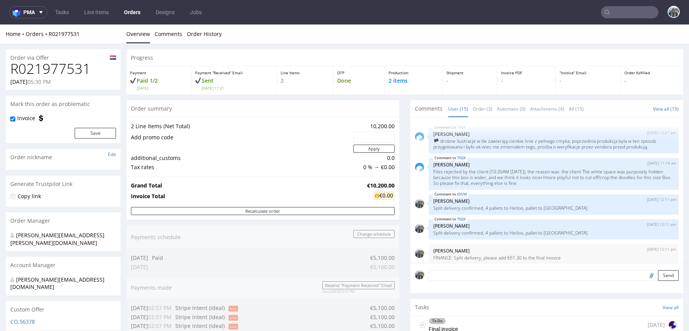
click at [58, 70] on h1 "R021977531" at bounding box center [63, 68] width 106 height 15
copy h1 "R021977531"
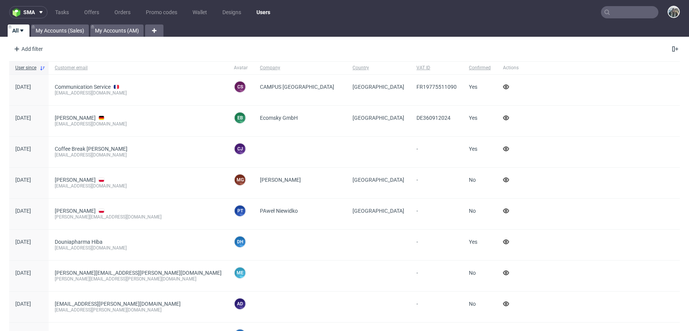
click at [613, 15] on input "text" at bounding box center [629, 12] width 57 height 12
paste input "R948052717"
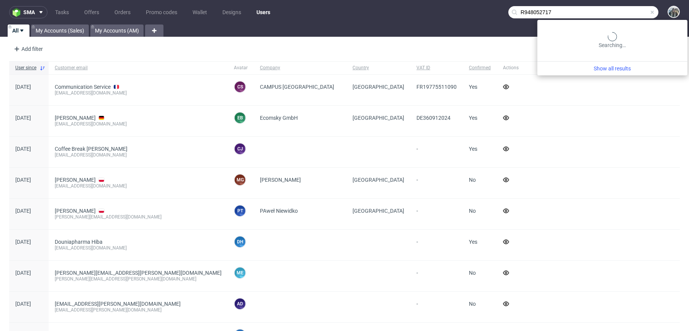
type input "R948052717"
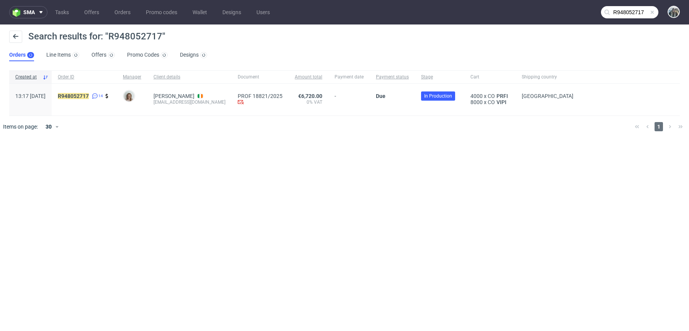
click at [99, 92] on div "R948052717 14" at bounding box center [84, 100] width 65 height 32
click at [93, 91] on div "R 948052717 14" at bounding box center [84, 100] width 65 height 32
click at [87, 96] on link "948052717" at bounding box center [75, 96] width 28 height 6
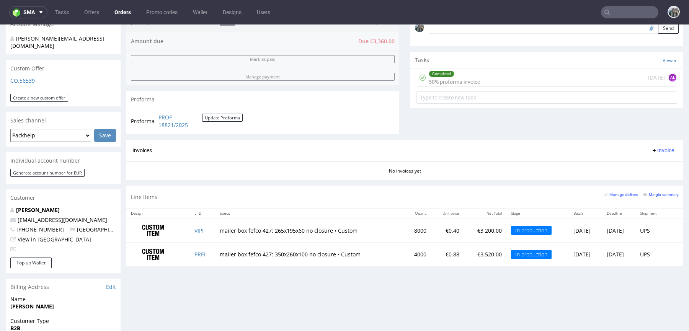
scroll to position [247, 0]
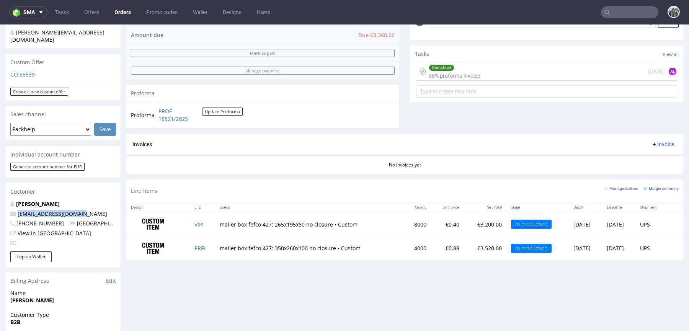
drag, startPoint x: 92, startPoint y: 199, endPoint x: 0, endPoint y: 199, distance: 91.5
click at [0, 199] on div "Order via Offer R948052717 [DATE] 01:17 PM [PERSON_NAME] this order as problema…" at bounding box center [344, 170] width 689 height 749
copy span "[EMAIL_ADDRESS][DOMAIN_NAME]"
drag, startPoint x: 36, startPoint y: 190, endPoint x: 42, endPoint y: 190, distance: 5.4
click at [36, 200] on link "[PERSON_NAME]" at bounding box center [38, 203] width 44 height 7
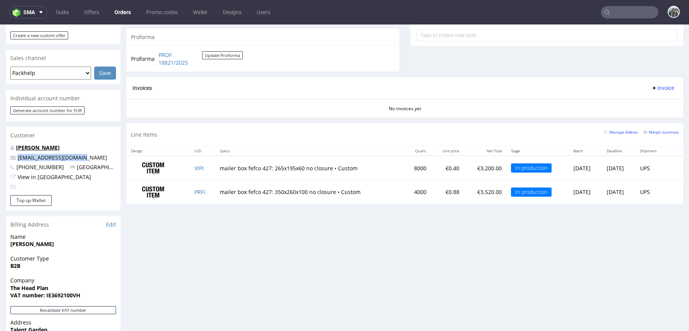
scroll to position [450, 0]
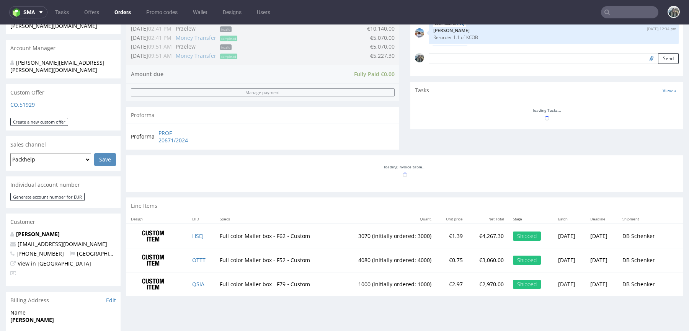
scroll to position [109, 0]
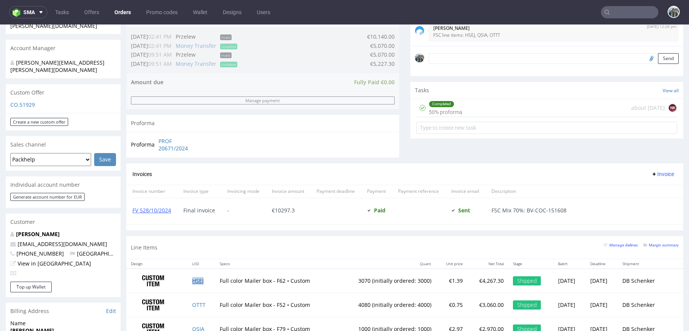
click at [193, 278] on link "HSEJ" at bounding box center [197, 280] width 11 height 7
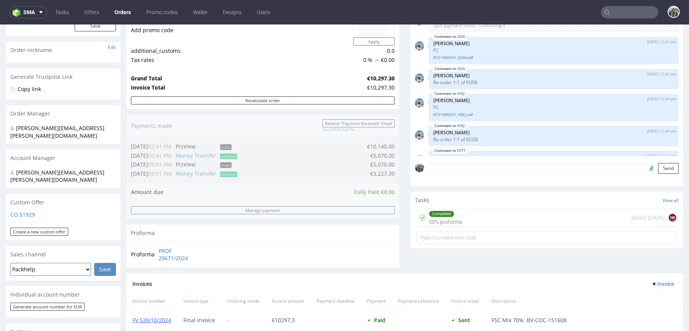
scroll to position [0, 0]
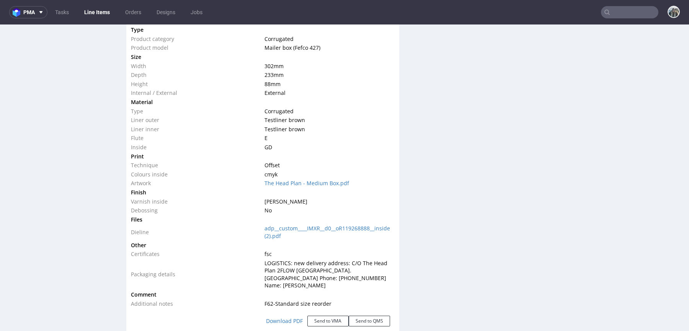
scroll to position [756, 0]
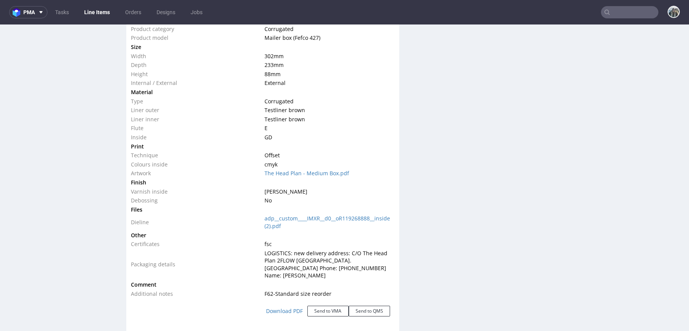
drag, startPoint x: 360, startPoint y: 276, endPoint x: 252, endPoint y: 252, distance: 110.3
click at [252, 252] on tr "Packaging details LOGISTICS: new delivery address: C/O The Head Plan 2FLOW UNIT…" at bounding box center [263, 264] width 264 height 31
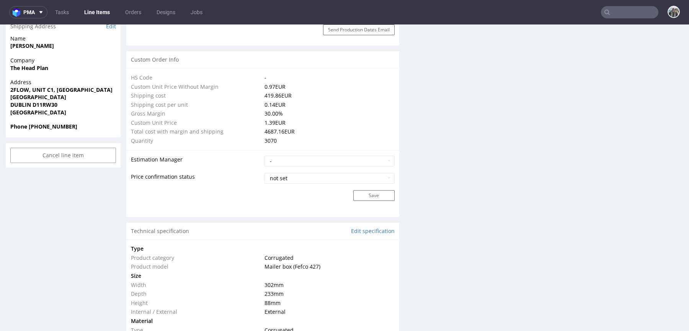
scroll to position [511, 0]
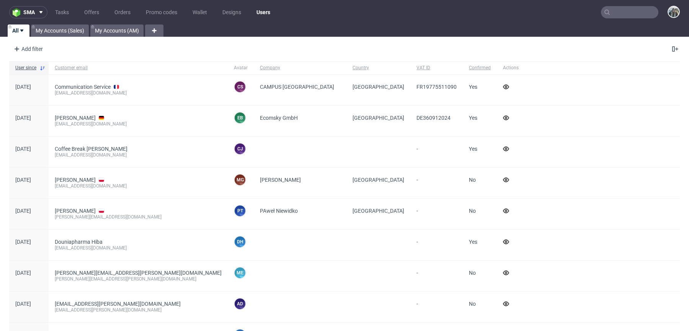
click at [604, 10] on input "text" at bounding box center [629, 12] width 57 height 12
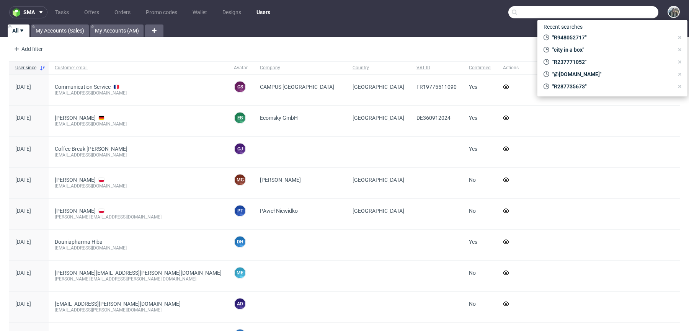
paste input "R536974792"
type input "R536974792"
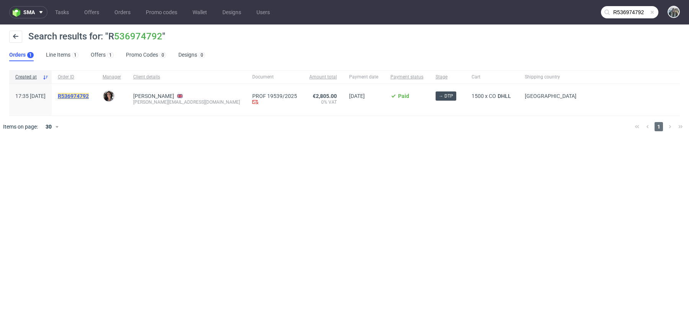
click at [89, 98] on mark "R536974792" at bounding box center [73, 96] width 31 height 6
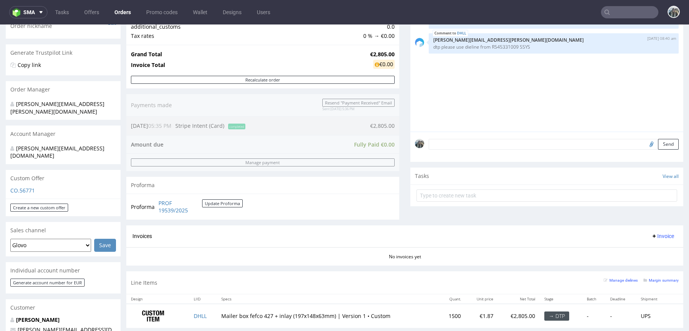
scroll to position [293, 0]
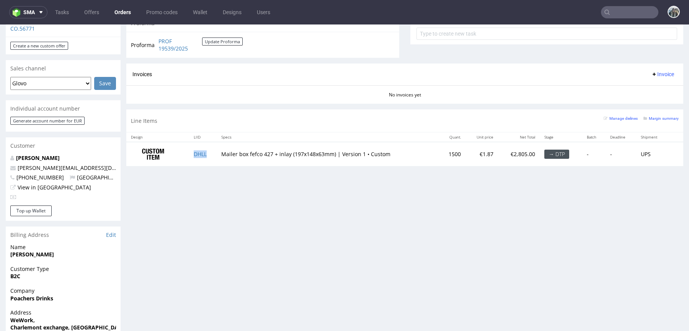
click at [210, 150] on td "DHLL" at bounding box center [203, 154] width 28 height 24
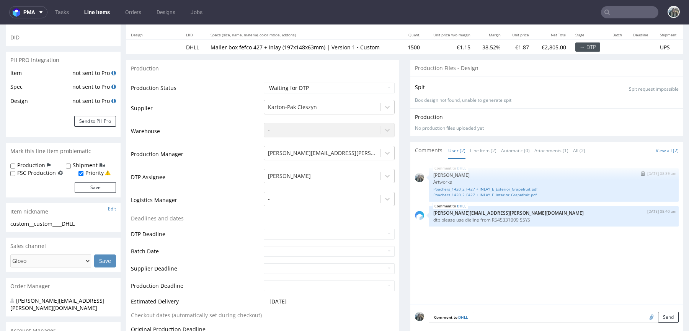
scroll to position [88, 0]
